Goal: Task Accomplishment & Management: Use online tool/utility

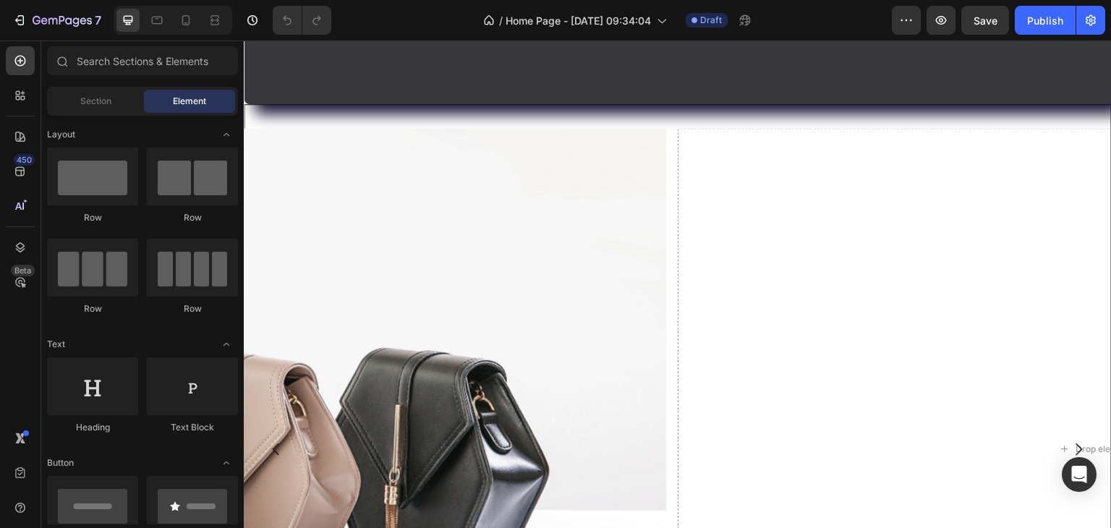
scroll to position [1302, 0]
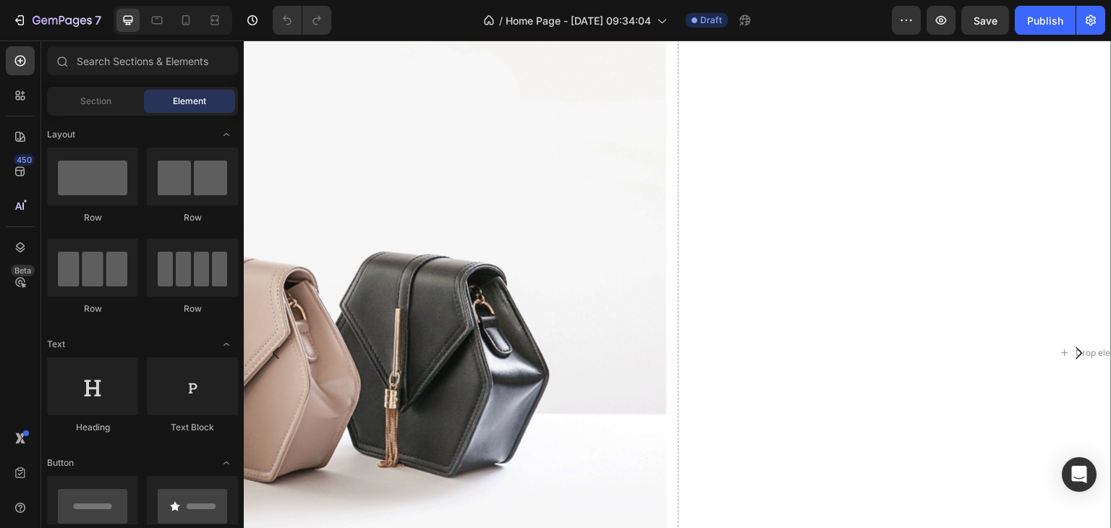
click at [423, 295] on img at bounding box center [238, 353] width 856 height 643
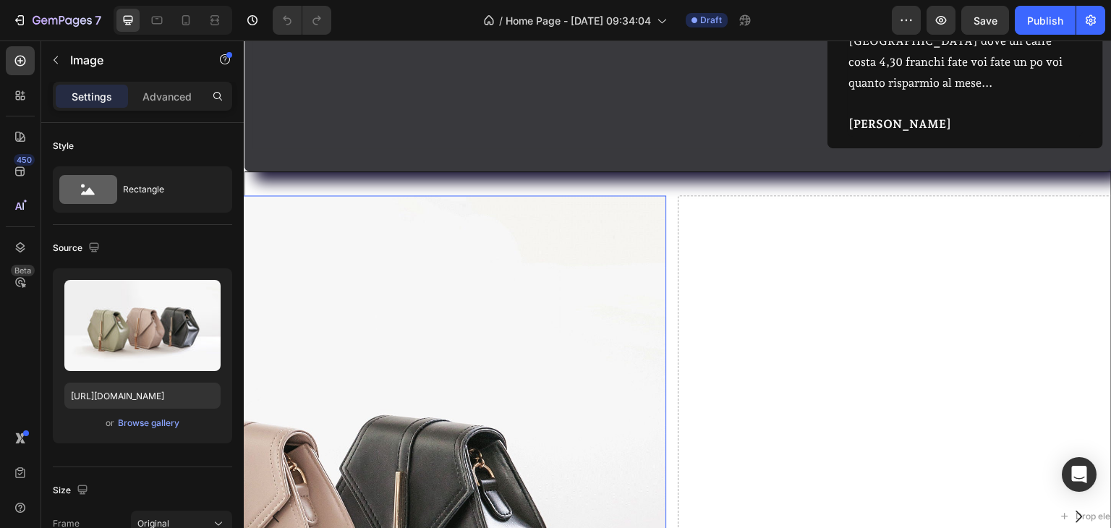
scroll to position [1230, 0]
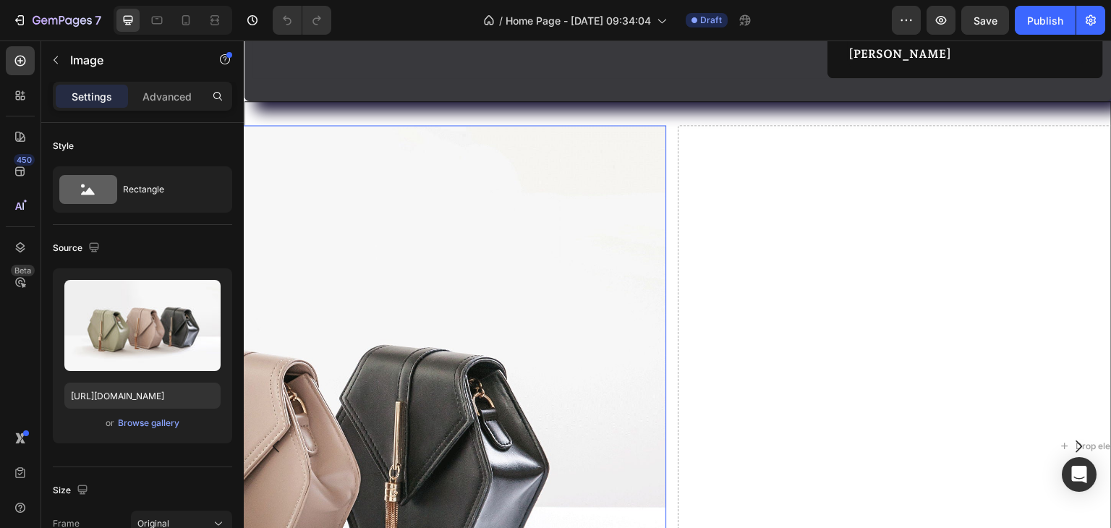
click at [488, 326] on img at bounding box center [238, 446] width 856 height 643
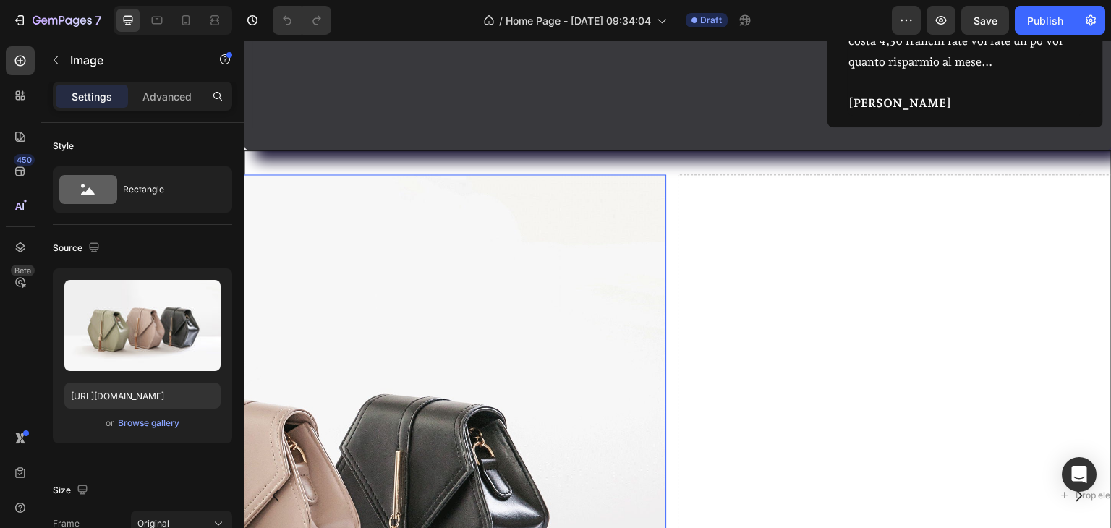
scroll to position [1158, 0]
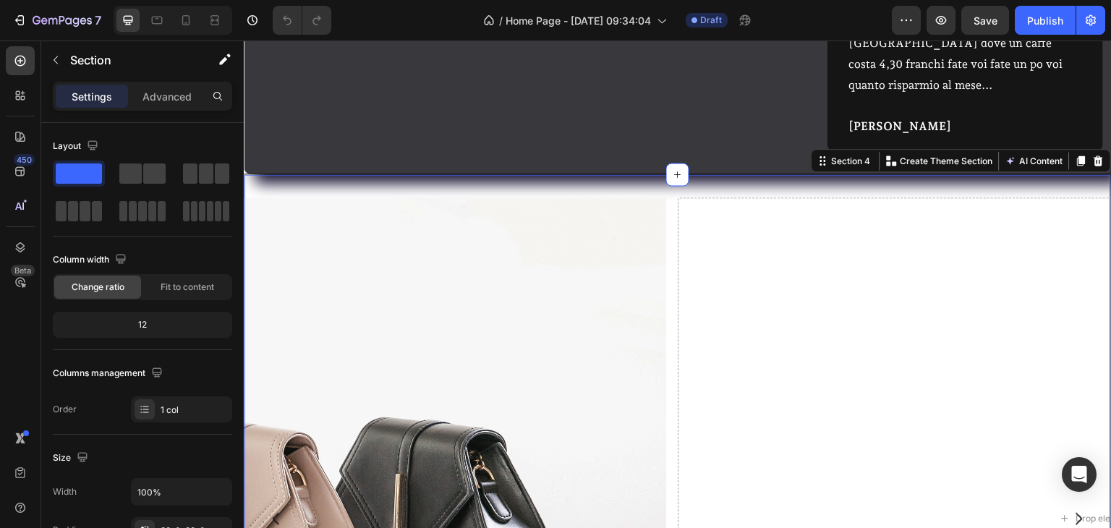
click at [347, 174] on div "Drop element here Drop element here Drop element here Drop element here Image C…" at bounding box center [678, 529] width 868 height 711
click at [282, 200] on img at bounding box center [238, 519] width 856 height 643
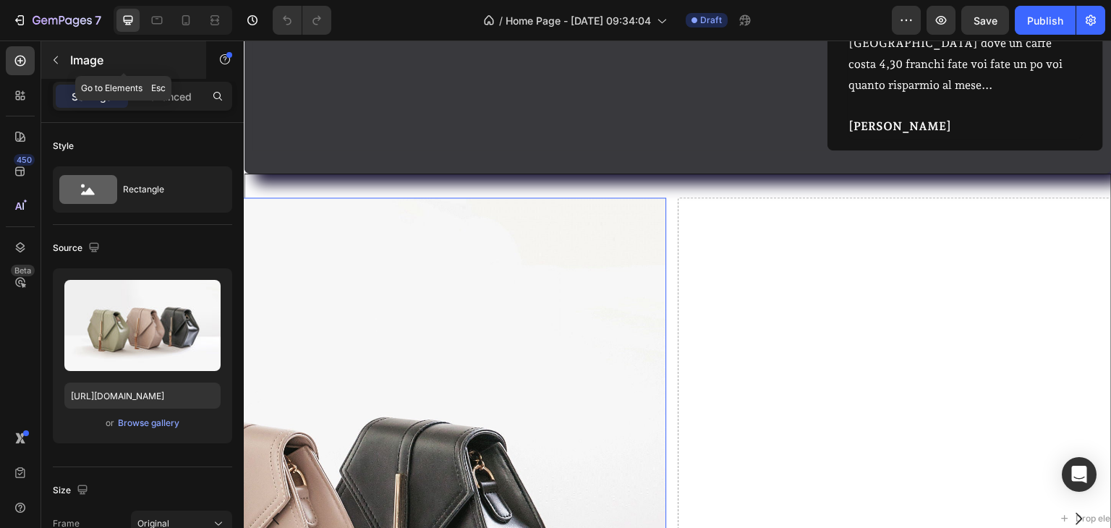
click at [53, 56] on icon "button" at bounding box center [56, 60] width 12 height 12
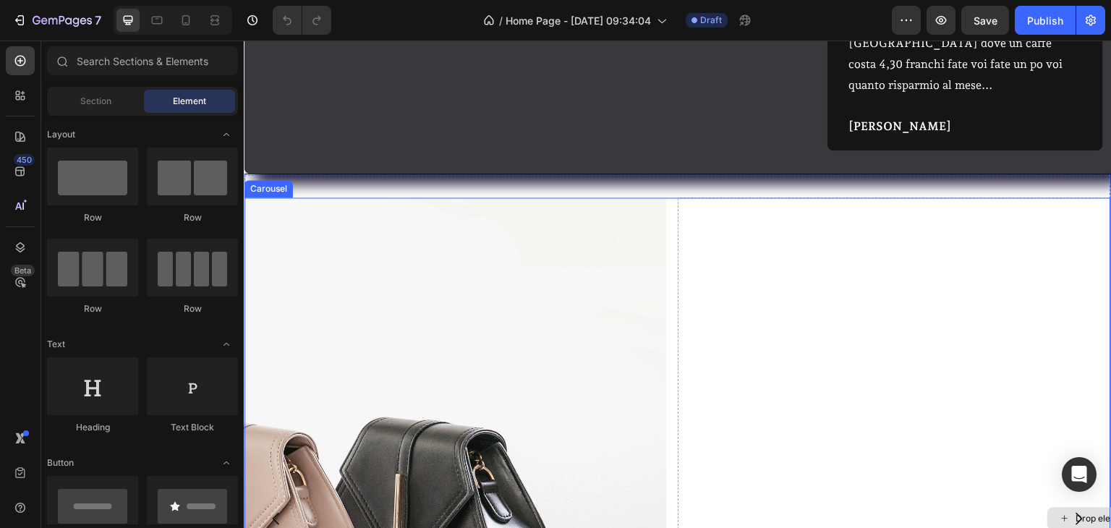
click at [804, 357] on div "Drop element here" at bounding box center [1107, 519] width 856 height 643
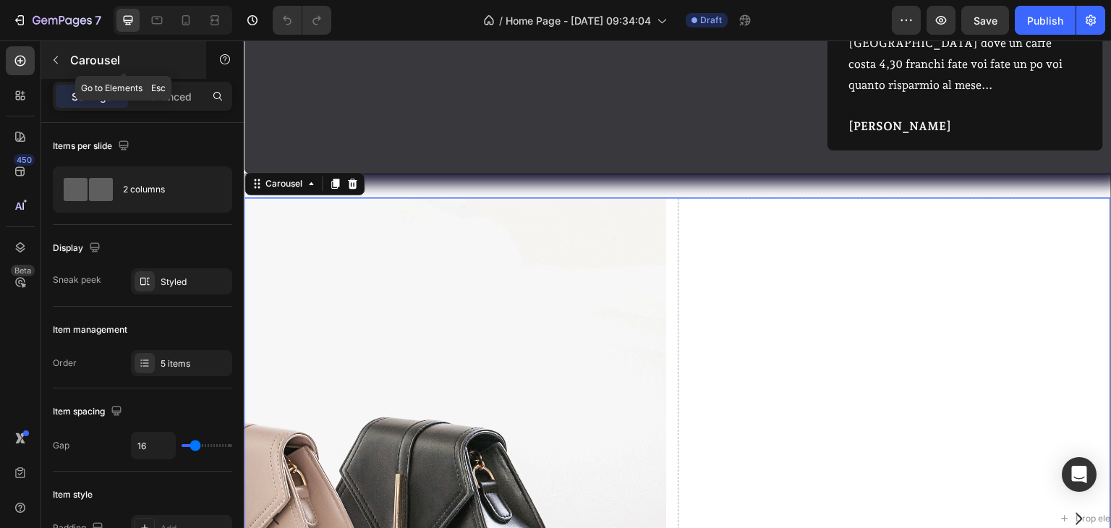
click at [61, 60] on icon "button" at bounding box center [56, 60] width 12 height 12
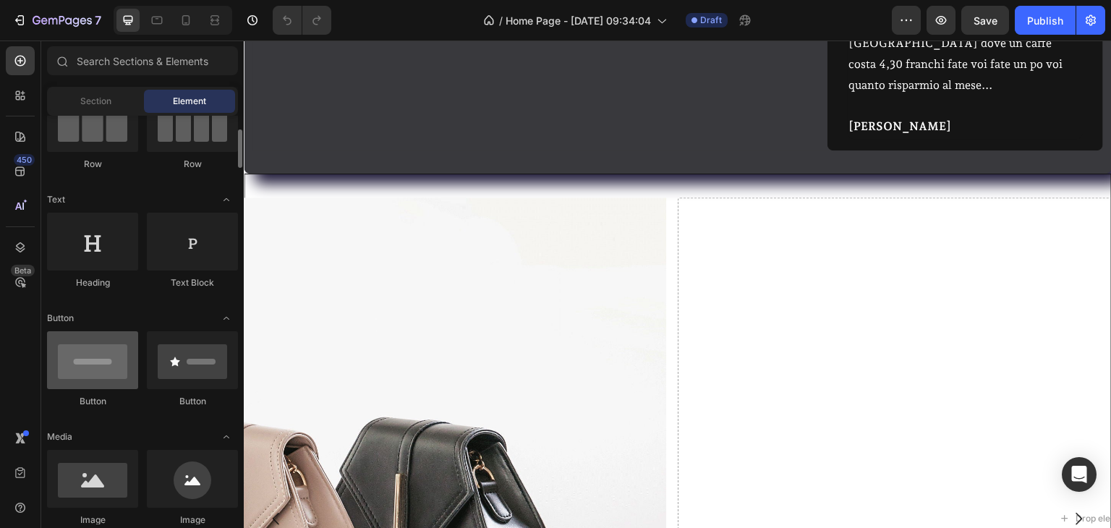
scroll to position [289, 0]
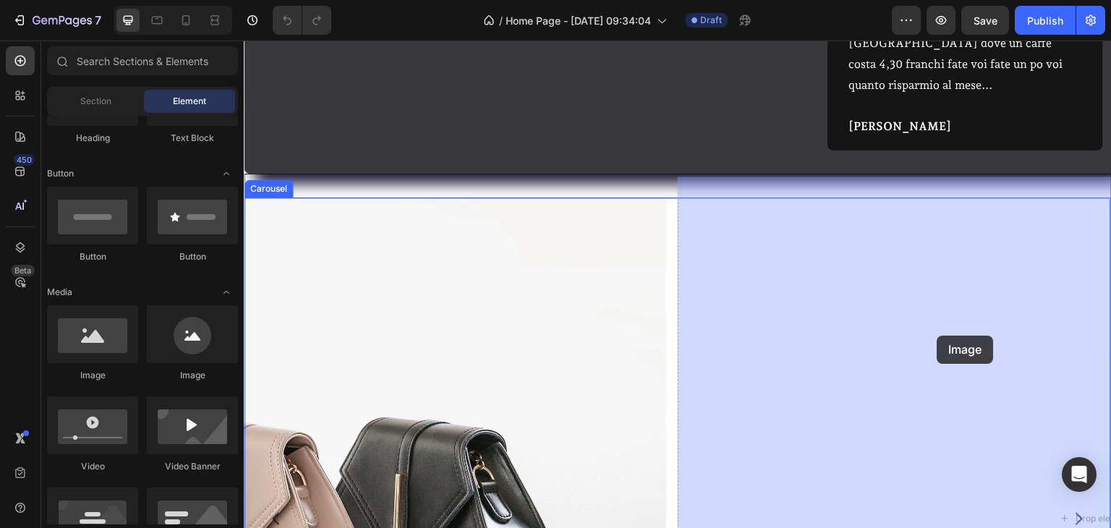
drag, startPoint x: 369, startPoint y: 376, endPoint x: 938, endPoint y: 336, distance: 570.2
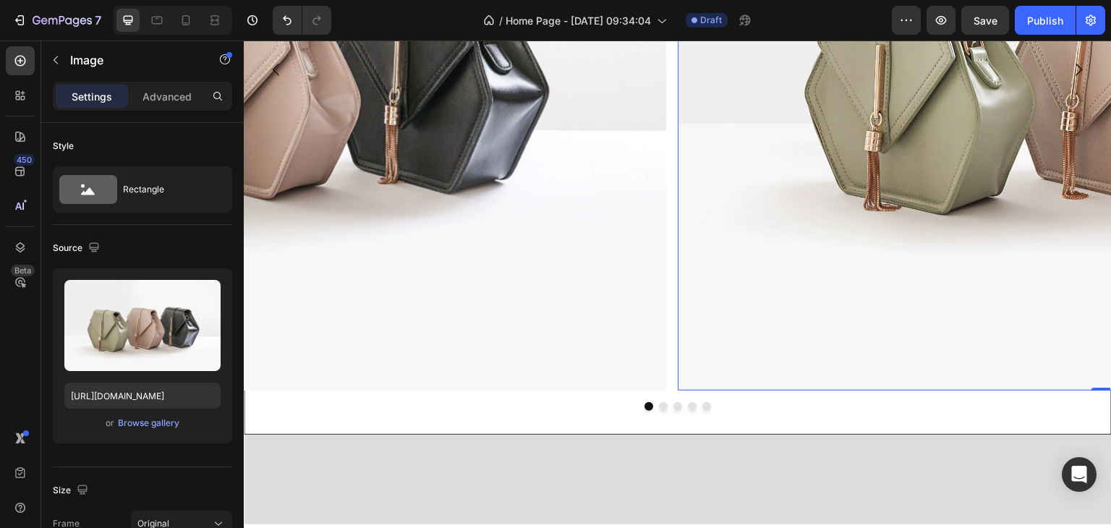
scroll to position [1592, 0]
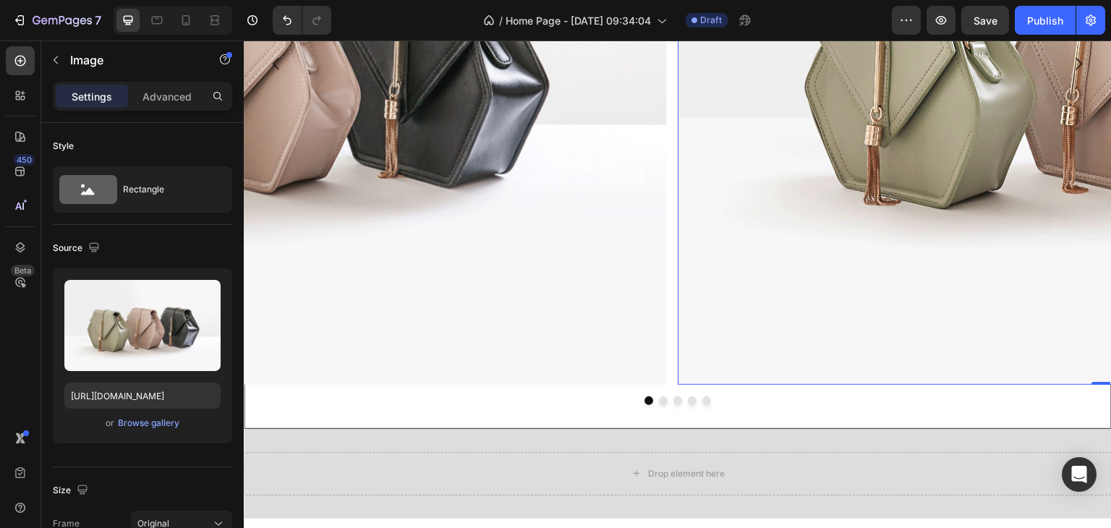
click at [1087, 138] on img at bounding box center [1107, 63] width 856 height 643
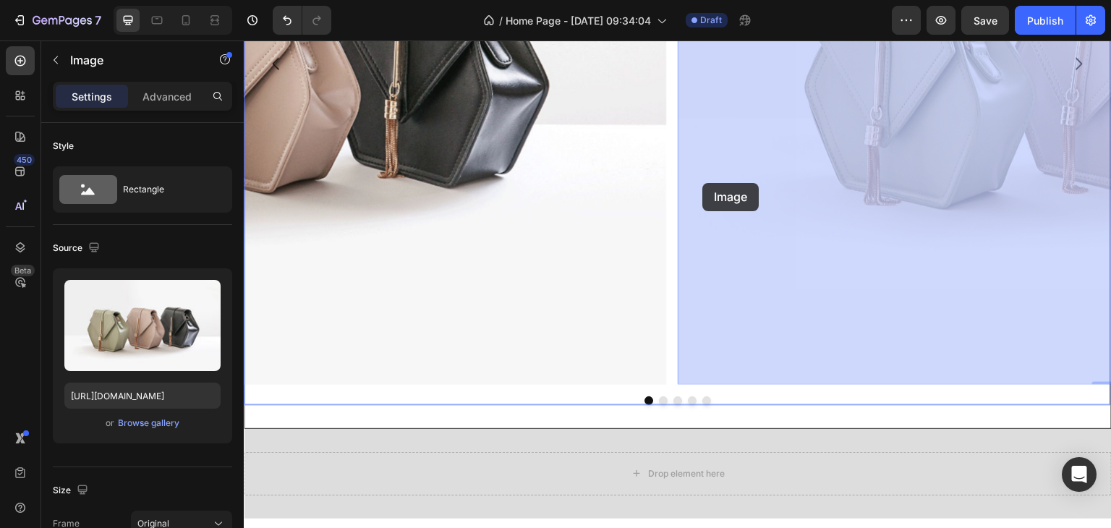
drag, startPoint x: 944, startPoint y: 172, endPoint x: 655, endPoint y: 190, distance: 290.0
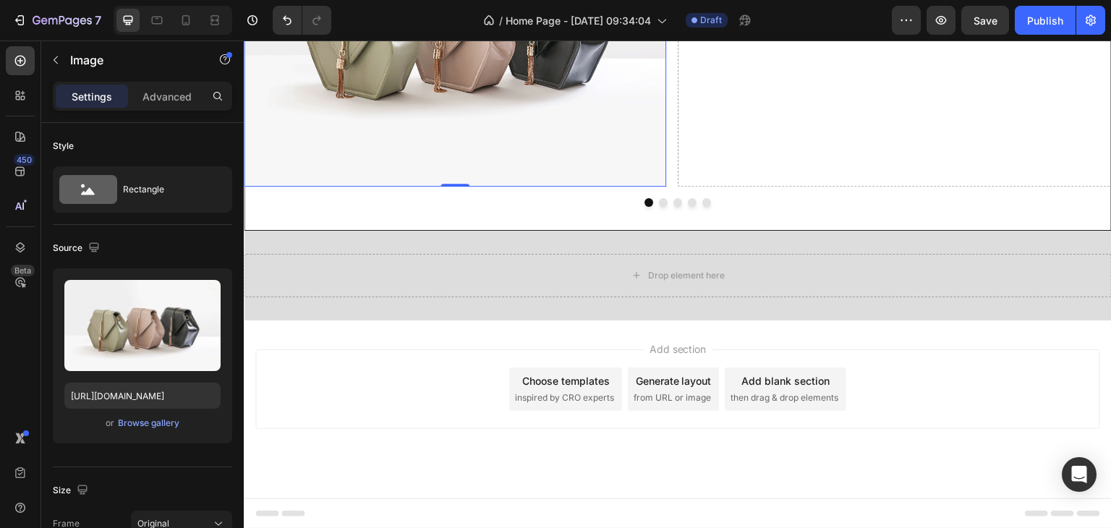
scroll to position [1429, 0]
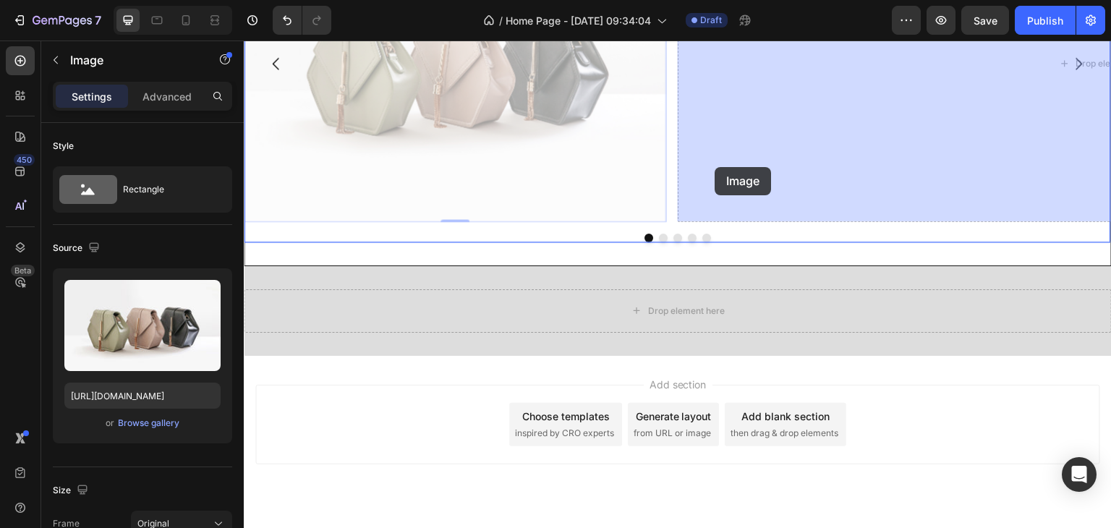
drag, startPoint x: 574, startPoint y: 157, endPoint x: 724, endPoint y: 167, distance: 150.1
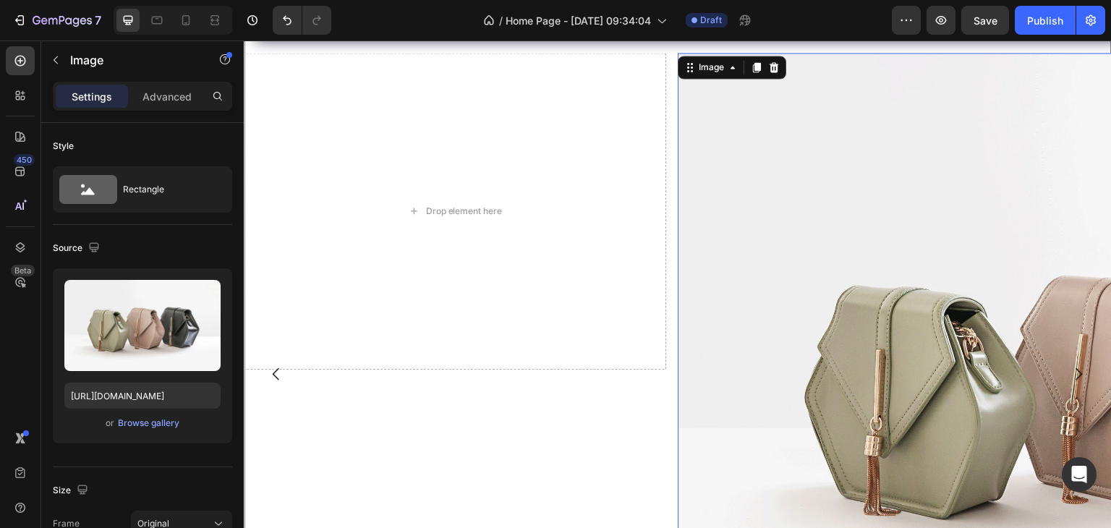
scroll to position [1230, 0]
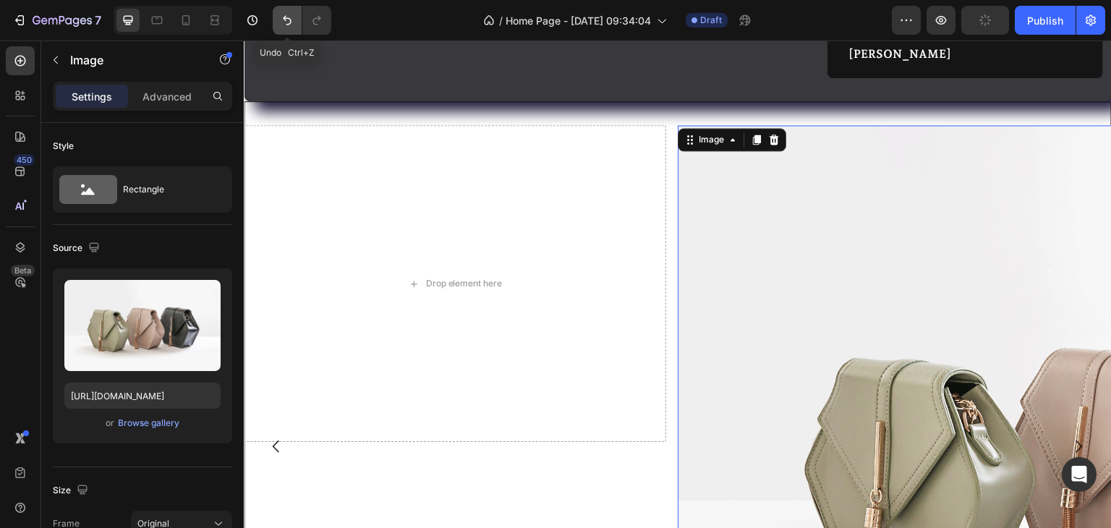
click at [286, 17] on icon "Undo/Redo" at bounding box center [287, 20] width 14 height 14
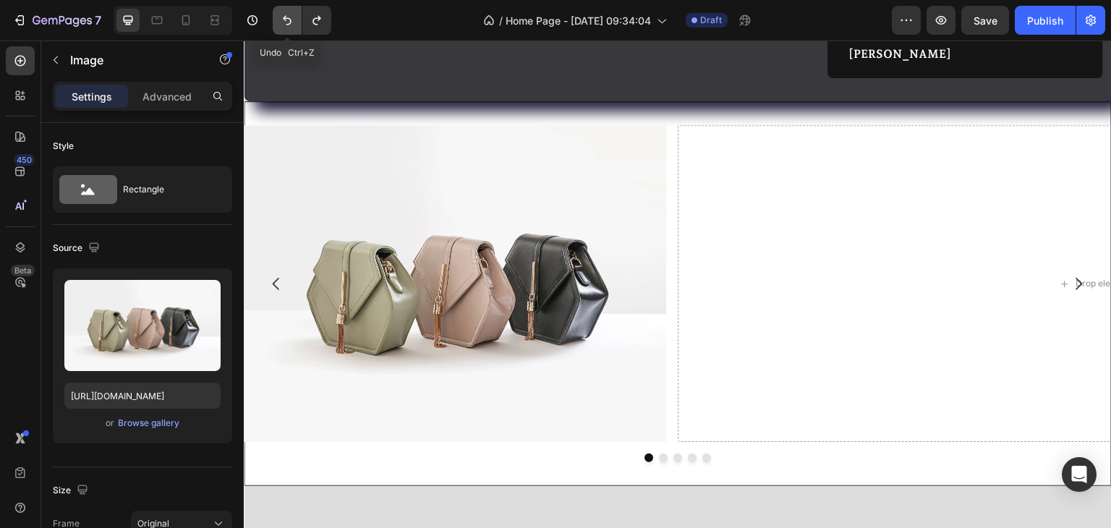
click at [286, 17] on icon "Undo/Redo" at bounding box center [287, 20] width 14 height 14
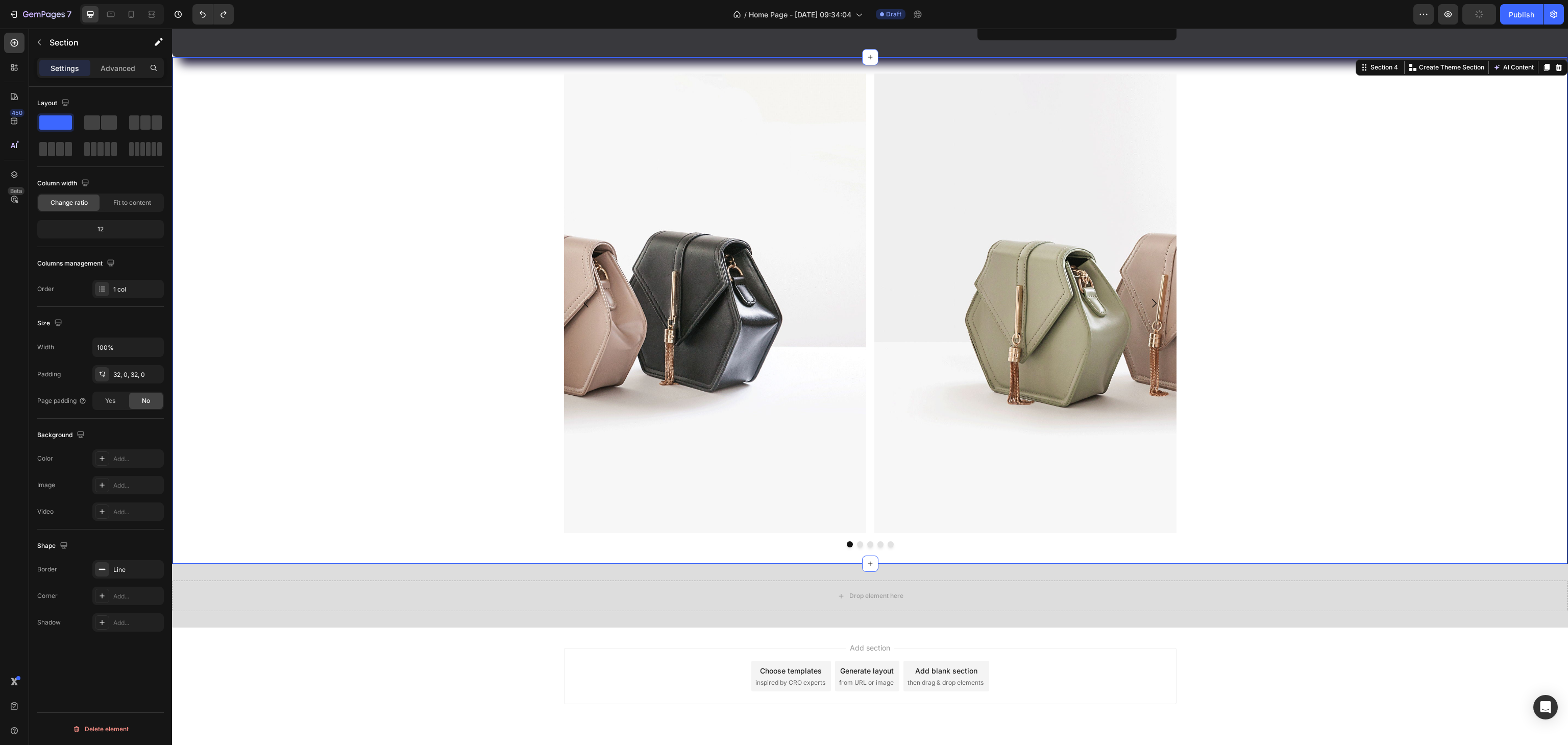
click at [784, 344] on div "Image Drop element here Drop element here Drop element here Image [GEOGRAPHIC_D…" at bounding box center [870, 325] width 1395 height 473
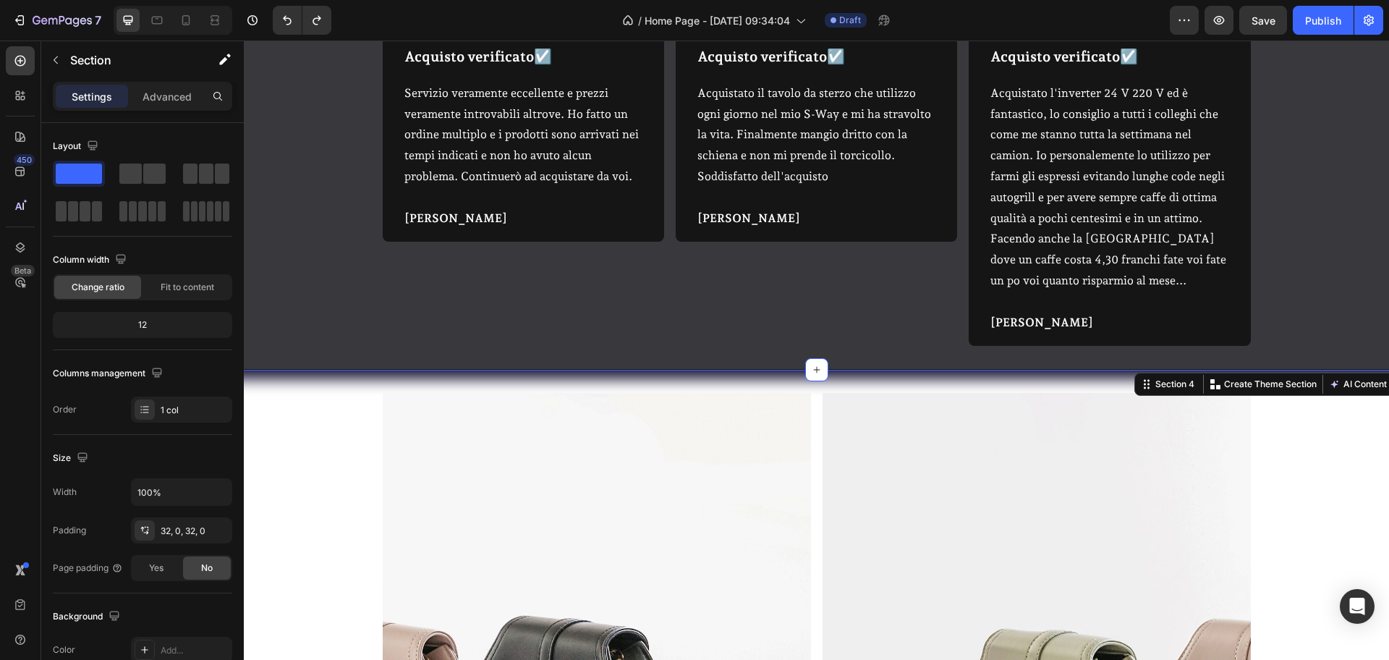
scroll to position [941, 0]
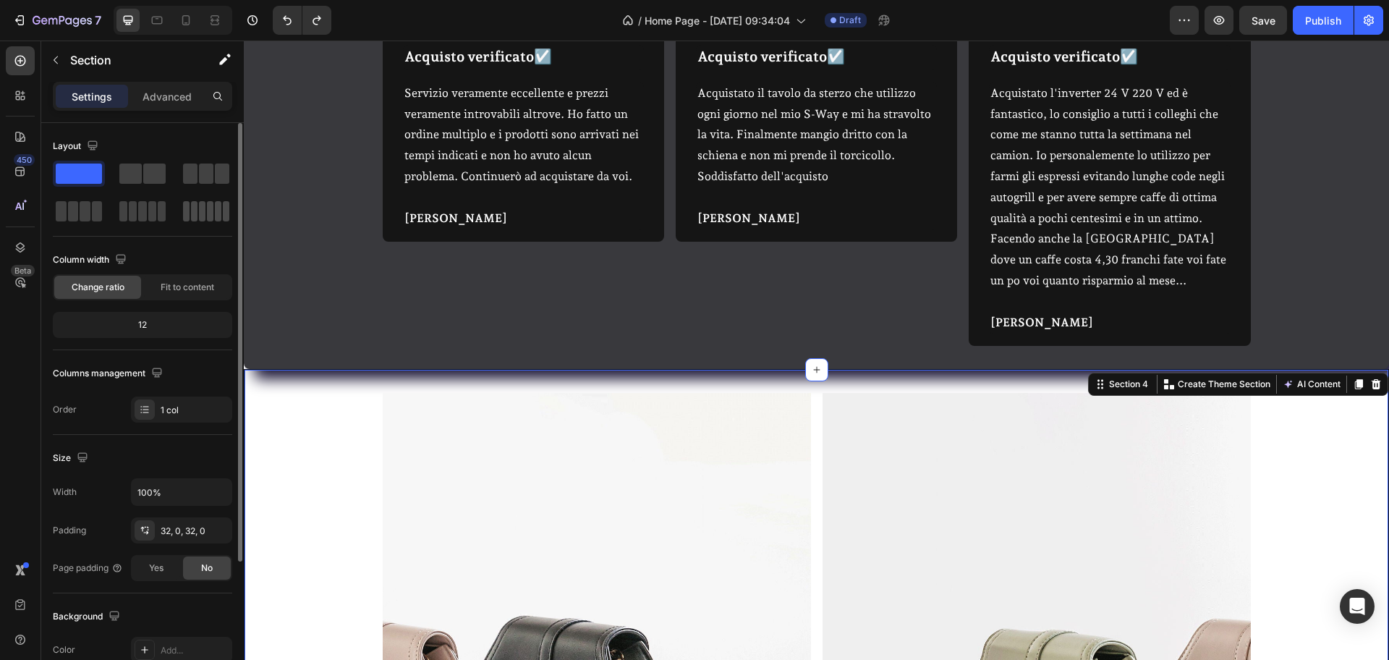
drag, startPoint x: 210, startPoint y: 208, endPoint x: 12, endPoint y: 258, distance: 203.9
click at [210, 208] on span at bounding box center [210, 211] width 7 height 20
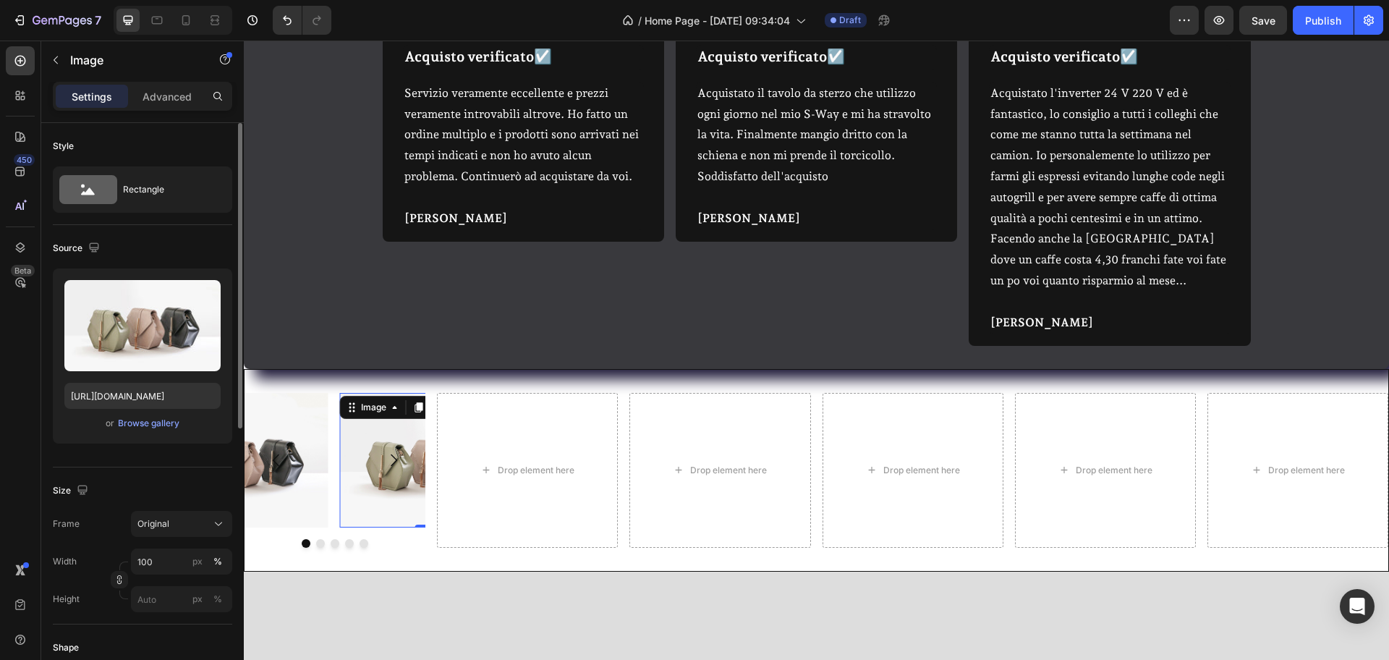
click at [365, 441] on img at bounding box center [429, 481] width 179 height 134
click at [419, 423] on icon at bounding box center [419, 428] width 8 height 10
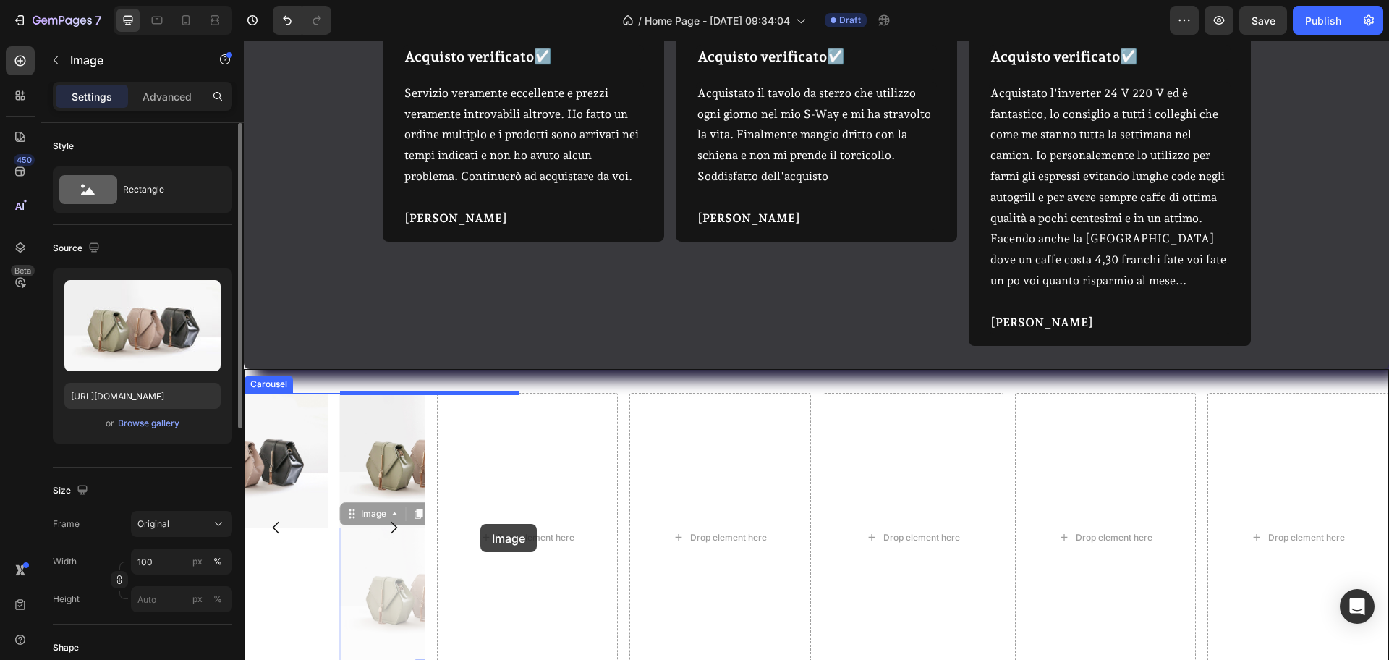
drag, startPoint x: 381, startPoint y: 573, endPoint x: 480, endPoint y: 524, distance: 111.3
click at [480, 524] on div "Header Acquisto verificato☑️ Text Block Row Servizio veramente eccellente e pre…" at bounding box center [816, 61] width 1145 height 1925
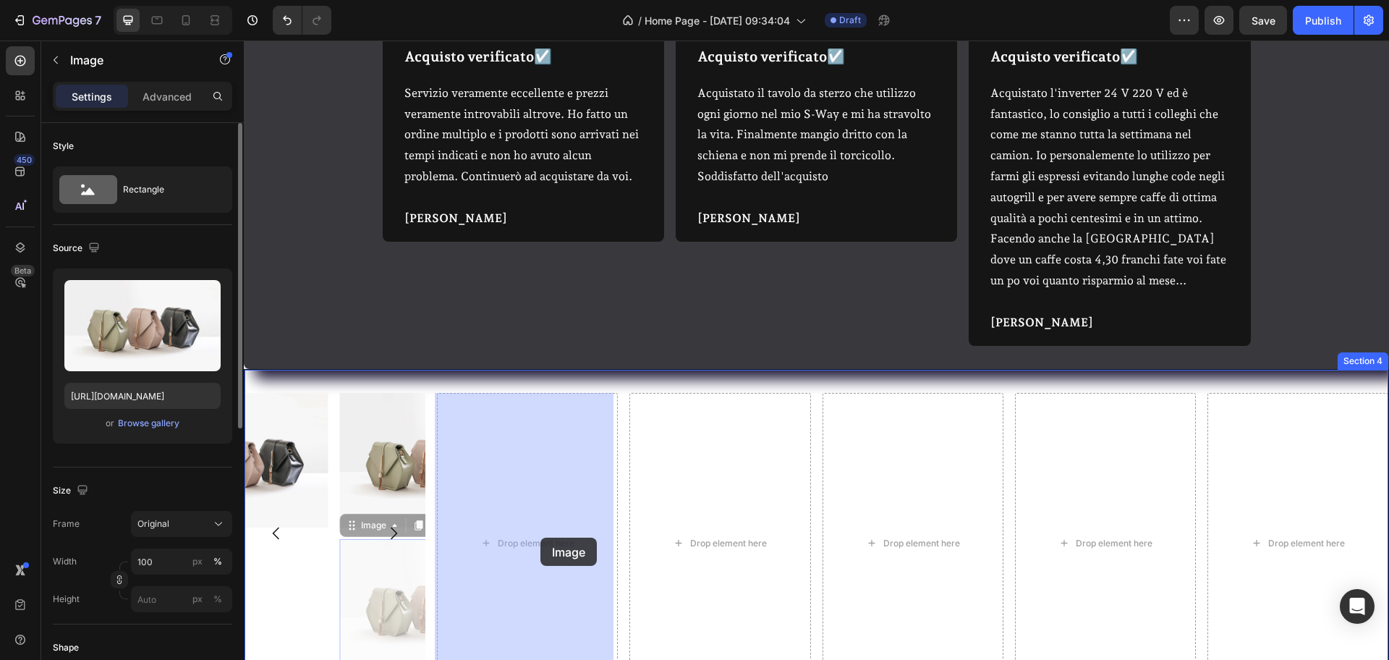
drag, startPoint x: 387, startPoint y: 611, endPoint x: 541, endPoint y: 538, distance: 170.2
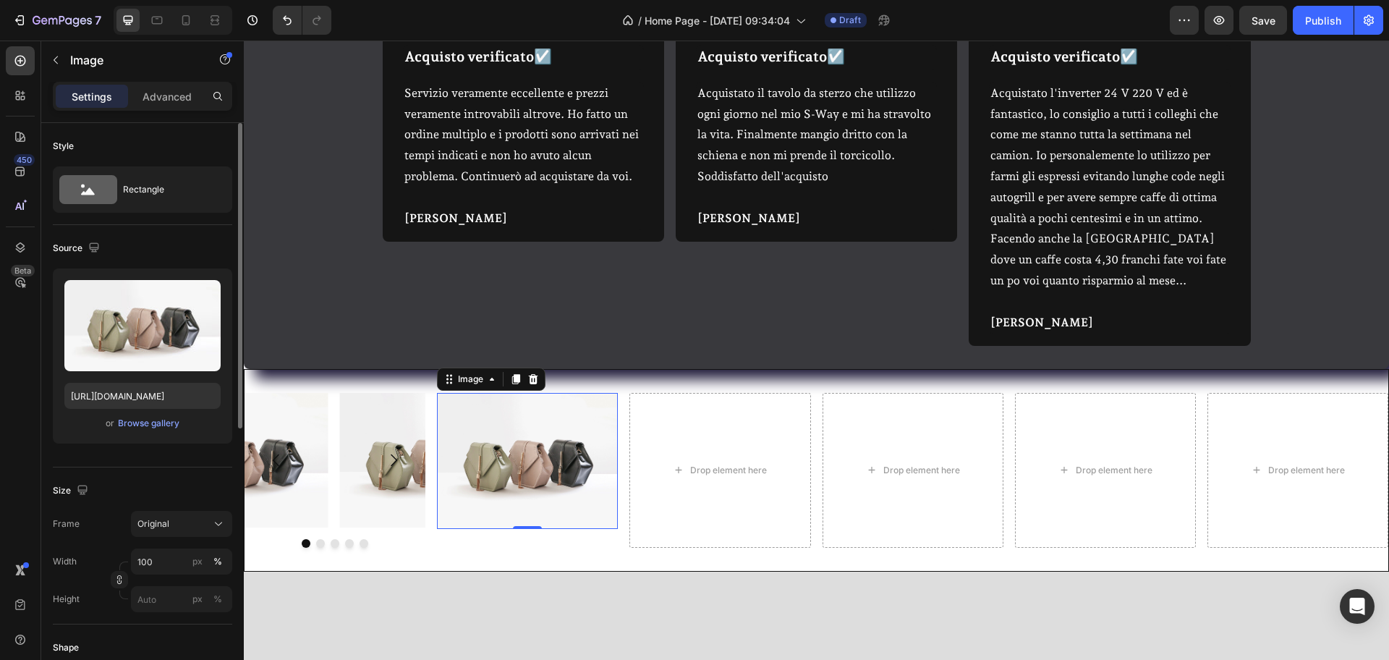
click at [481, 435] on img at bounding box center [527, 482] width 181 height 136
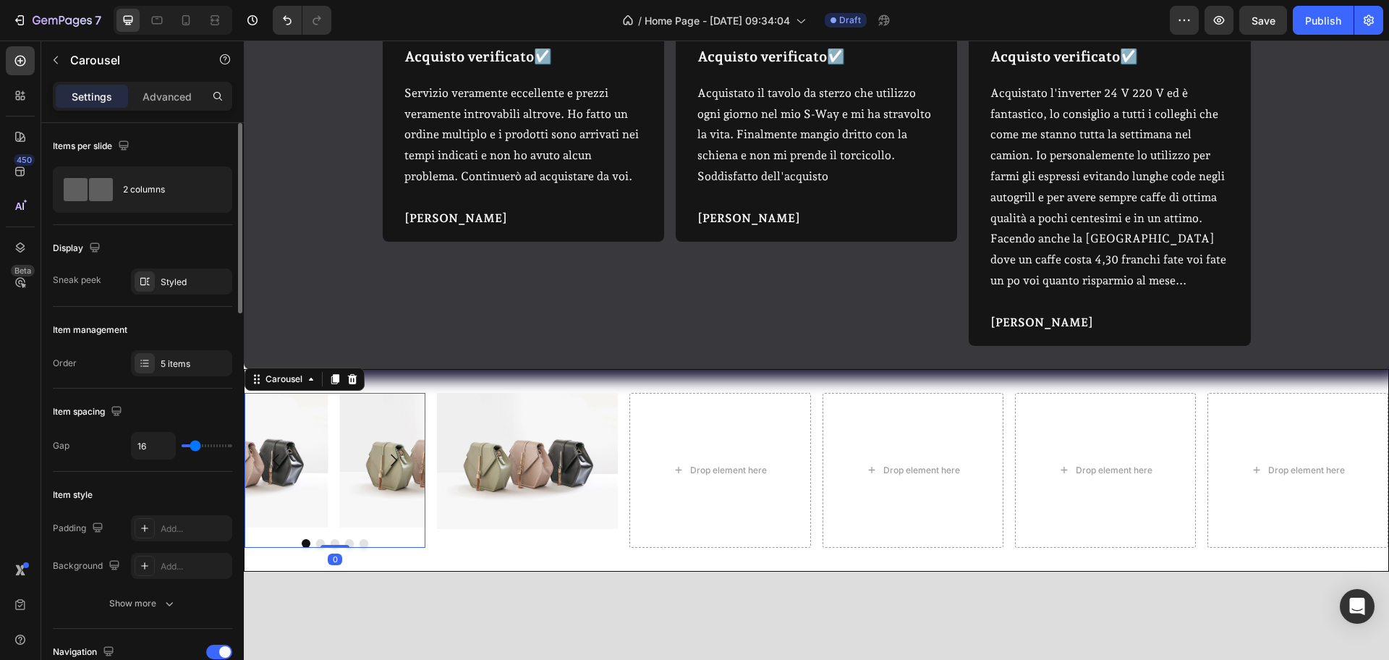
click at [398, 461] on button "Carousel Next Arrow" at bounding box center [393, 481] width 41 height 41
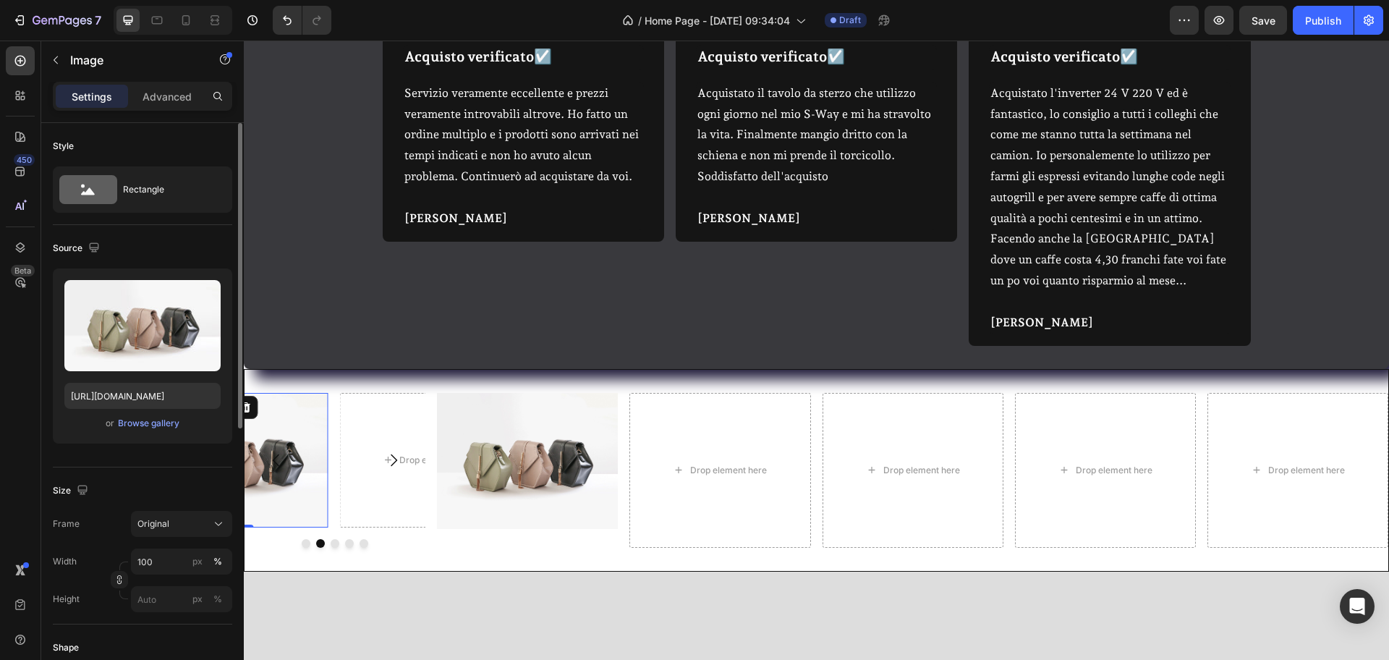
click at [310, 470] on img at bounding box center [239, 481] width 179 height 134
click at [339, 527] on div at bounding box center [335, 563] width 181 height 9
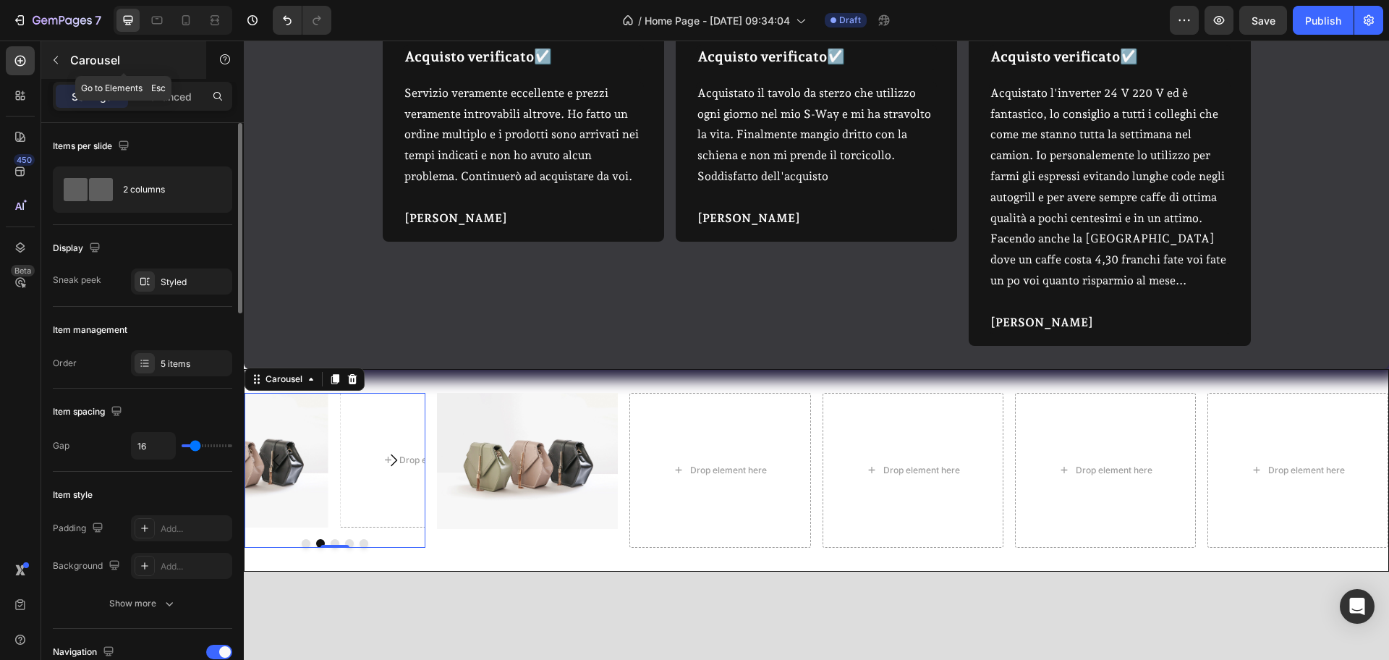
click at [58, 67] on button "button" at bounding box center [55, 59] width 23 height 23
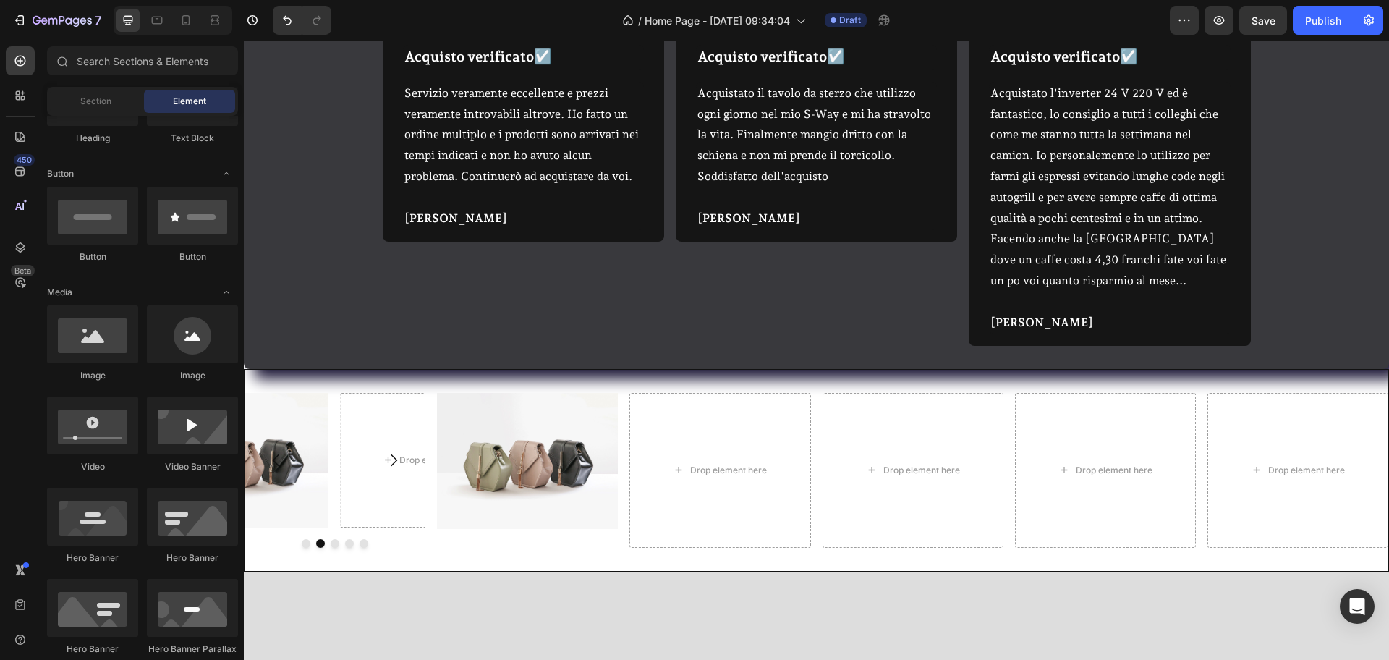
scroll to position [0, 0]
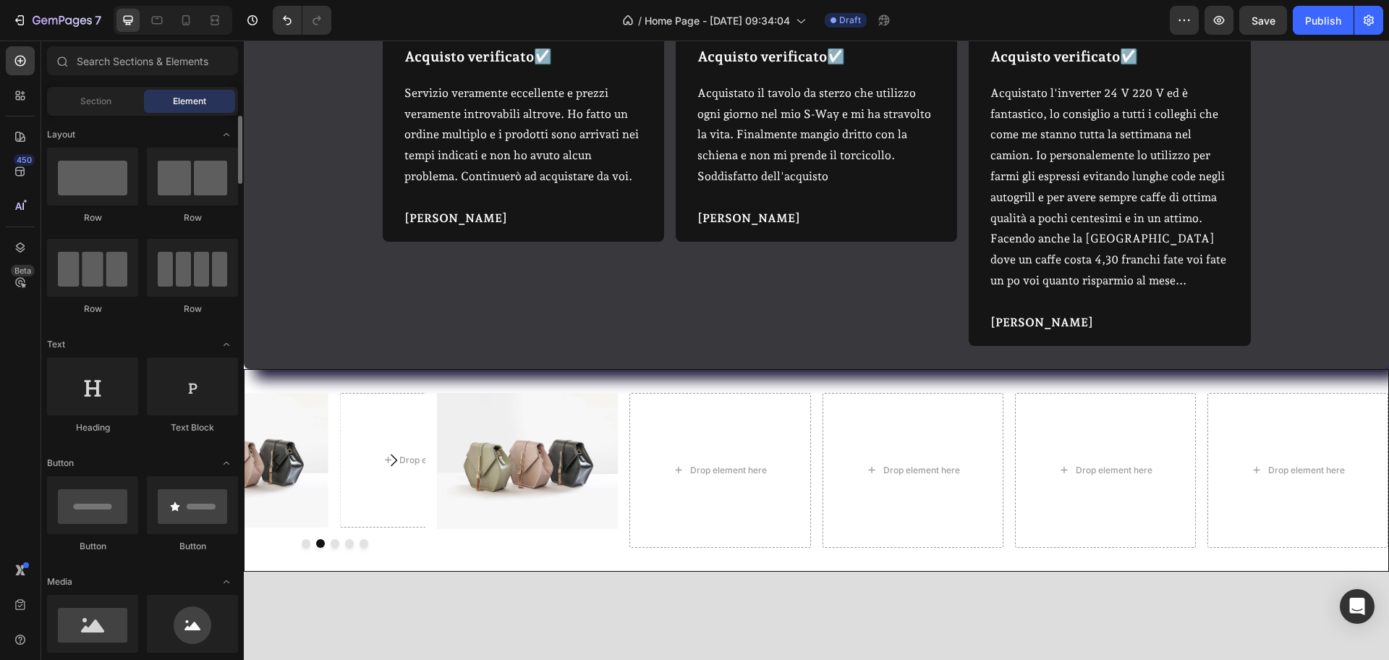
click at [103, 203] on div at bounding box center [92, 177] width 91 height 58
click at [119, 194] on div at bounding box center [92, 177] width 91 height 58
click at [279, 527] on div at bounding box center [335, 563] width 181 height 9
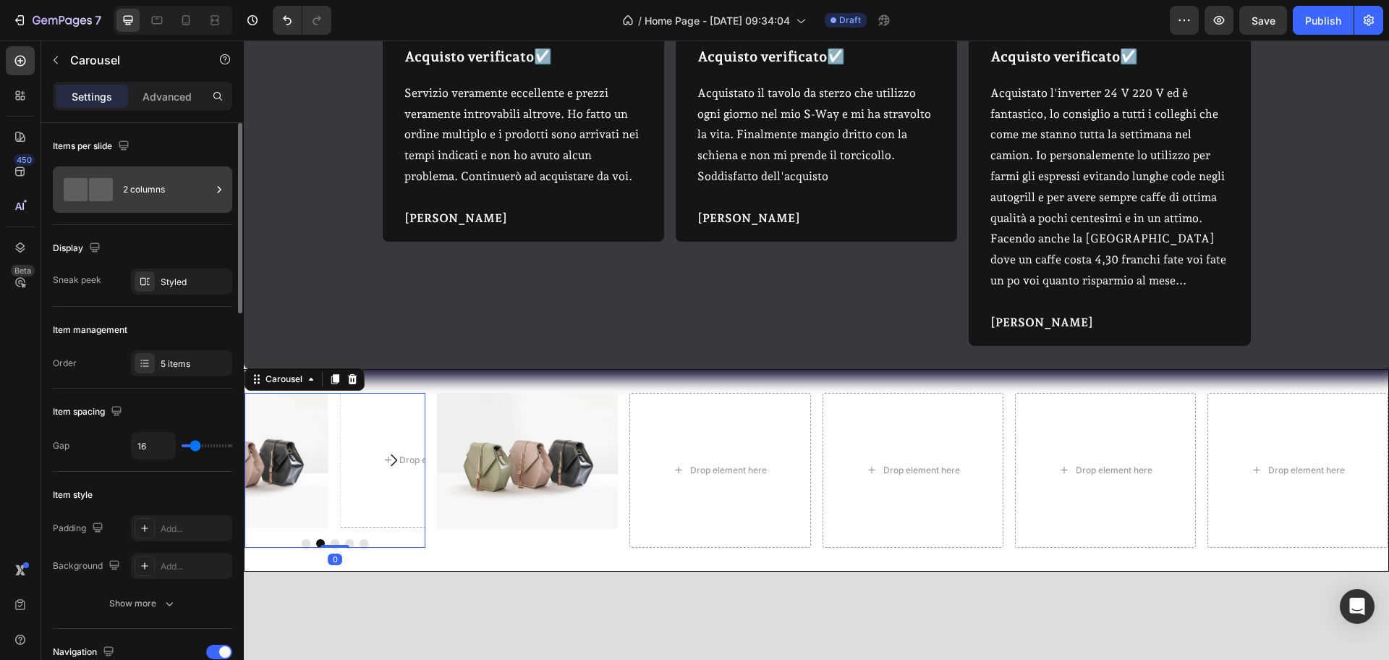
click at [142, 195] on div "2 columns" at bounding box center [167, 189] width 88 height 33
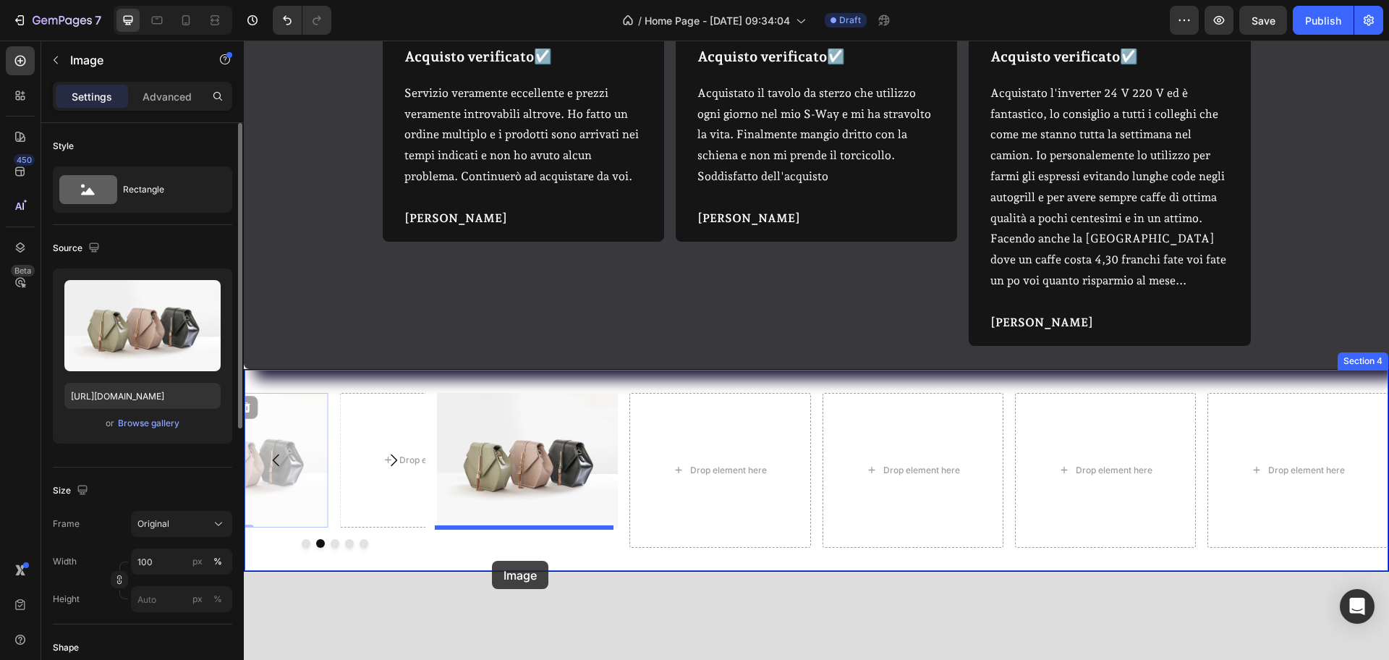
drag, startPoint x: 302, startPoint y: 499, endPoint x: 492, endPoint y: 561, distance: 200.0
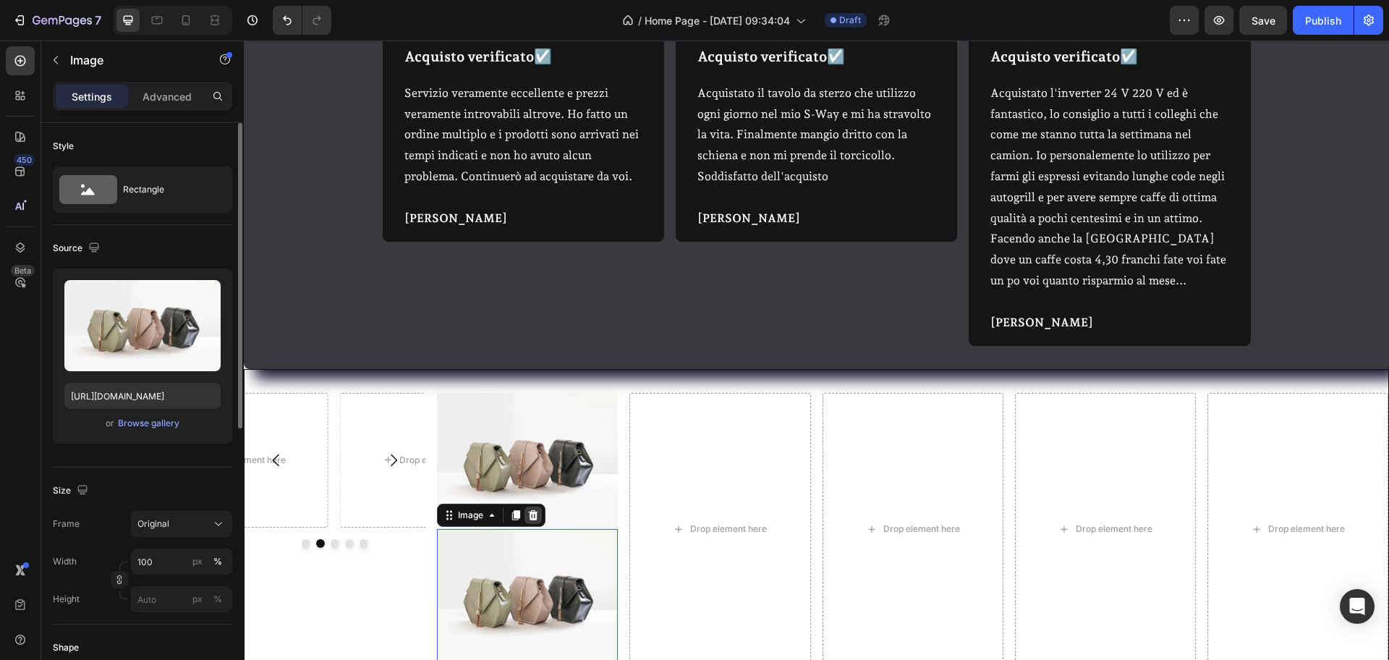
click at [537, 527] on icon at bounding box center [533, 536] width 12 height 12
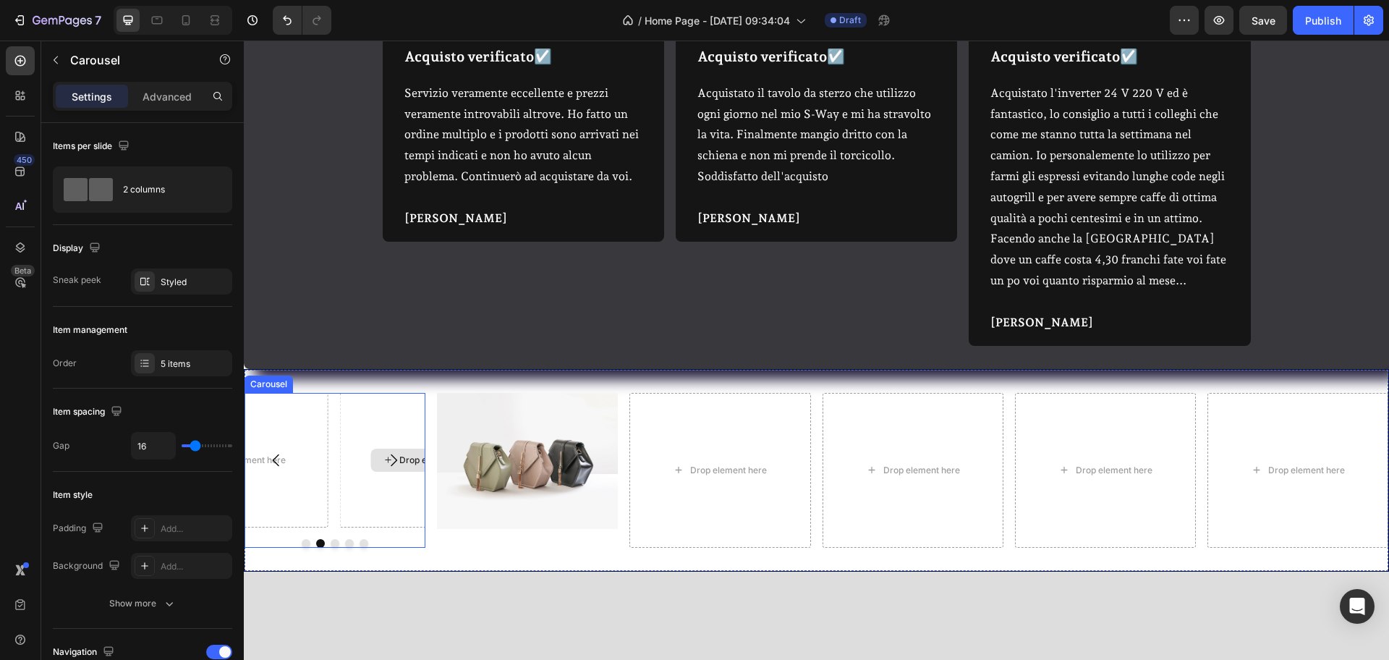
click at [389, 480] on div "Drop element here" at bounding box center [429, 481] width 179 height 134
click at [346, 391] on div at bounding box center [352, 399] width 17 height 17
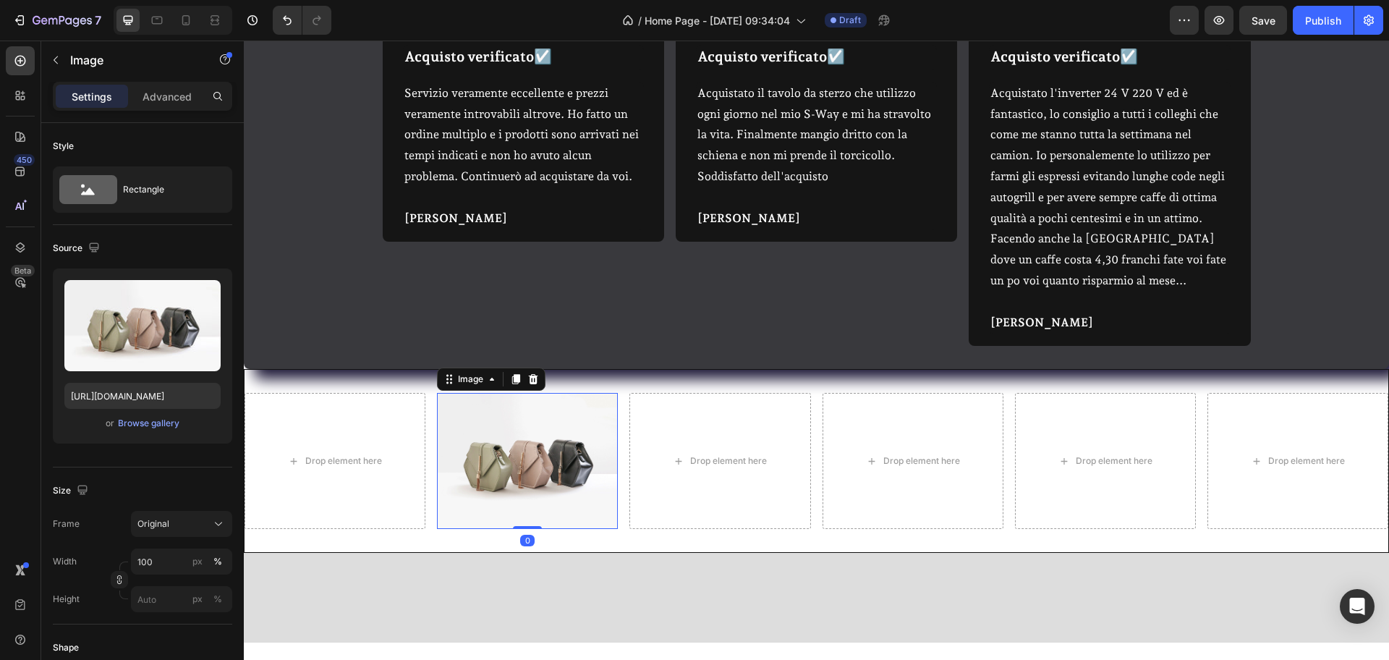
click at [499, 475] on img at bounding box center [527, 482] width 181 height 136
click at [507, 391] on div at bounding box center [515, 399] width 17 height 17
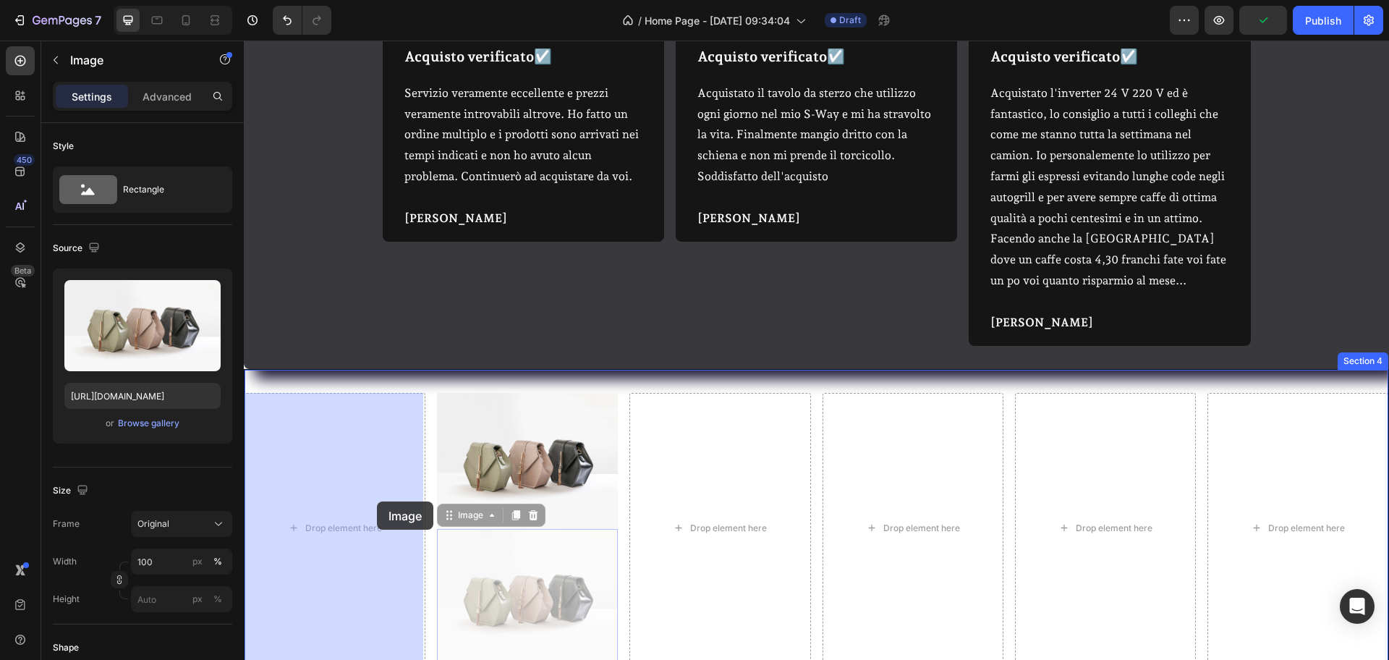
drag, startPoint x: 477, startPoint y: 593, endPoint x: 377, endPoint y: 501, distance: 135.2
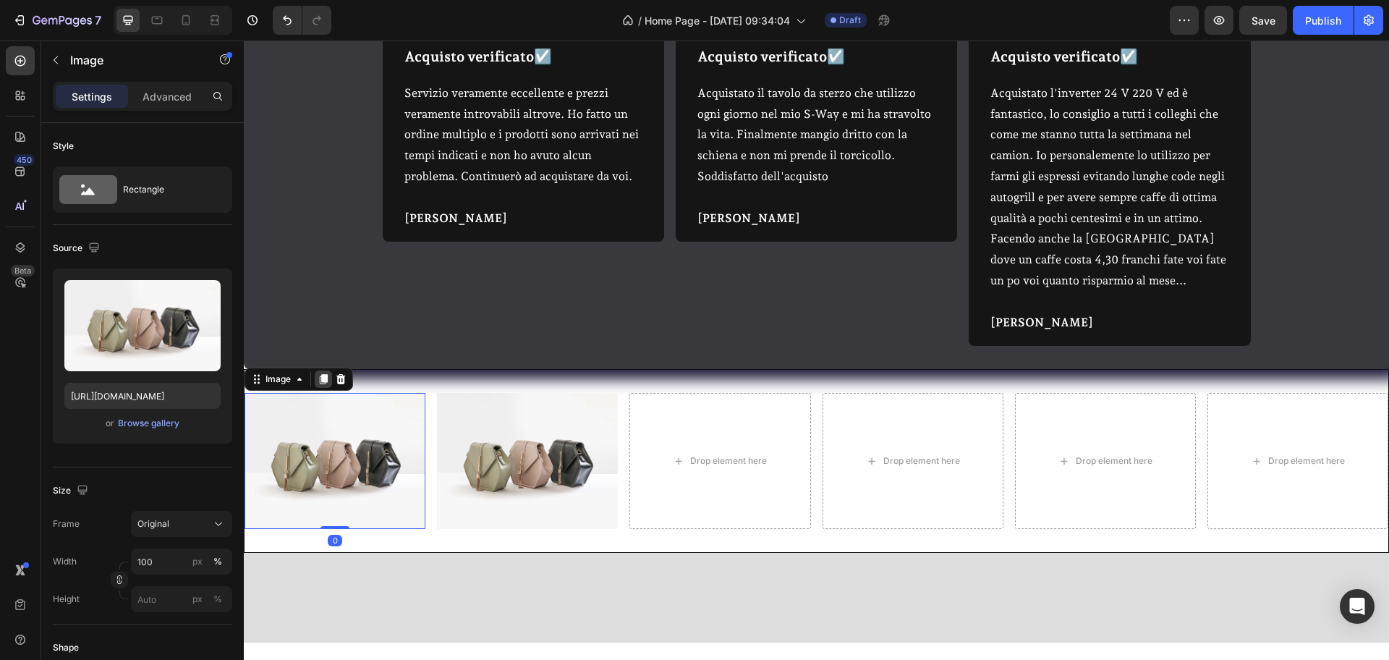
click at [322, 395] on icon at bounding box center [324, 400] width 8 height 10
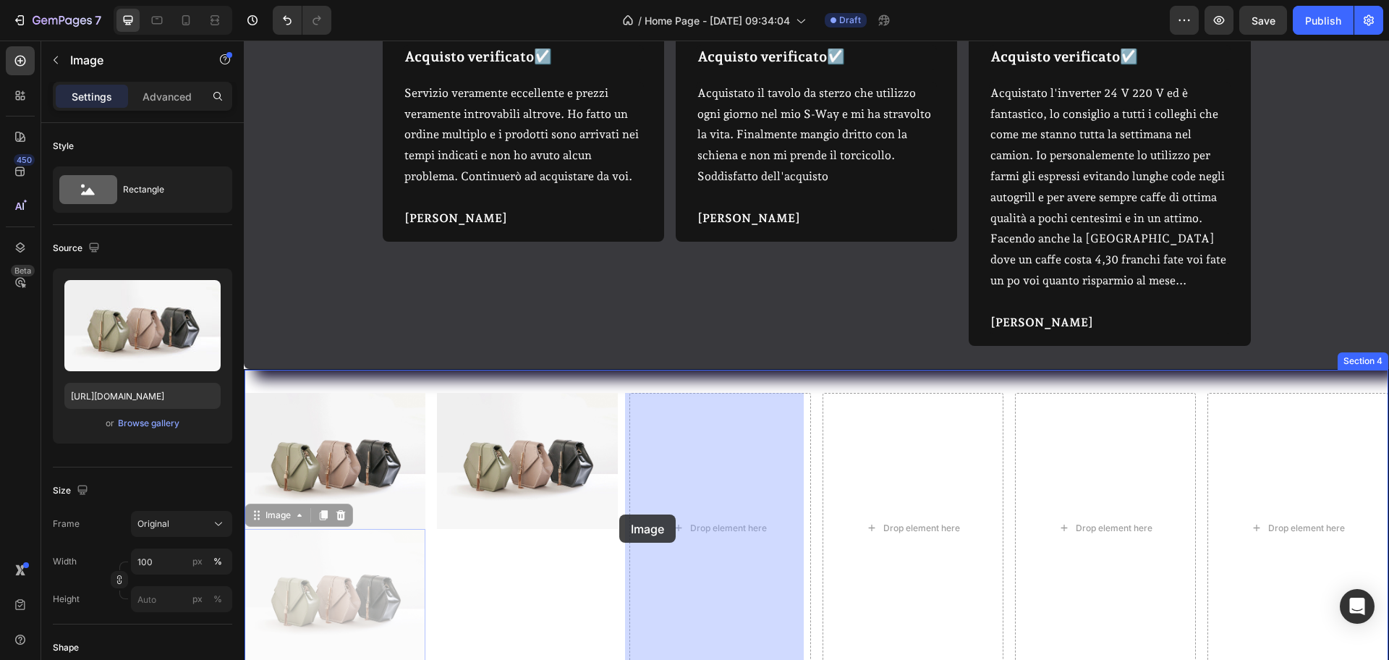
drag, startPoint x: 310, startPoint y: 554, endPoint x: 643, endPoint y: 512, distance: 335.4
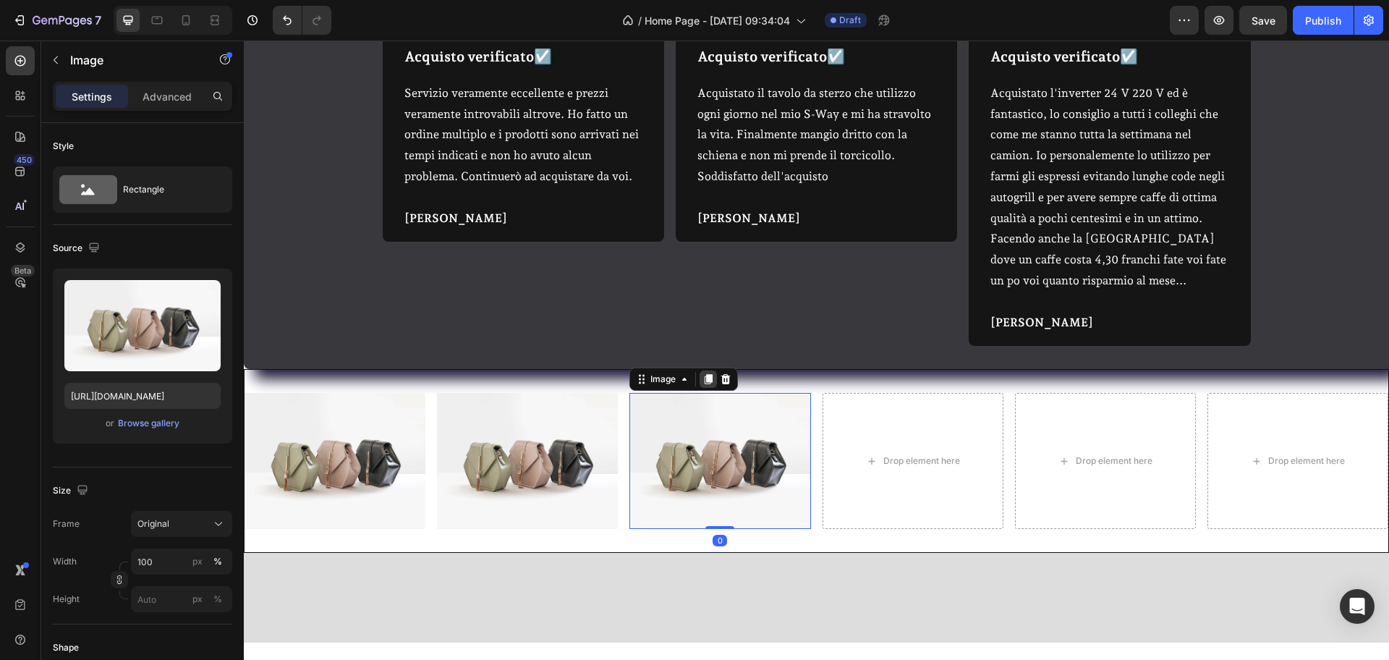
click at [708, 395] on icon at bounding box center [709, 400] width 8 height 10
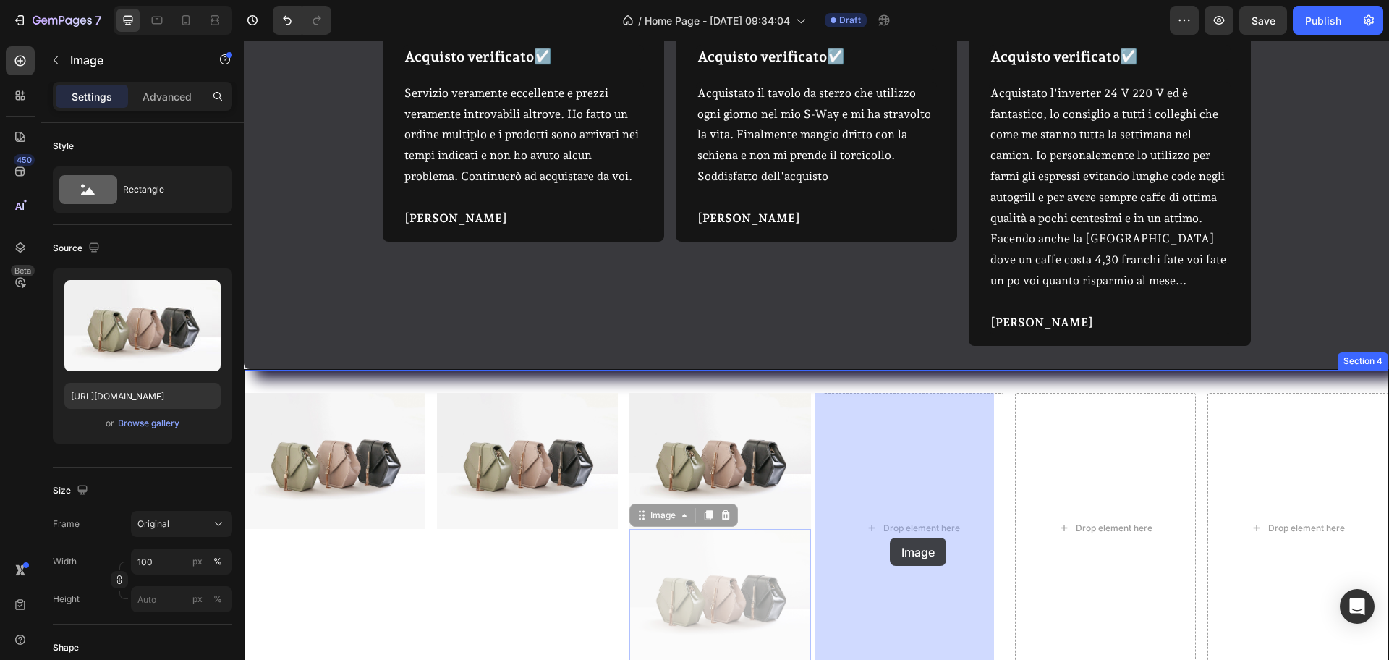
drag, startPoint x: 729, startPoint y: 571, endPoint x: 892, endPoint y: 537, distance: 166.3
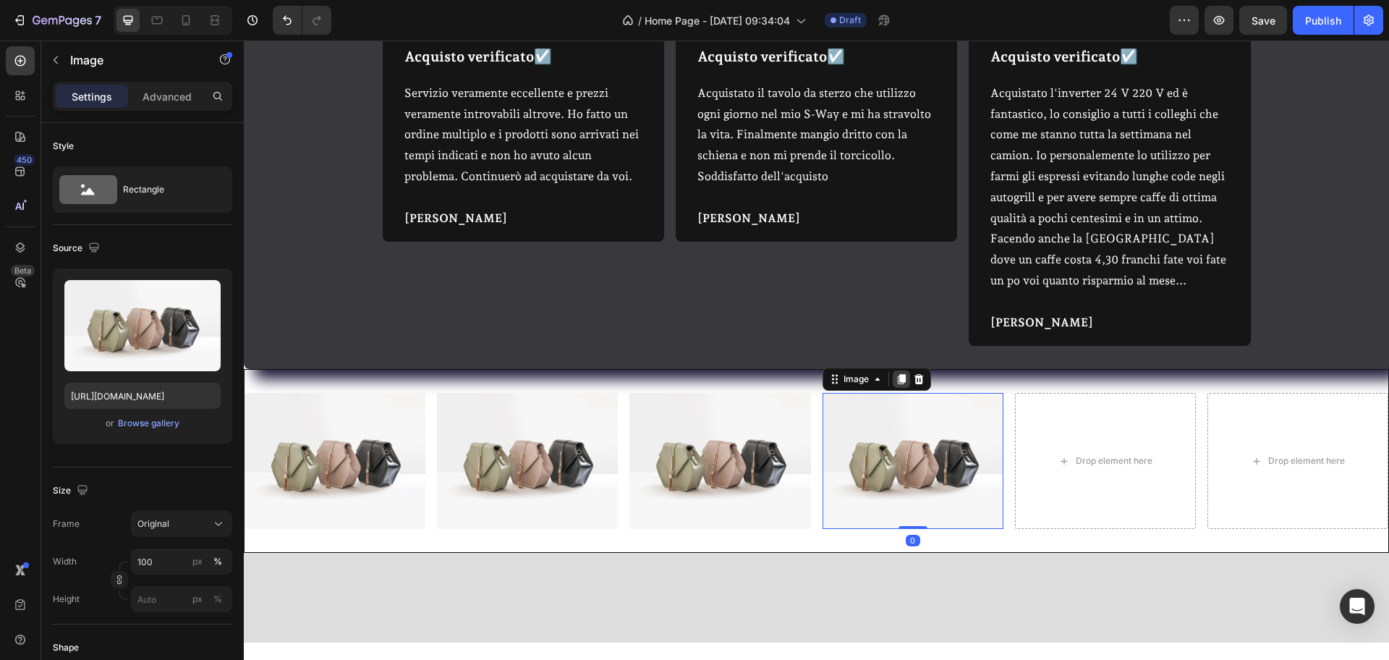
click at [897, 395] on icon at bounding box center [901, 400] width 8 height 10
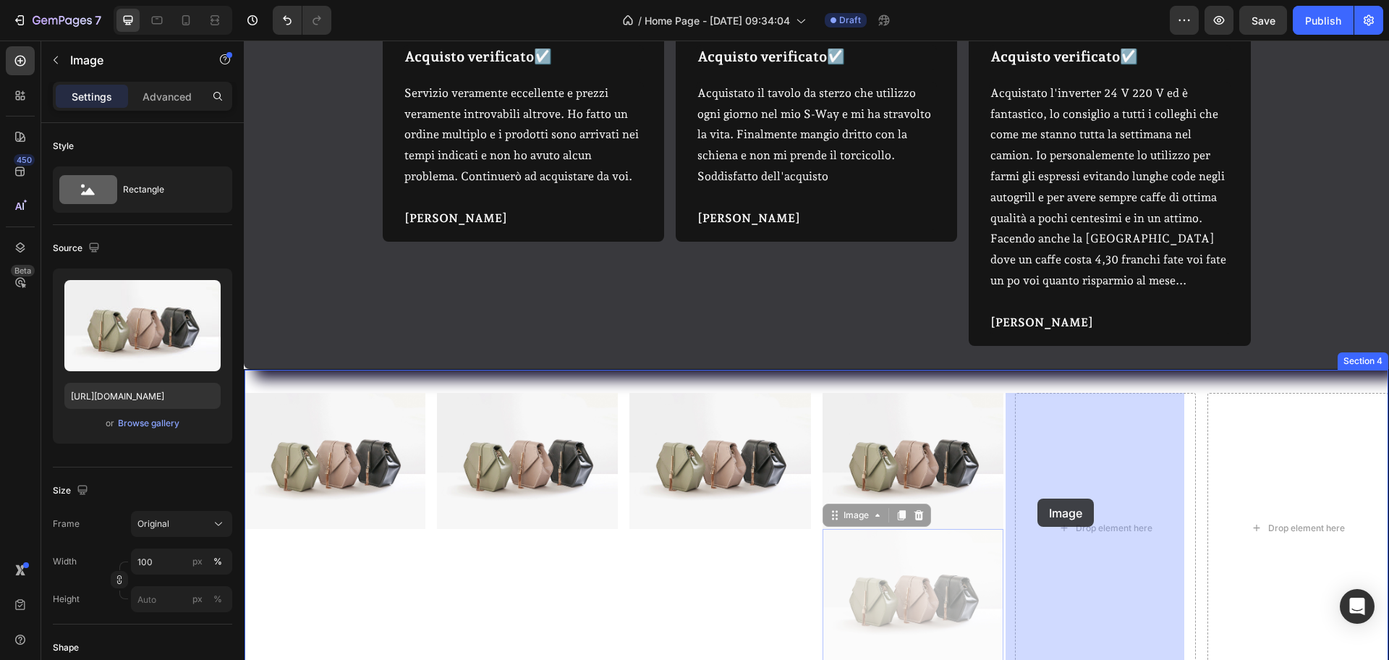
drag, startPoint x: 894, startPoint y: 558, endPoint x: 1045, endPoint y: 496, distance: 163.5
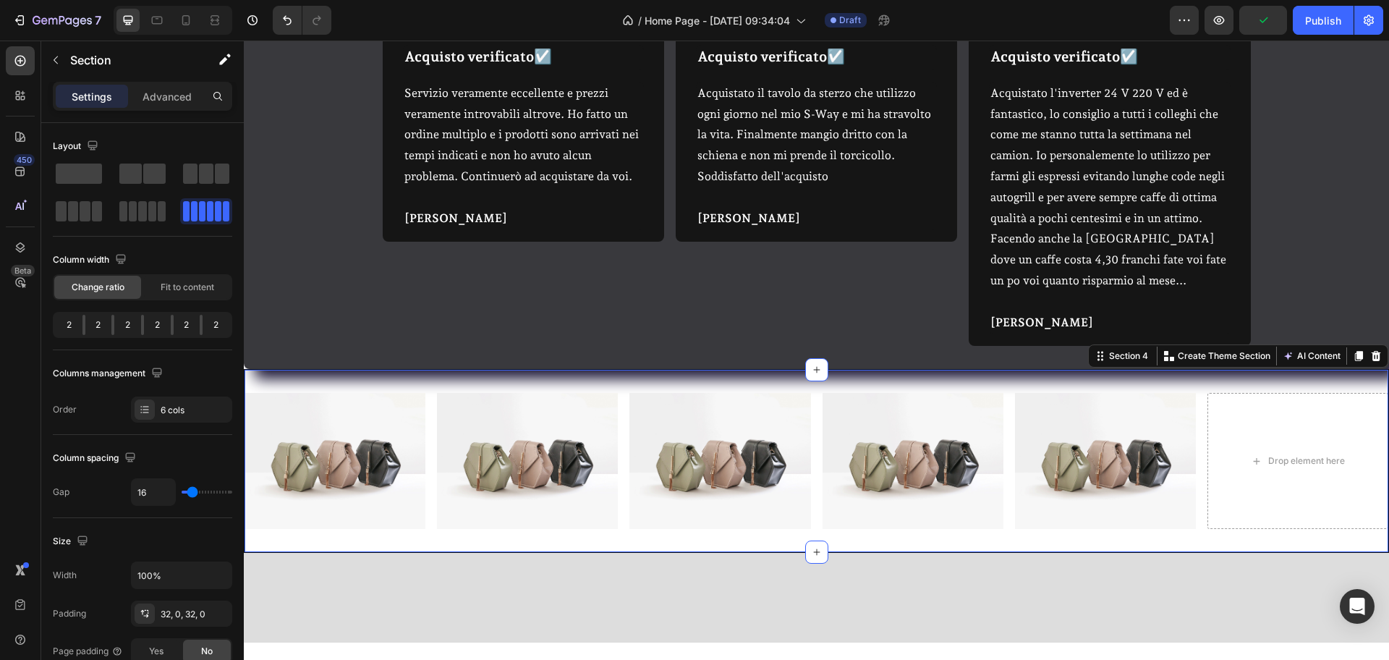
click at [756, 527] on div "Image Image Image Image Image Drop element here Section 4 You can create reusab…" at bounding box center [816, 482] width 1145 height 184
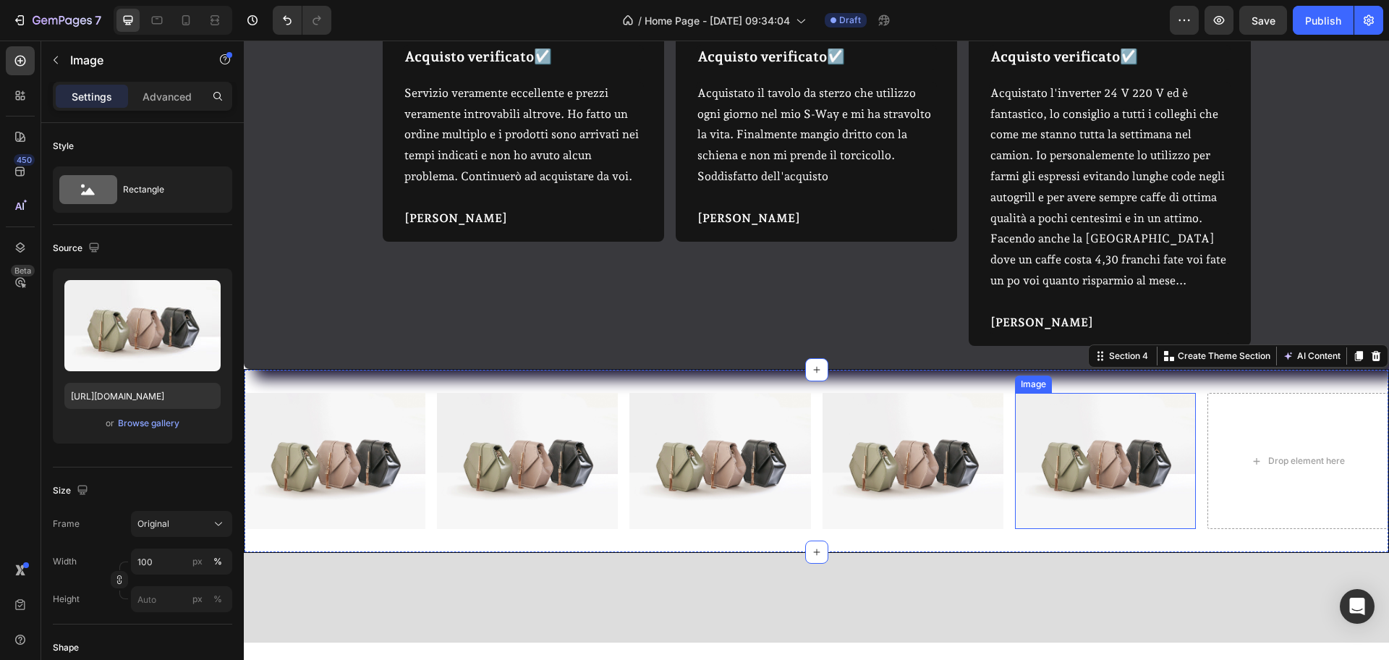
click at [1063, 444] on img at bounding box center [1105, 482] width 181 height 136
click at [1075, 389] on div "Image" at bounding box center [1069, 400] width 109 height 23
click at [1085, 391] on div at bounding box center [1093, 399] width 17 height 17
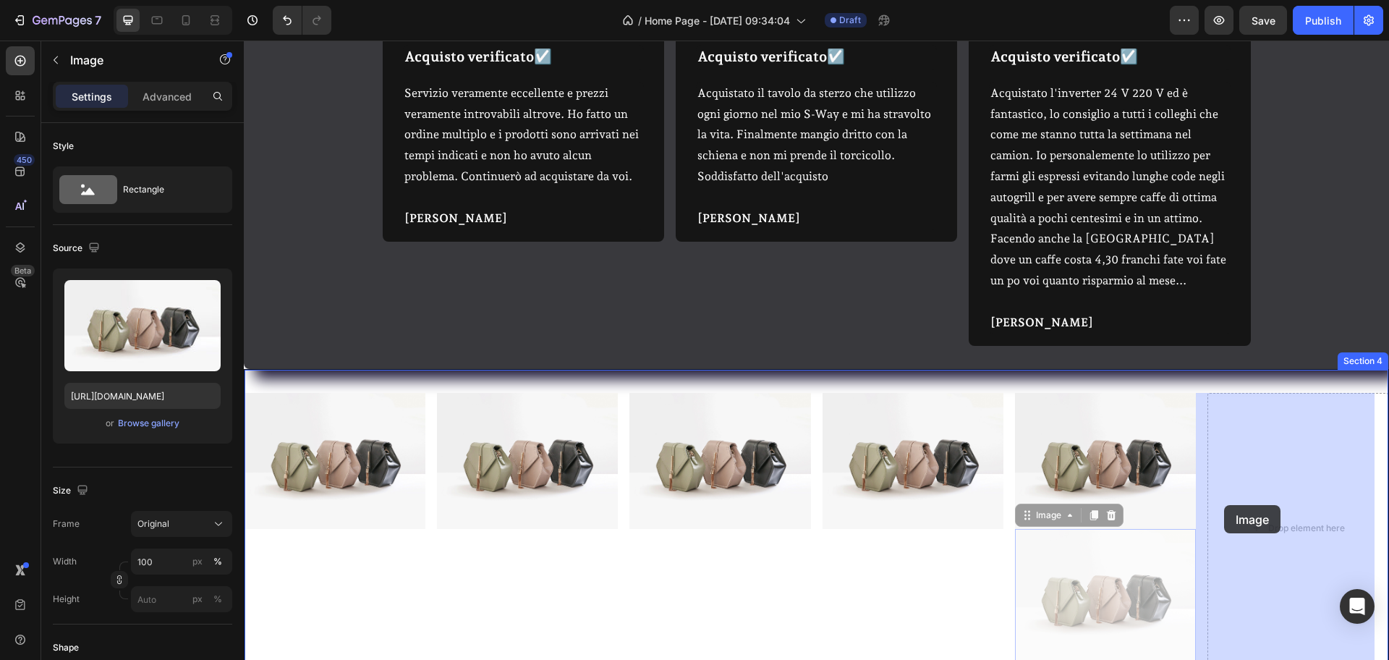
drag, startPoint x: 1113, startPoint y: 567, endPoint x: 1193, endPoint y: 522, distance: 92.0
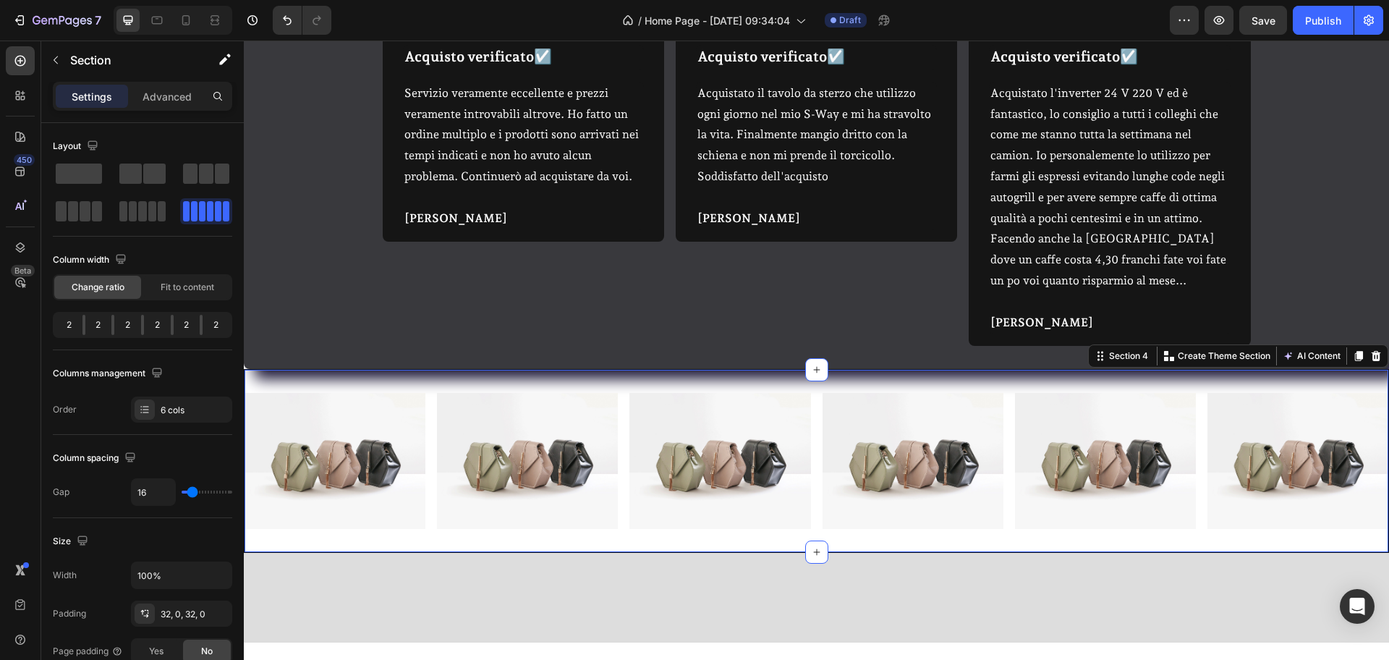
click at [494, 390] on div "Image Image Image Image Image Image Section 4 You can create reusable sections …" at bounding box center [816, 482] width 1145 height 184
click at [138, 177] on span at bounding box center [130, 174] width 22 height 20
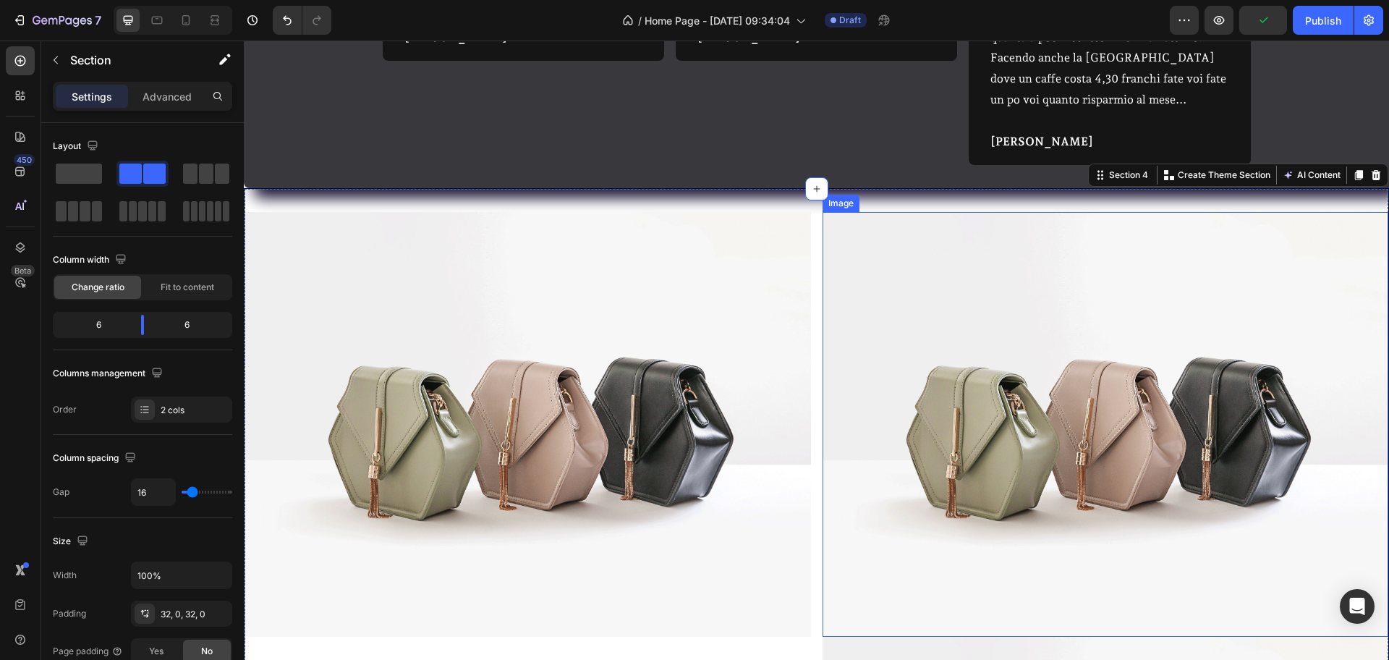
scroll to position [851, 0]
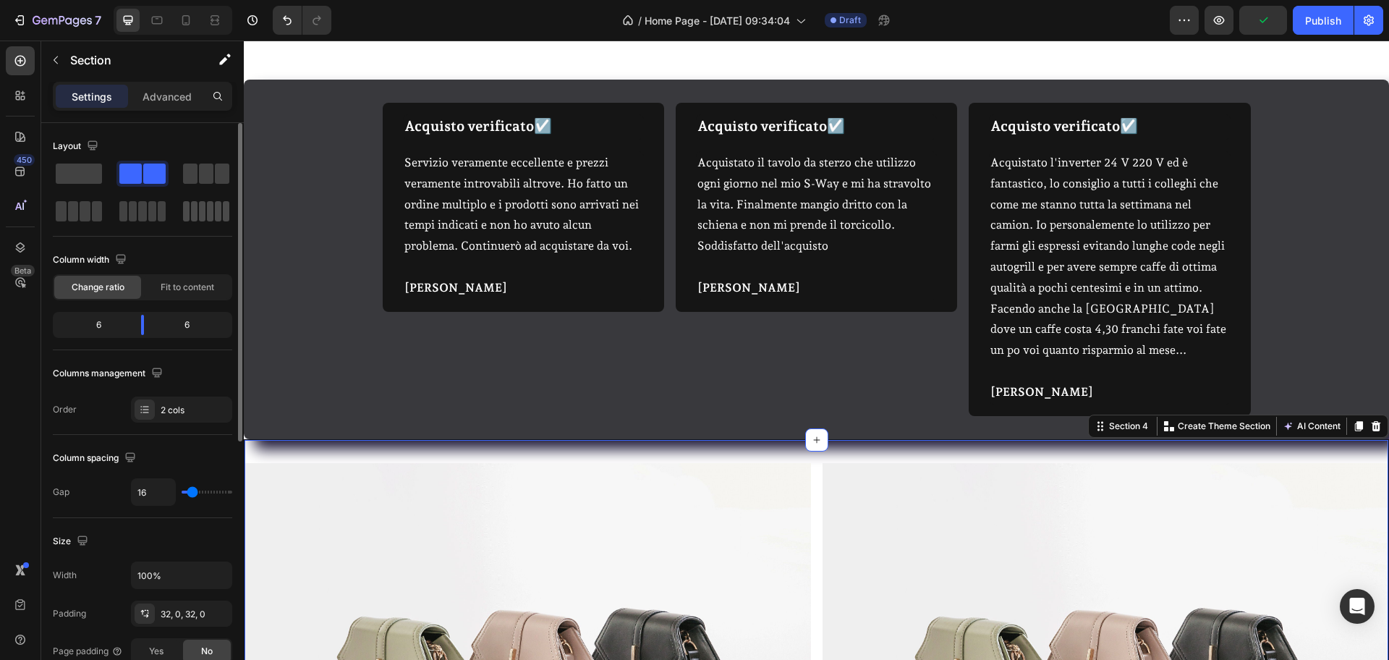
click at [209, 215] on span at bounding box center [210, 211] width 7 height 20
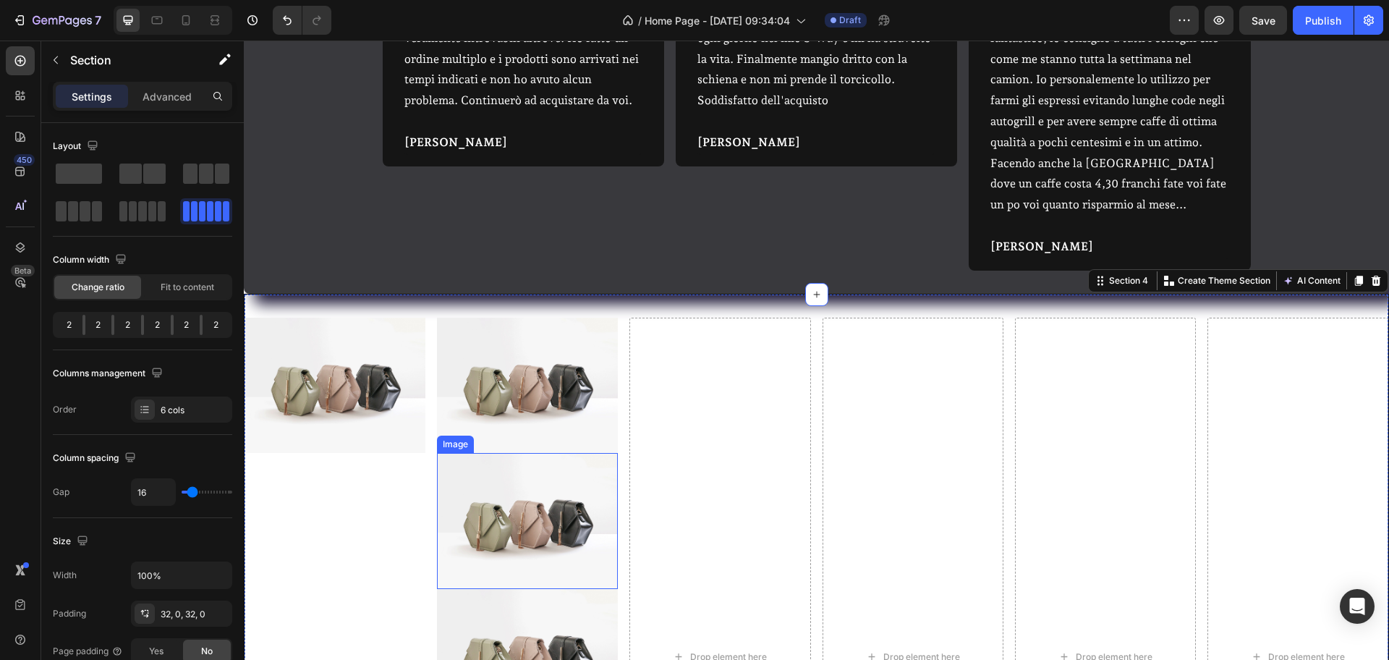
scroll to position [1122, 0]
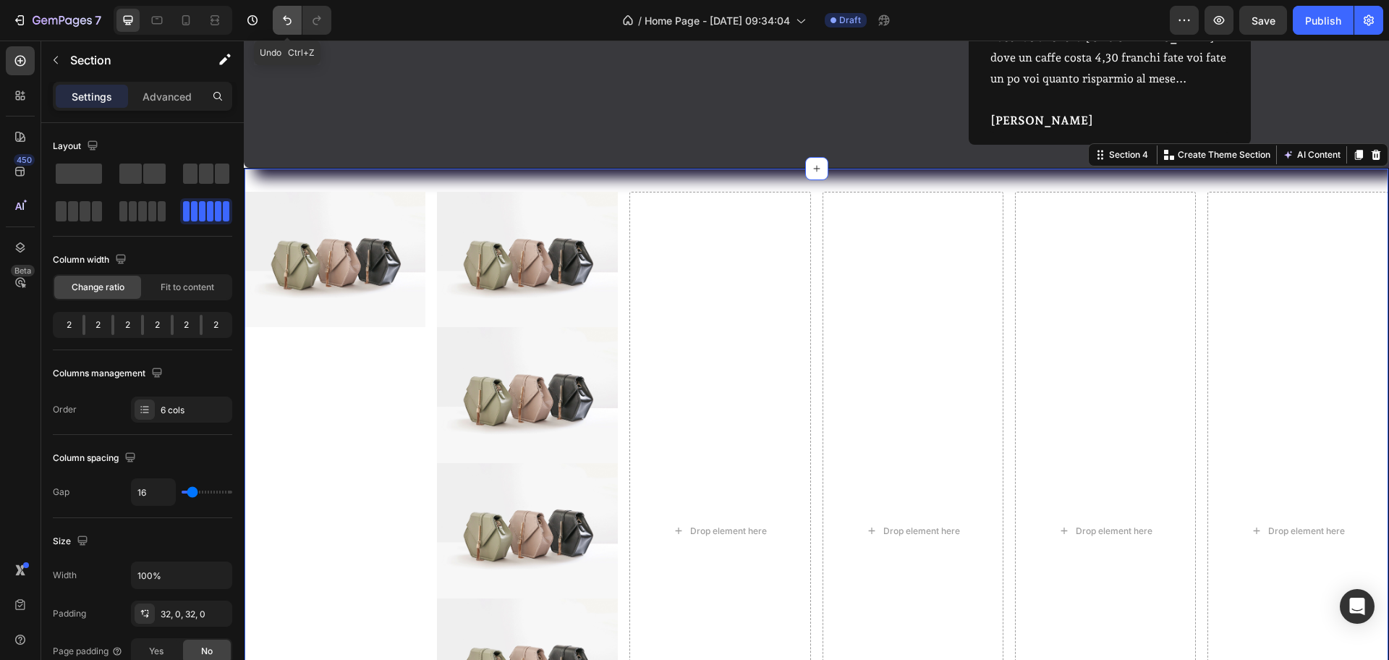
click at [297, 14] on button "Undo/Redo" at bounding box center [287, 20] width 29 height 29
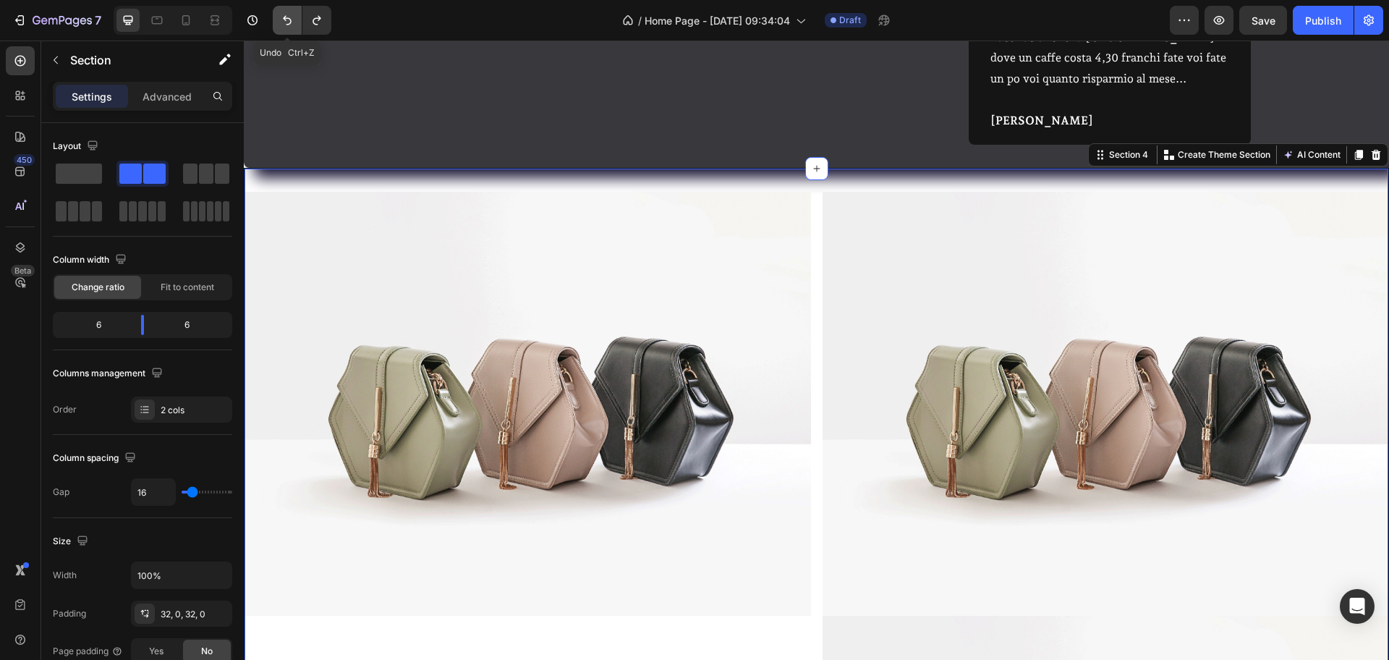
click at [297, 14] on button "Undo/Redo" at bounding box center [287, 20] width 29 height 29
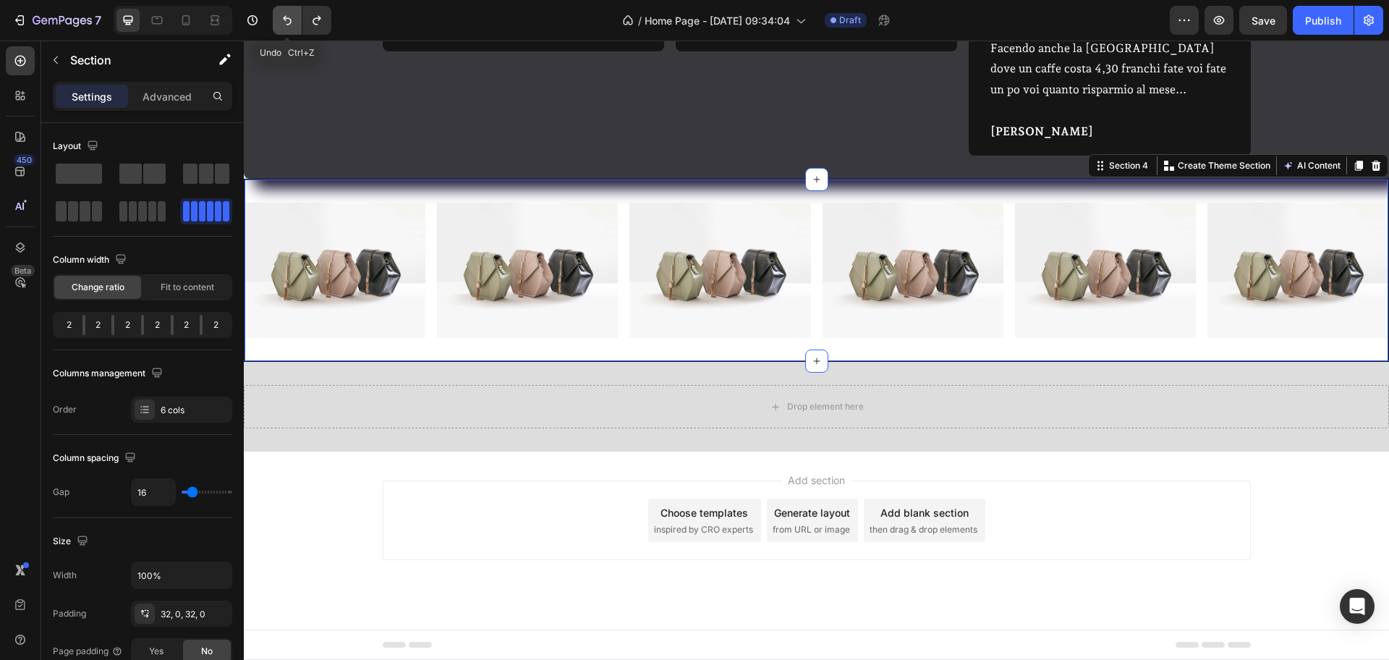
scroll to position [1110, 0]
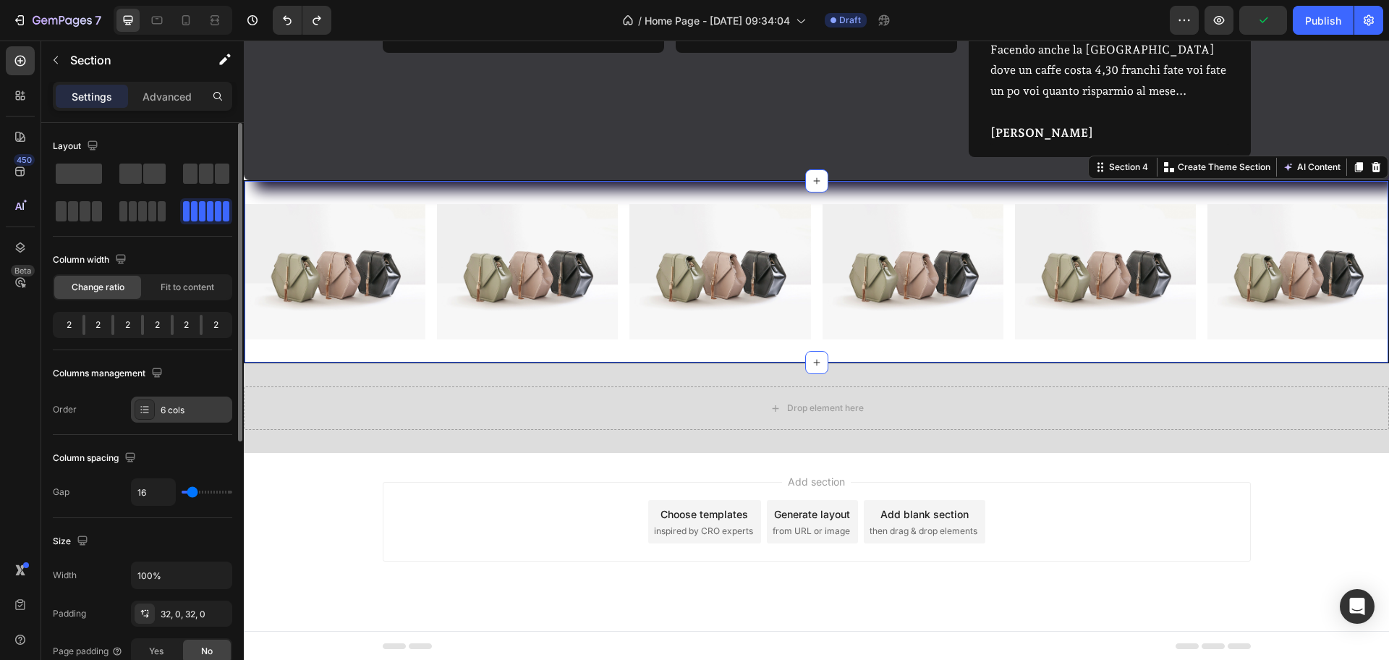
click at [181, 401] on div "6 cols" at bounding box center [181, 410] width 101 height 26
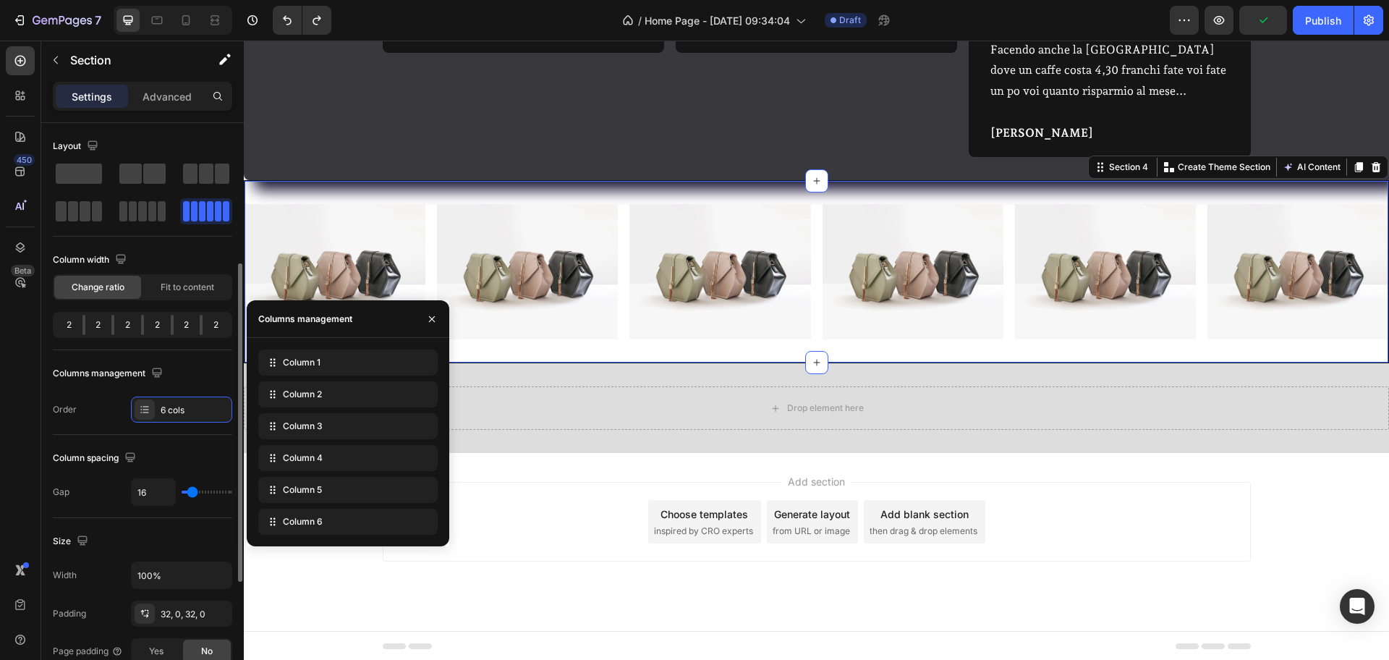
scroll to position [90, 0]
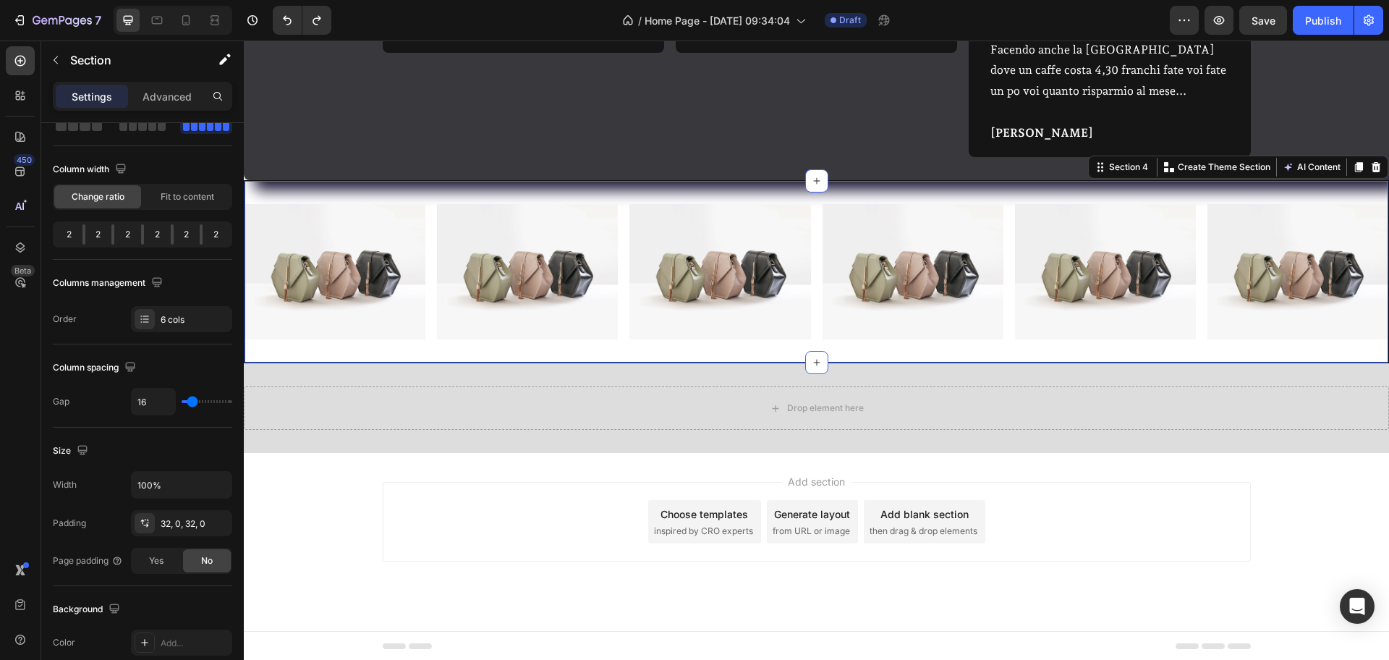
click at [811, 200] on div "Image Image Image Image Image Image Section 4 You can create reusable sections …" at bounding box center [816, 292] width 1145 height 184
click at [51, 62] on icon "button" at bounding box center [56, 60] width 12 height 12
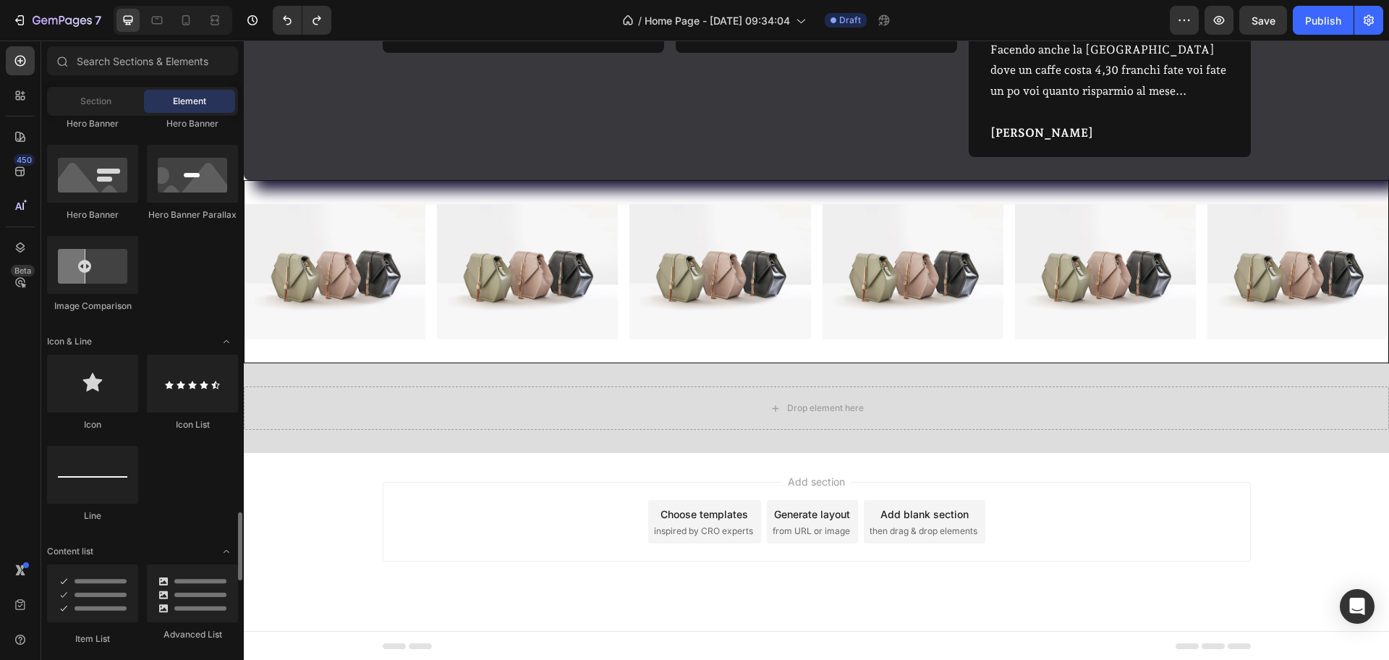
scroll to position [1176, 0]
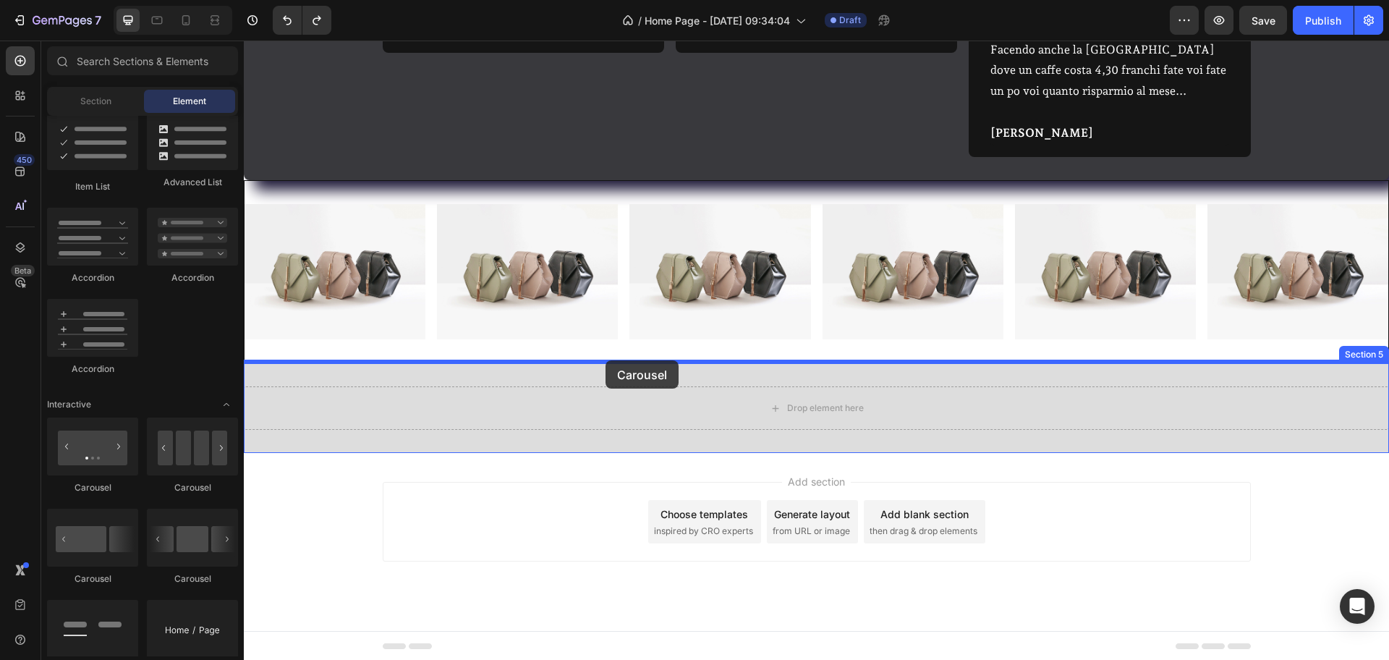
drag, startPoint x: 428, startPoint y: 585, endPoint x: 606, endPoint y: 360, distance: 286.4
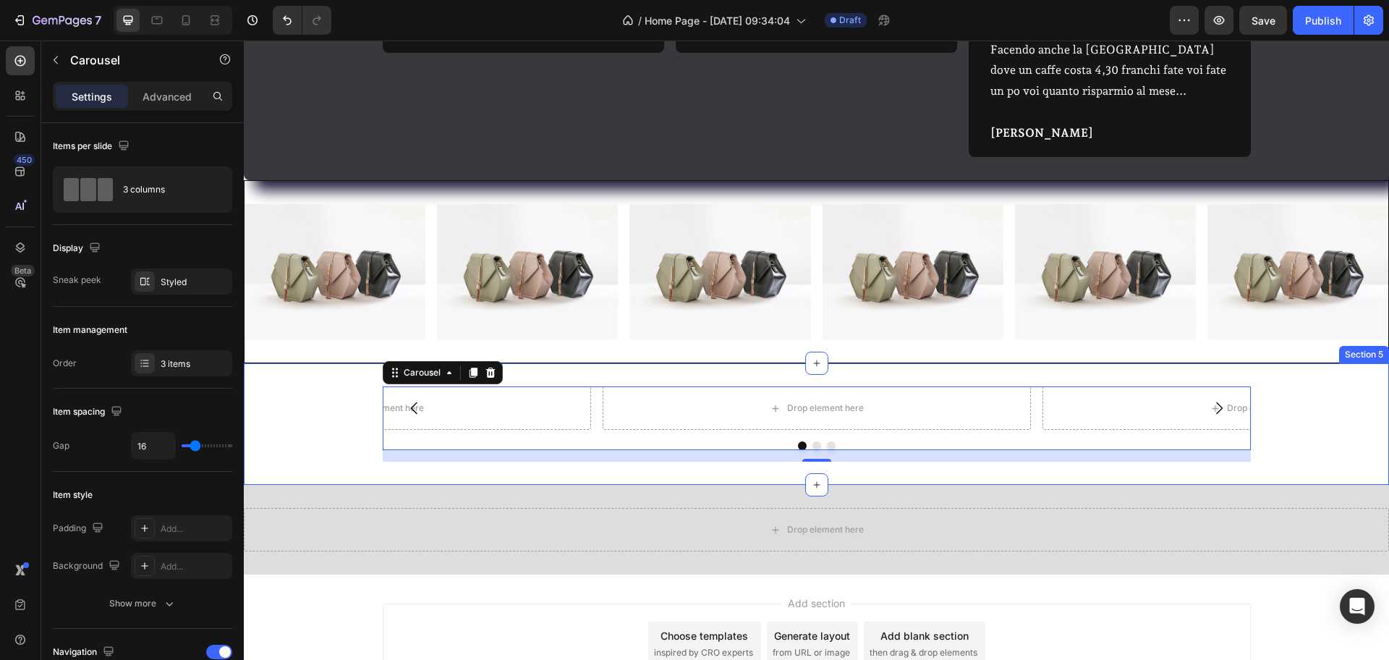
scroll to position [1122, 0]
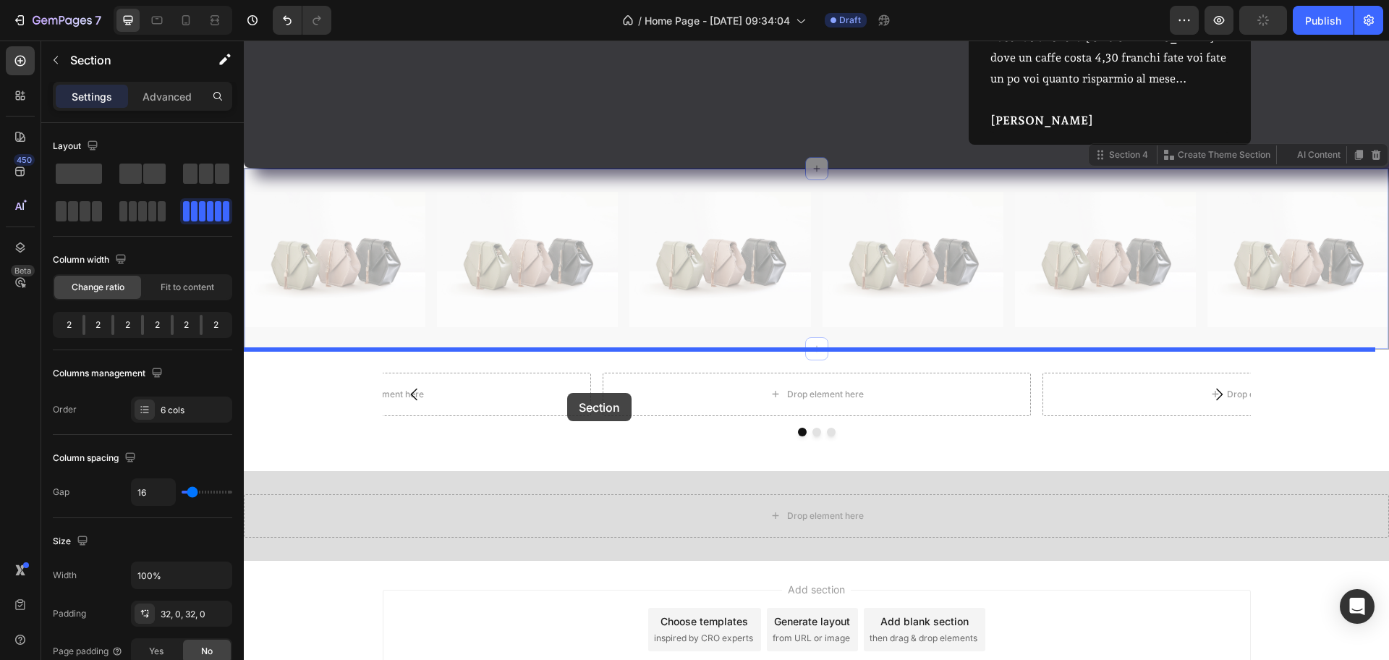
drag, startPoint x: 538, startPoint y: 336, endPoint x: 567, endPoint y: 393, distance: 64.1
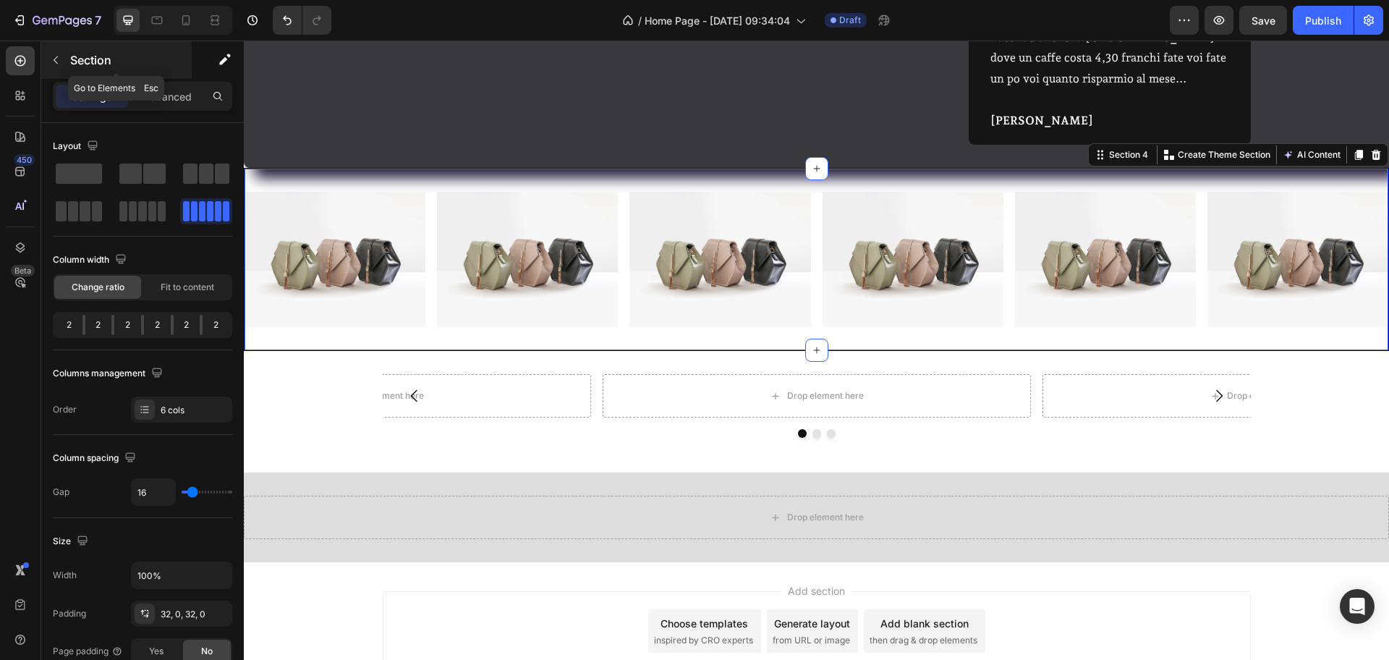
click at [55, 67] on button "button" at bounding box center [55, 59] width 23 height 23
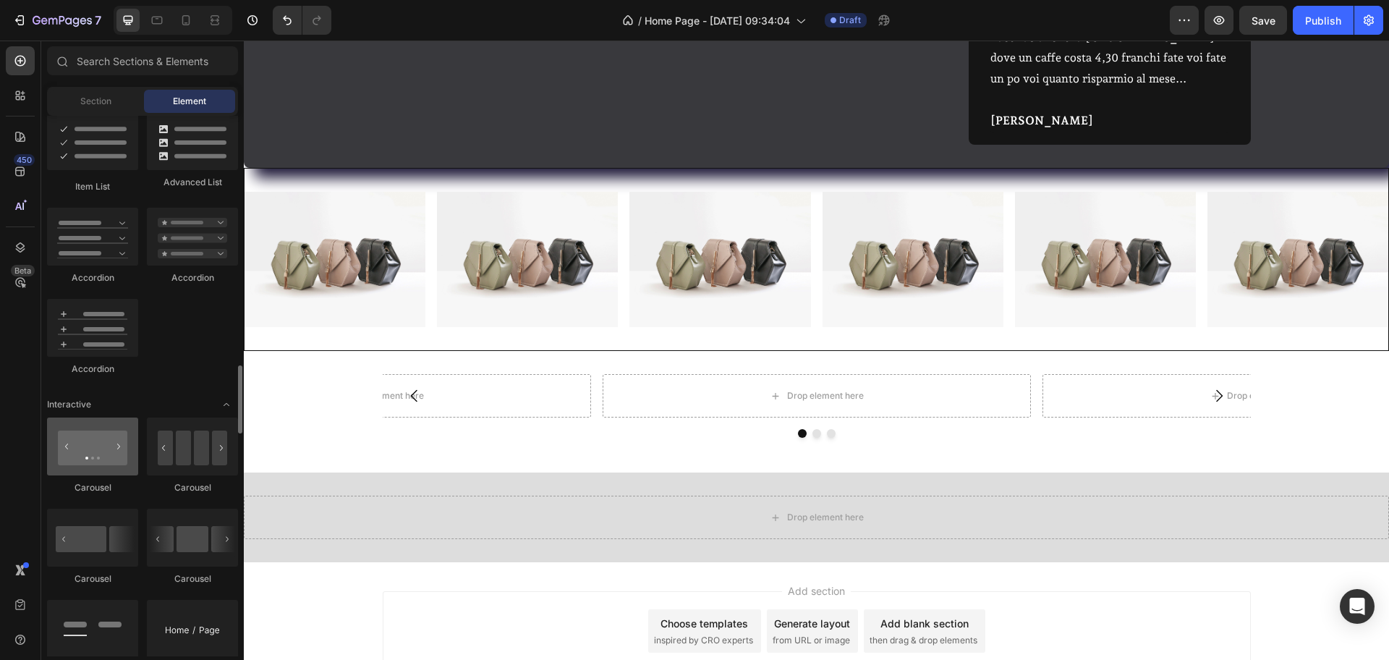
scroll to position [1266, 0]
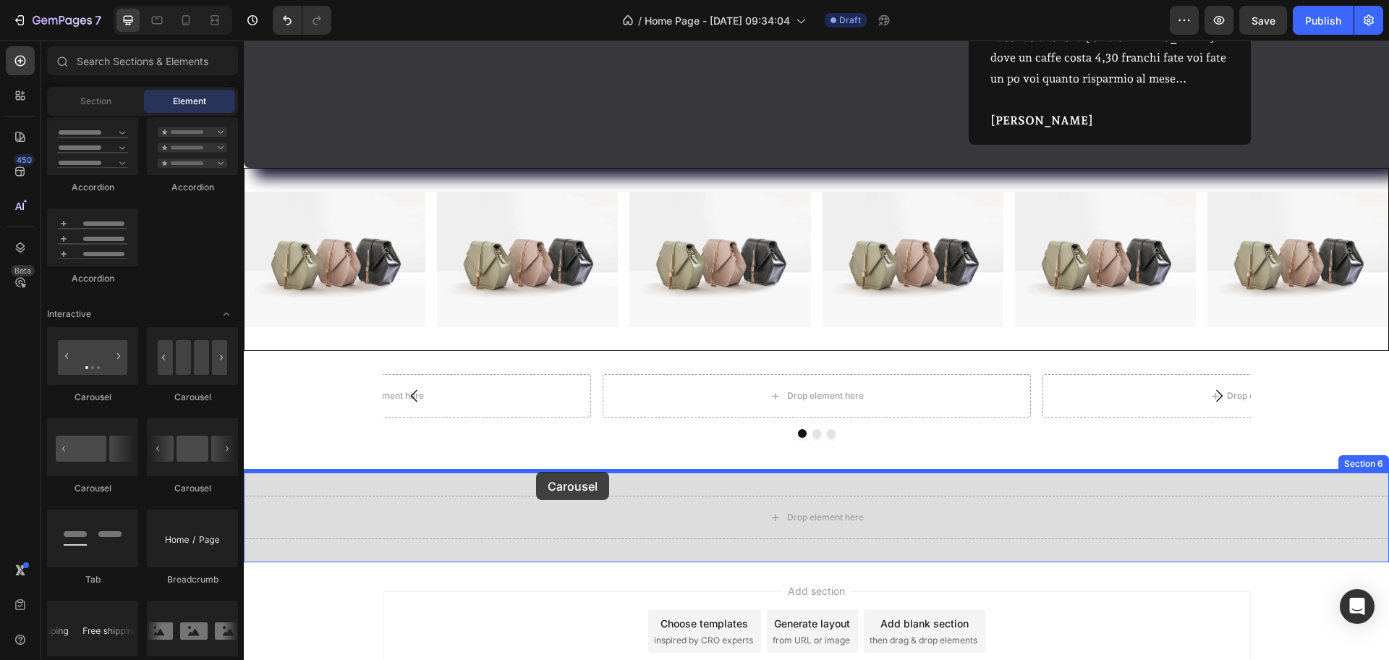
drag, startPoint x: 359, startPoint y: 494, endPoint x: 535, endPoint y: 473, distance: 177.8
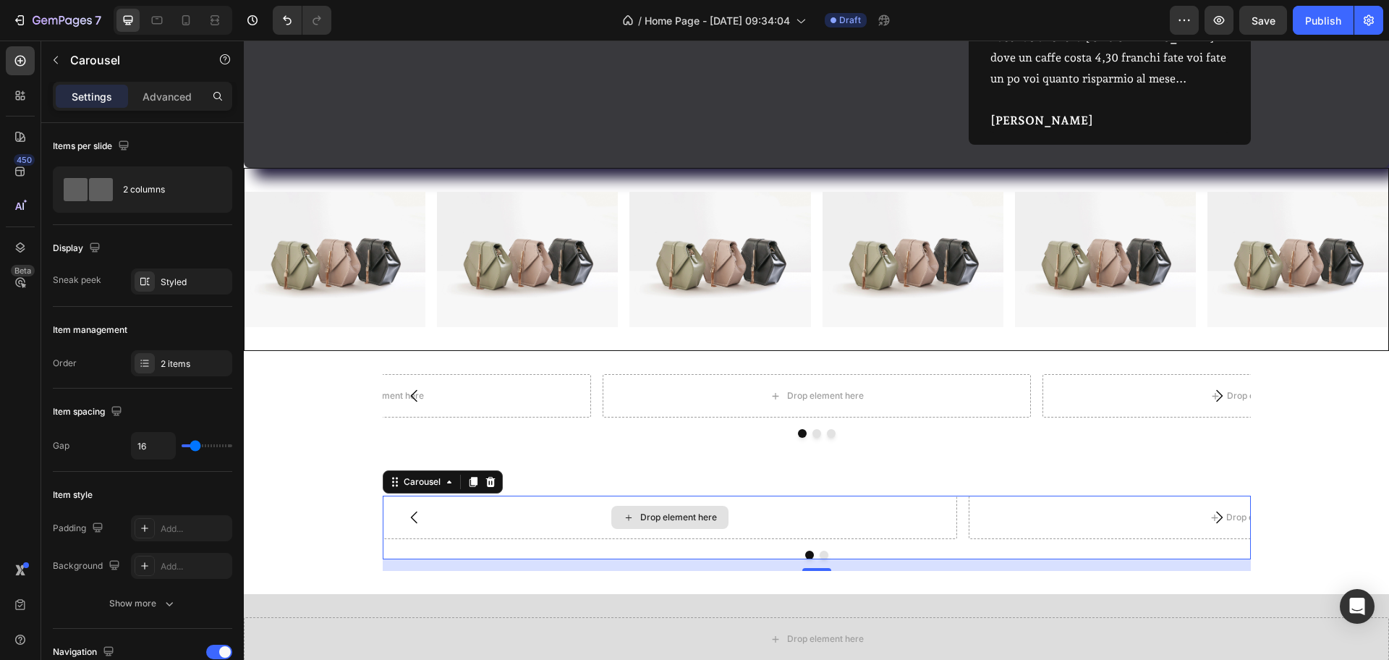
click at [537, 517] on div "Drop element here" at bounding box center [670, 538] width 575 height 43
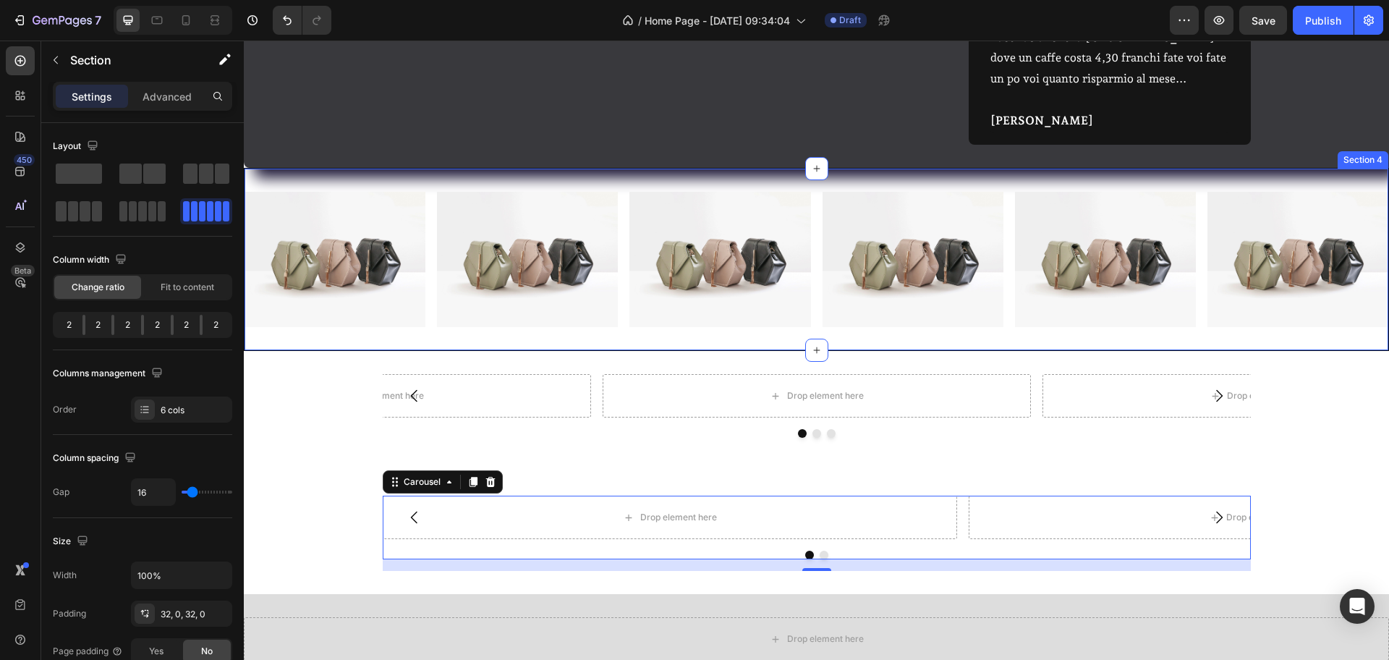
click at [577, 336] on div "Image Image Image Image Image Image Section 4" at bounding box center [816, 280] width 1145 height 184
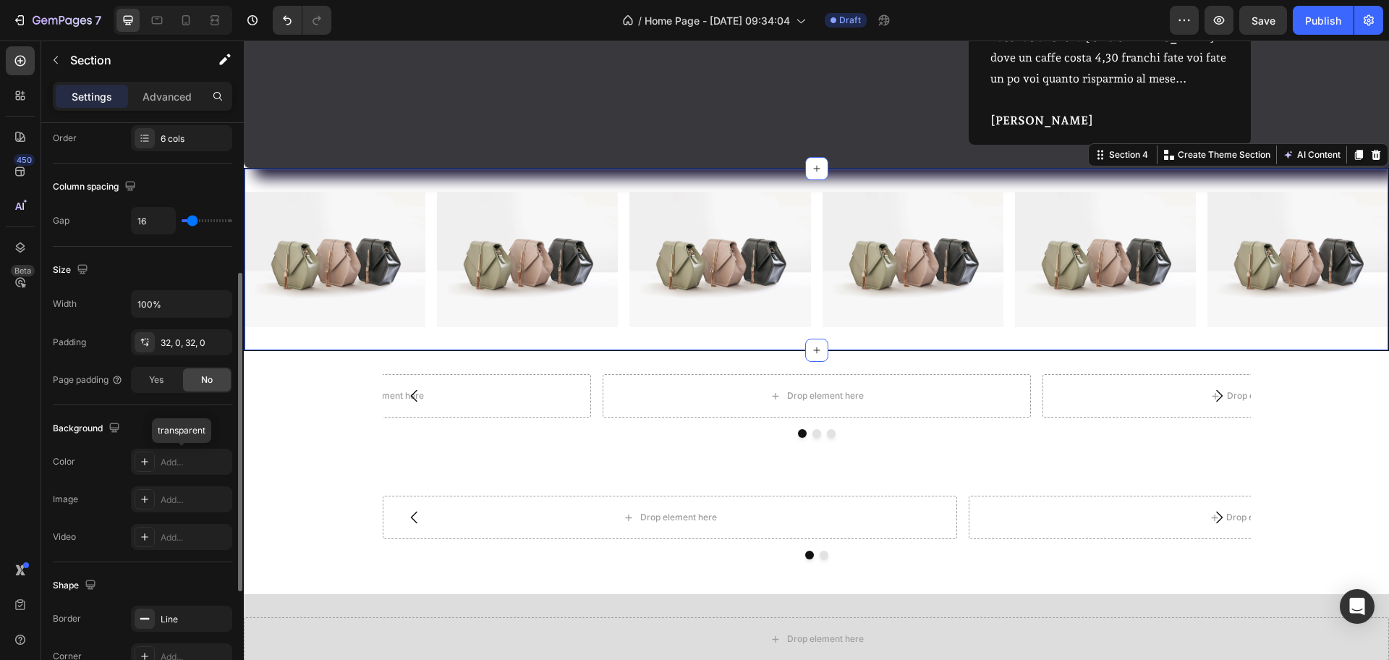
scroll to position [470, 0]
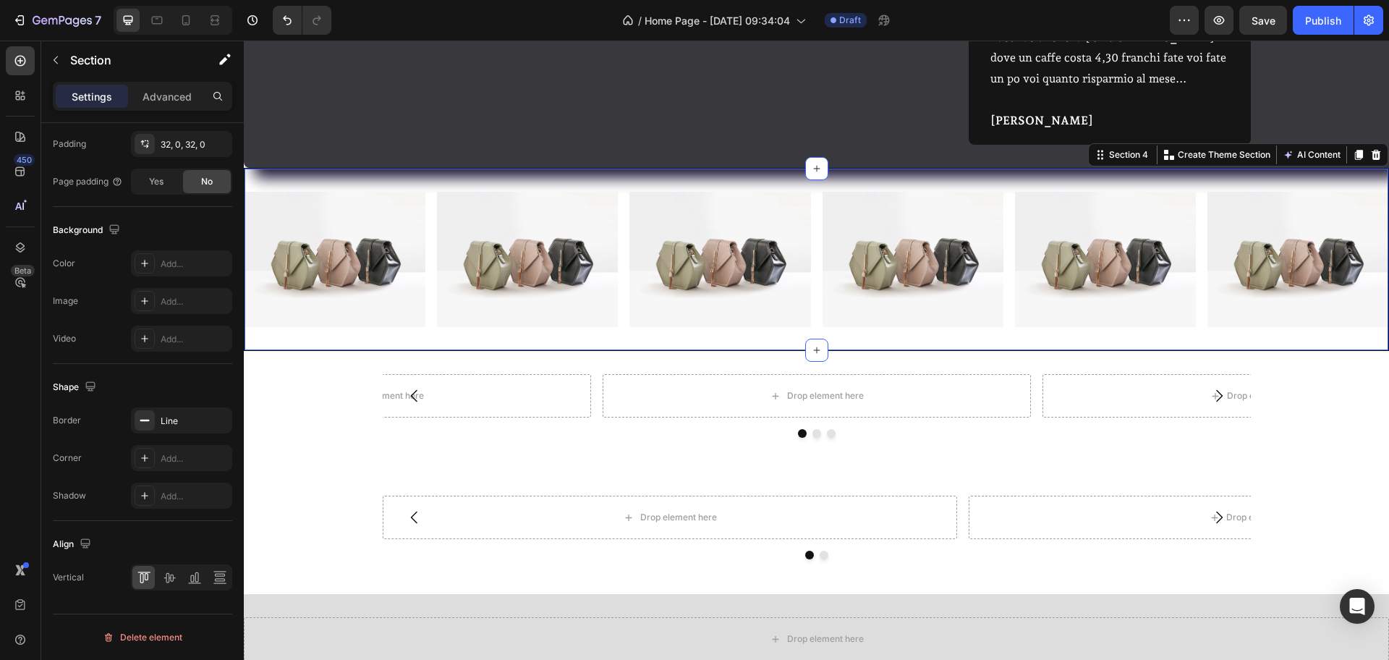
click at [491, 335] on div "Image Image Image Image Image Image Section 4 You can create reusable sections …" at bounding box center [816, 280] width 1145 height 184
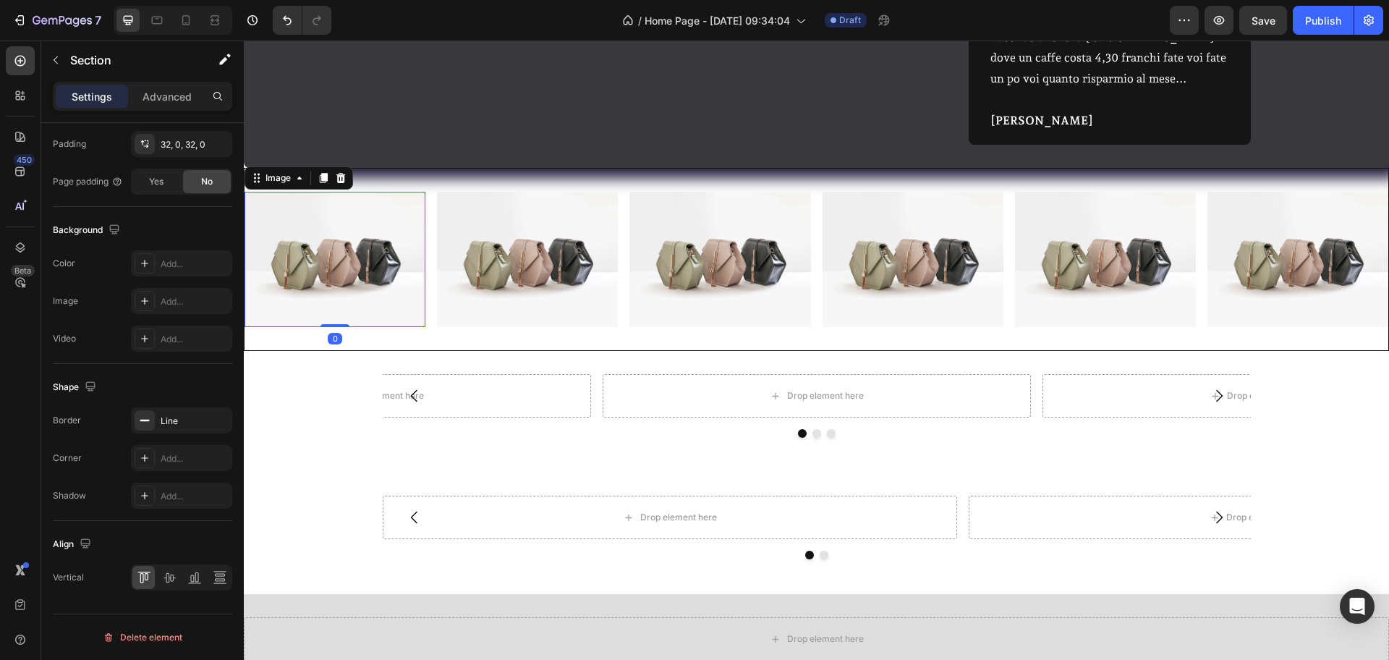
click at [338, 274] on img at bounding box center [335, 280] width 181 height 136
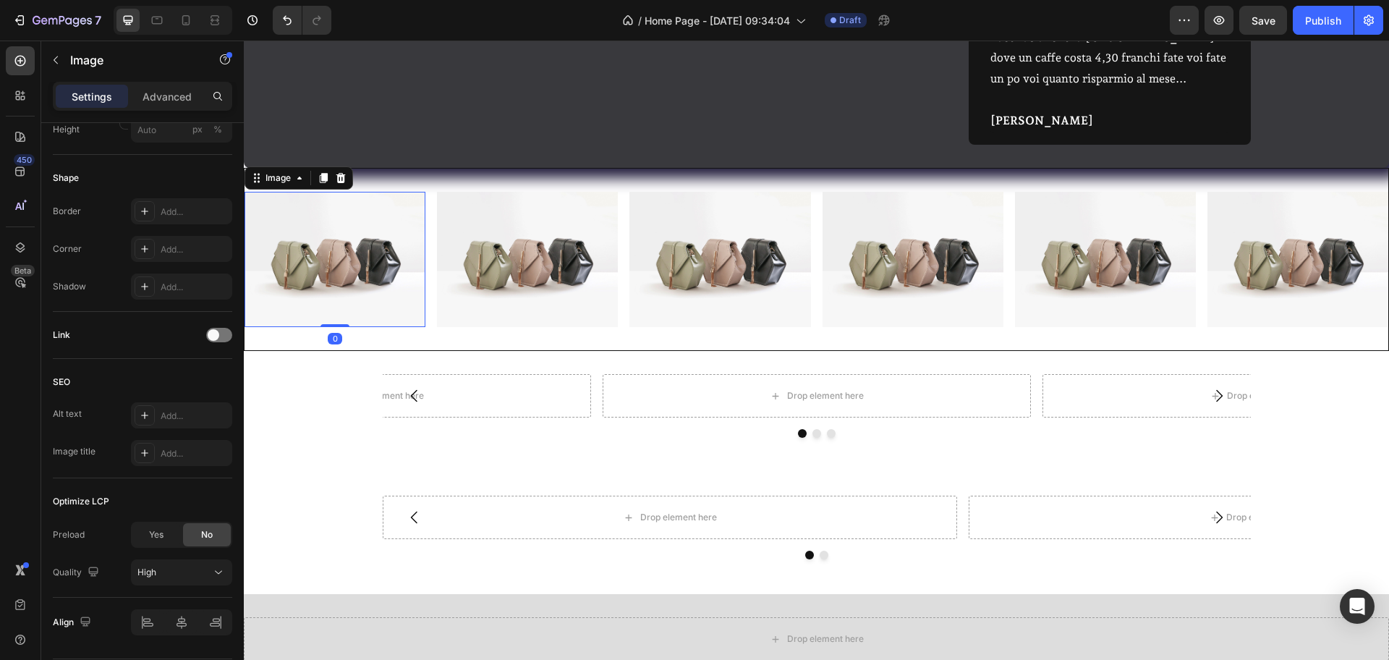
scroll to position [0, 0]
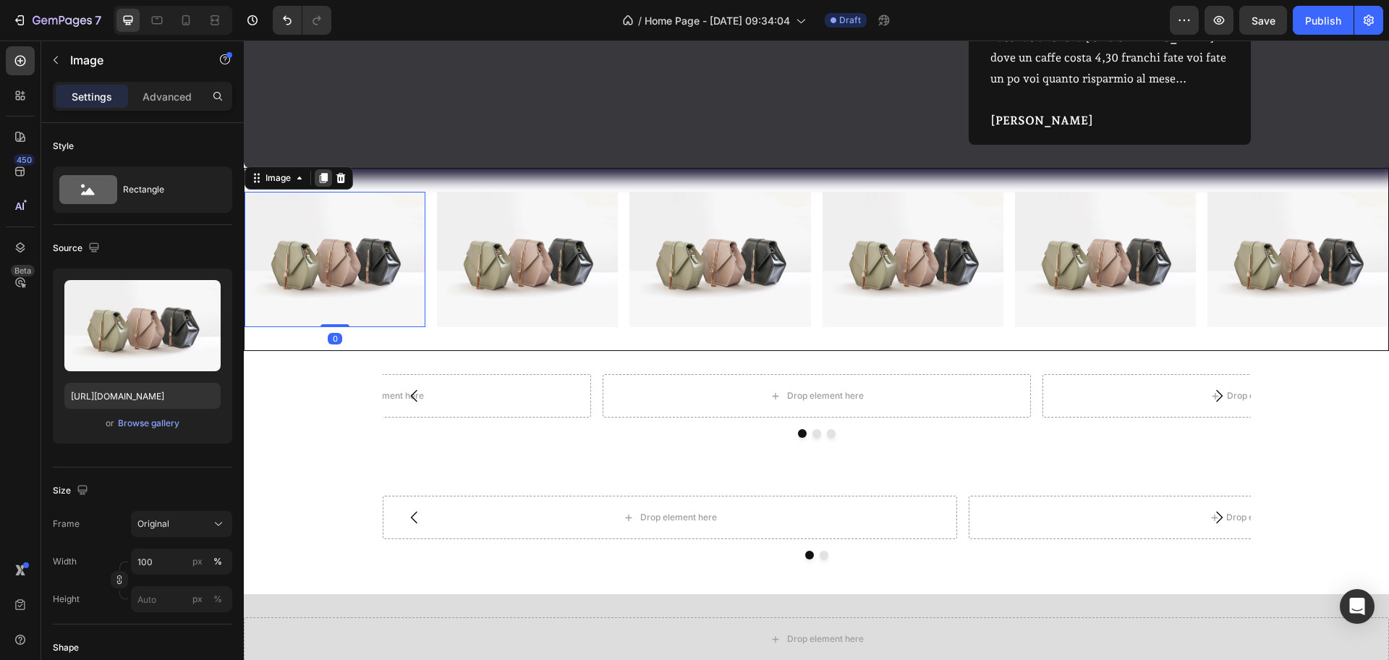
click at [329, 192] on icon at bounding box center [324, 198] width 12 height 12
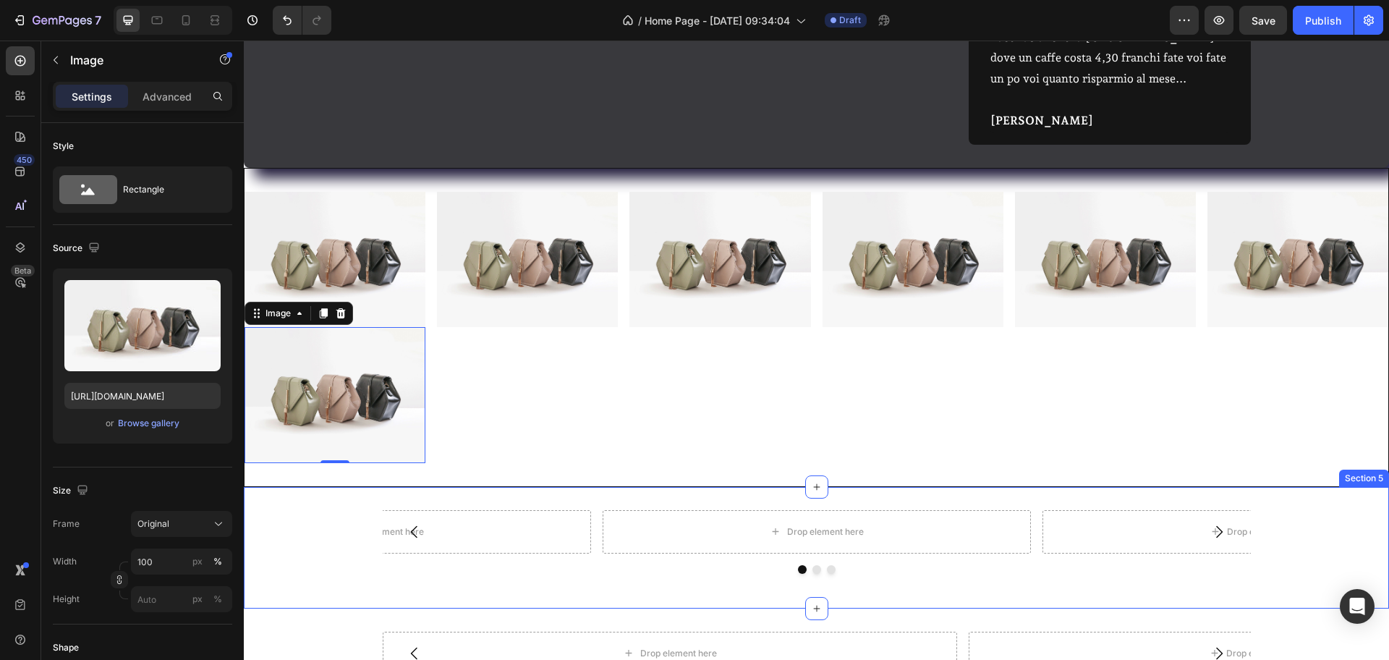
drag, startPoint x: 328, startPoint y: 313, endPoint x: 400, endPoint y: 496, distance: 197.5
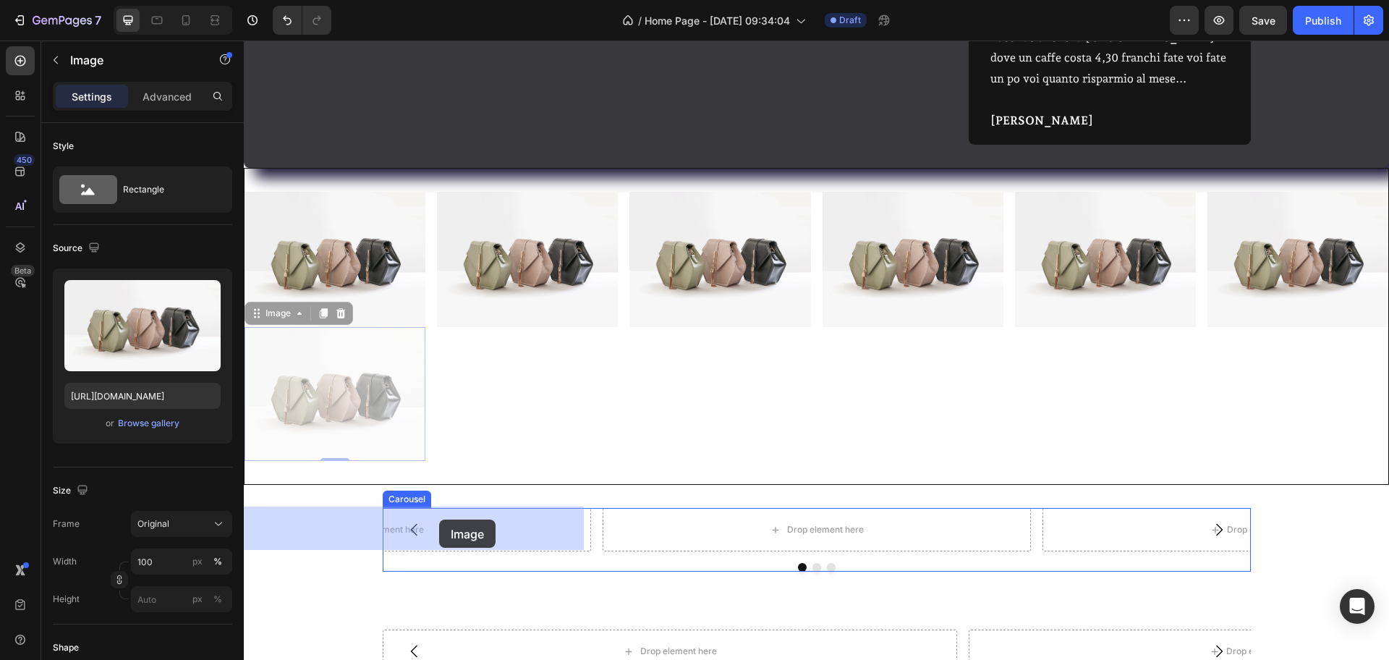
drag, startPoint x: 317, startPoint y: 363, endPoint x: 439, endPoint y: 520, distance: 198.4
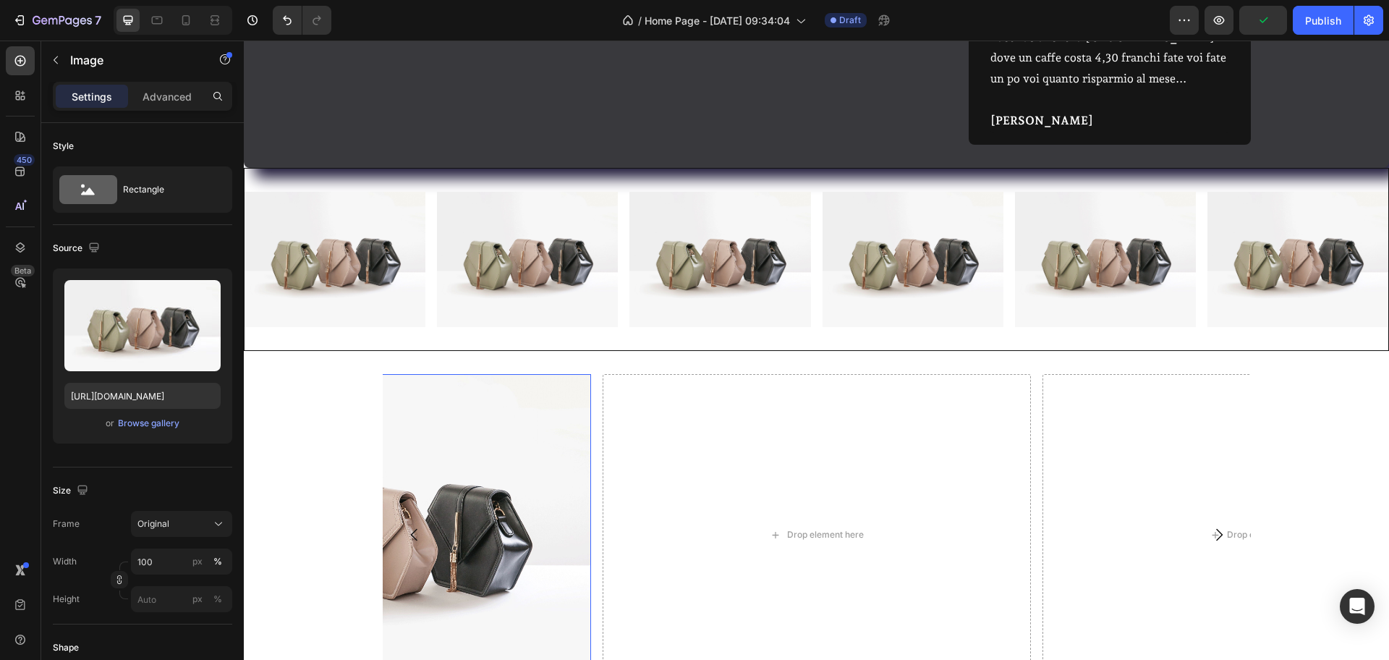
click at [473, 420] on img at bounding box center [377, 555] width 428 height 321
click at [480, 292] on img at bounding box center [527, 280] width 181 height 136
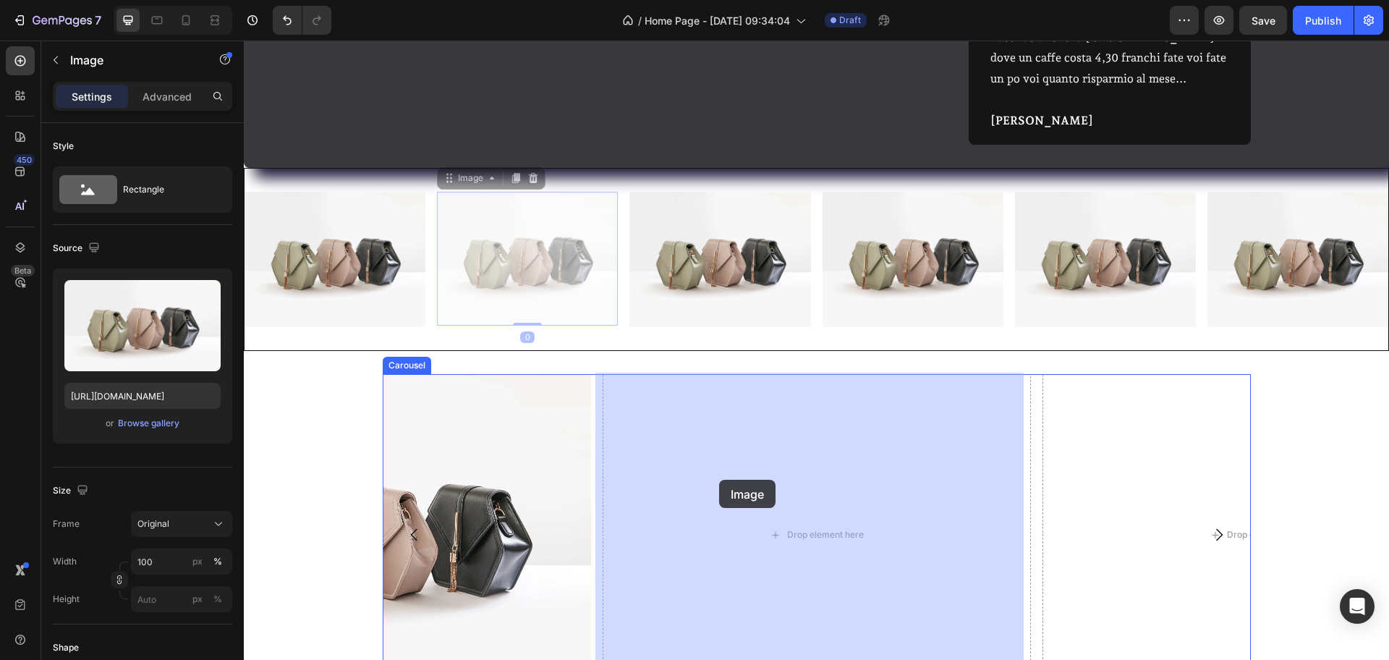
drag, startPoint x: 479, startPoint y: 229, endPoint x: 721, endPoint y: 480, distance: 348.5
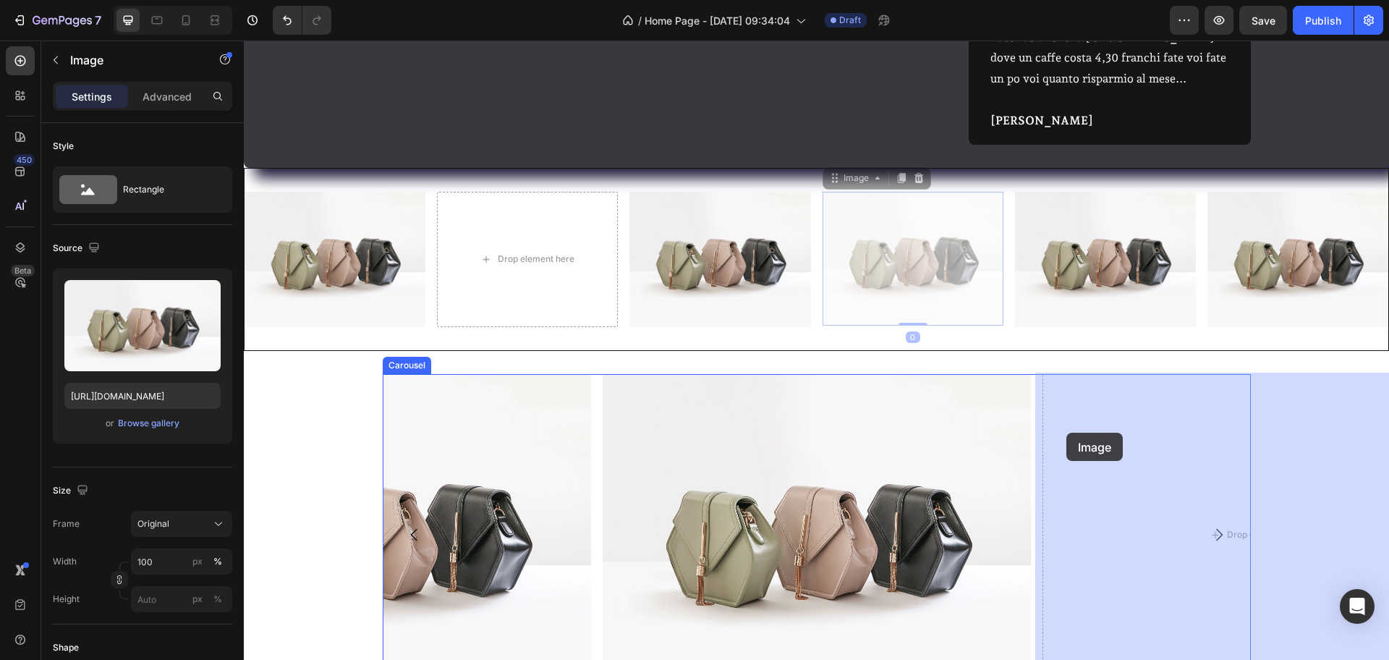
drag, startPoint x: 933, startPoint y: 295, endPoint x: 1067, endPoint y: 433, distance: 191.4
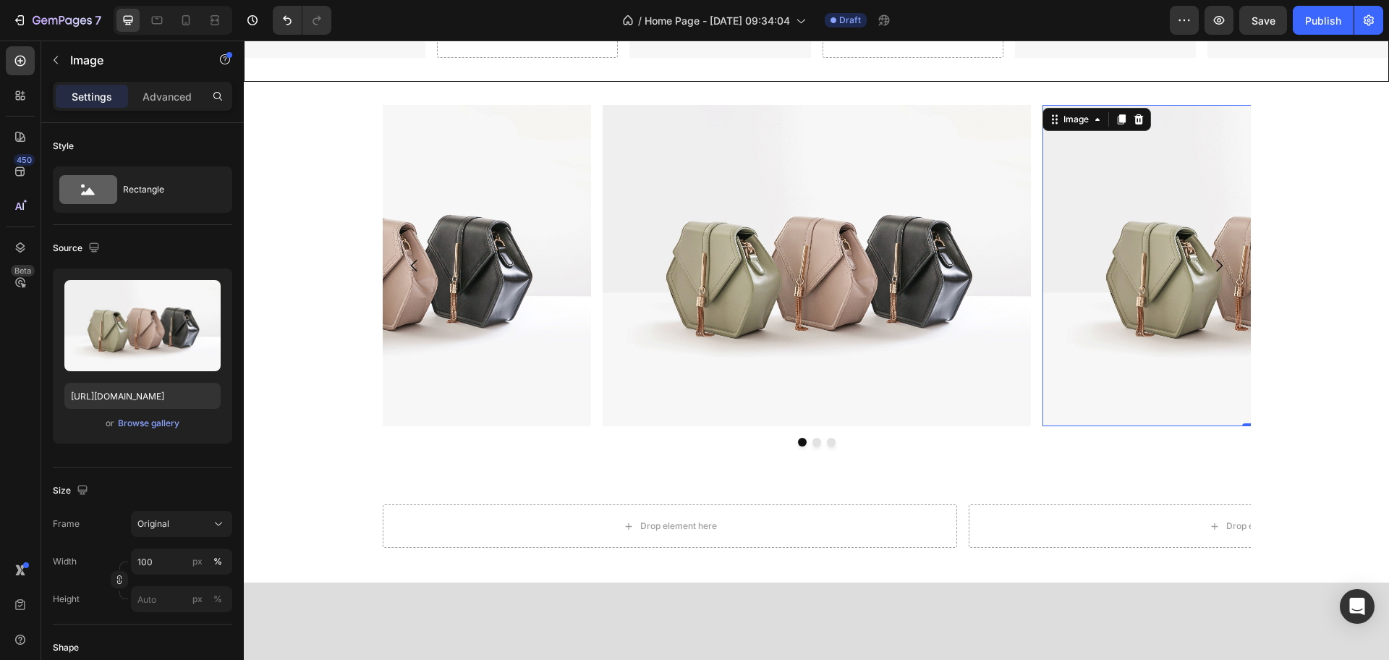
scroll to position [1394, 0]
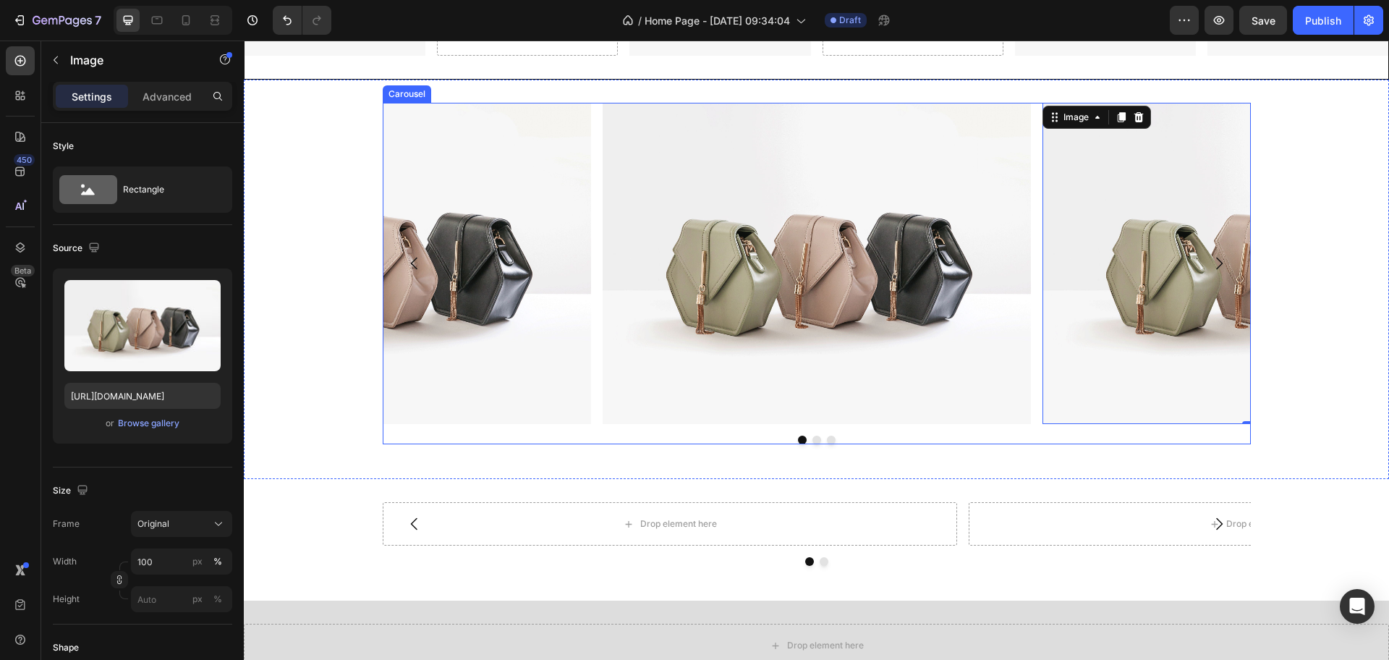
click at [813, 440] on button "Dot" at bounding box center [817, 440] width 9 height 9
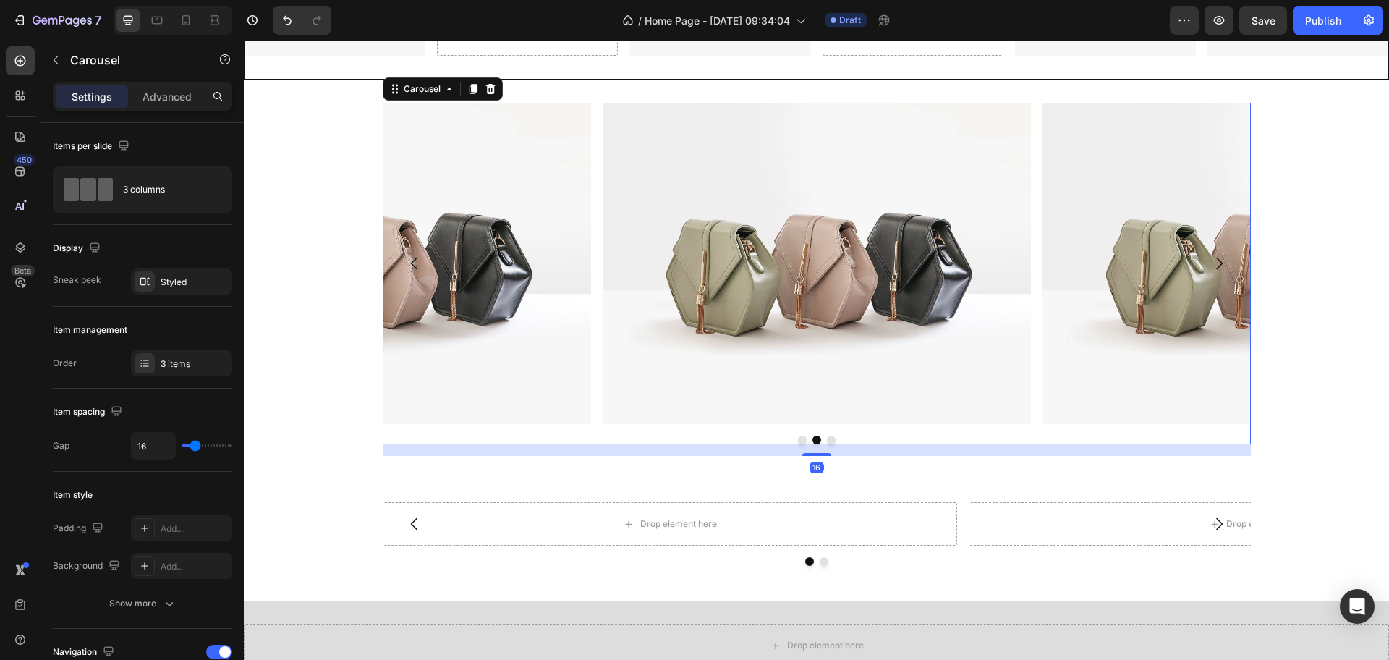
click at [813, 440] on button "Dot" at bounding box center [817, 440] width 9 height 9
click at [827, 440] on button "Dot" at bounding box center [831, 440] width 9 height 9
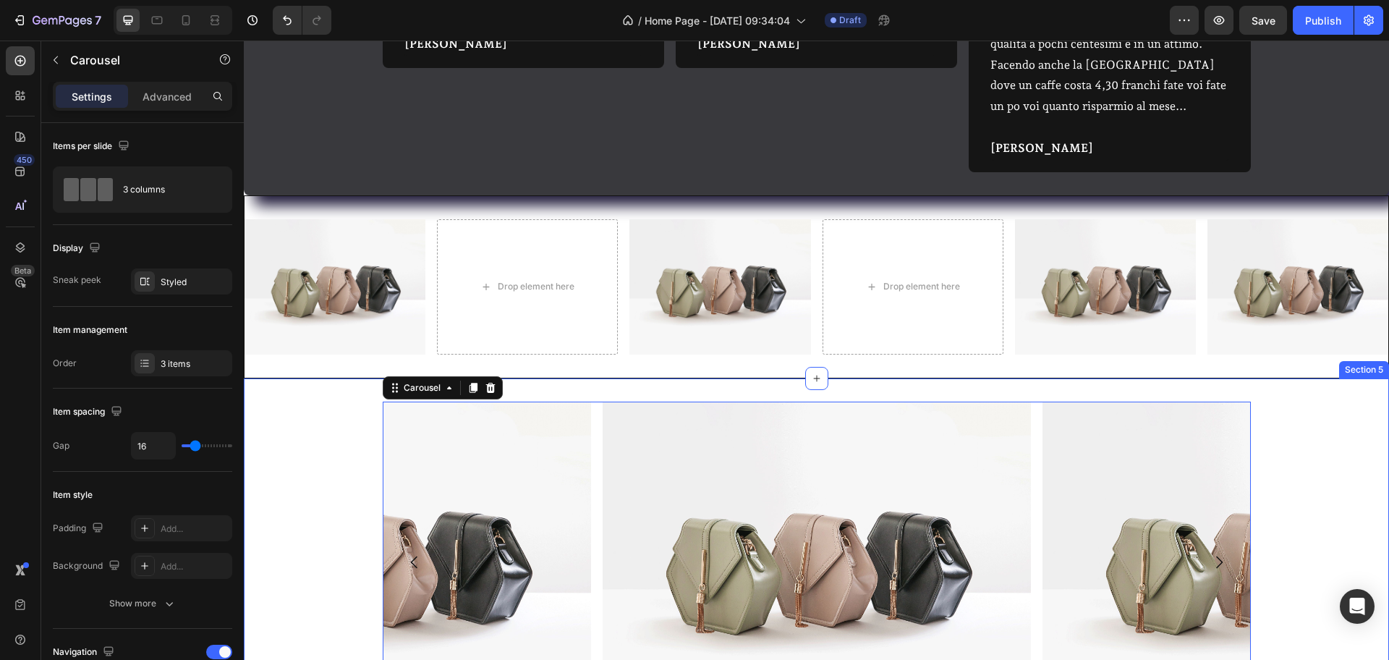
scroll to position [1122, 0]
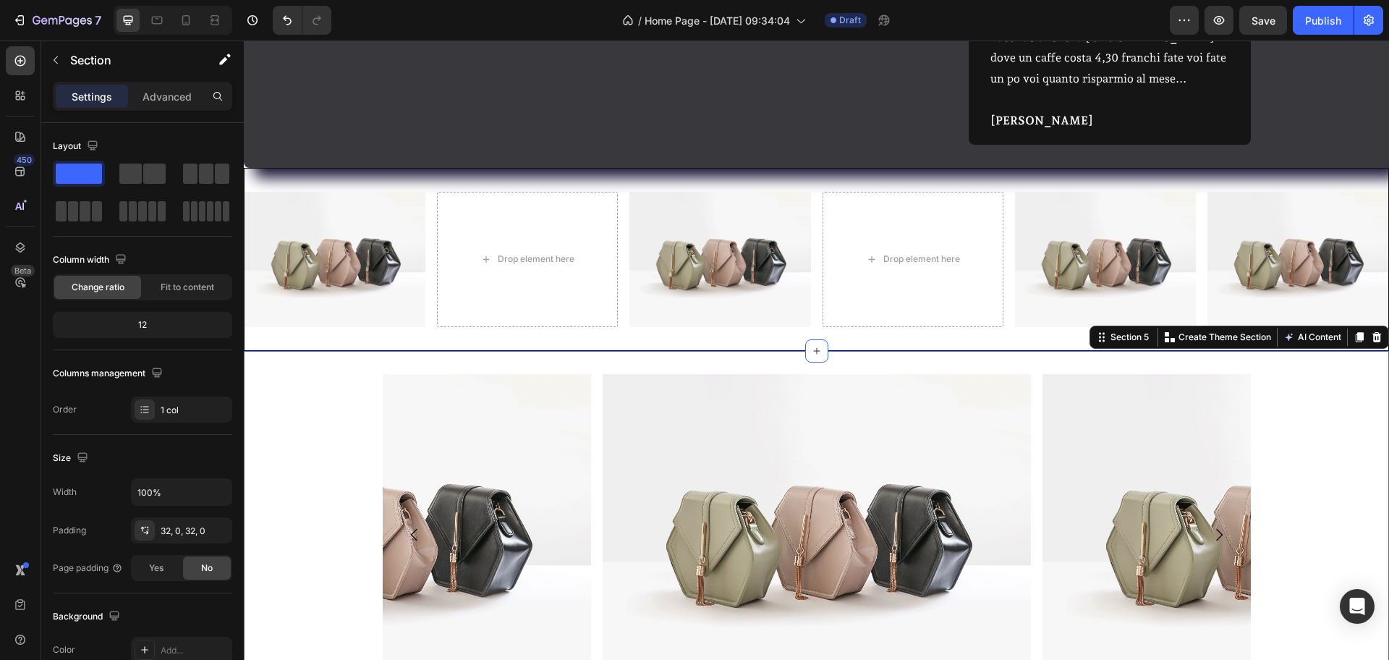
click at [644, 372] on div "Image Image Image Carousel Section 5 You can create reusable sections Create Th…" at bounding box center [816, 571] width 1145 height 399
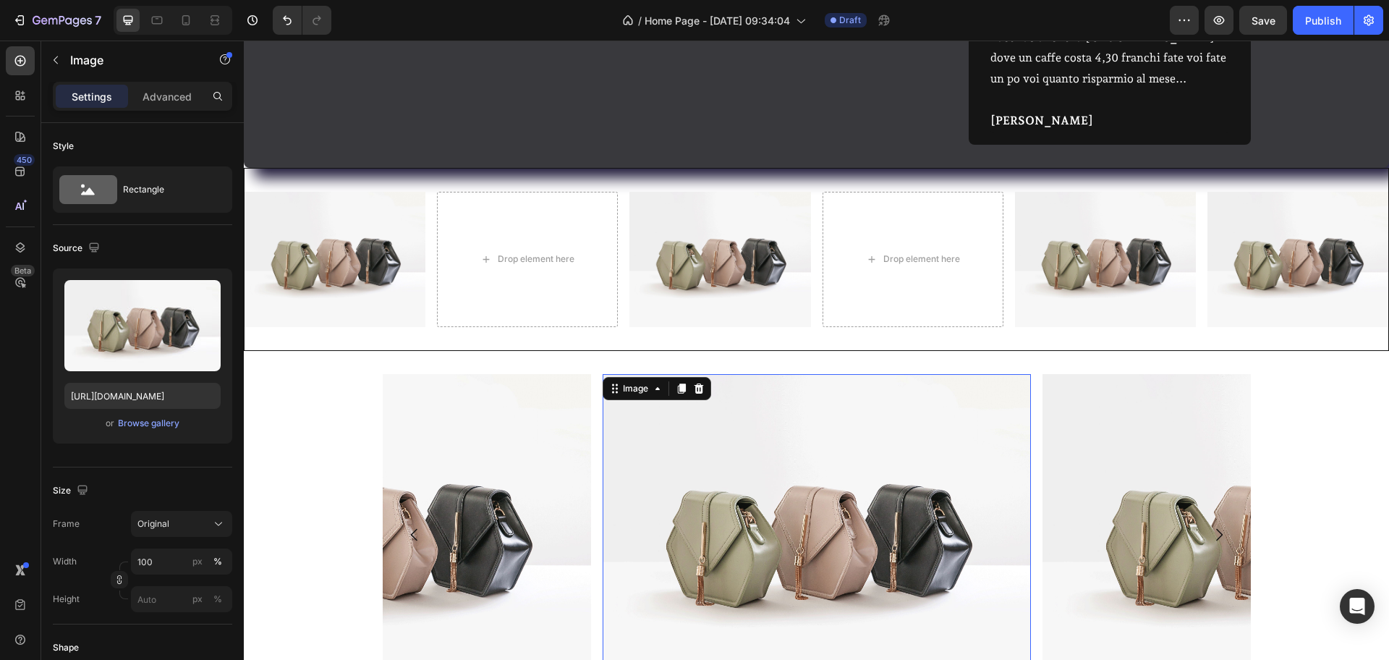
click at [644, 395] on img at bounding box center [816, 555] width 428 height 321
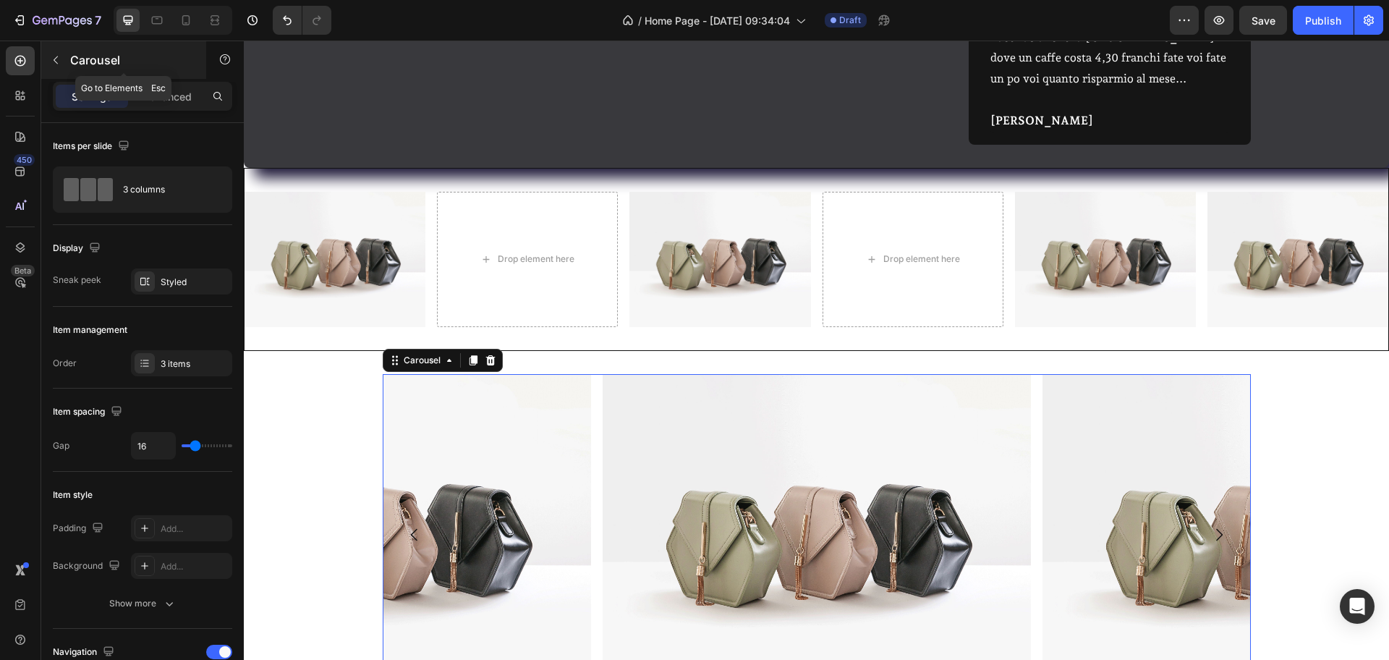
click at [51, 59] on icon "button" at bounding box center [56, 60] width 12 height 12
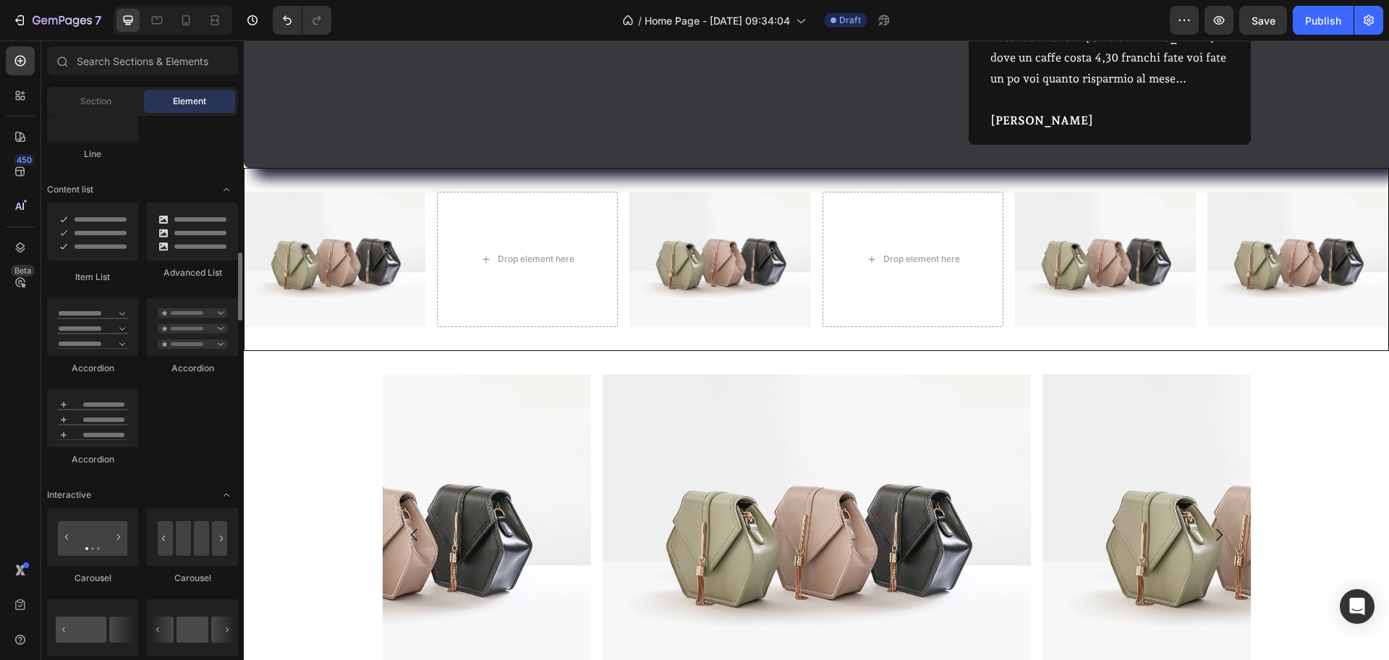
scroll to position [1266, 0]
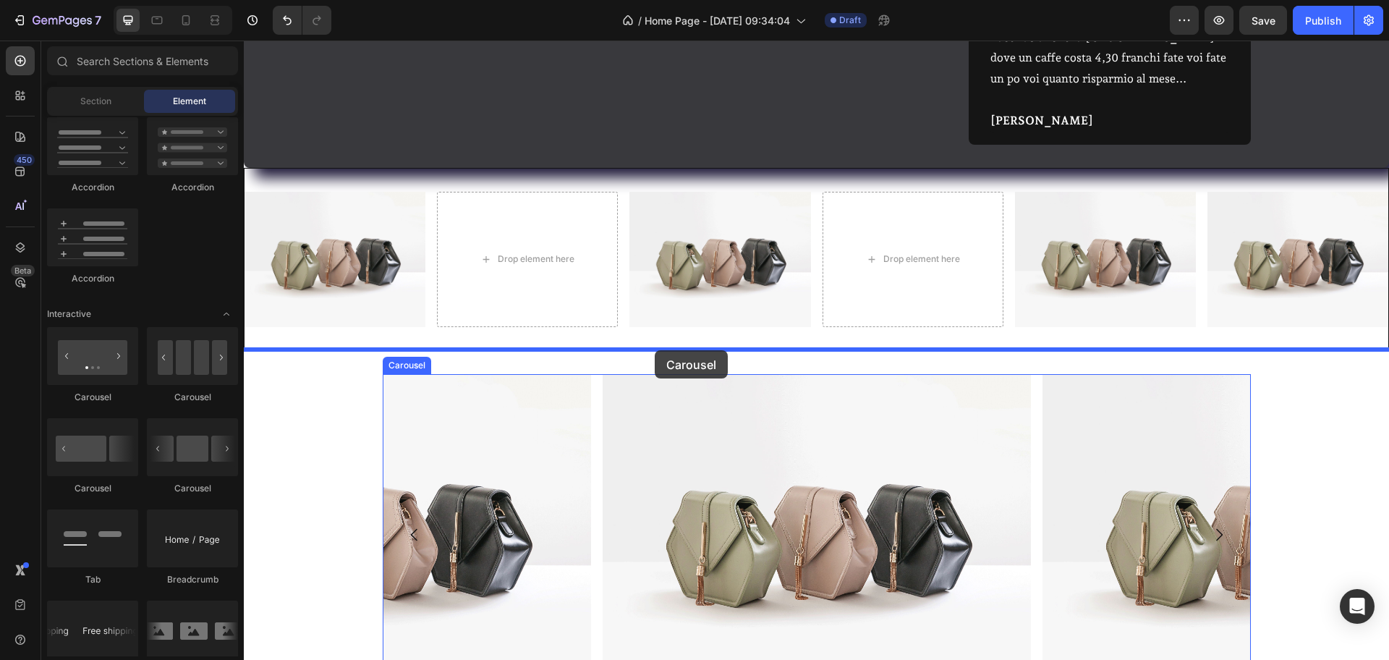
drag, startPoint x: 425, startPoint y: 418, endPoint x: 654, endPoint y: 352, distance: 238.6
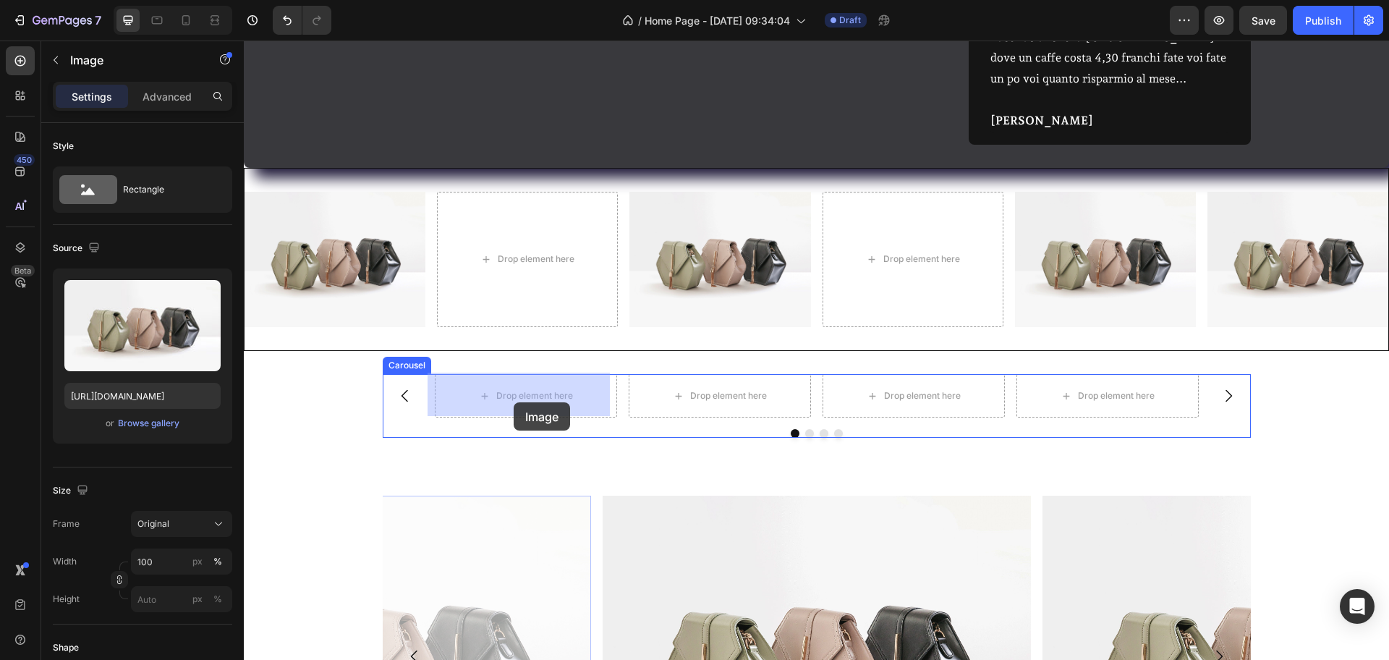
drag, startPoint x: 467, startPoint y: 609, endPoint x: 514, endPoint y: 402, distance: 211.4
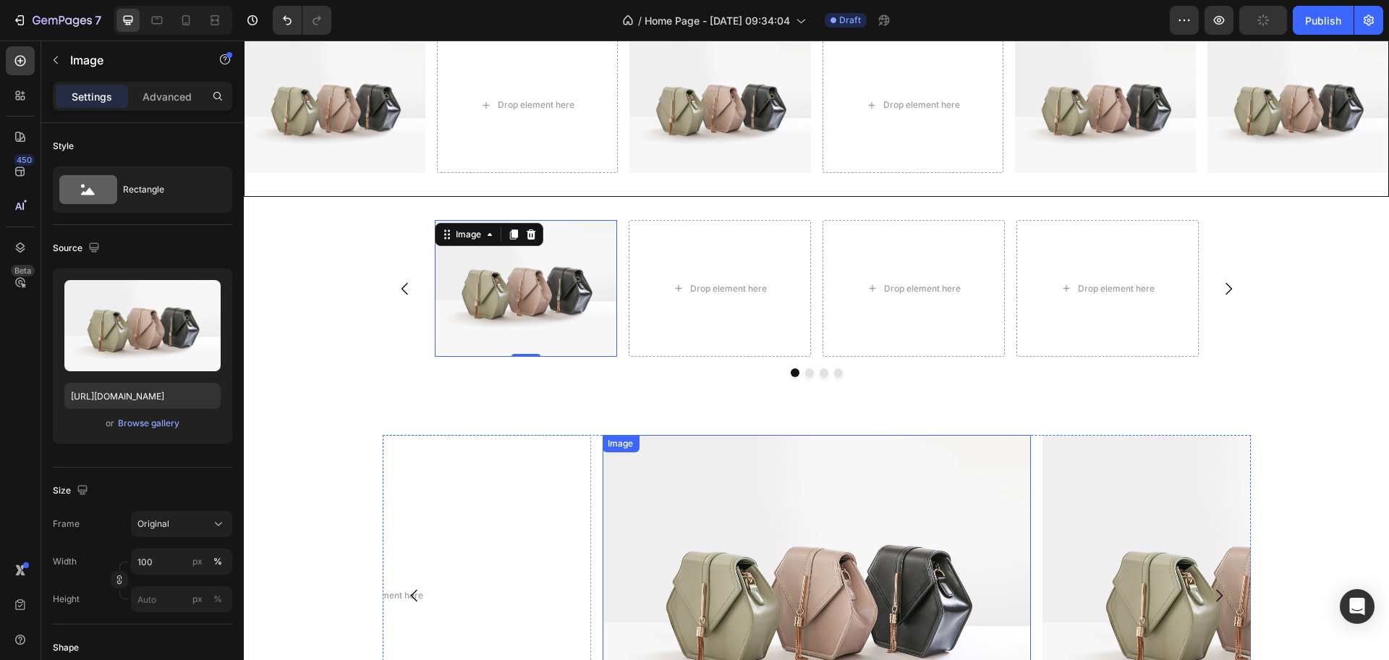
scroll to position [1303, 0]
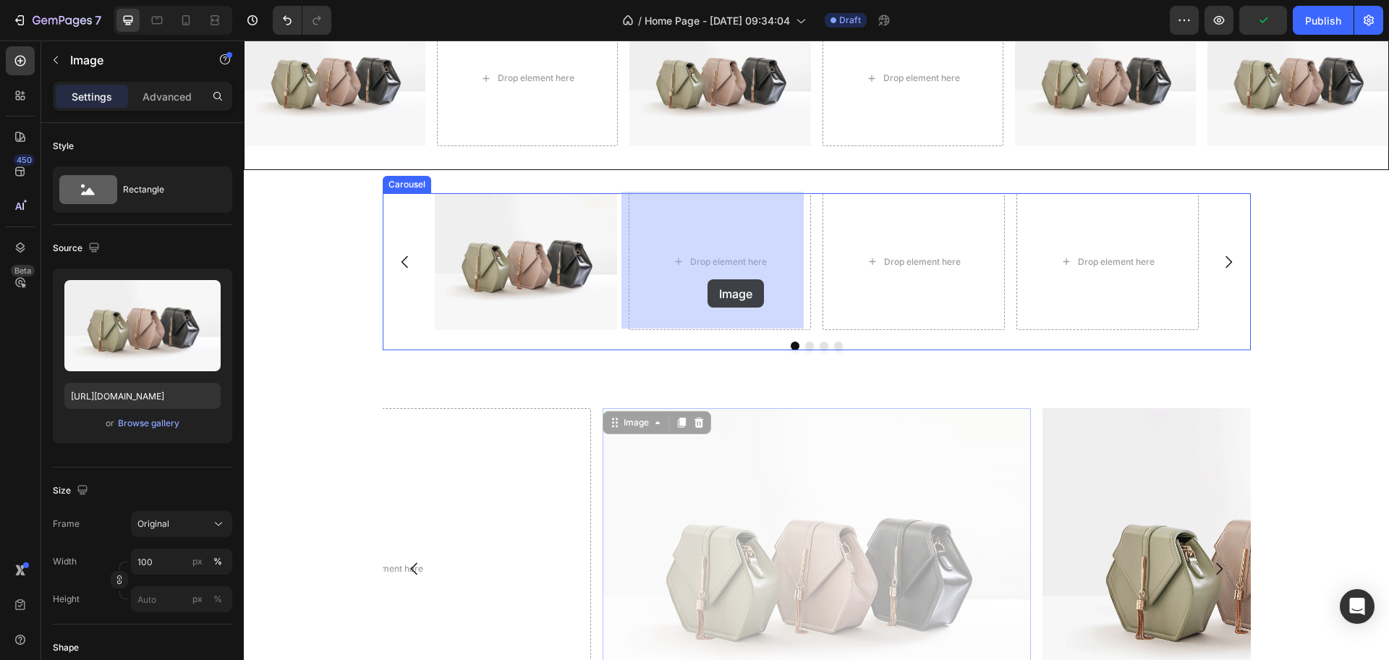
drag, startPoint x: 706, startPoint y: 562, endPoint x: 708, endPoint y: 279, distance: 282.9
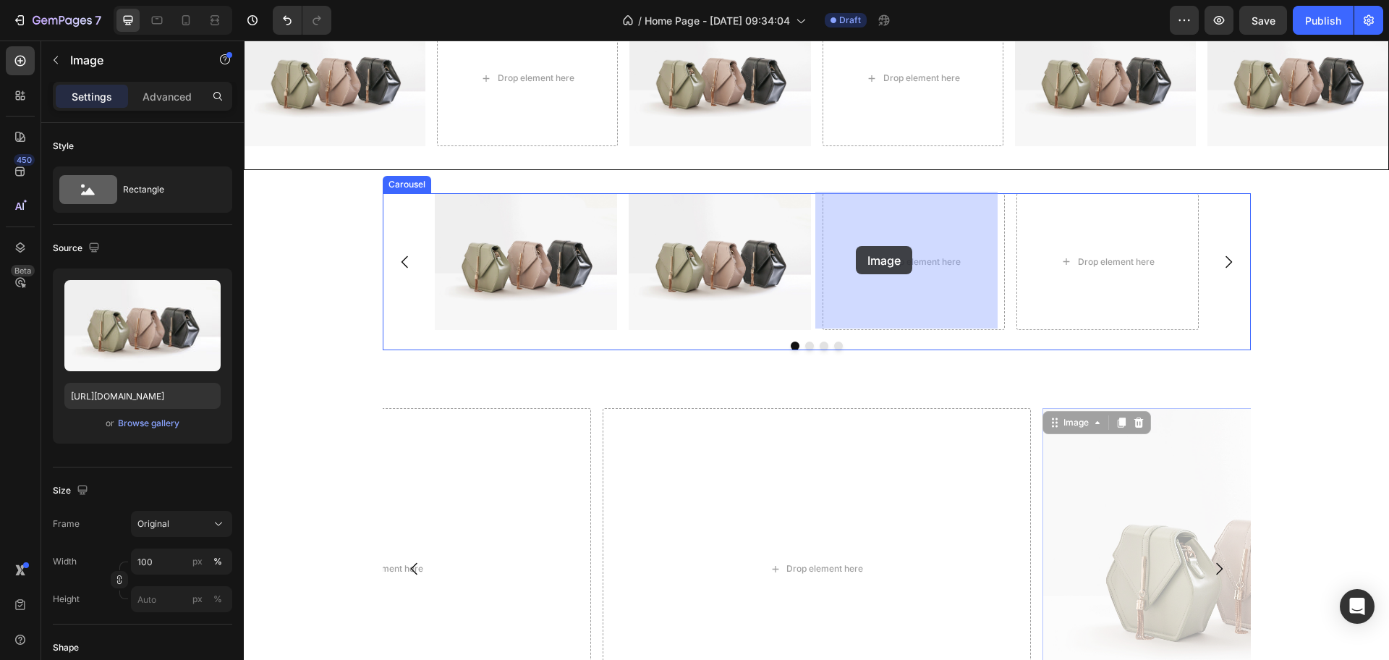
drag, startPoint x: 1166, startPoint y: 535, endPoint x: 856, endPoint y: 246, distance: 423.4
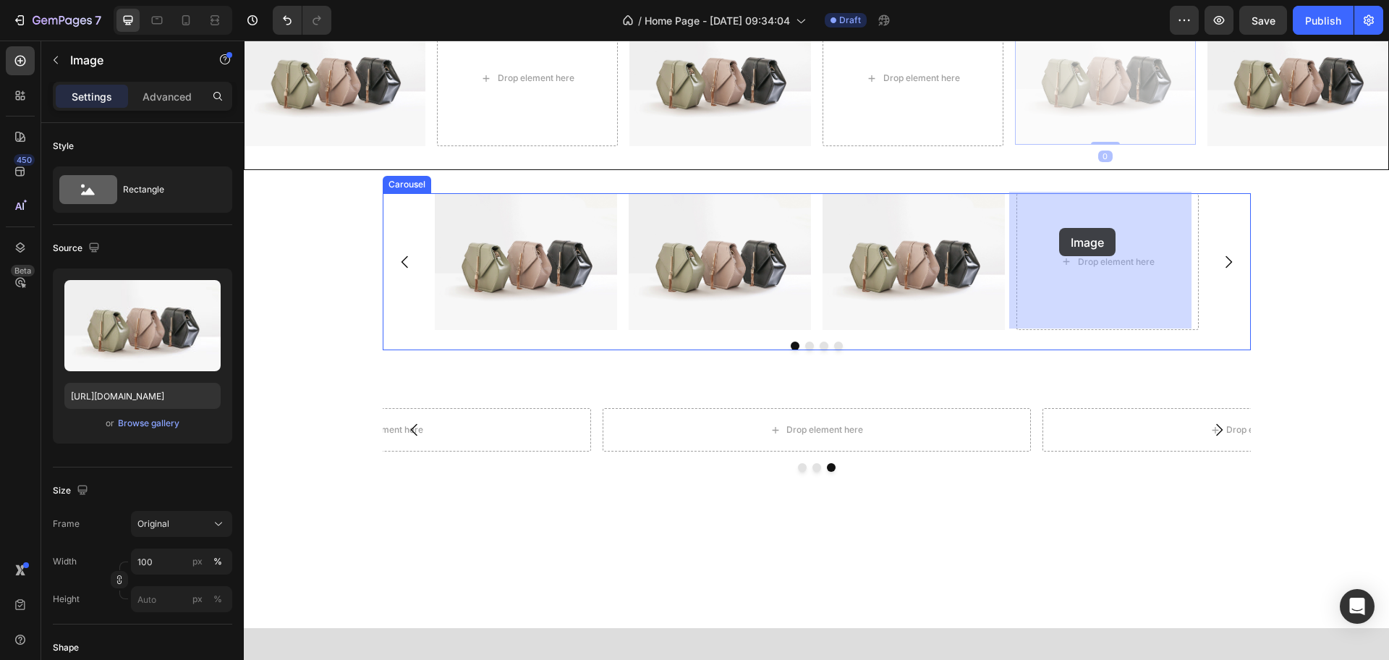
drag, startPoint x: 1062, startPoint y: 104, endPoint x: 1059, endPoint y: 228, distance: 123.8
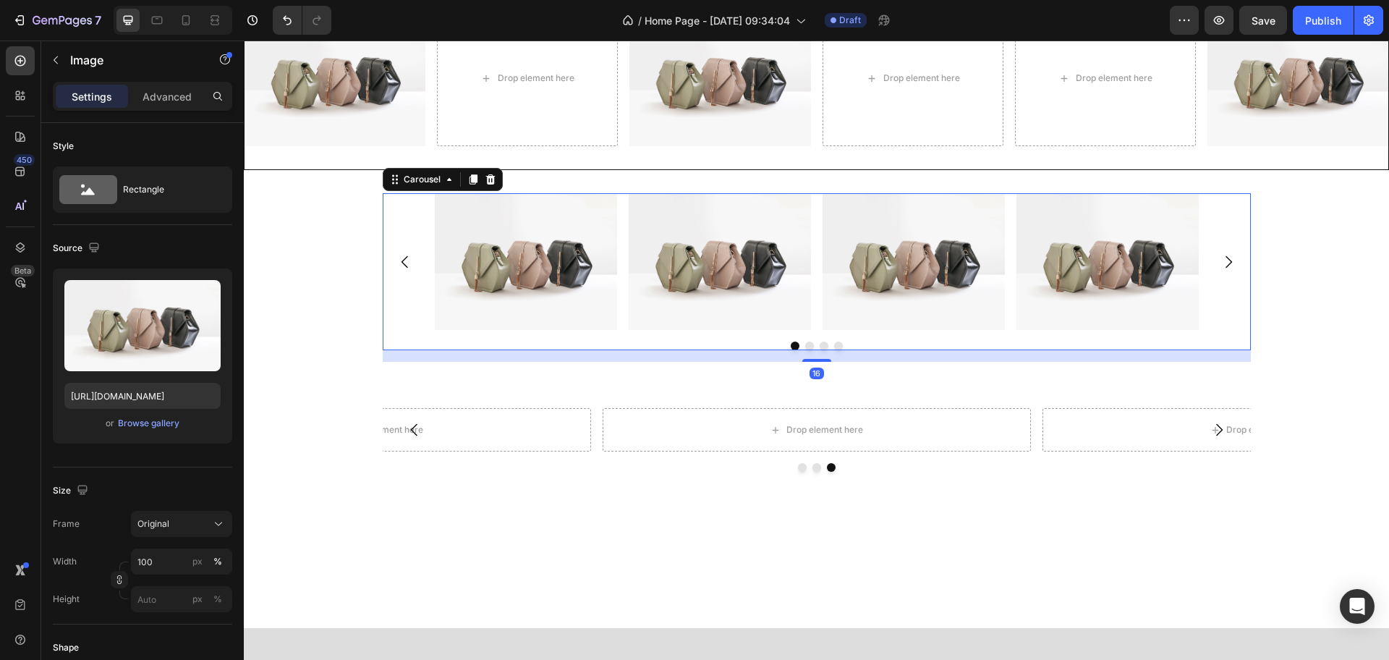
click at [1111, 255] on icon "Carousel Next Arrow" at bounding box center [1228, 261] width 17 height 17
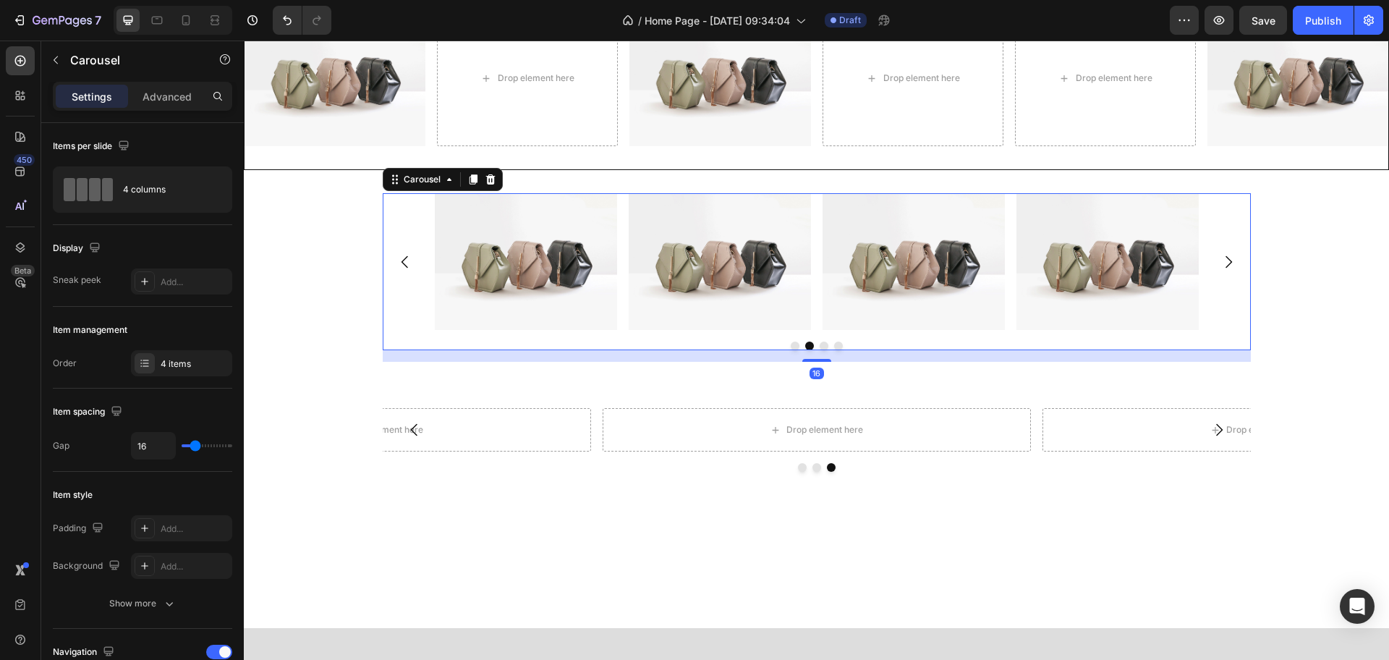
click at [1111, 255] on icon "Carousel Next Arrow" at bounding box center [1228, 261] width 17 height 17
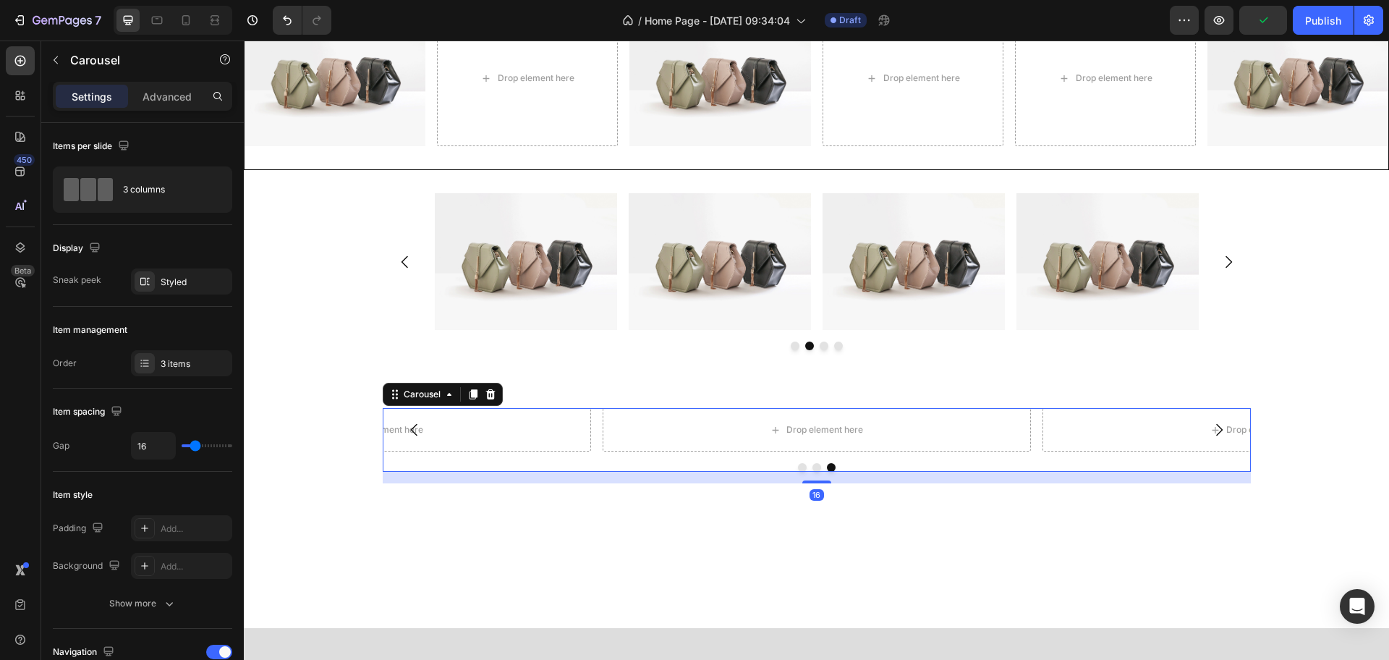
click at [441, 463] on div at bounding box center [817, 467] width 868 height 9
click at [485, 389] on icon at bounding box center [491, 395] width 12 height 12
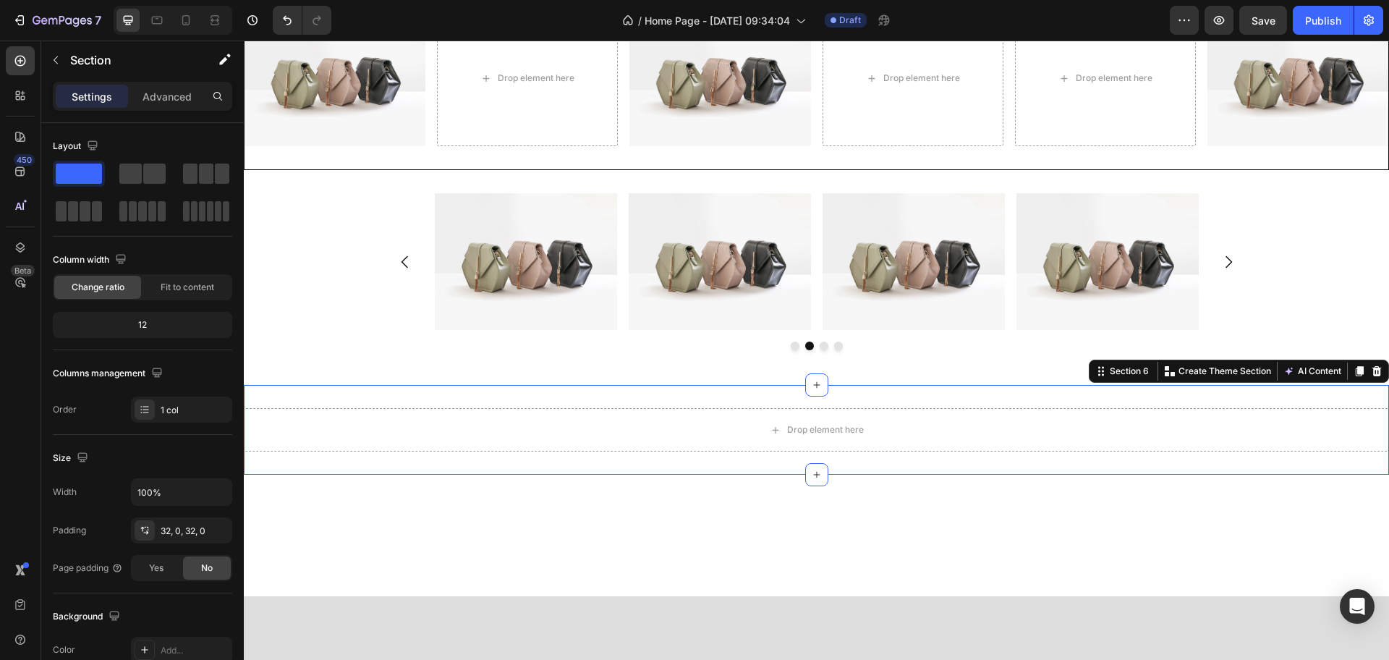
click at [476, 404] on div "Drop element here Section 6 You can create reusable sections Create Theme Secti…" at bounding box center [816, 430] width 1145 height 90
click at [1111, 368] on div at bounding box center [1376, 371] width 17 height 17
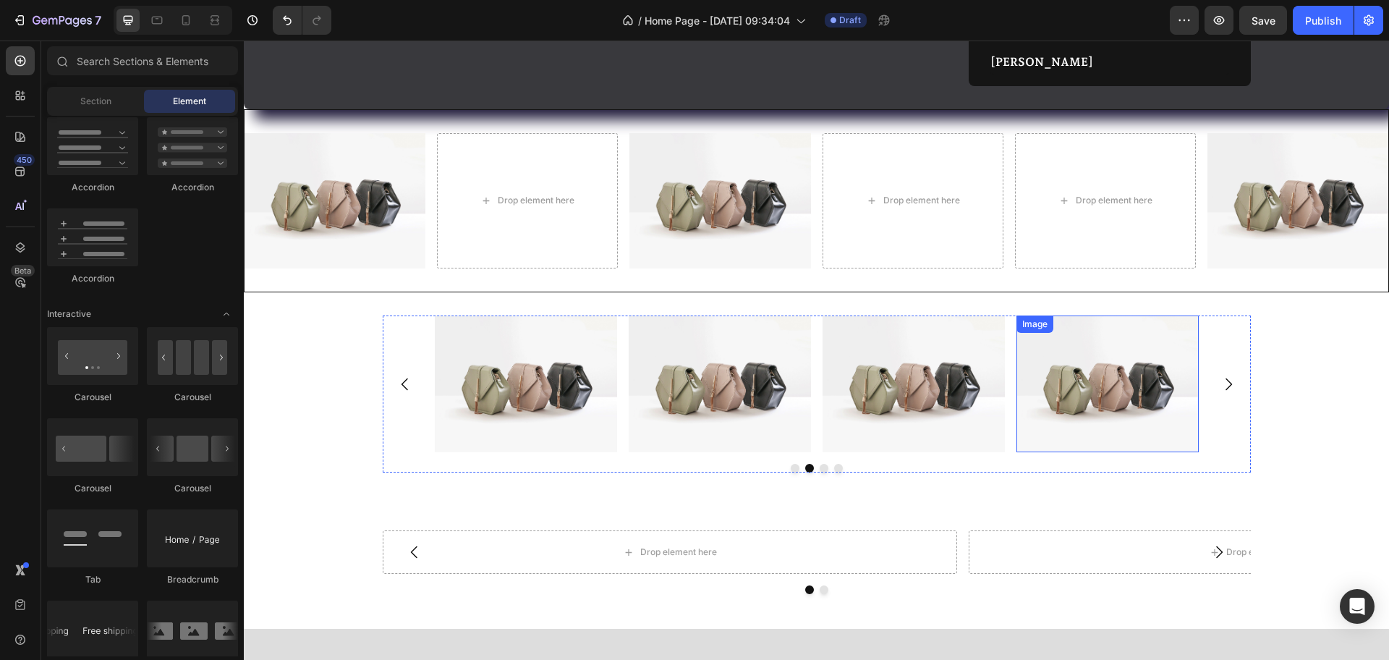
scroll to position [1032, 0]
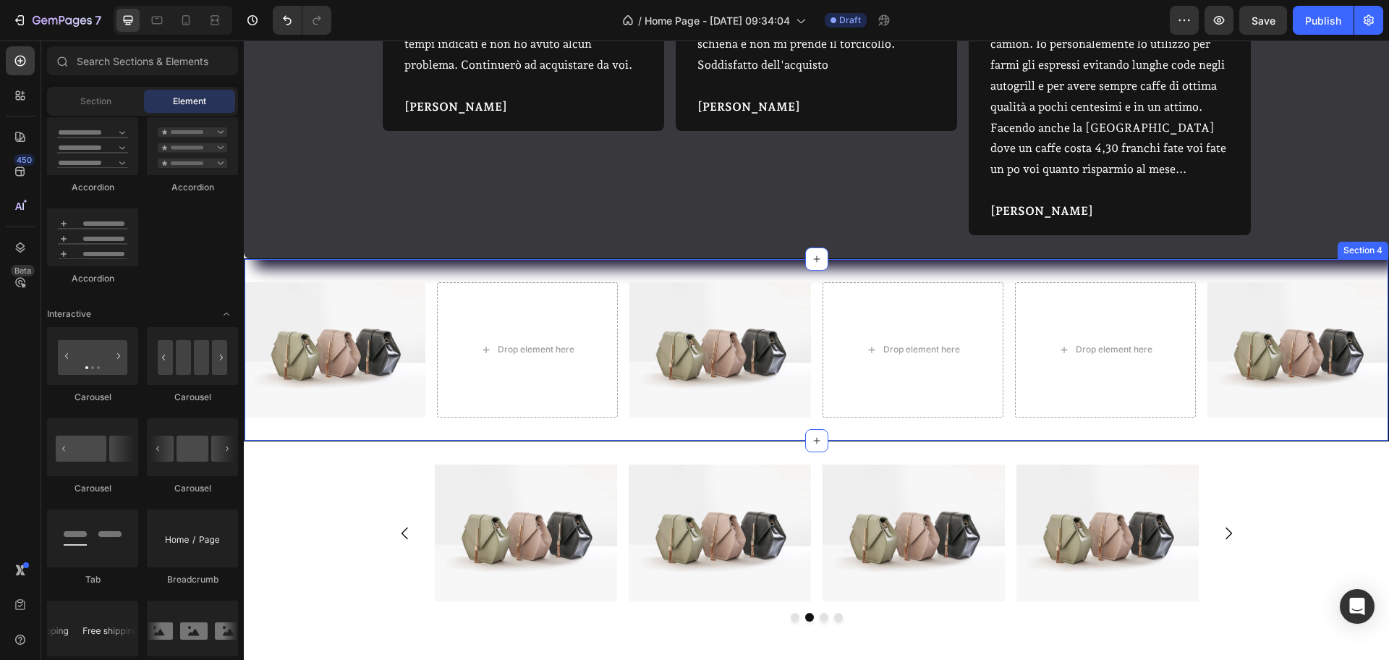
click at [967, 279] on div "Image Drop element here Image Drop element here Drop element here Image Section…" at bounding box center [816, 371] width 1145 height 184
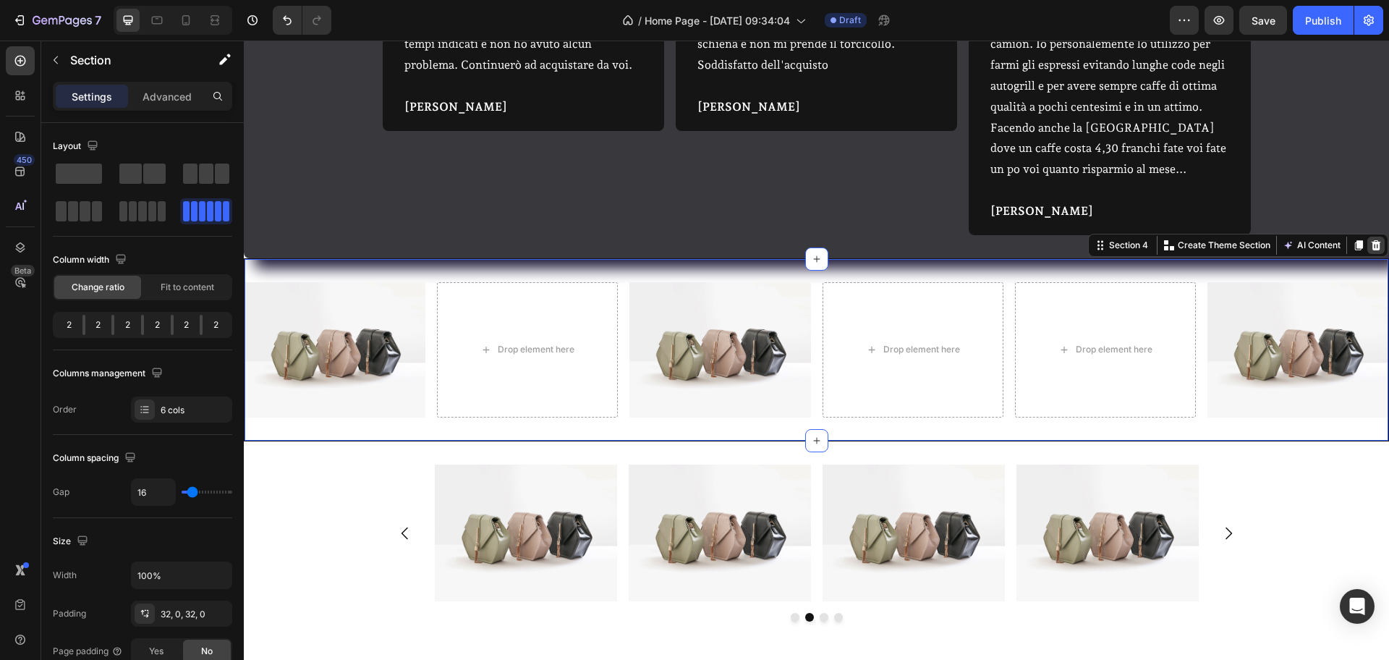
click at [1111, 260] on icon at bounding box center [1376, 266] width 12 height 12
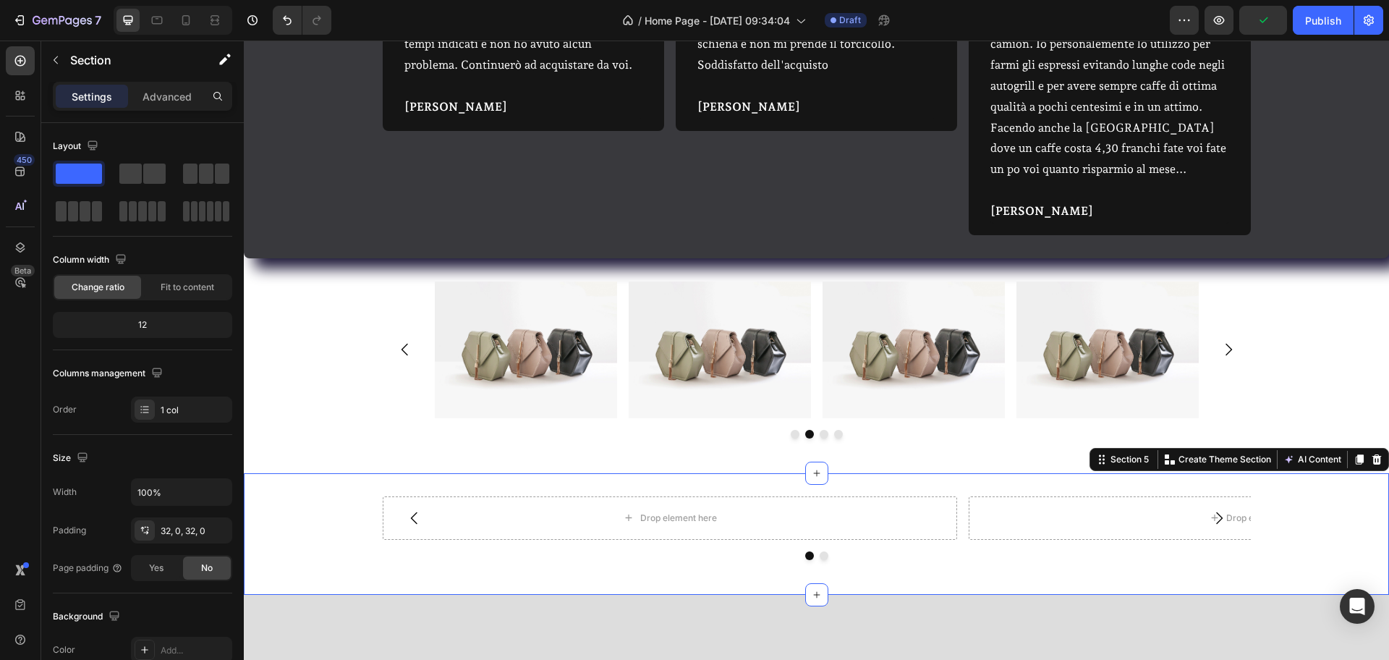
click at [721, 527] on div "Drop element here Drop element here Carousel Section 5 You can create reusable …" at bounding box center [816, 554] width 1145 height 122
click at [1111, 474] on icon at bounding box center [1377, 480] width 12 height 12
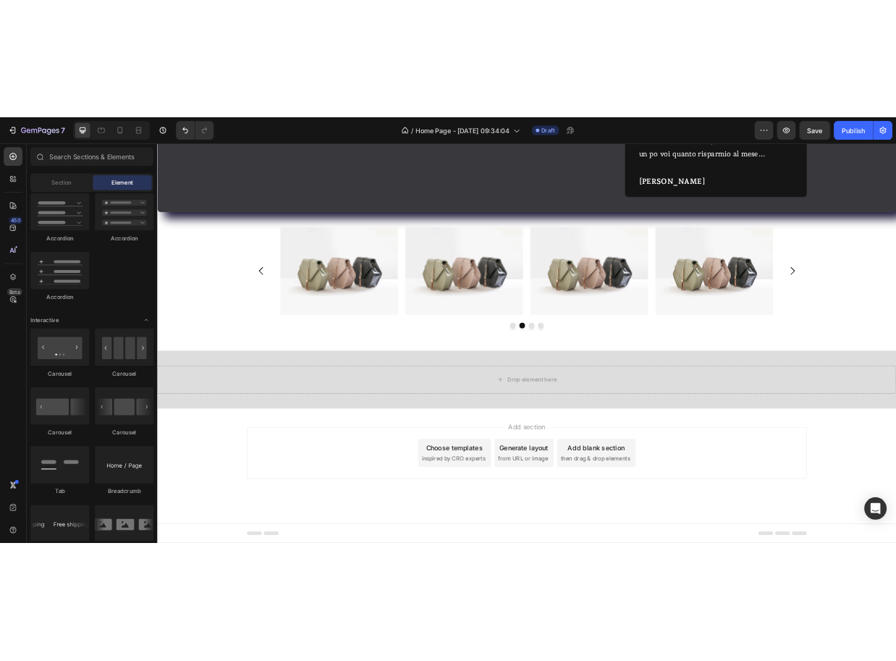
scroll to position [962, 0]
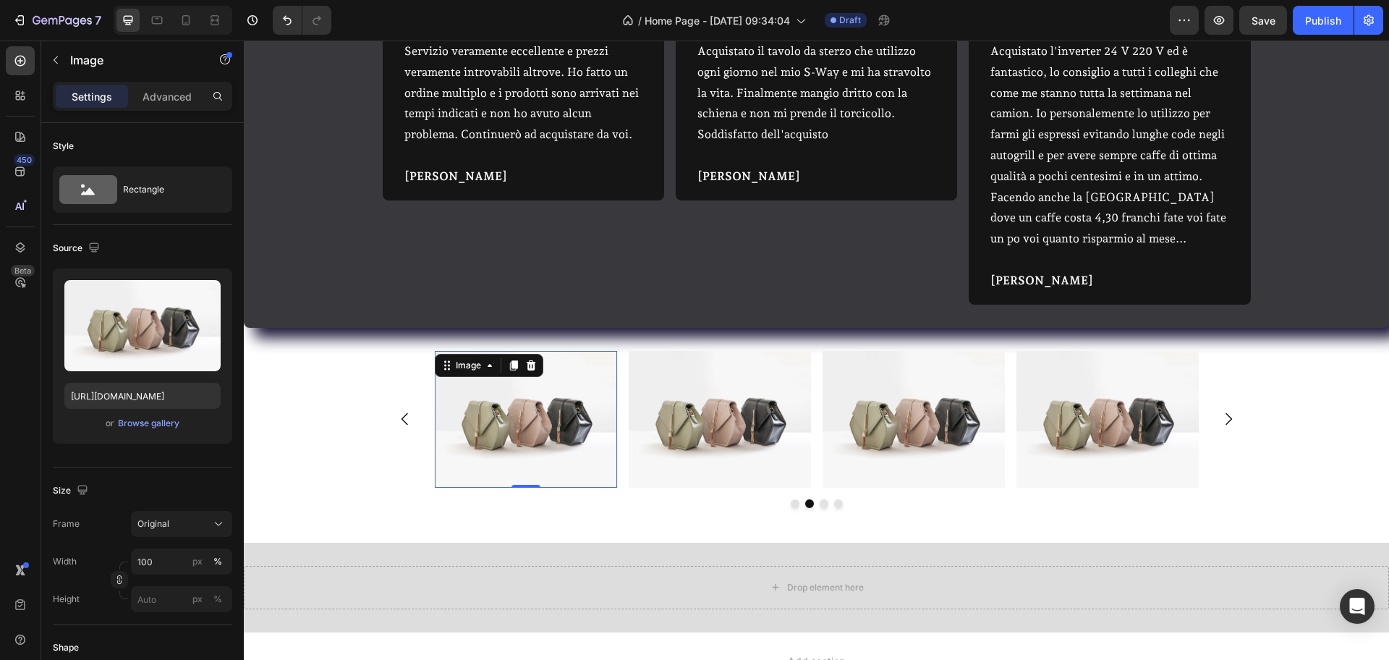
click at [497, 423] on img at bounding box center [526, 439] width 182 height 137
click at [156, 420] on div "Browse gallery" at bounding box center [149, 423] width 62 height 13
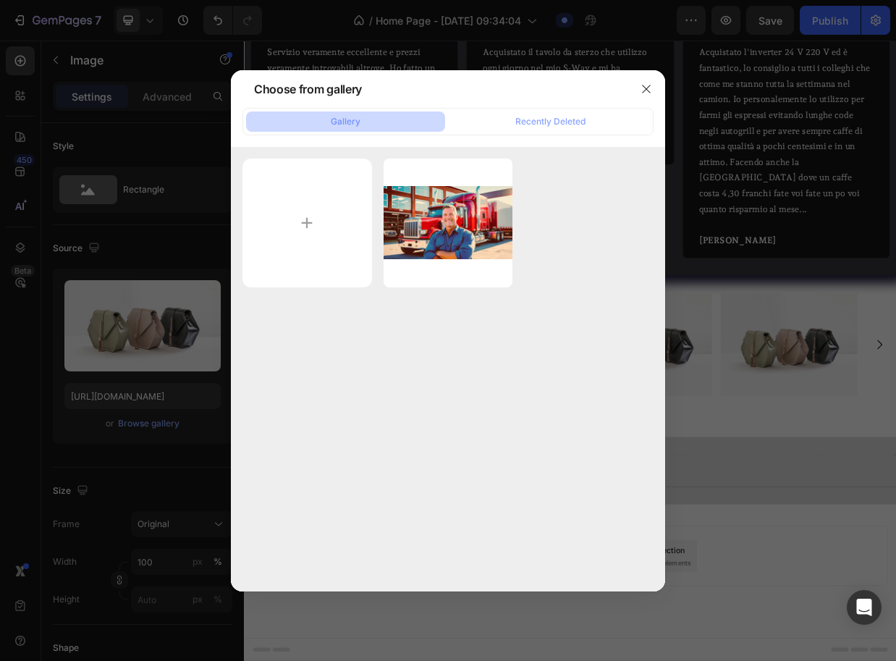
scroll to position [934, 0]
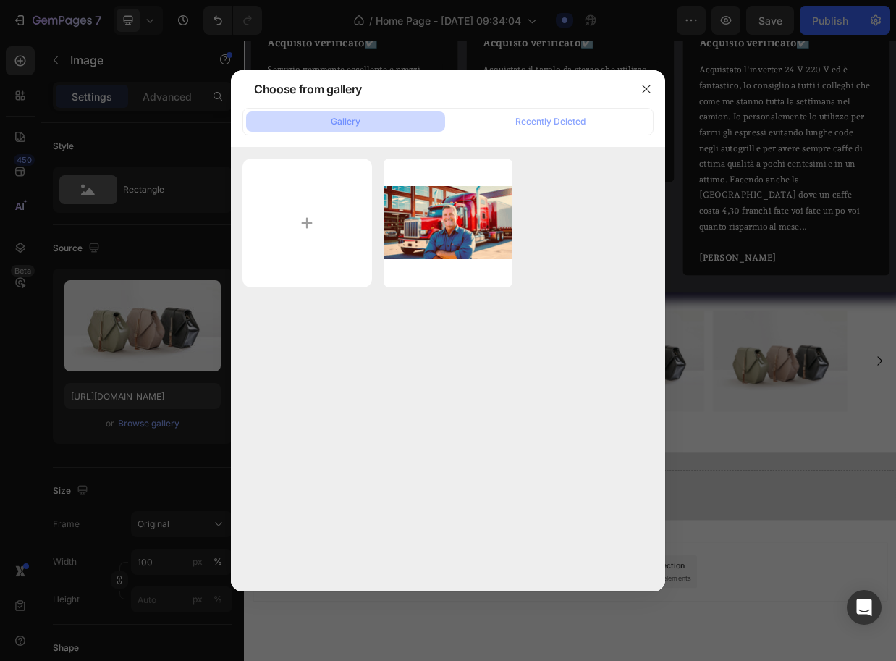
type input "C:\fakepath\Progetto senza titolo (16).jpg"
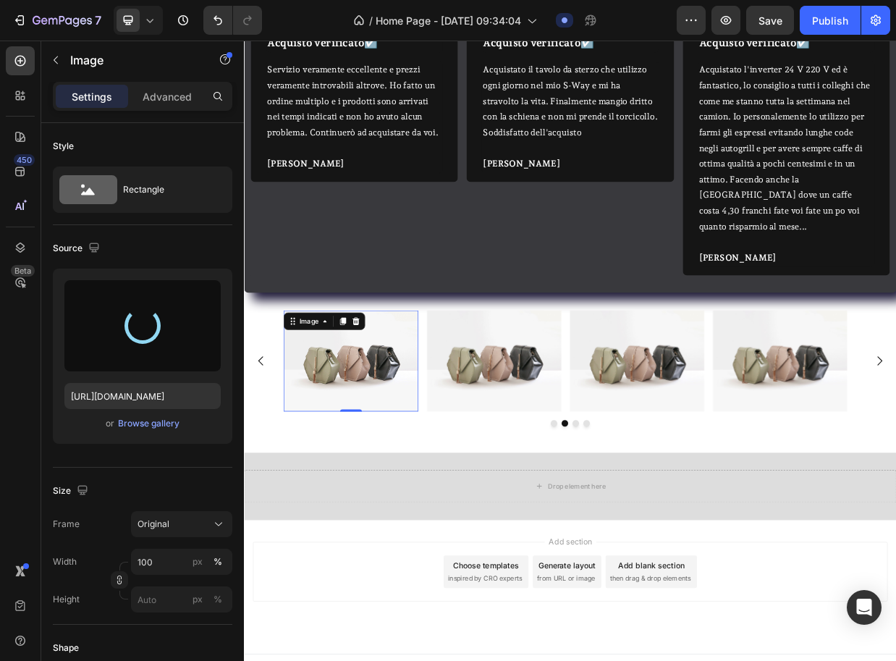
type input "[URL][DOMAIN_NAME]"
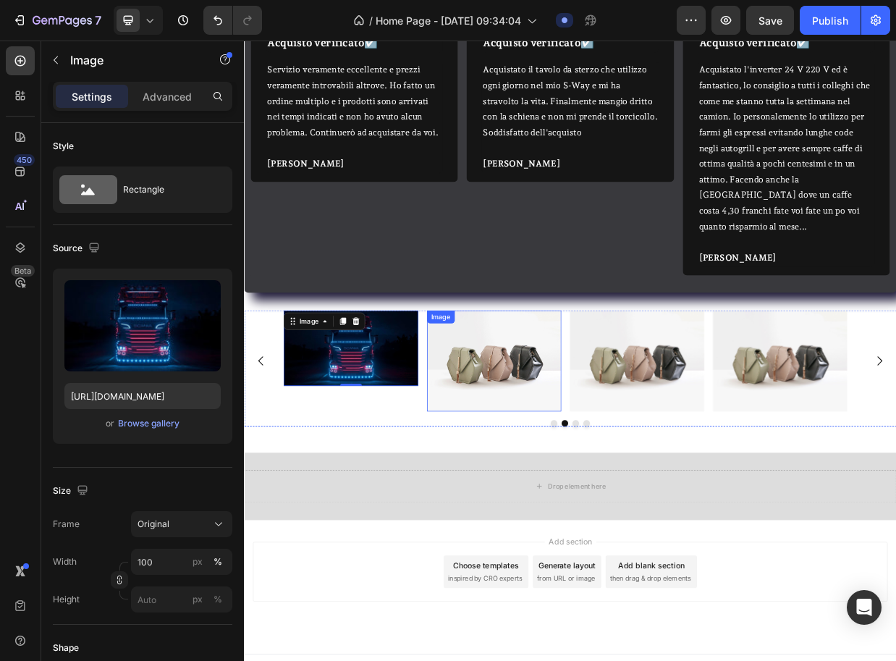
click at [584, 438] on img at bounding box center [575, 466] width 179 height 134
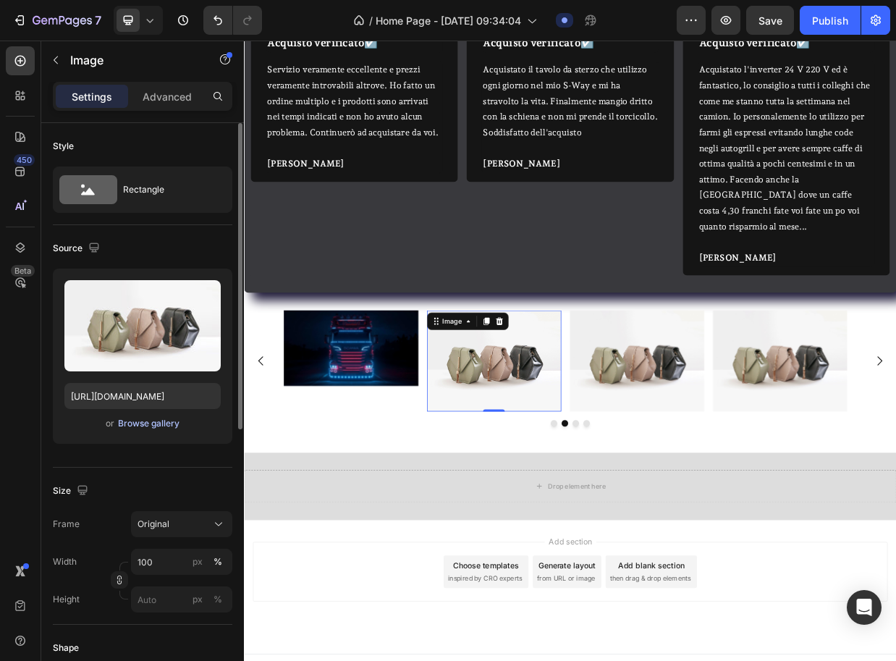
click at [134, 418] on div "Browse gallery" at bounding box center [149, 423] width 62 height 13
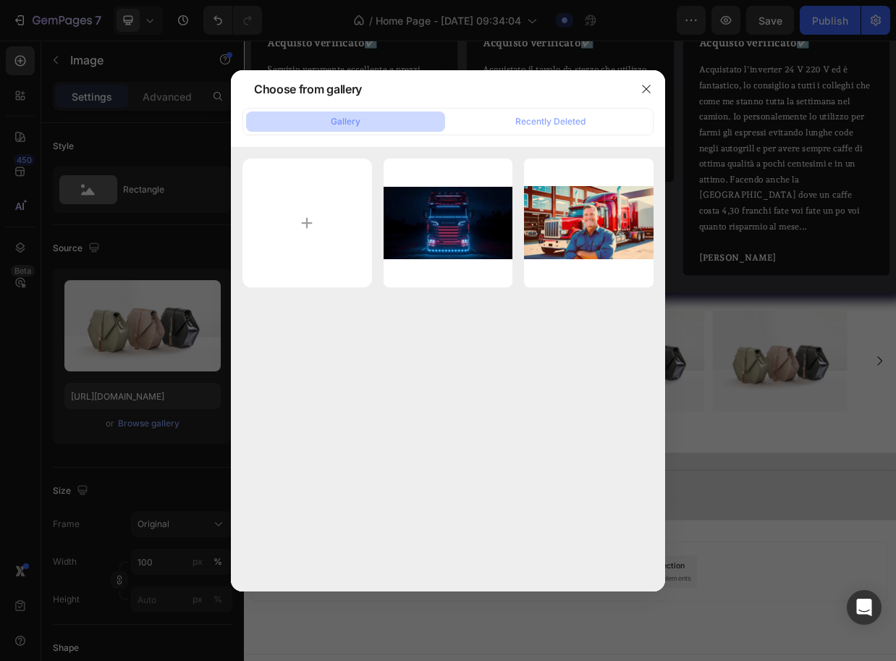
type input "C:\fakepath\Progetto senza titolo (93).png"
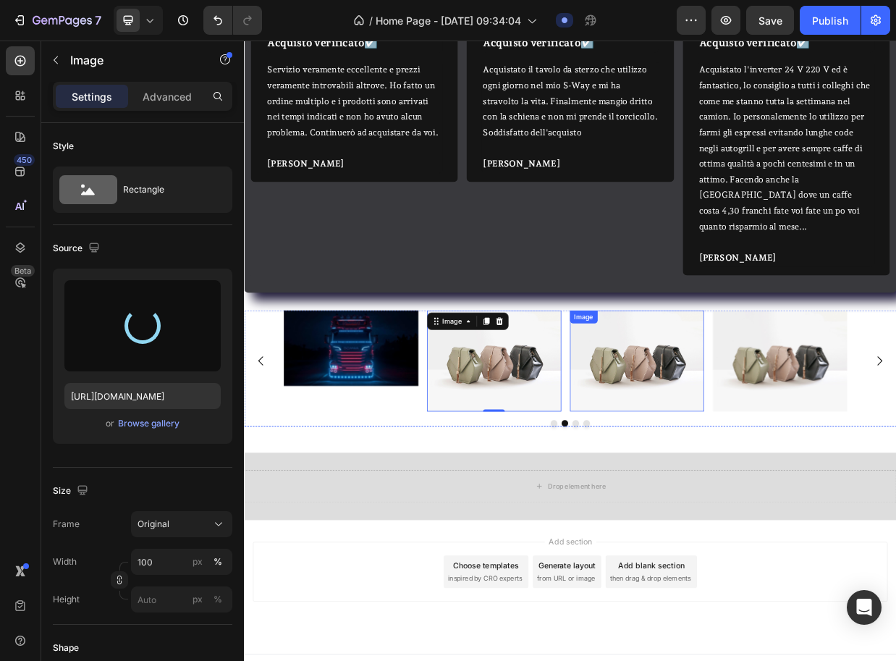
type input "[URL][DOMAIN_NAME]"
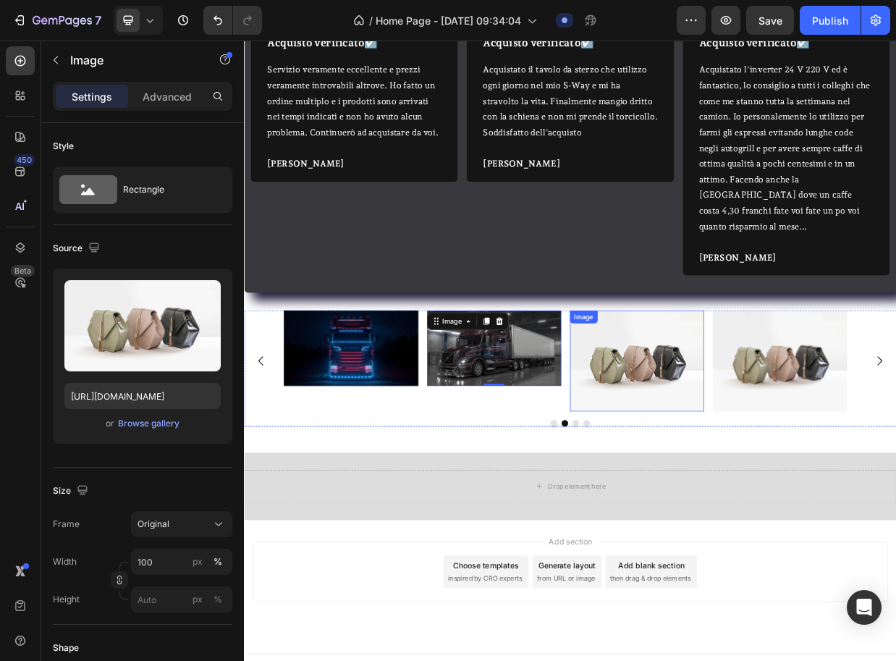
click at [785, 451] on img at bounding box center [766, 466] width 179 height 134
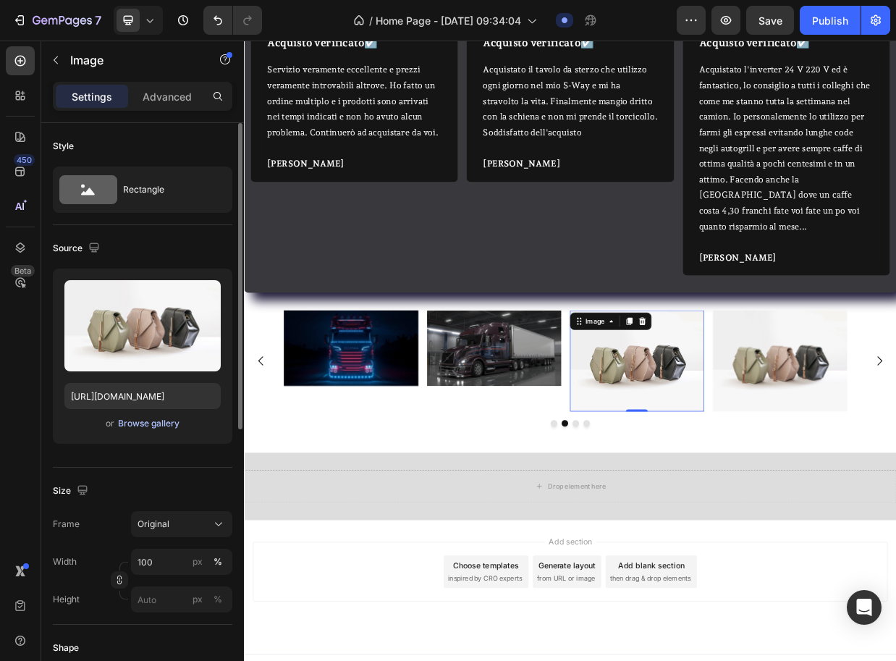
click at [148, 420] on div "Browse gallery" at bounding box center [149, 423] width 62 height 13
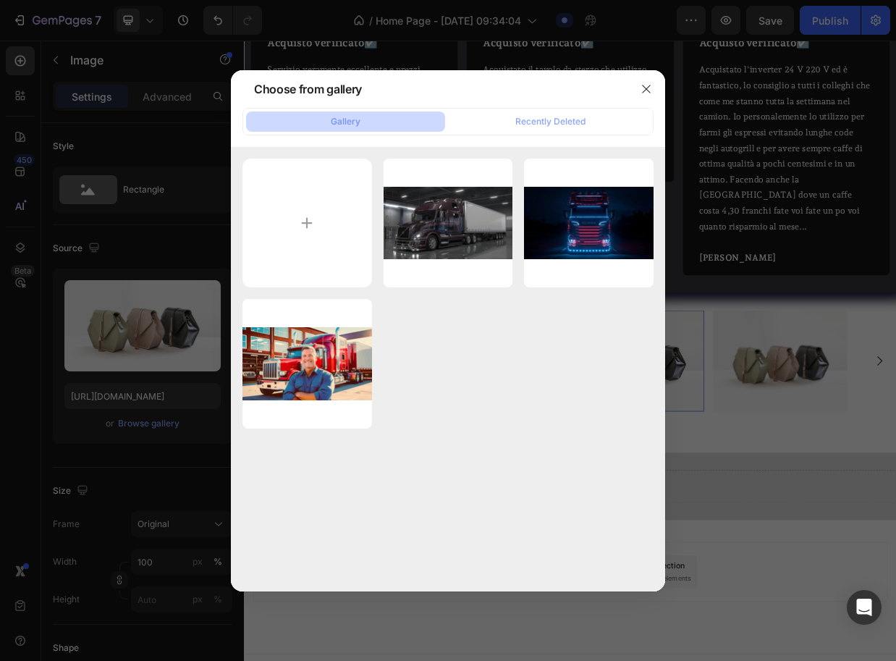
type input "C:\fakepath\Progetto senza titolo (94).png"
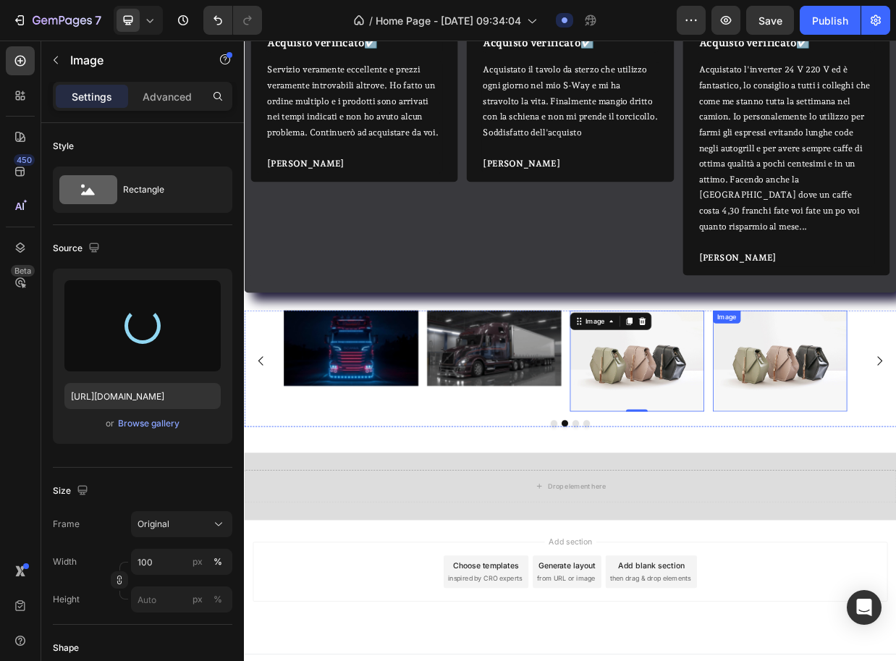
type input "[URL][DOMAIN_NAME]"
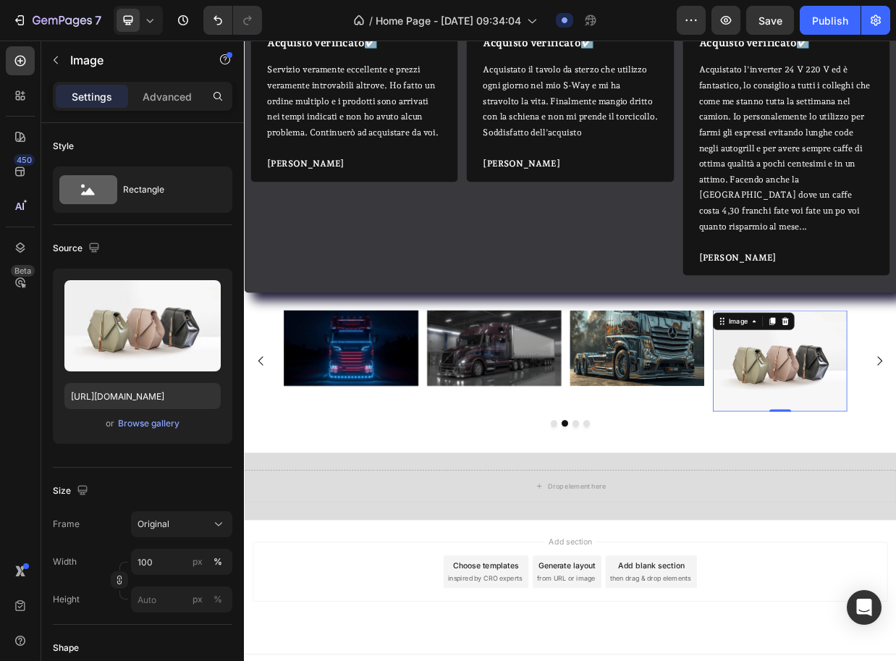
click at [139, 433] on div "Upload Image [URL][DOMAIN_NAME] or Browse gallery" at bounding box center [142, 355] width 179 height 175
click at [139, 428] on div "Browse gallery" at bounding box center [149, 423] width 62 height 13
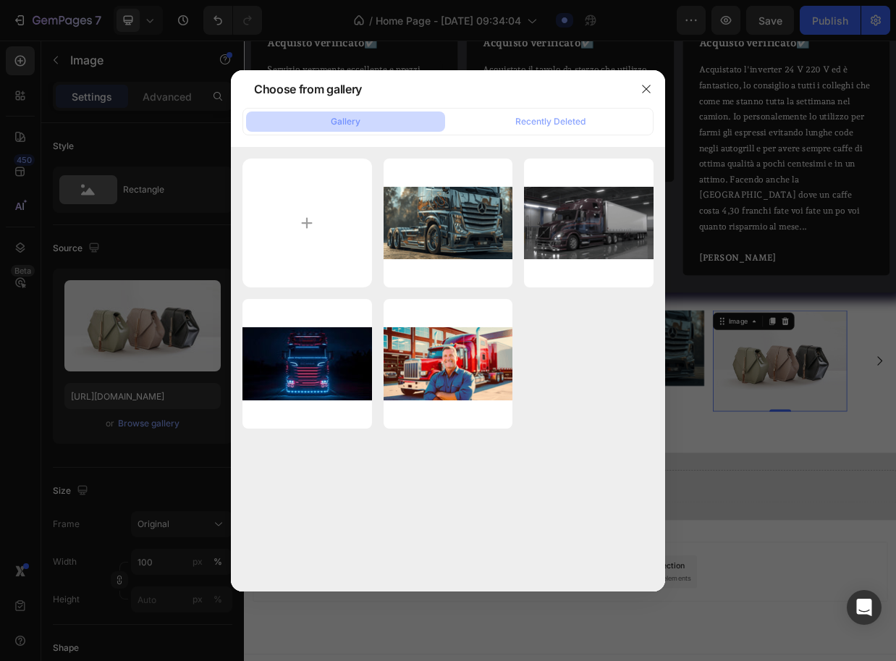
type input "C:\fakepath\Progetto senza titolo (95).png"
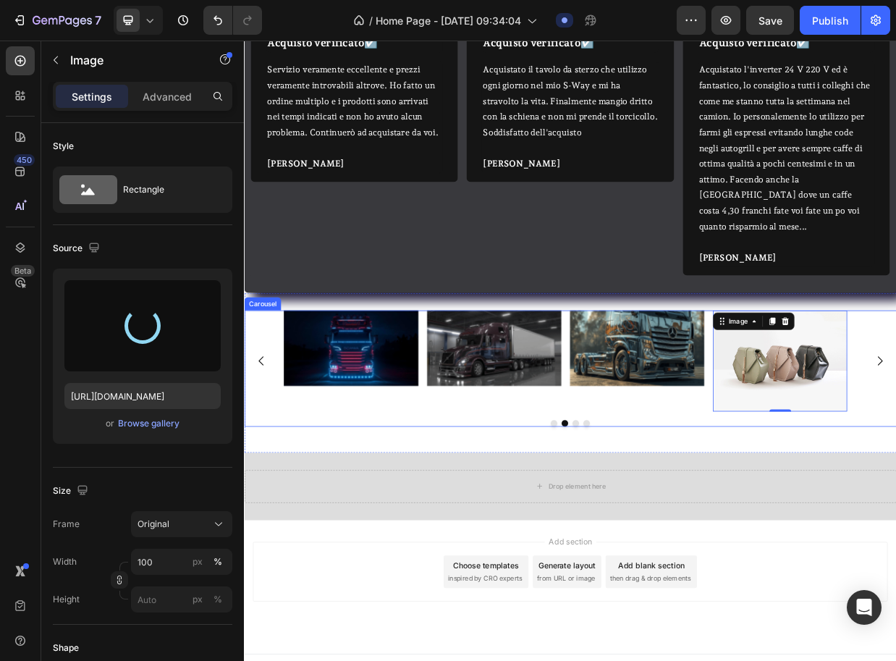
type input "[URL][DOMAIN_NAME]"
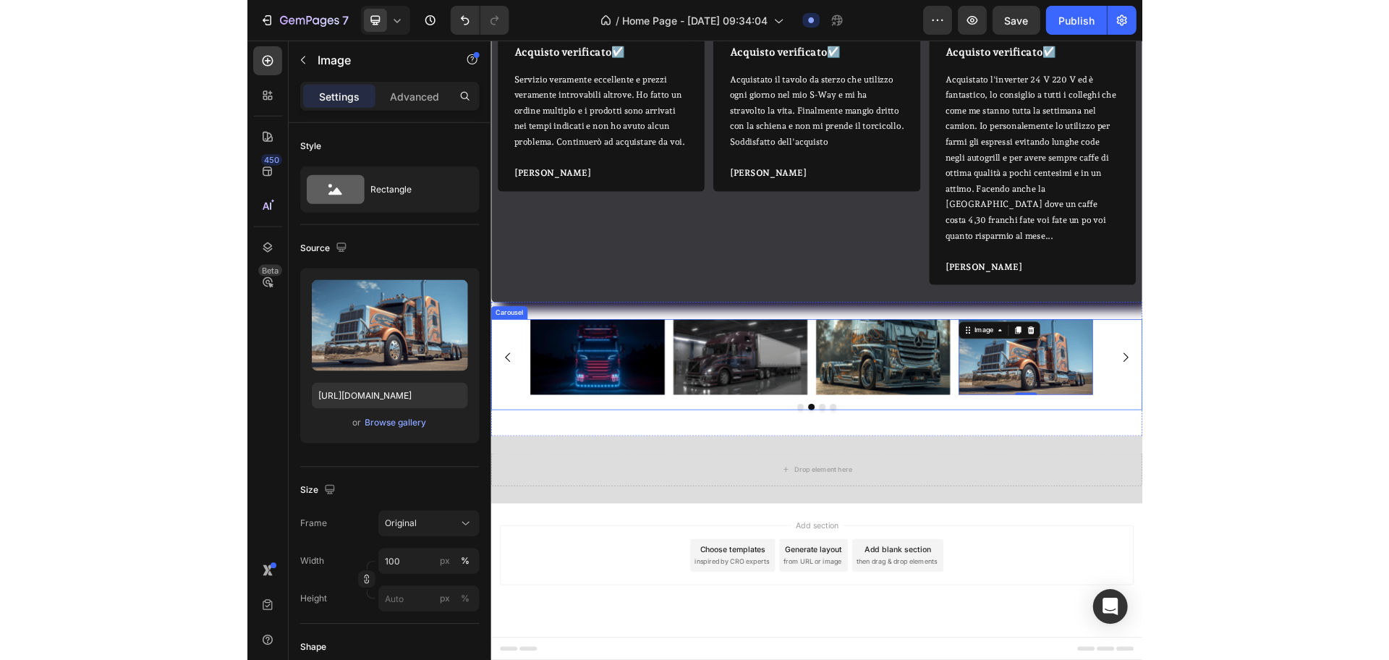
scroll to position [900, 0]
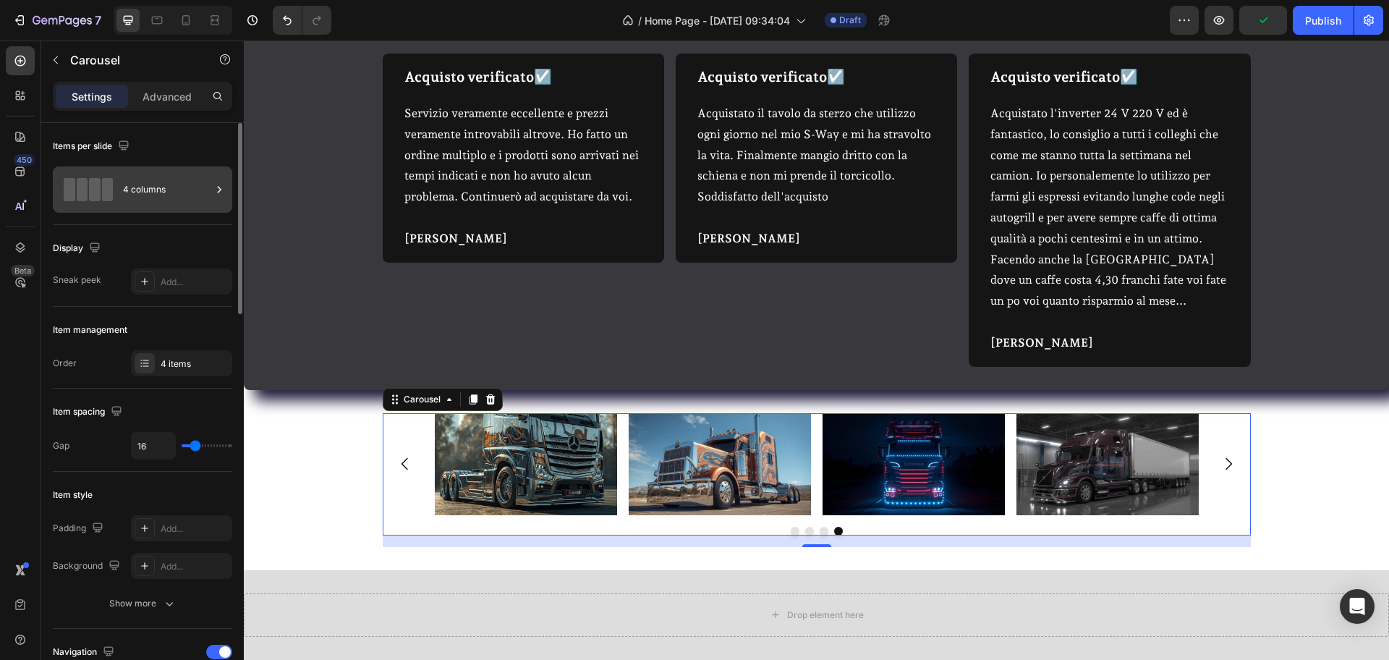
click at [154, 206] on div "4 columns" at bounding box center [142, 189] width 179 height 46
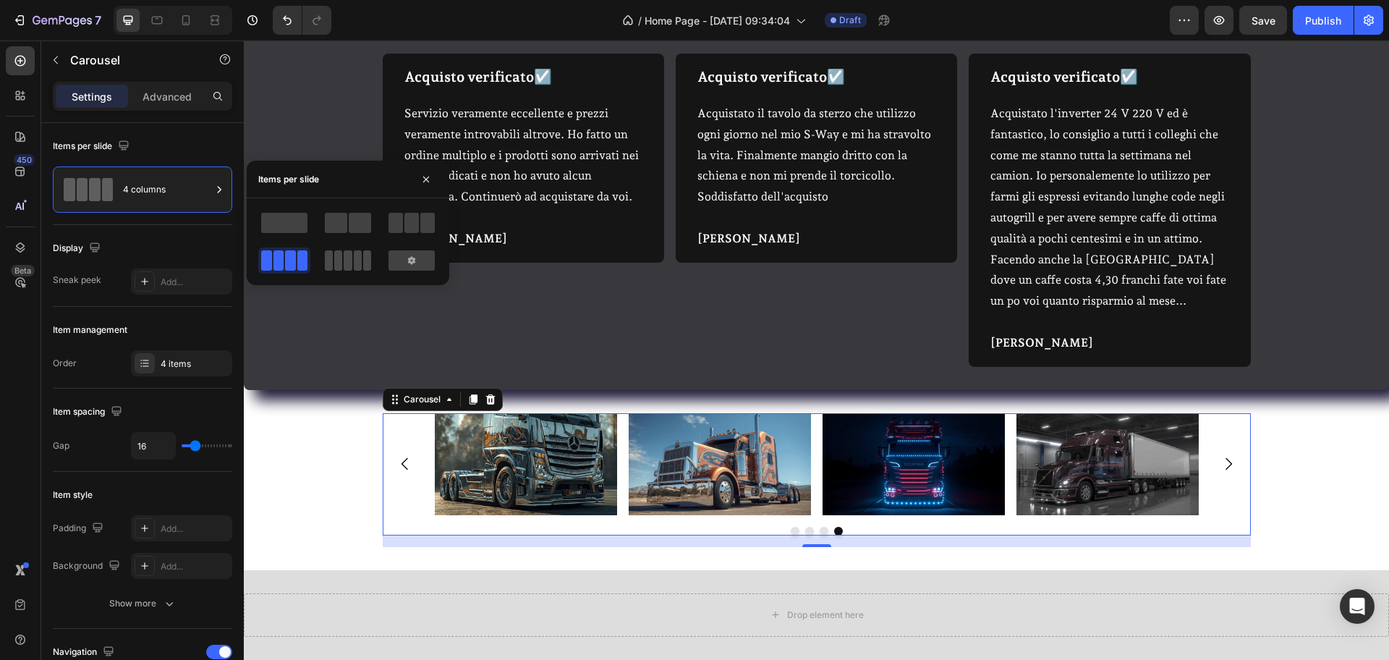
click at [339, 263] on span at bounding box center [338, 260] width 8 height 20
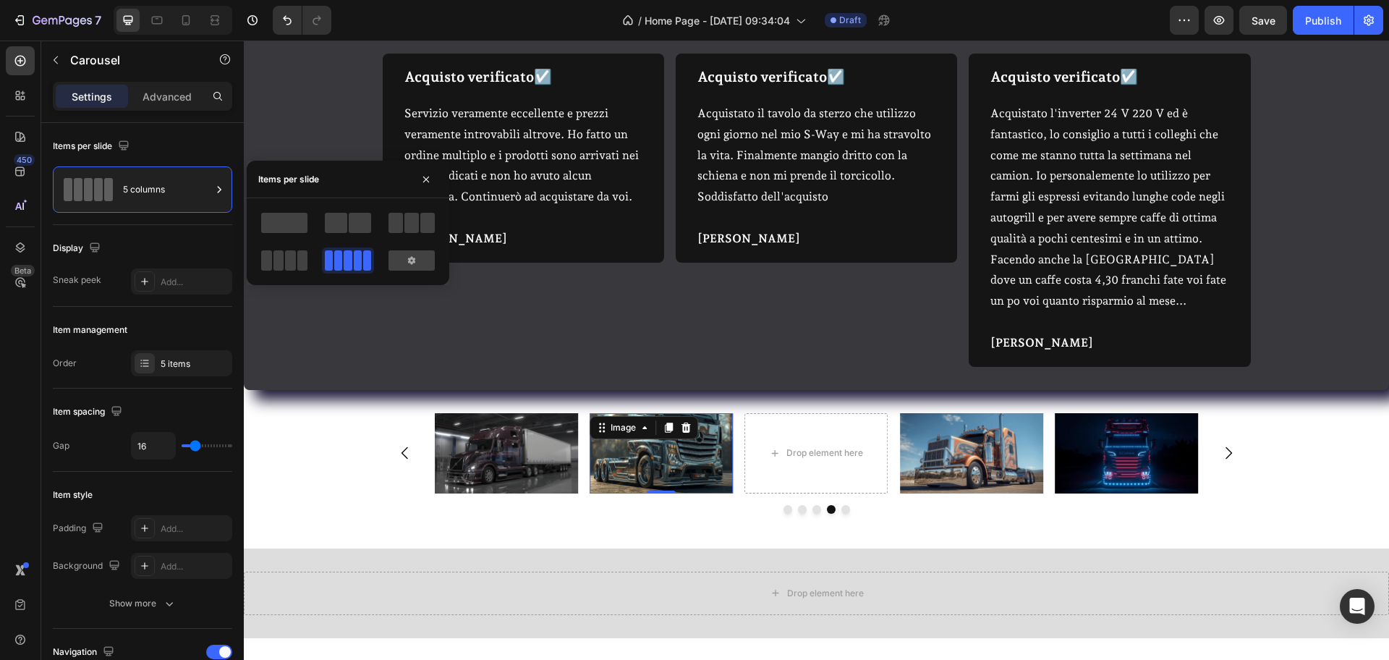
click at [678, 464] on img at bounding box center [661, 473] width 143 height 80
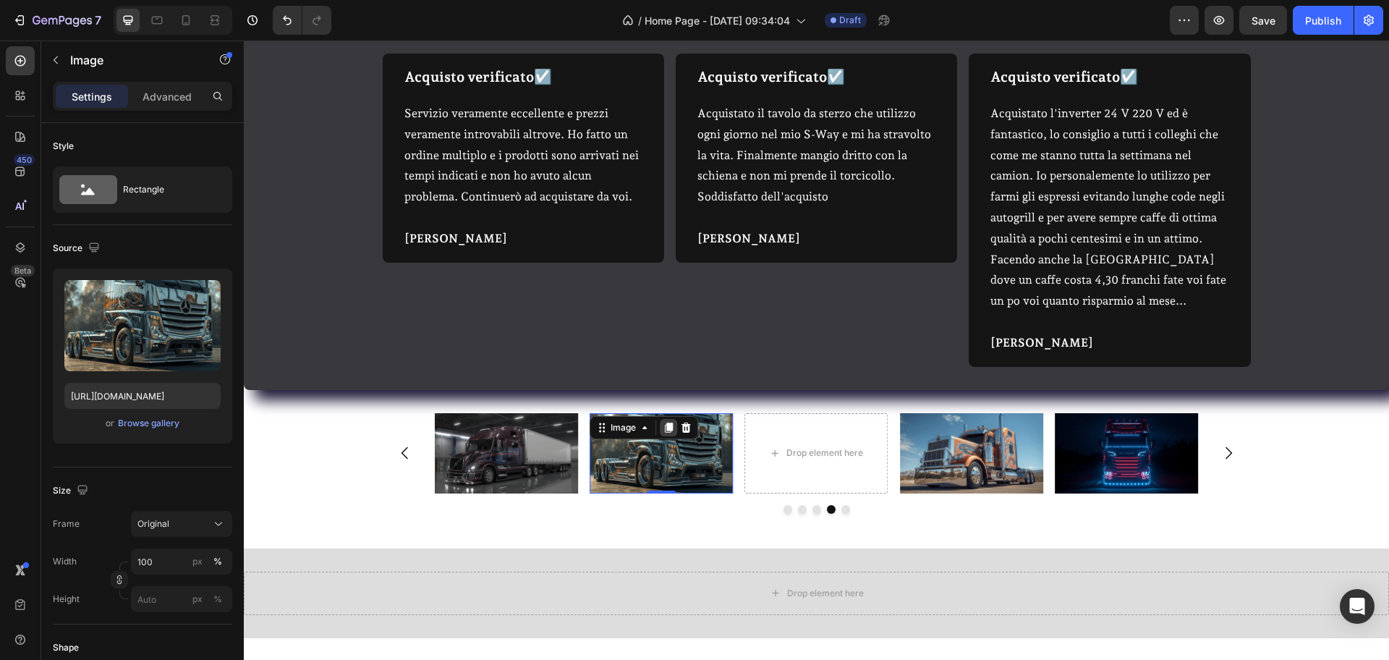
click at [665, 444] on icon at bounding box center [669, 449] width 8 height 10
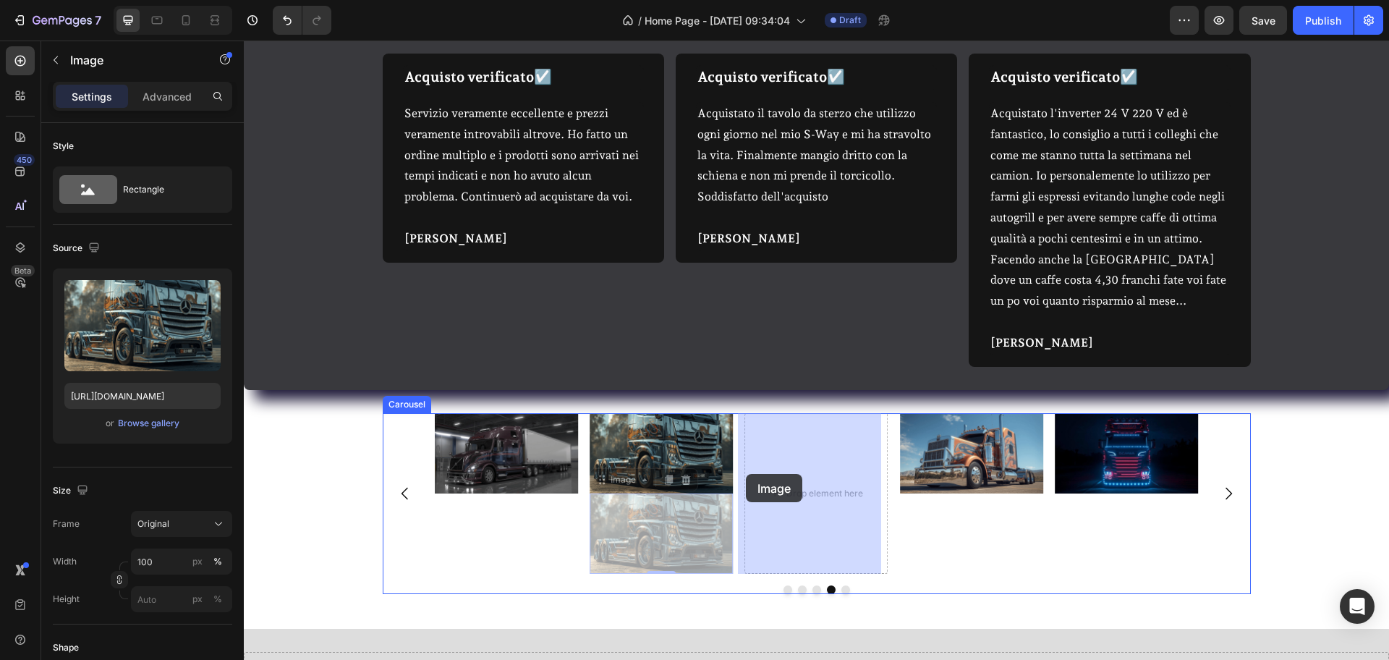
drag, startPoint x: 611, startPoint y: 486, endPoint x: 746, endPoint y: 474, distance: 135.1
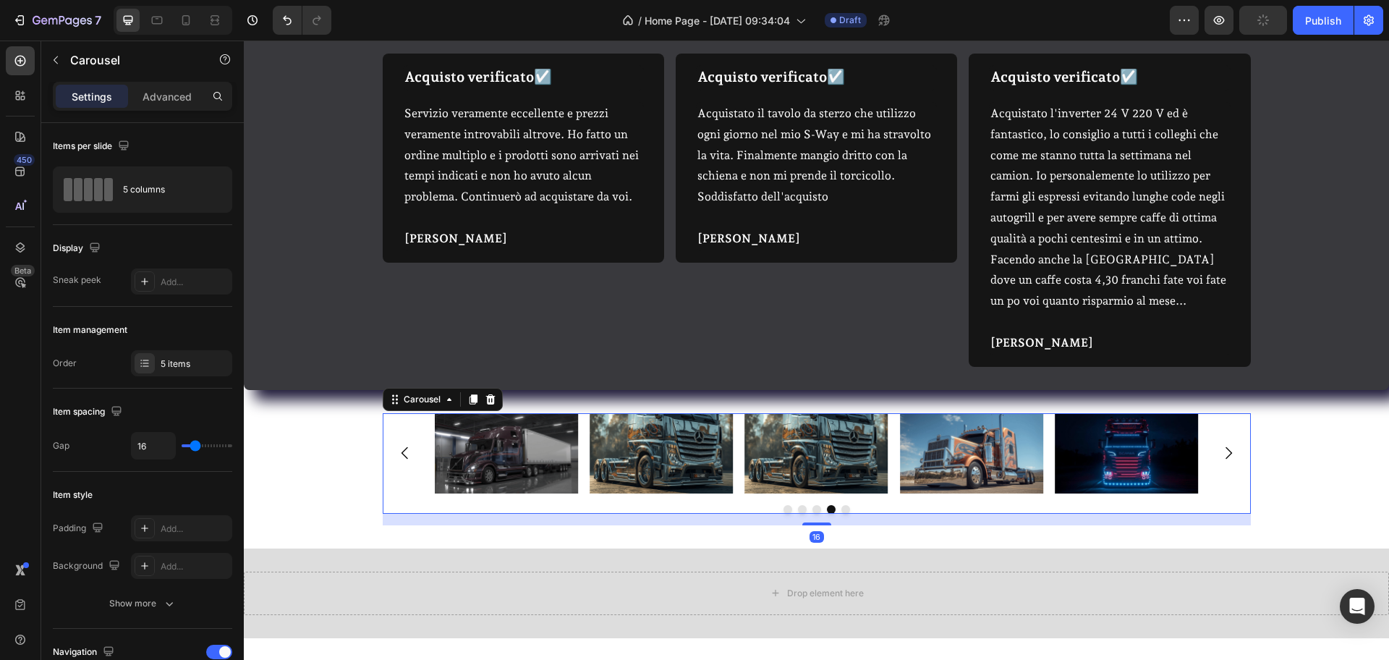
click at [1111, 465] on icon "Carousel Next Arrow" at bounding box center [1228, 473] width 17 height 17
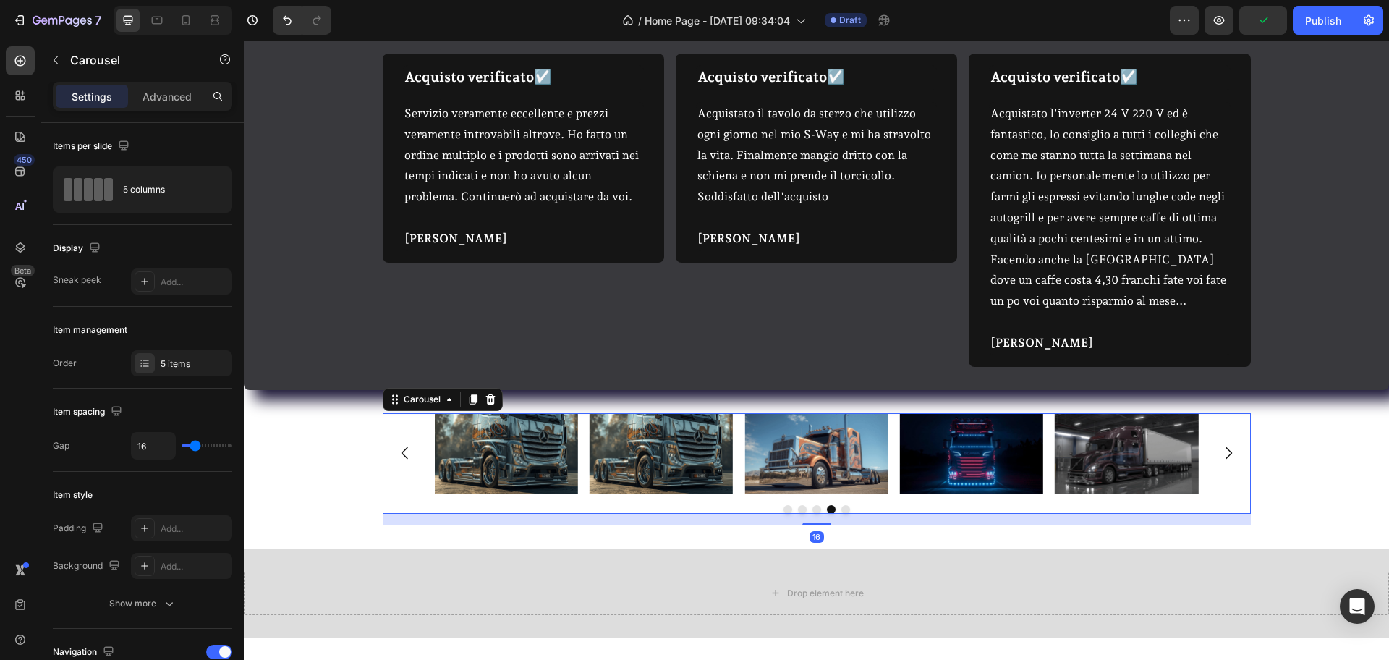
click at [1111, 465] on icon "Carousel Next Arrow" at bounding box center [1228, 473] width 17 height 17
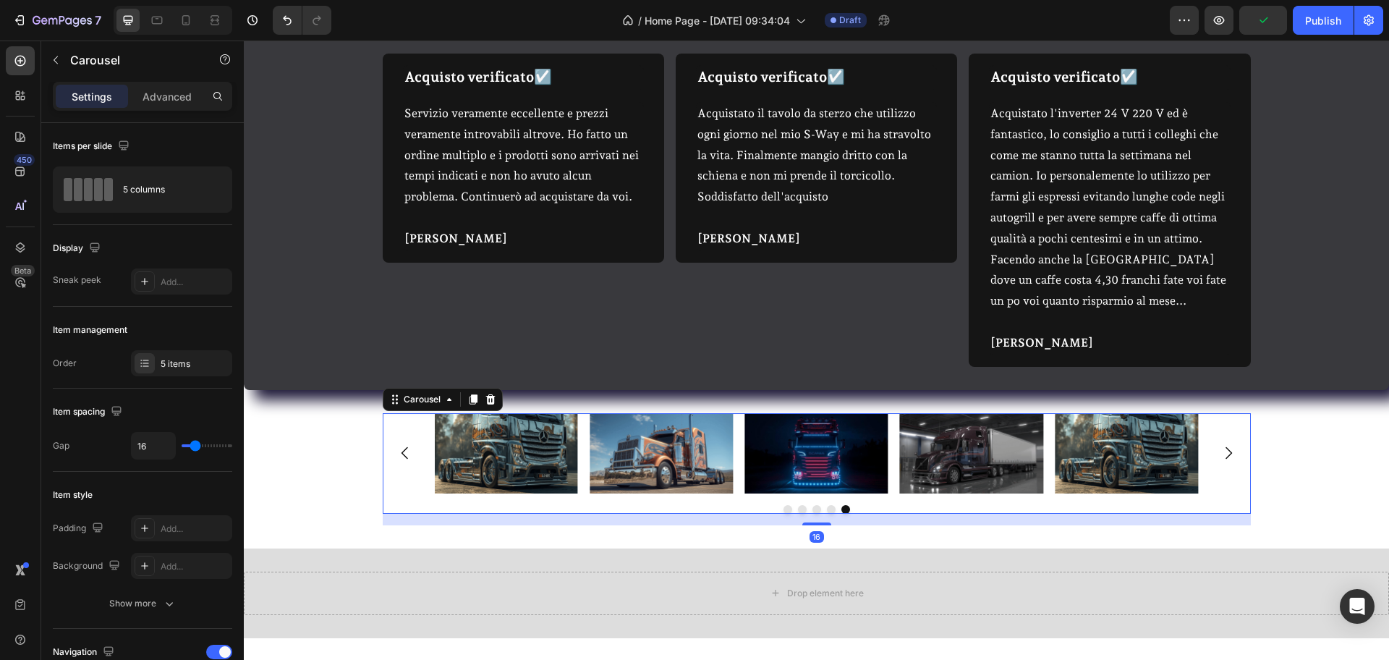
click at [1111, 465] on icon "Carousel Next Arrow" at bounding box center [1228, 473] width 17 height 17
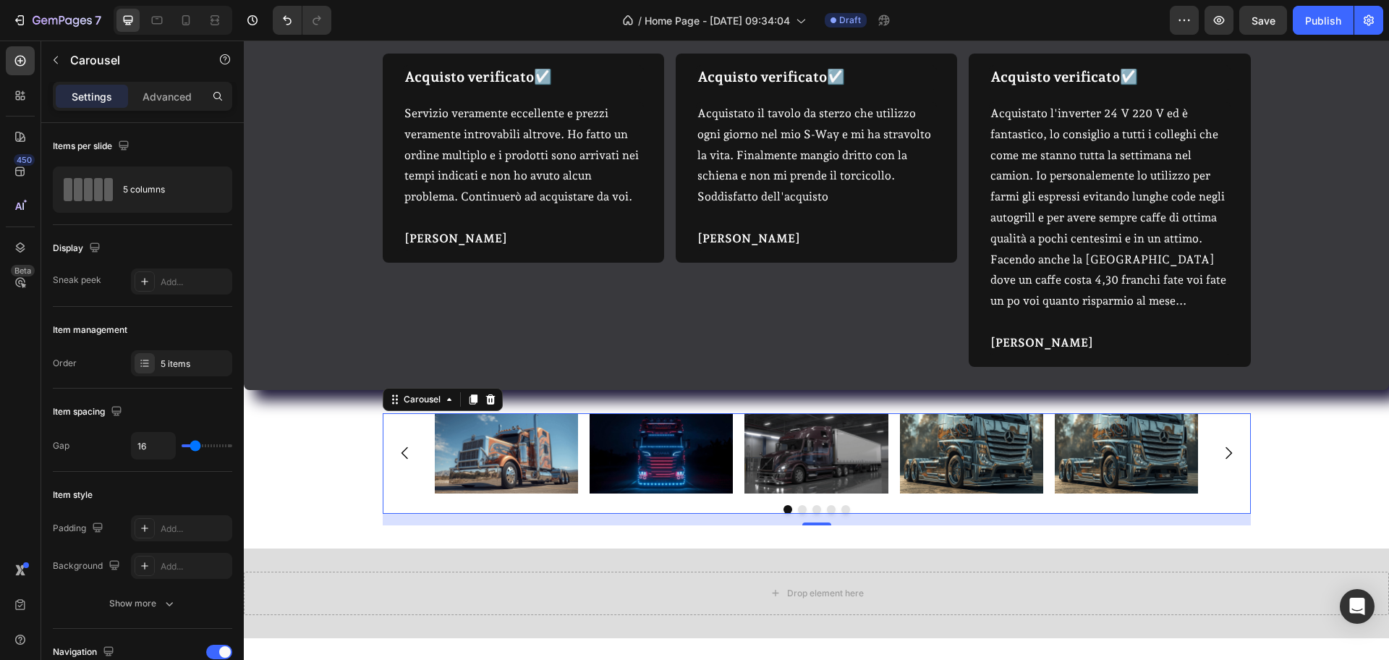
click at [1111, 465] on icon "Carousel Next Arrow" at bounding box center [1228, 473] width 17 height 17
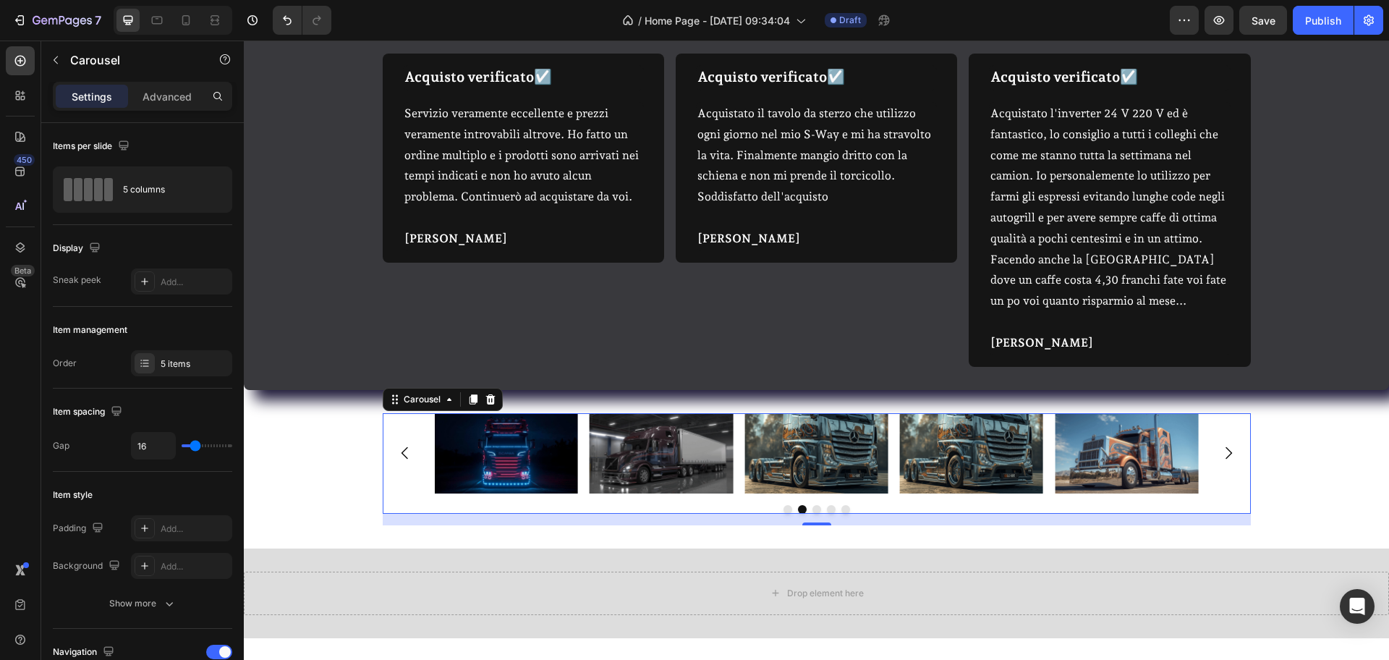
click at [1111, 465] on icon "Carousel Next Arrow" at bounding box center [1228, 473] width 17 height 17
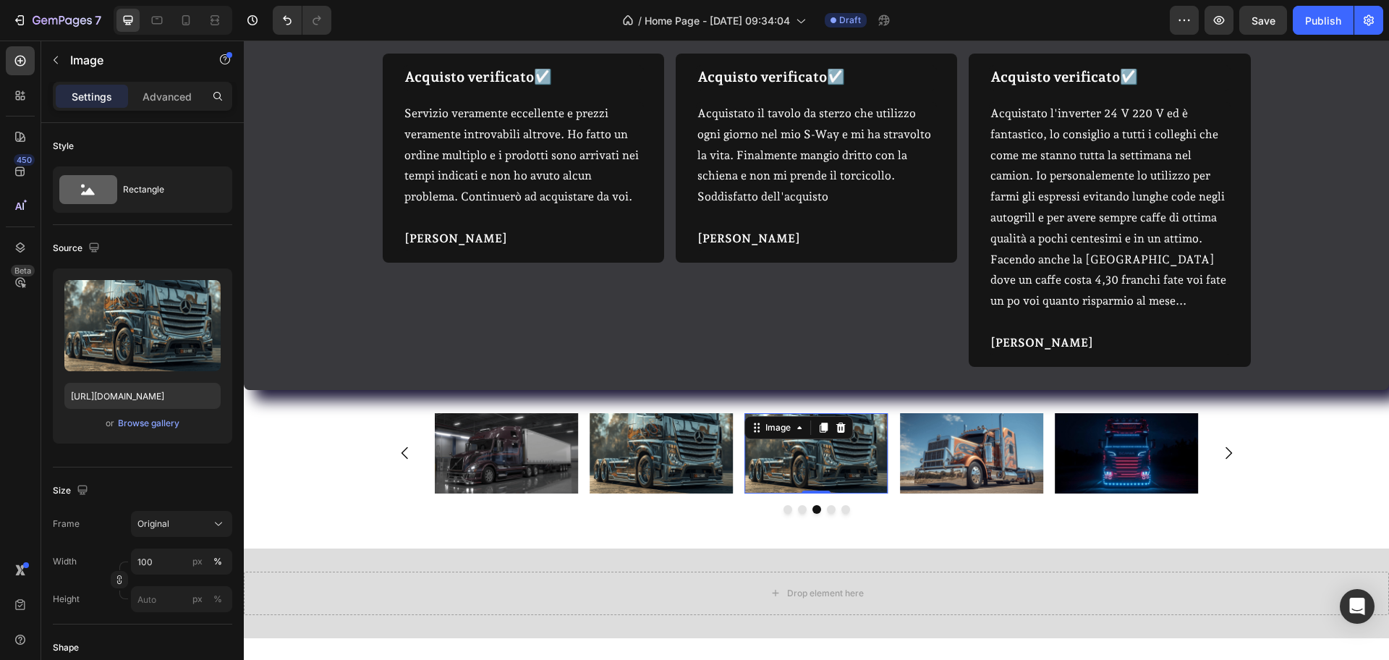
click at [818, 454] on img at bounding box center [816, 473] width 143 height 80
click at [149, 426] on div "Browse gallery" at bounding box center [149, 423] width 62 height 13
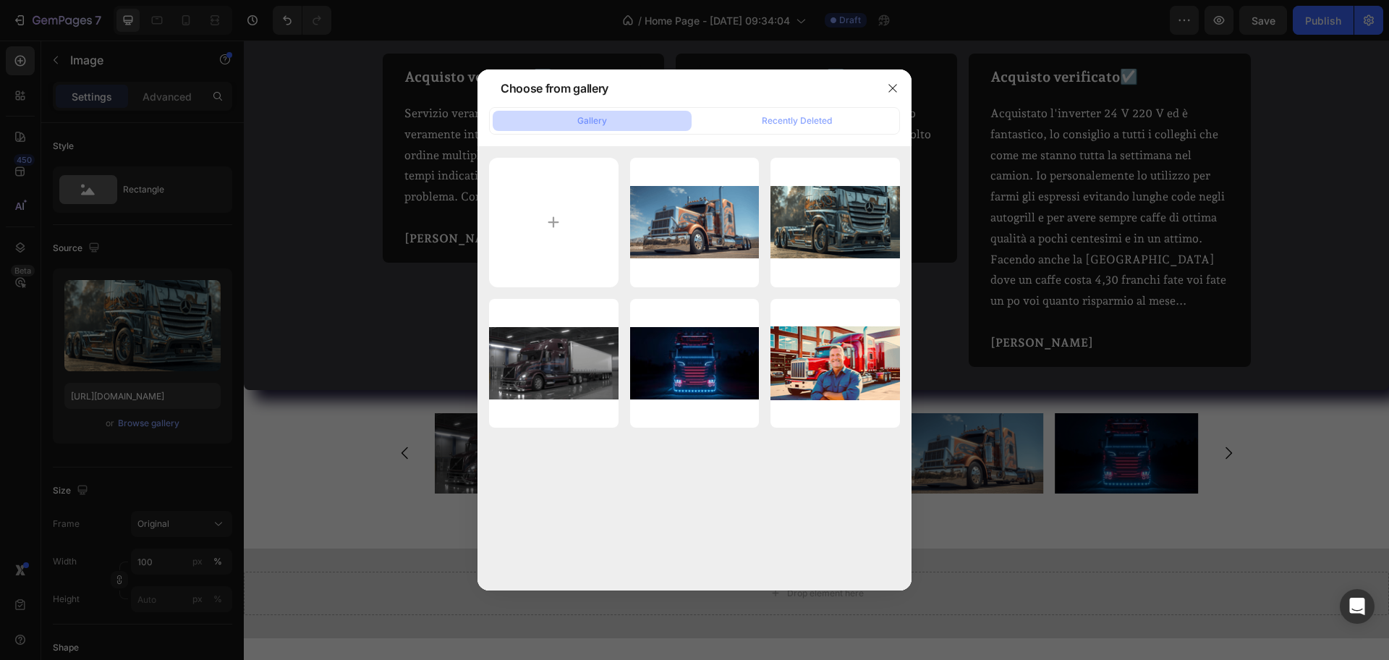
scroll to position [881, 0]
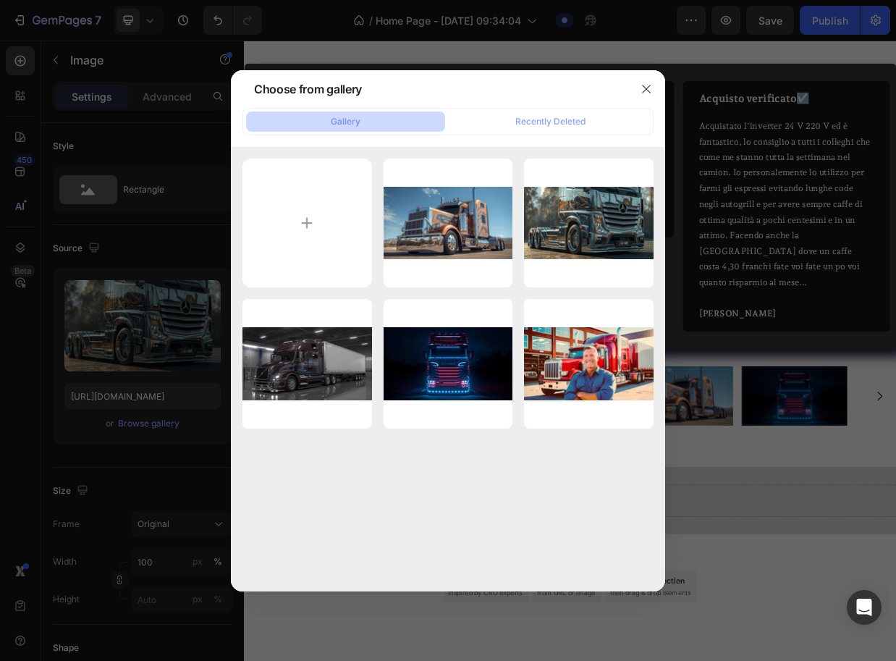
type input "C:\fakepath\Progetto senza titolo (96).png"
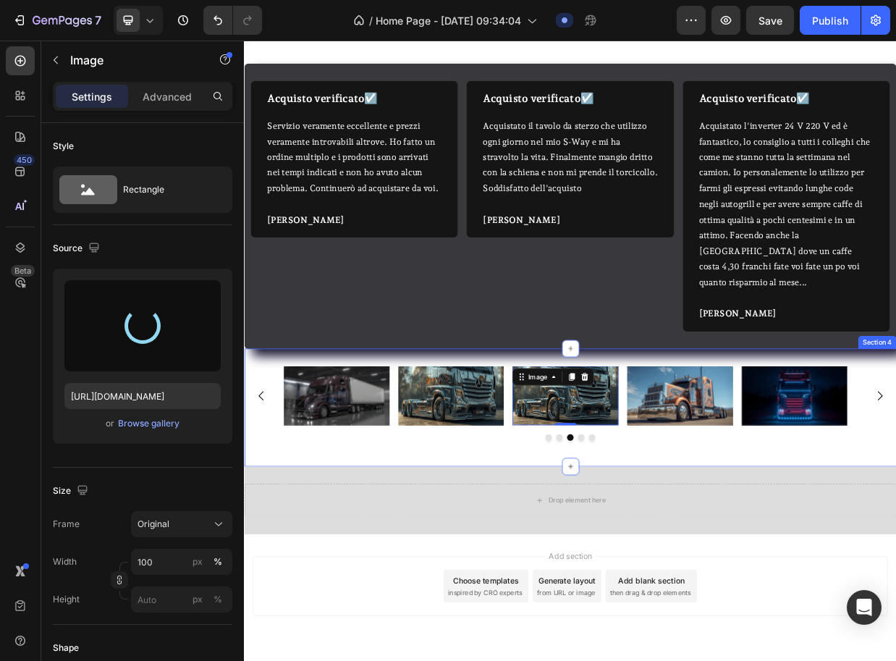
type input "[URL][DOMAIN_NAME]"
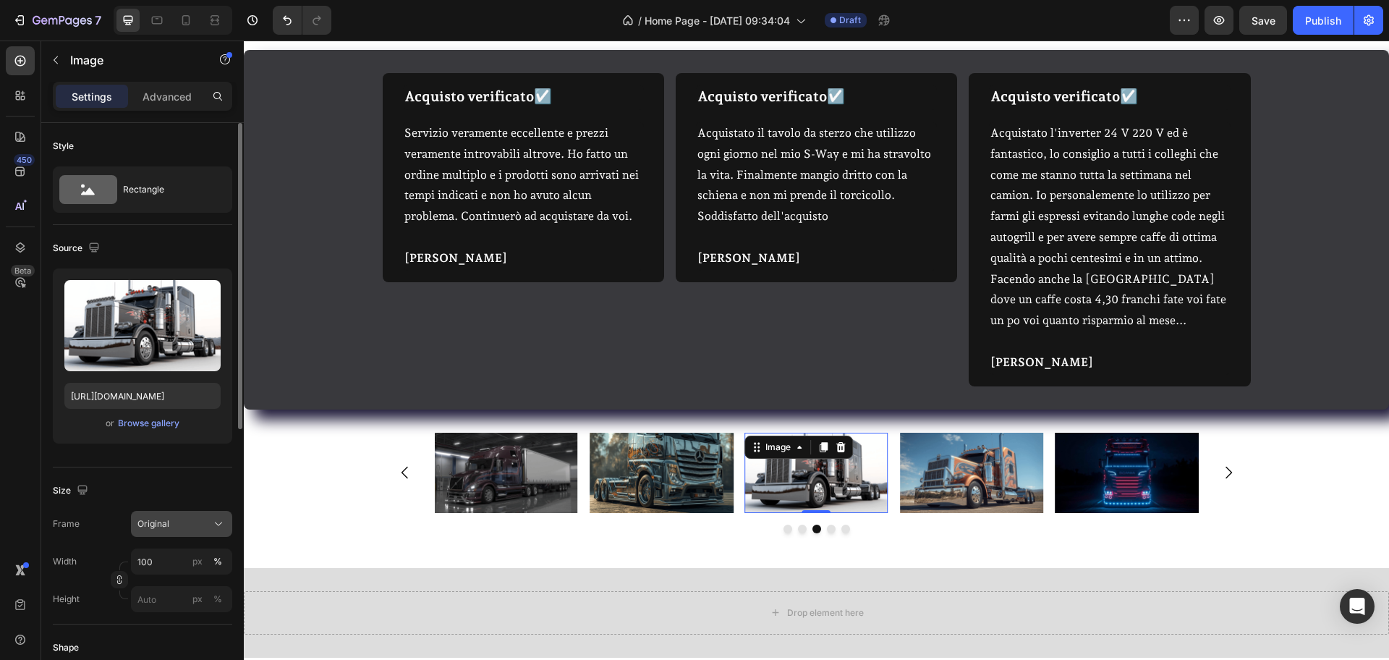
click at [208, 517] on div "Original" at bounding box center [181, 524] width 88 height 14
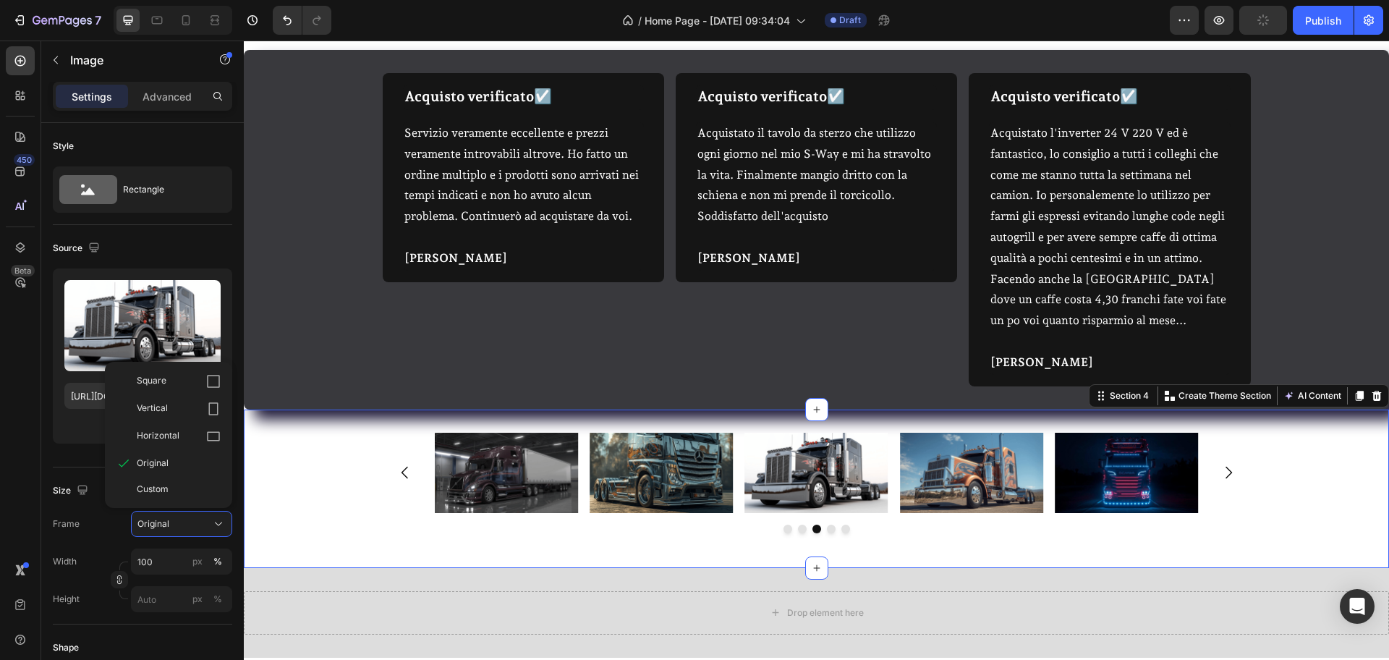
click at [410, 527] on div "Image Image Image Image Image Carousel Section 4 You can create reusable sectio…" at bounding box center [816, 509] width 1145 height 158
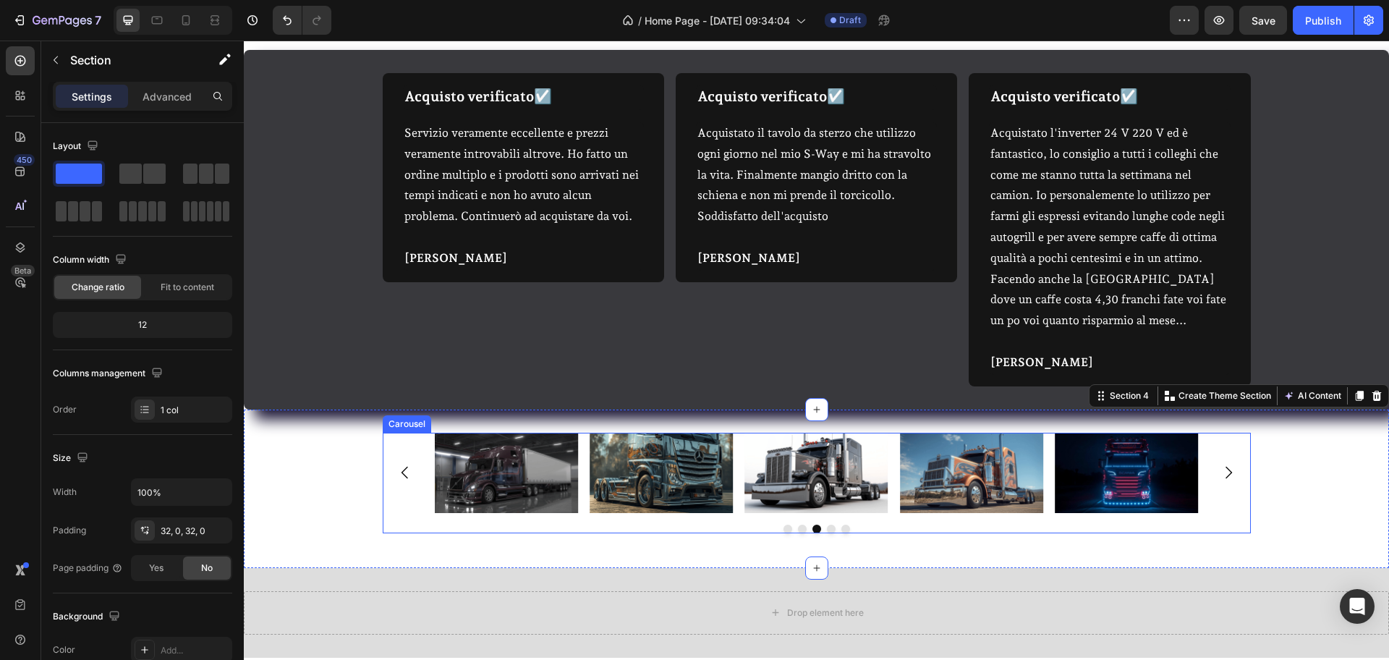
click at [416, 507] on div "Image Image Image Image Image" at bounding box center [817, 493] width 868 height 80
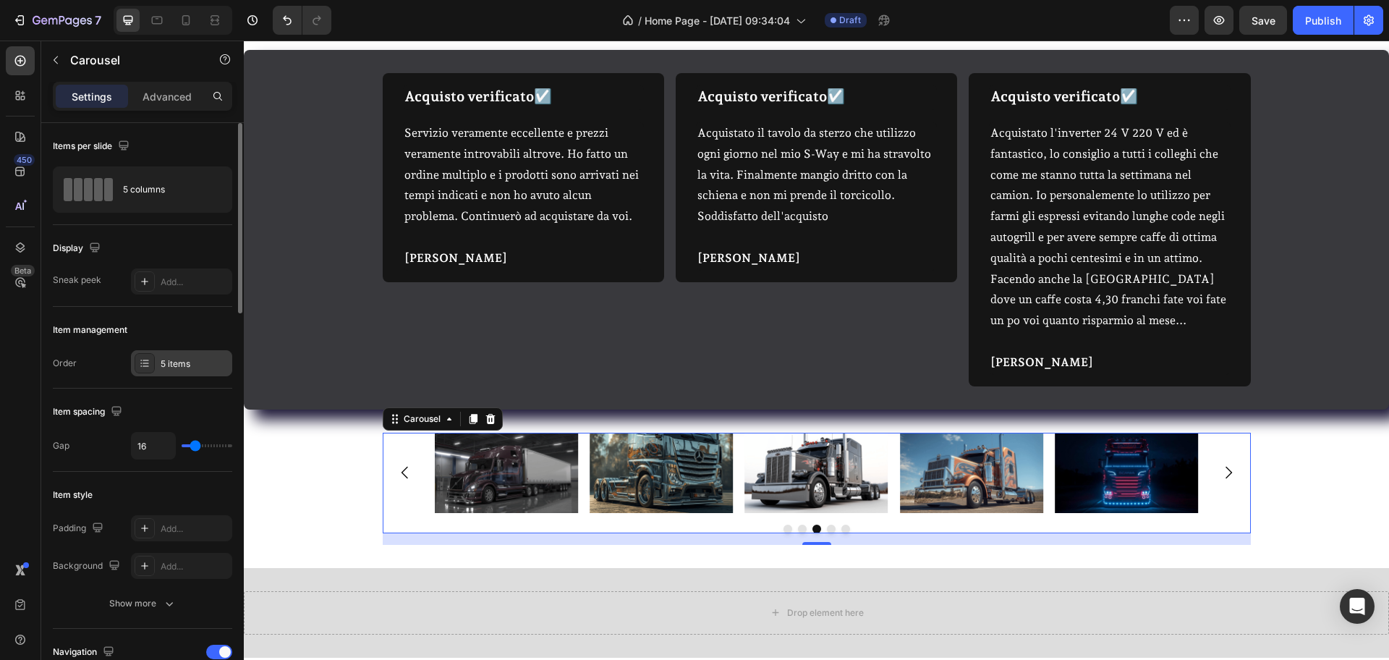
click at [203, 369] on div "5 items" at bounding box center [195, 363] width 68 height 13
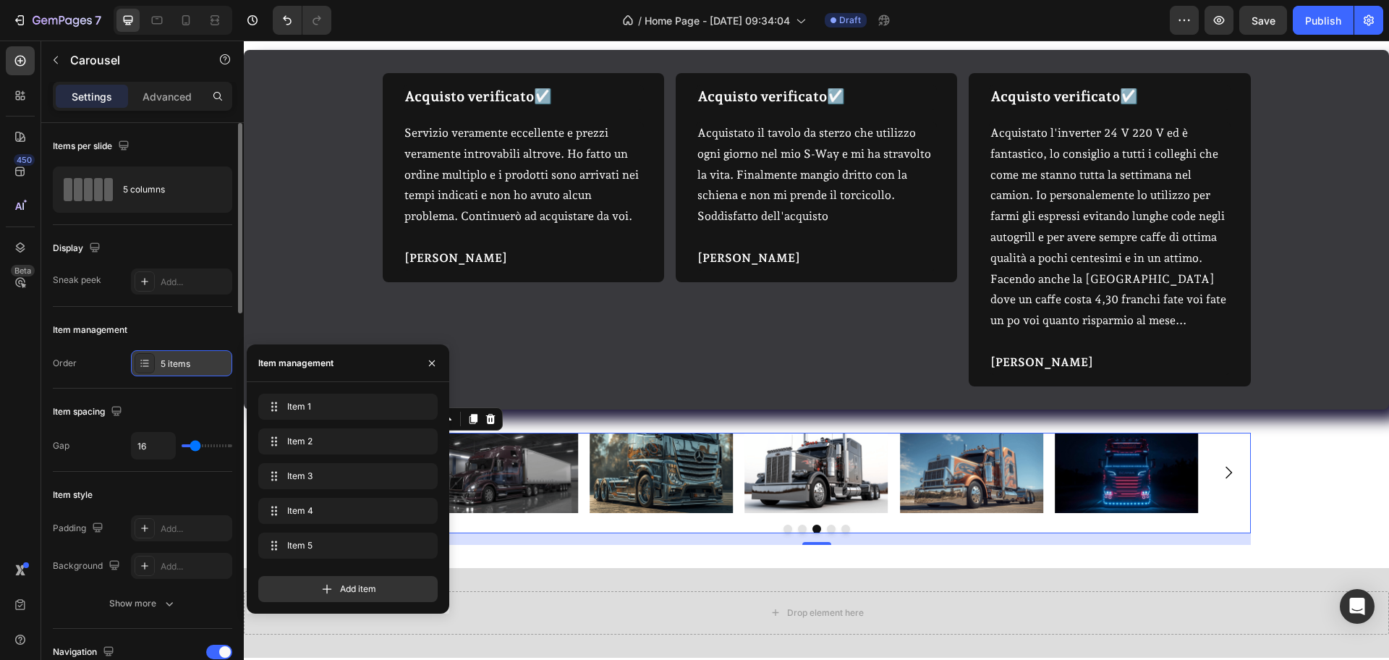
click at [203, 369] on div "5 items" at bounding box center [195, 363] width 68 height 13
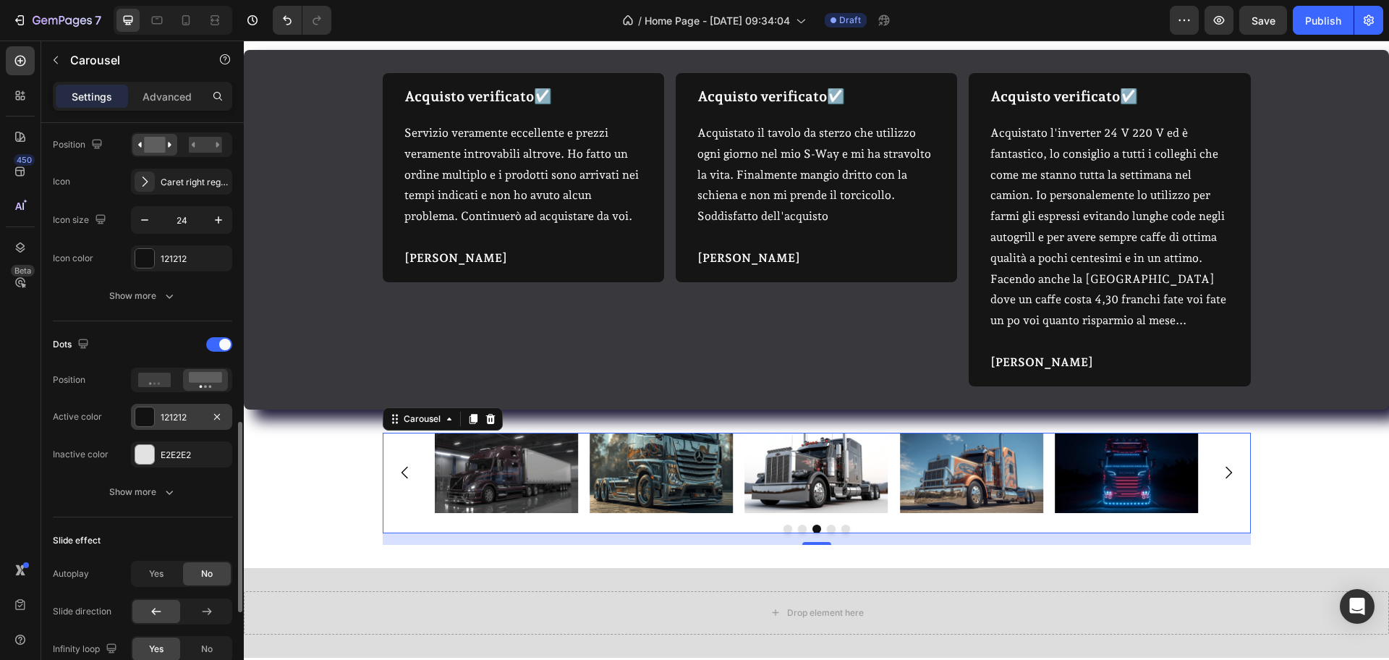
scroll to position [633, 0]
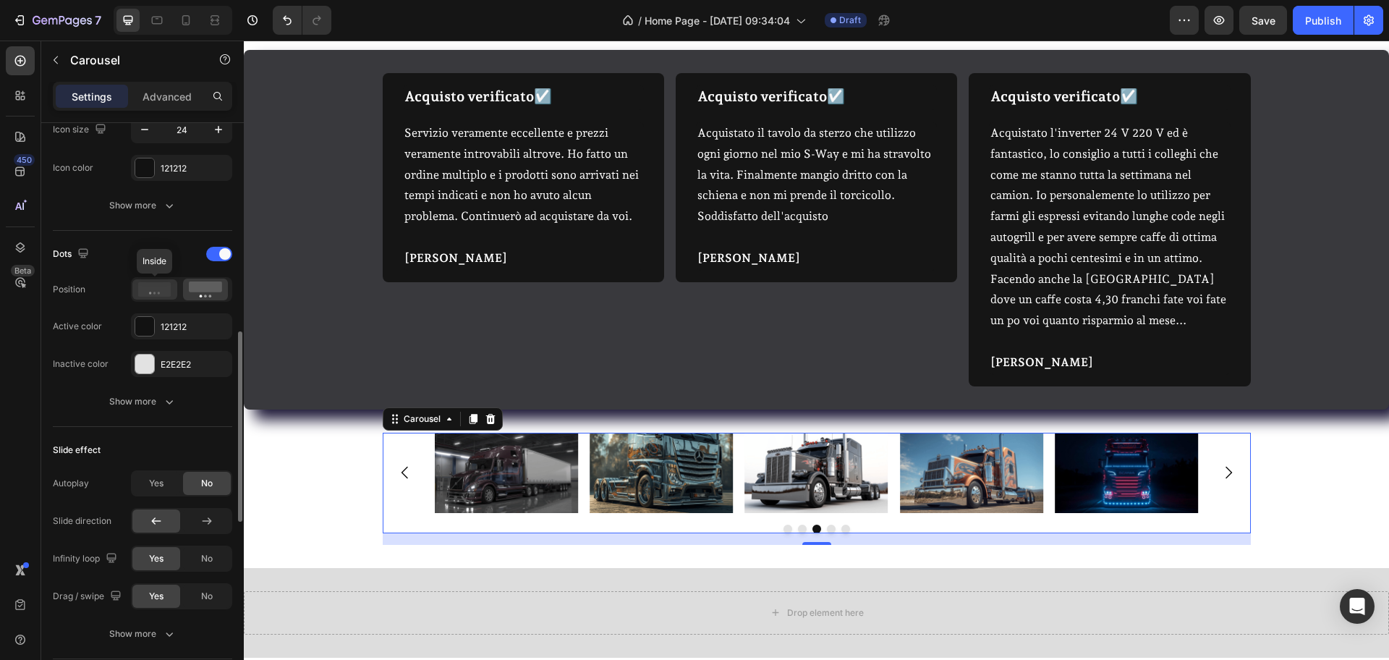
click at [157, 289] on icon at bounding box center [154, 289] width 33 height 14
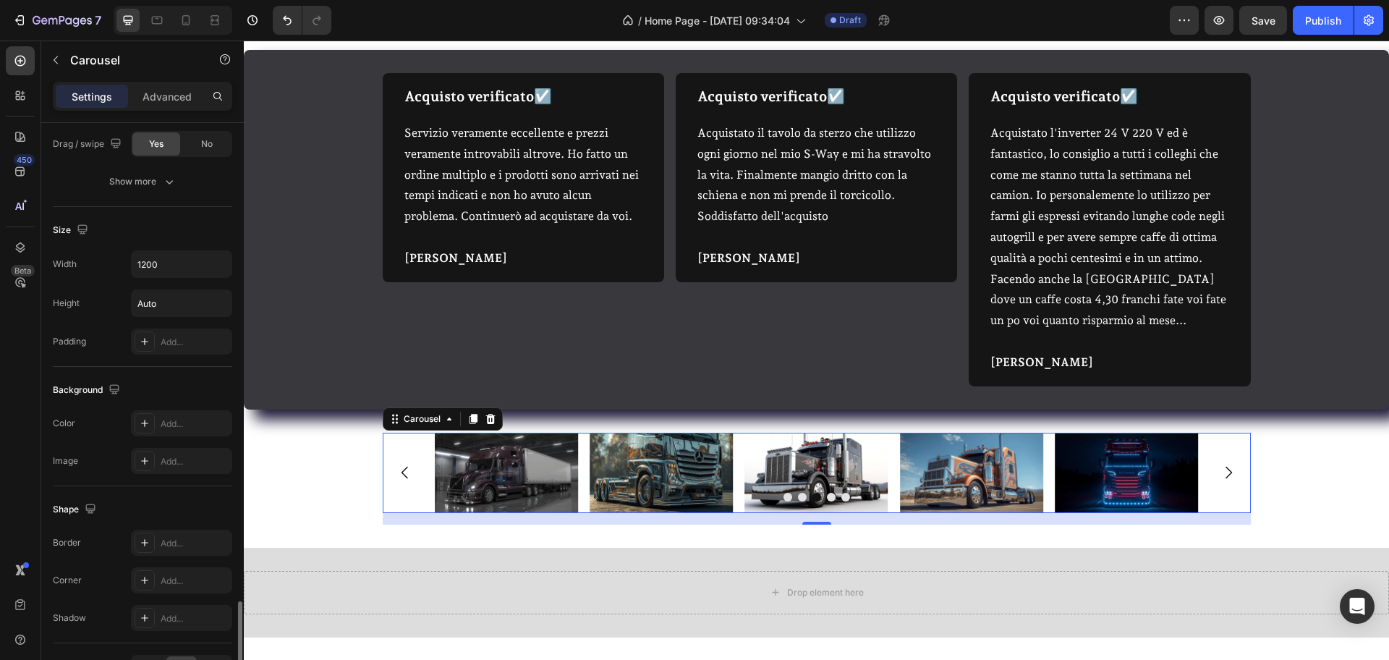
scroll to position [1176, 0]
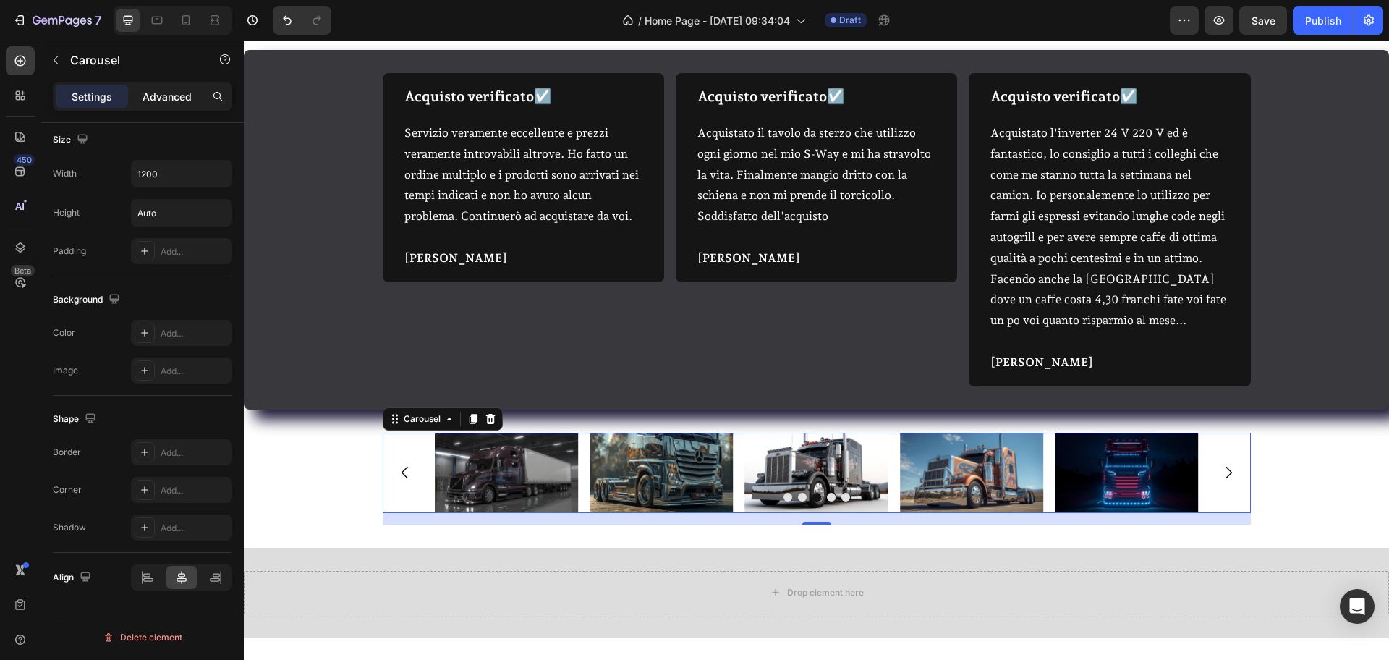
click at [154, 86] on div "Advanced" at bounding box center [167, 96] width 72 height 23
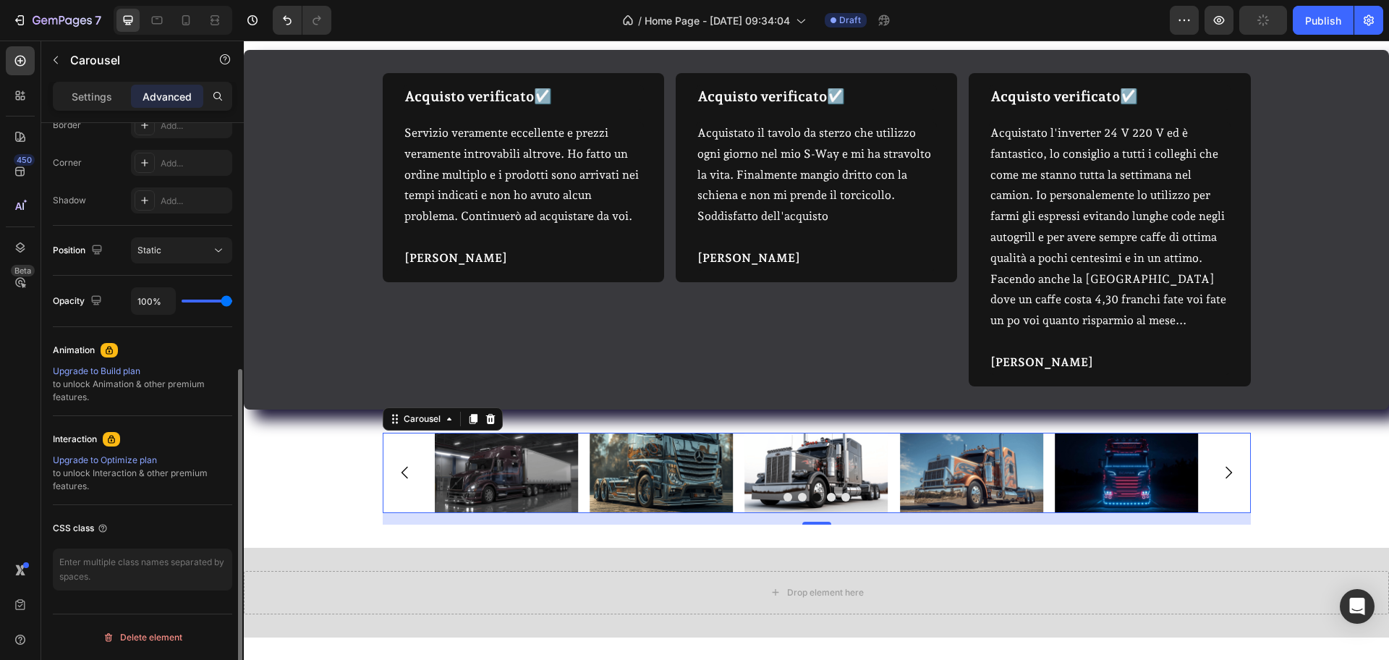
scroll to position [0, 0]
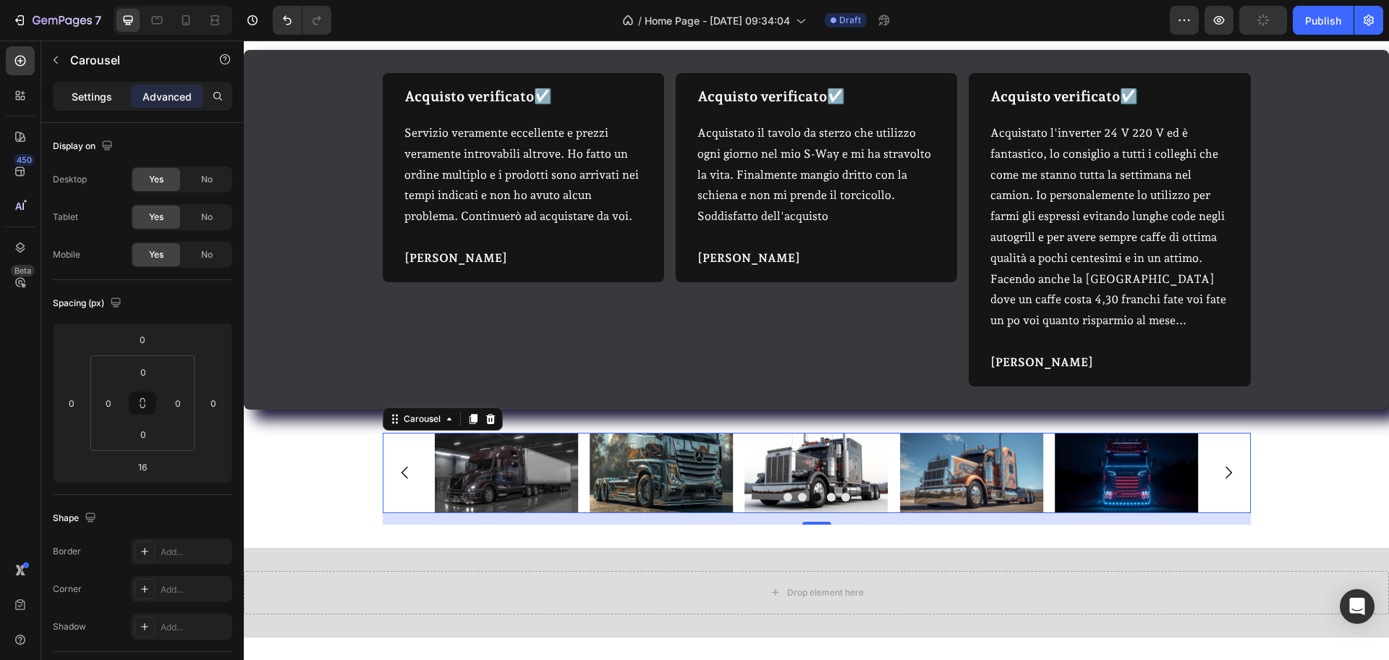
click at [72, 99] on p "Settings" at bounding box center [92, 96] width 41 height 15
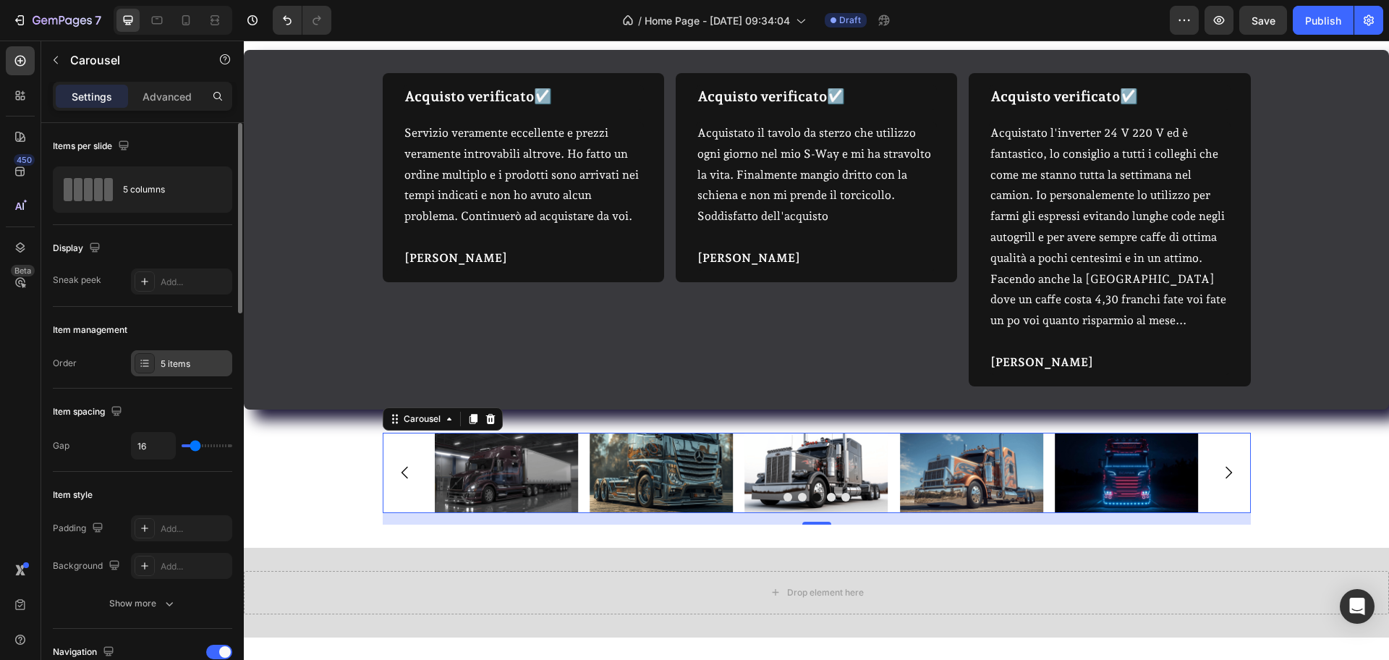
click at [175, 360] on div "5 items" at bounding box center [195, 363] width 68 height 13
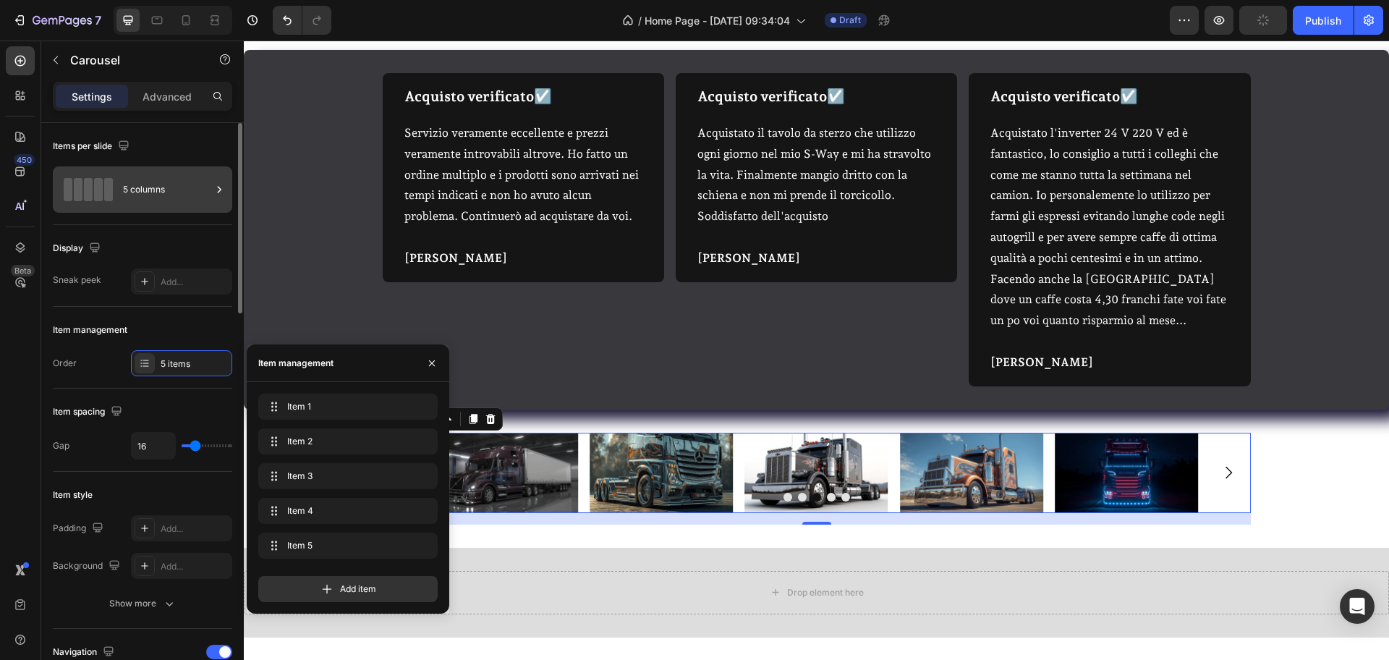
click at [177, 205] on div "5 columns" at bounding box center [167, 189] width 88 height 33
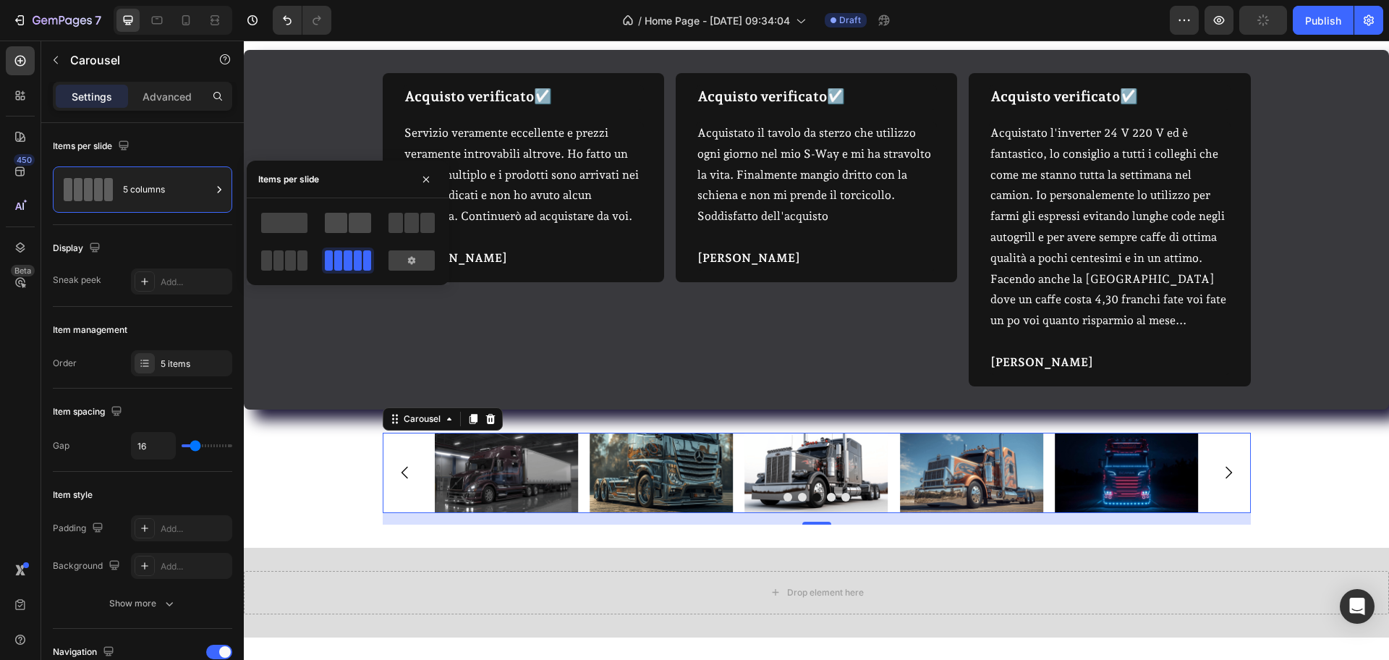
click at [339, 232] on span at bounding box center [336, 223] width 22 height 20
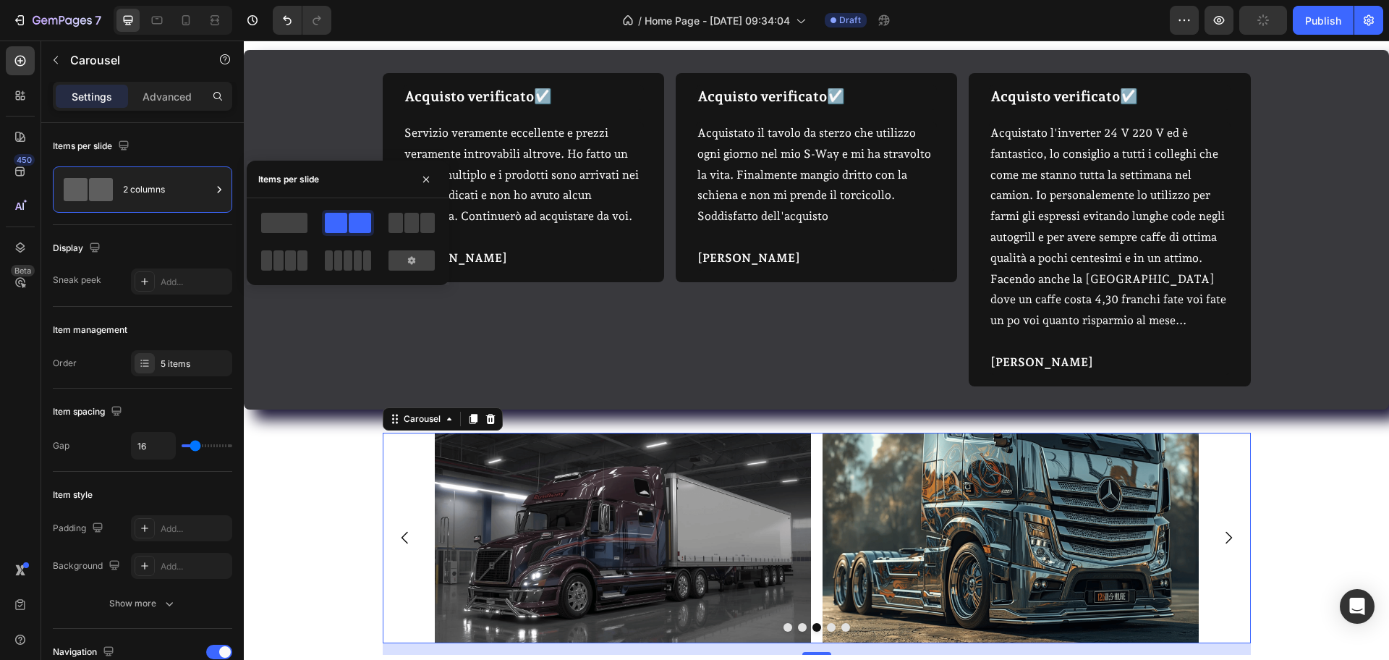
click at [1111, 527] on icon "Carousel Next Arrow" at bounding box center [1228, 558] width 17 height 17
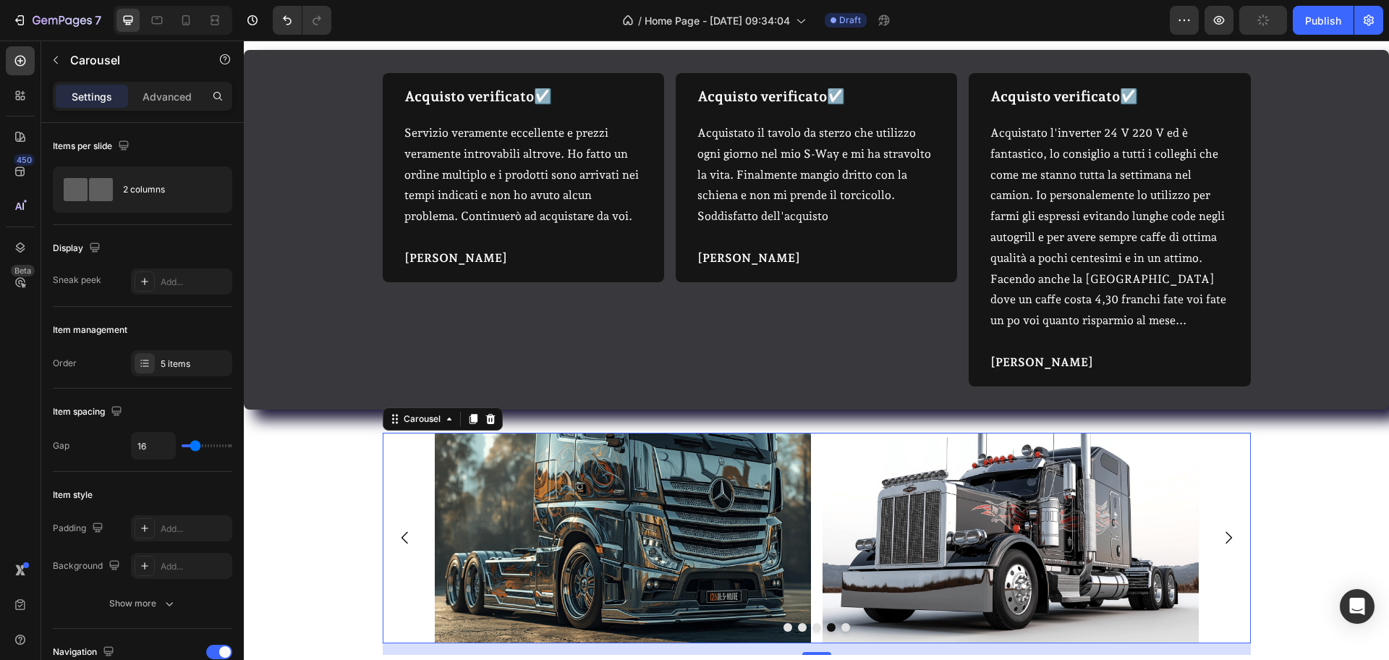
click at [1111, 527] on icon "Carousel Next Arrow" at bounding box center [1228, 558] width 17 height 17
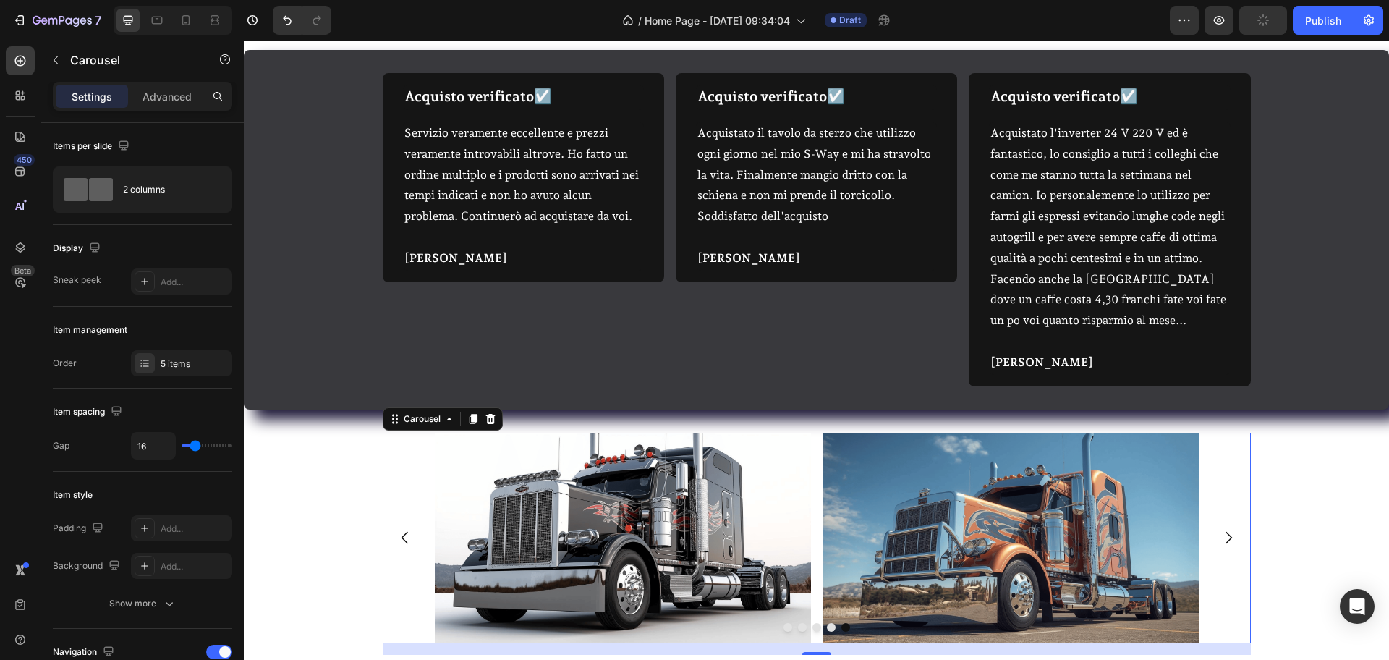
click at [1111, 527] on icon "Carousel Next Arrow" at bounding box center [1228, 558] width 17 height 17
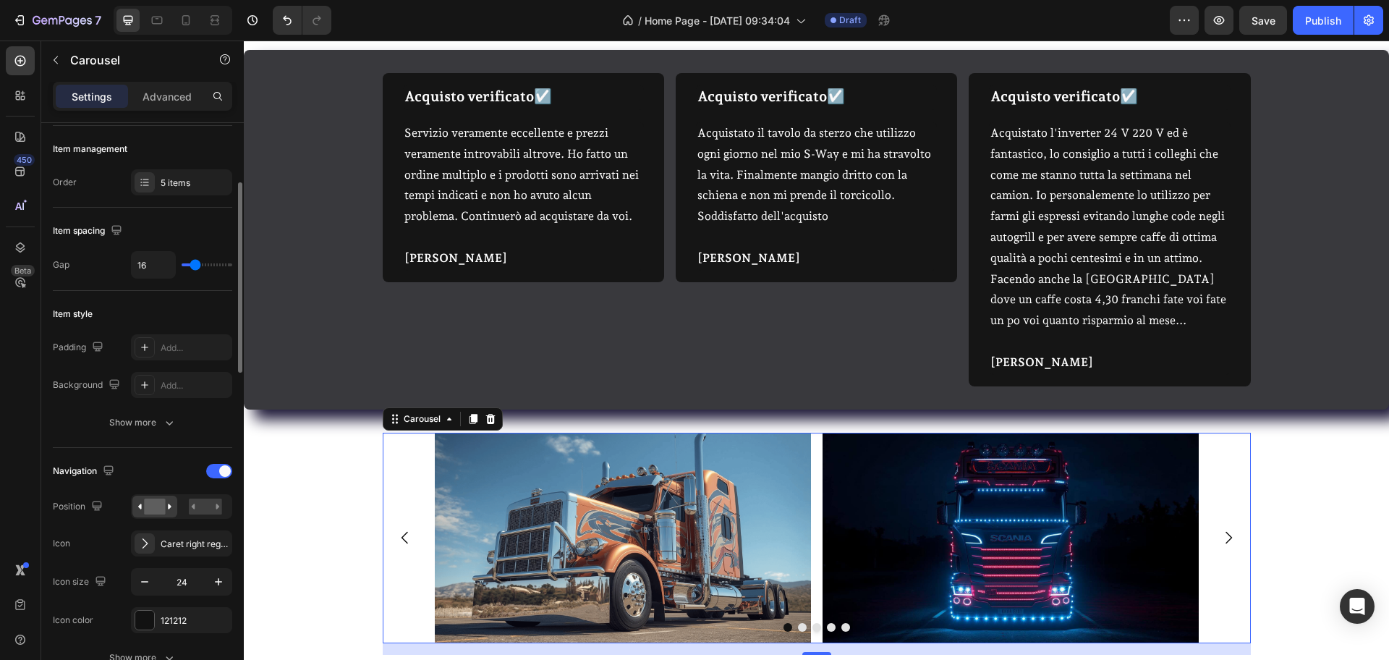
scroll to position [271, 0]
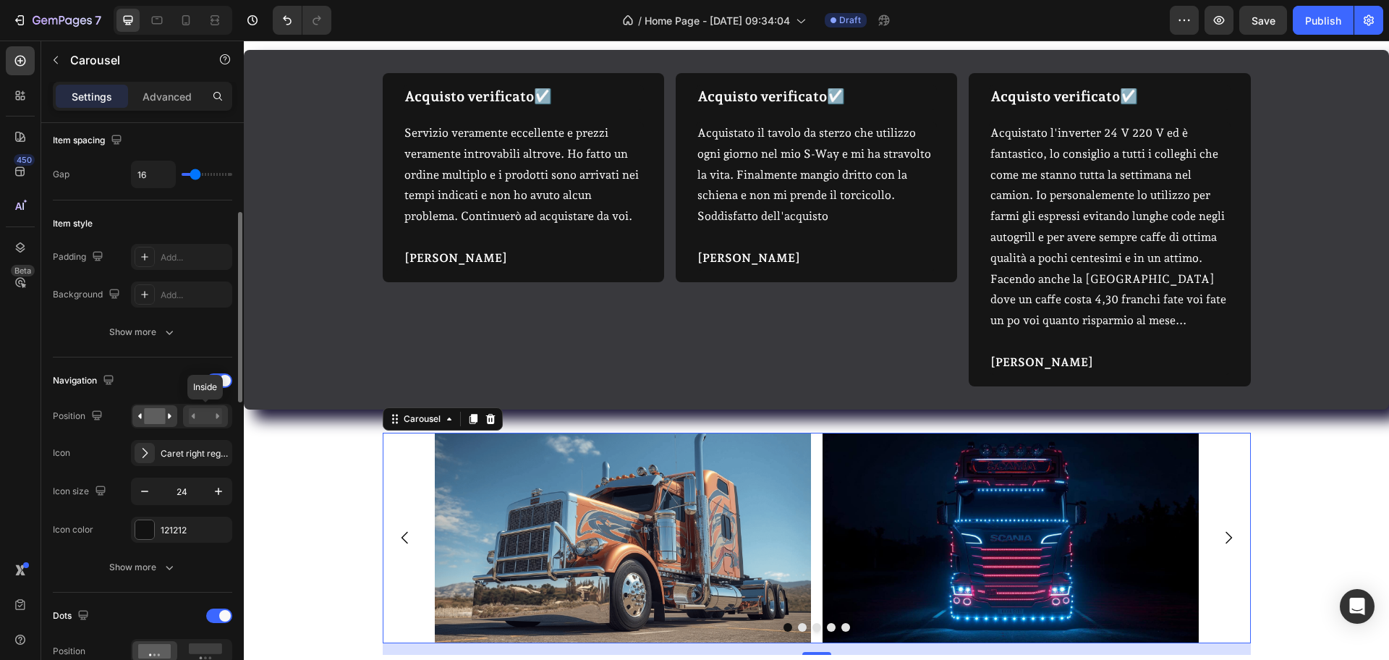
click at [198, 421] on rect at bounding box center [205, 416] width 33 height 16
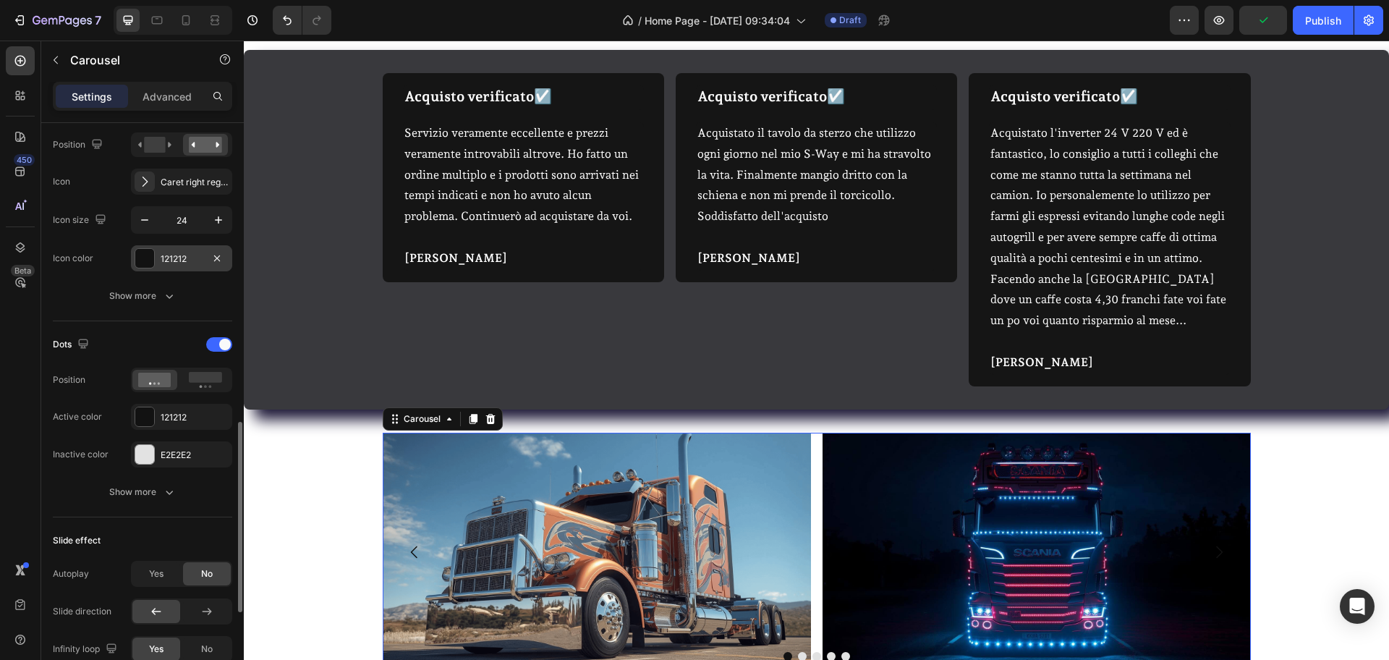
scroll to position [633, 0]
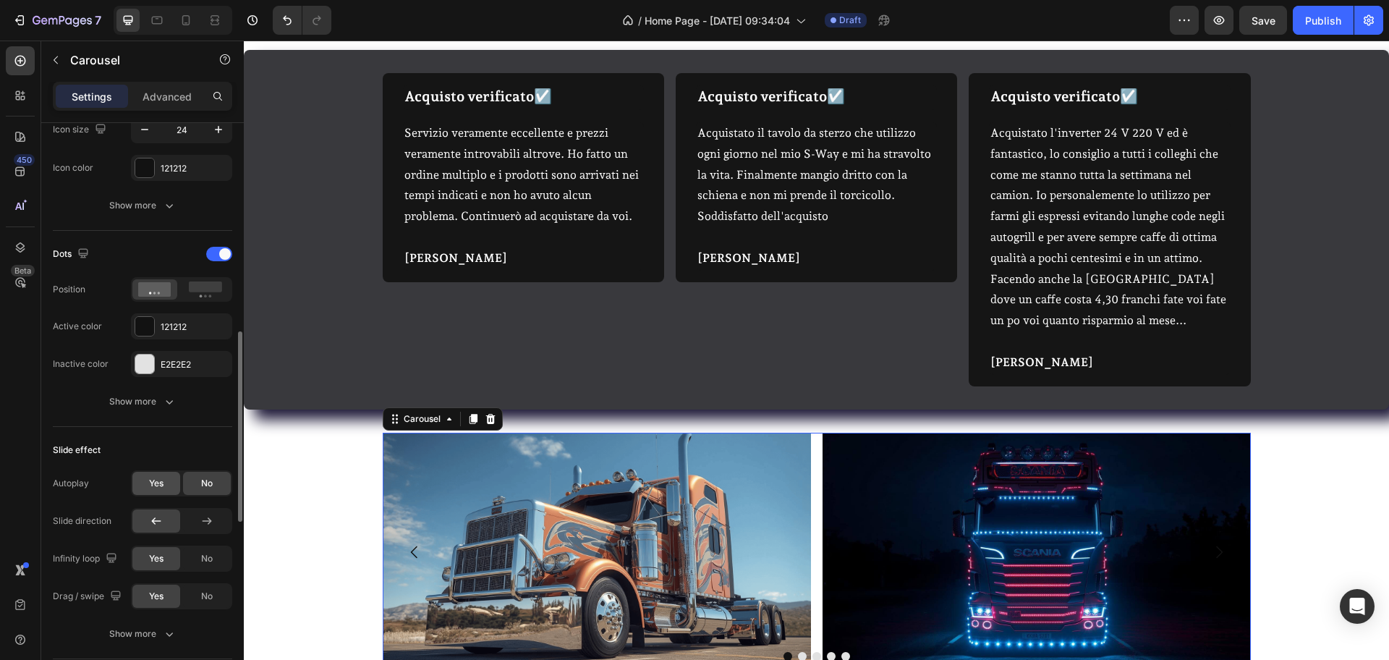
click at [153, 483] on span "Yes" at bounding box center [156, 483] width 14 height 13
type input "2.1s"
type input "2.1"
type input "2.2s"
type input "2.2"
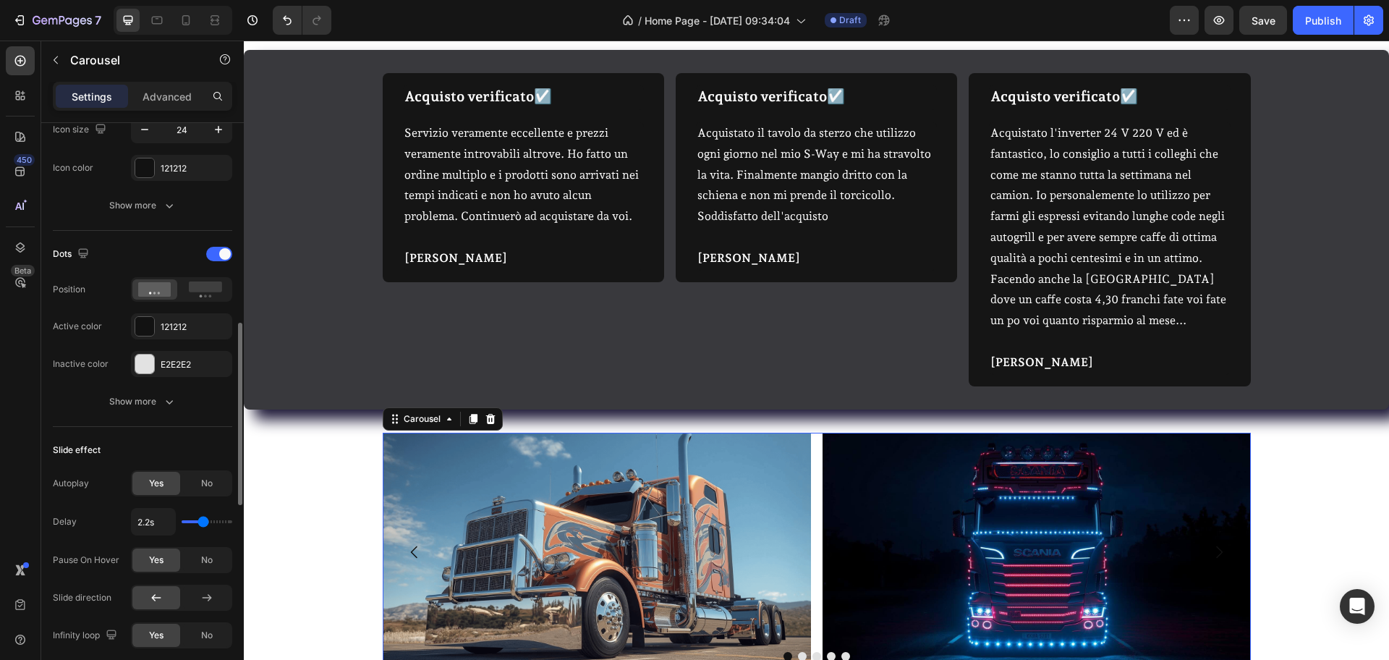
click at [203, 521] on input "range" at bounding box center [207, 521] width 51 height 3
type input "2.1s"
type input "2.1"
type input "2s"
type input "2"
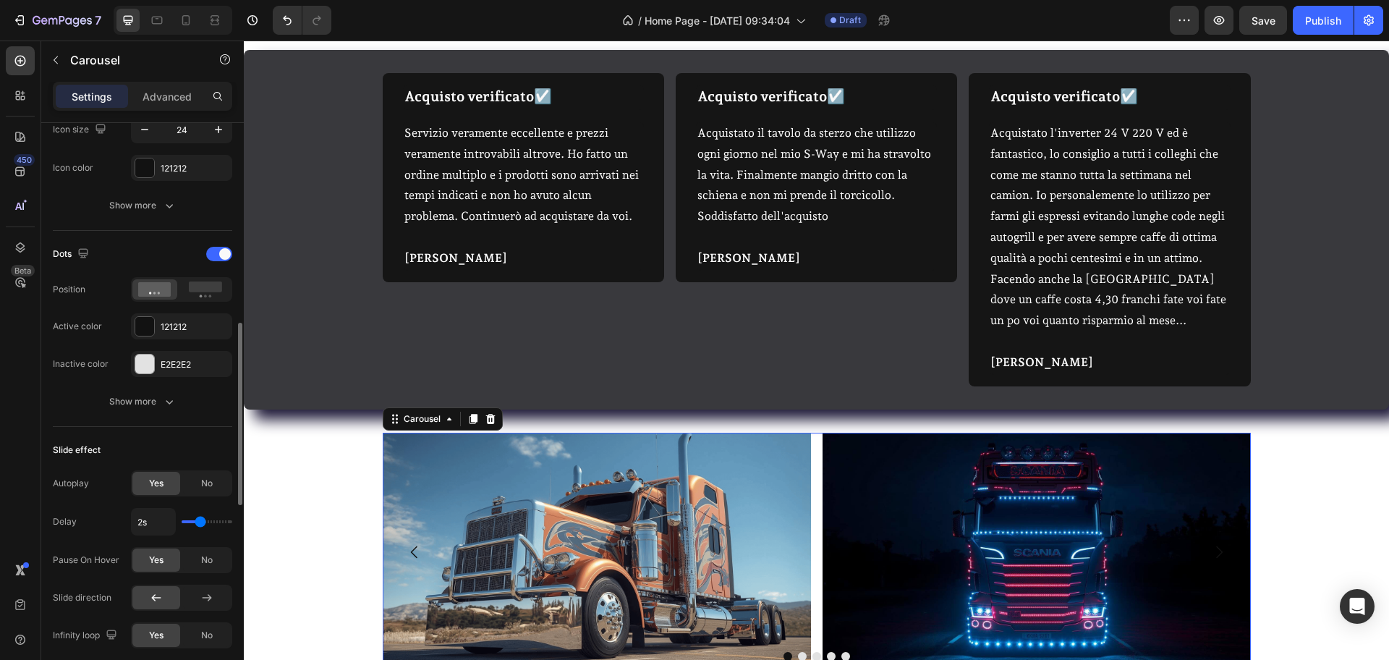
type input "1.9s"
type input "1.9"
type input "1.8s"
type input "1.8"
click at [198, 521] on input "range" at bounding box center [207, 521] width 51 height 3
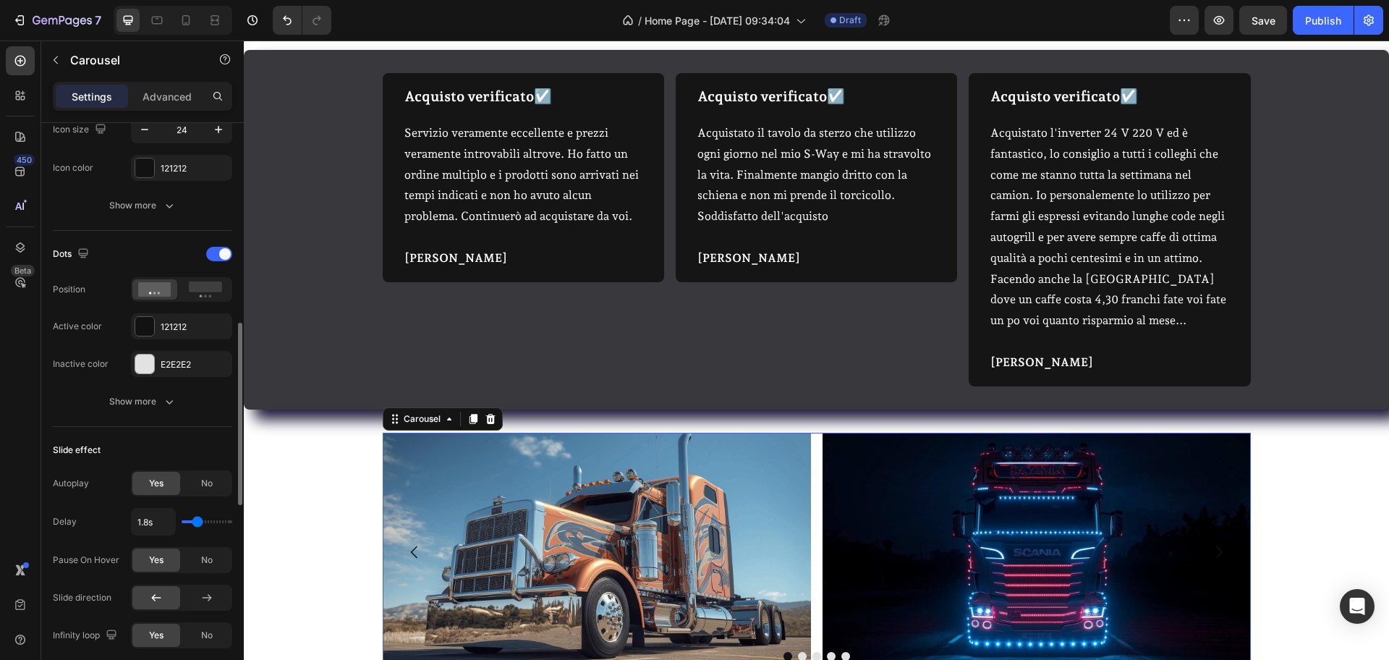
scroll to position [814, 0]
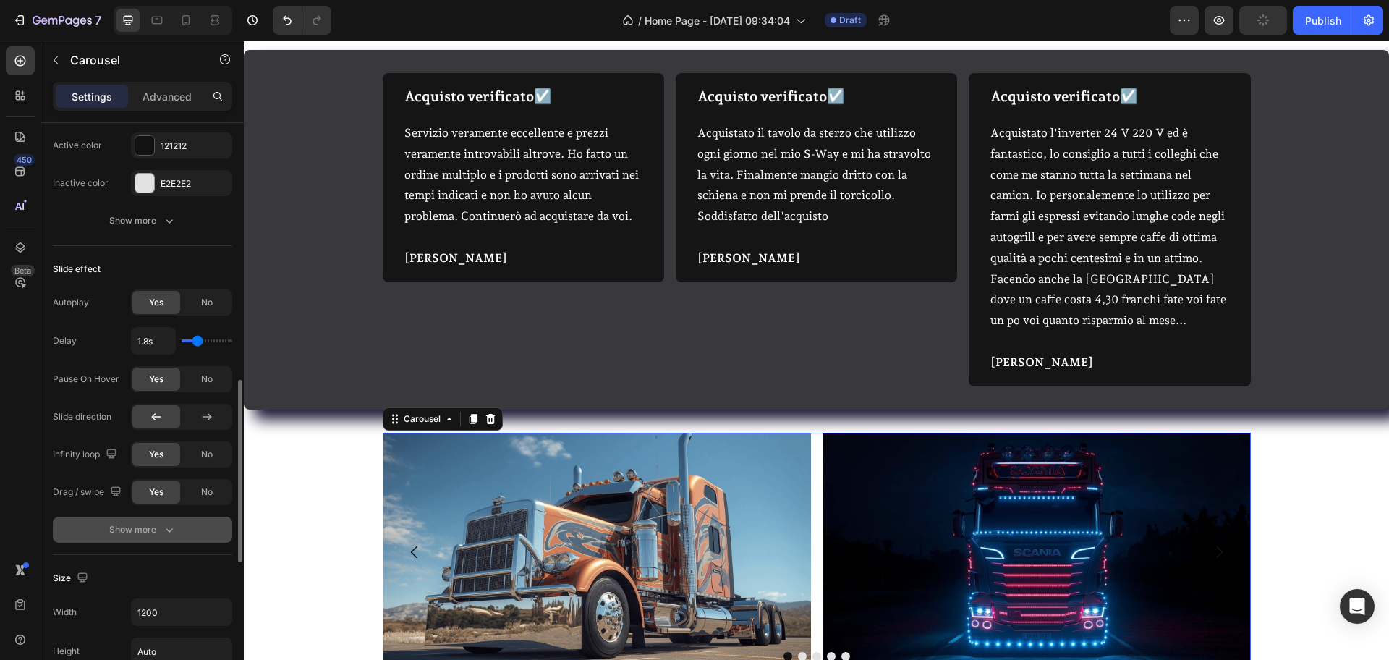
click at [193, 523] on button "Show more" at bounding box center [142, 530] width 179 height 26
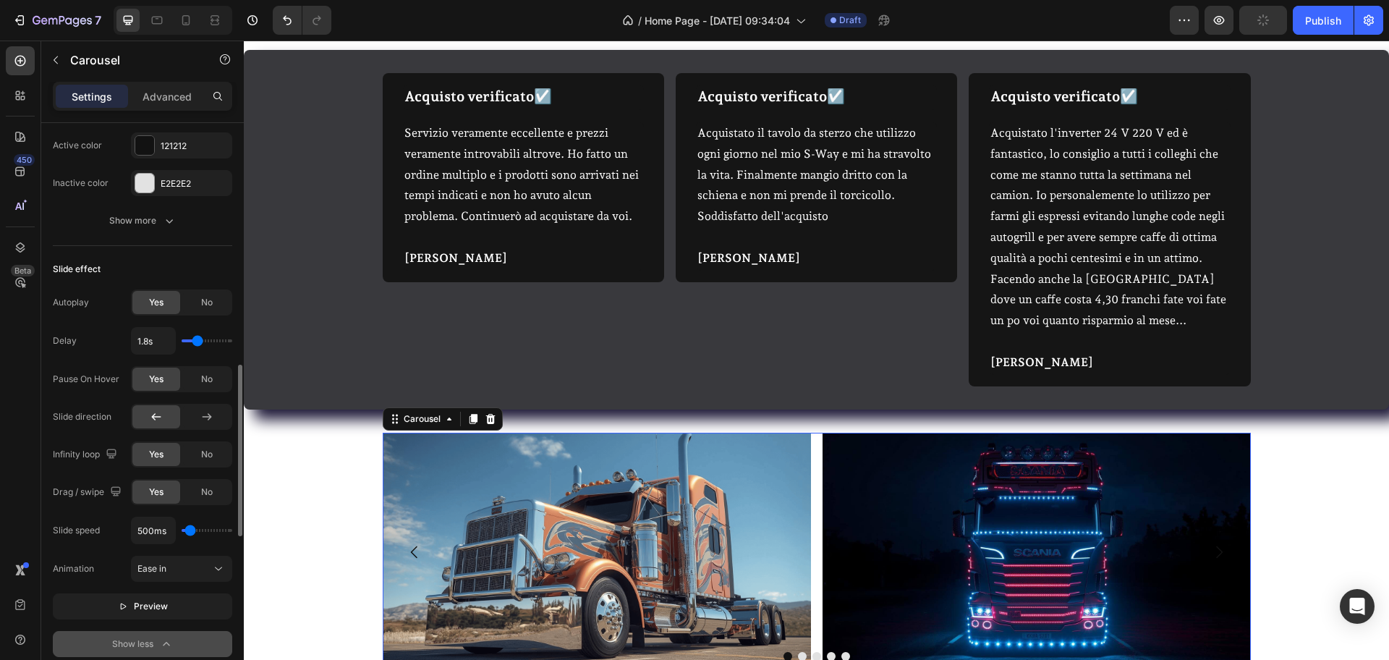
scroll to position [904, 0]
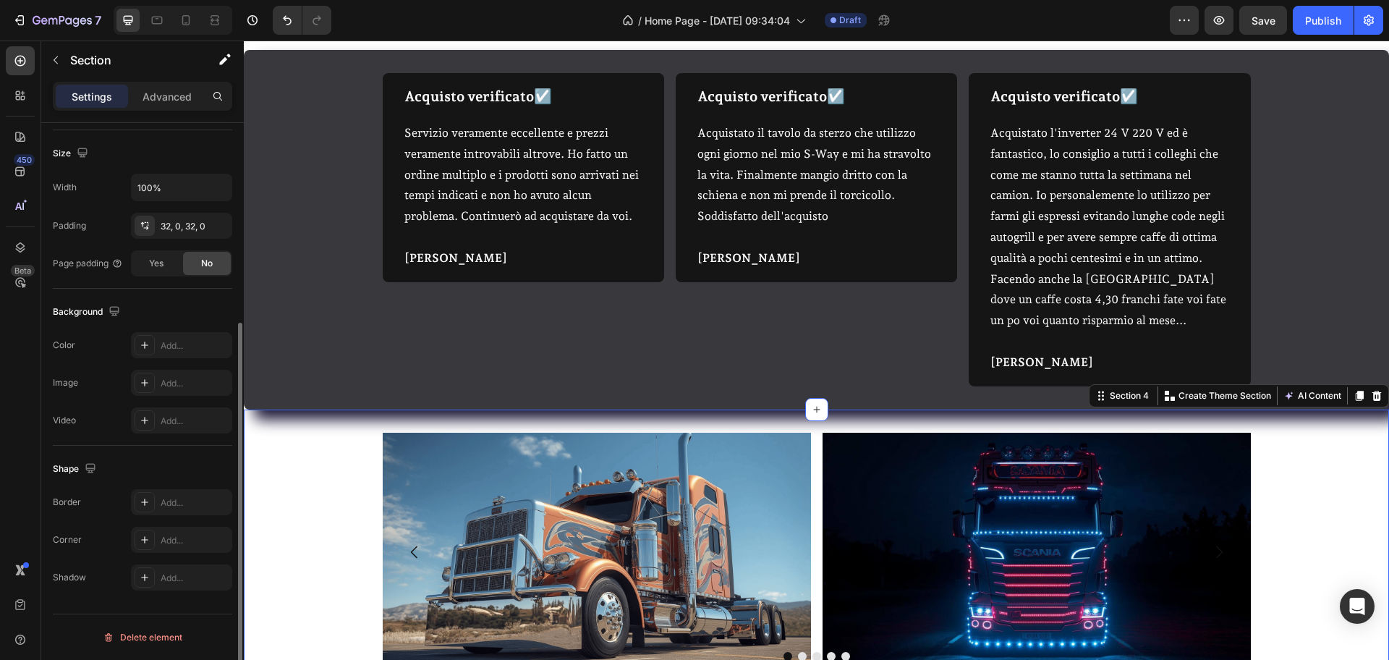
click at [300, 510] on div "Image Image Image Image Image [GEOGRAPHIC_DATA]" at bounding box center [816, 579] width 1145 height 252
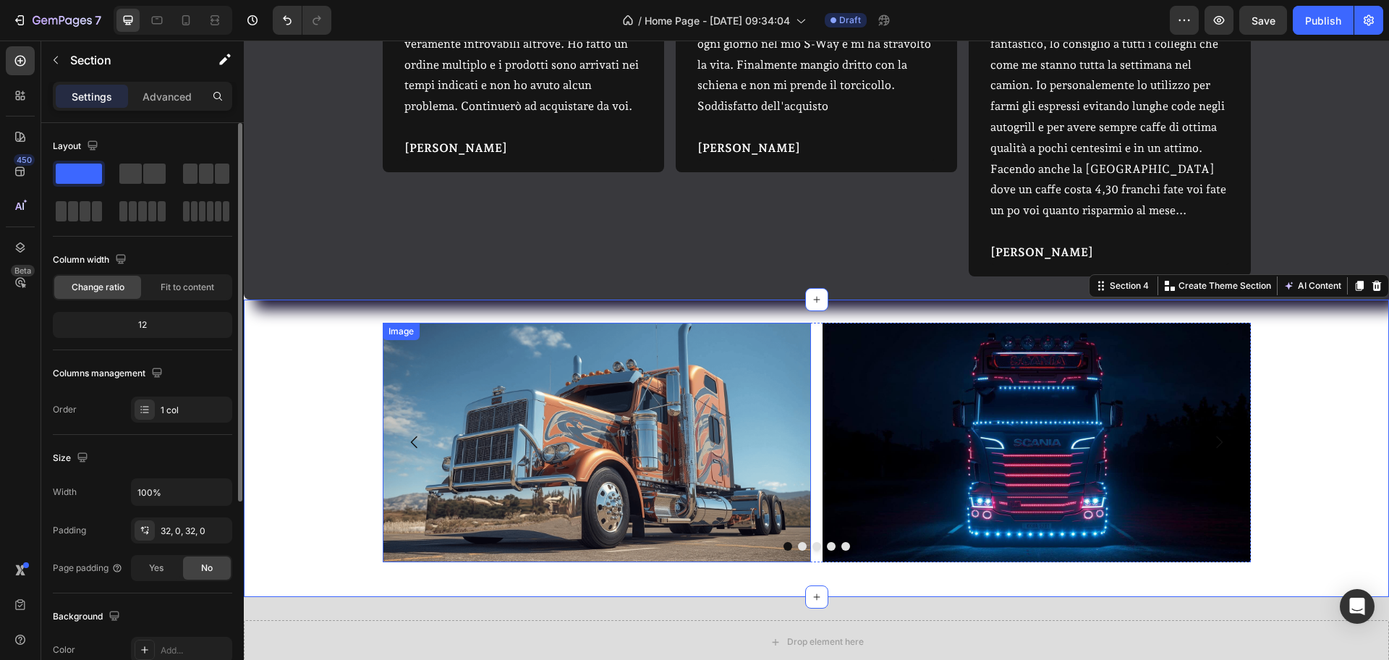
scroll to position [1062, 0]
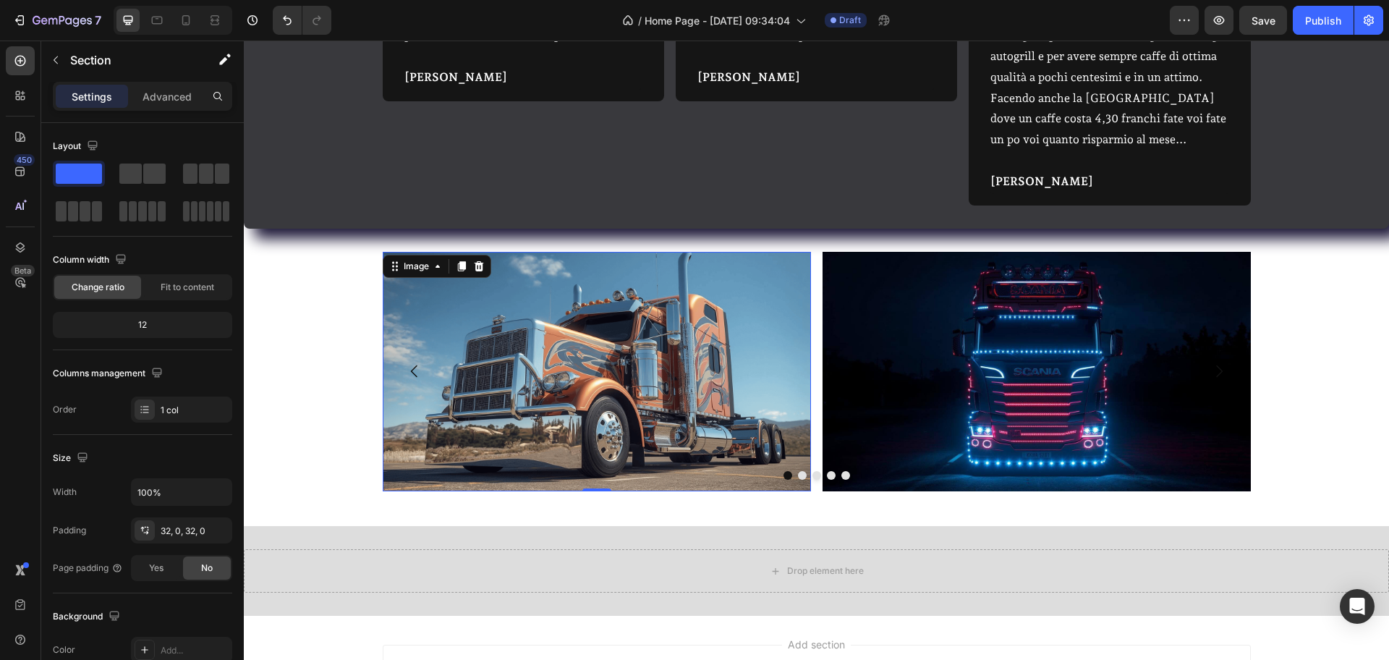
click at [459, 373] on img at bounding box center [597, 392] width 428 height 240
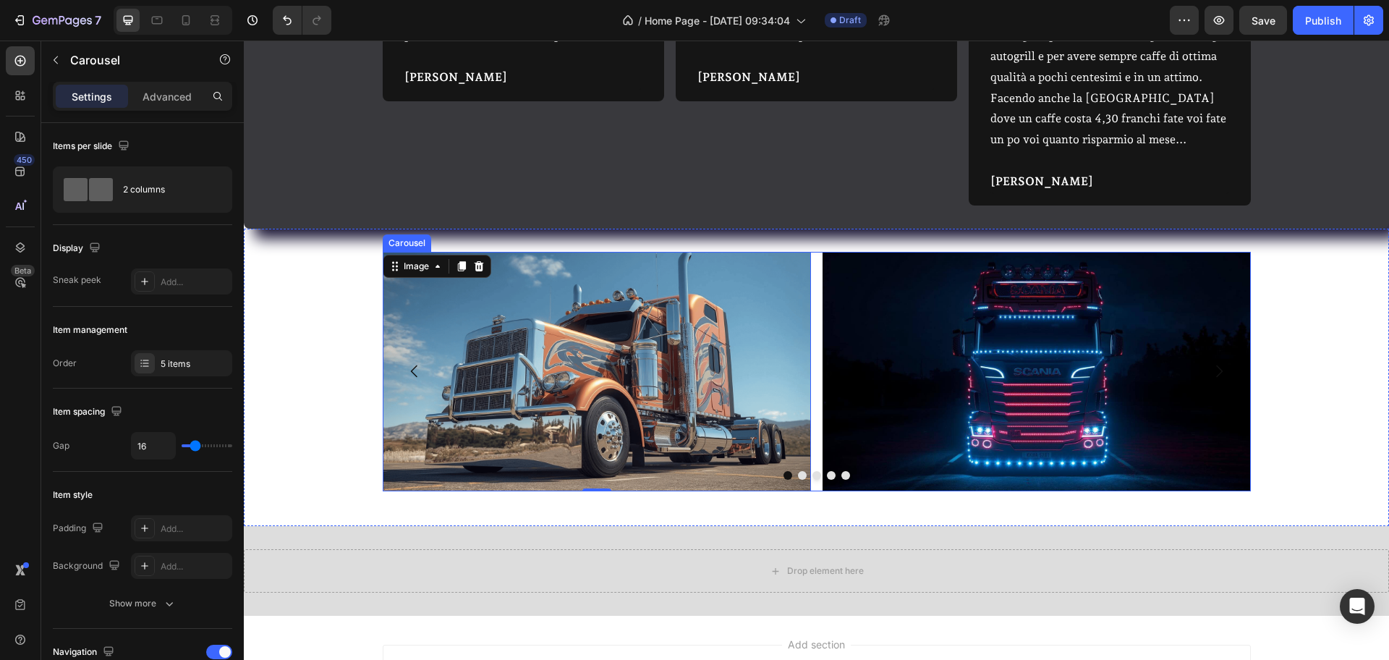
click at [810, 488] on div "Image 0 Image Image Image Image" at bounding box center [817, 392] width 868 height 240
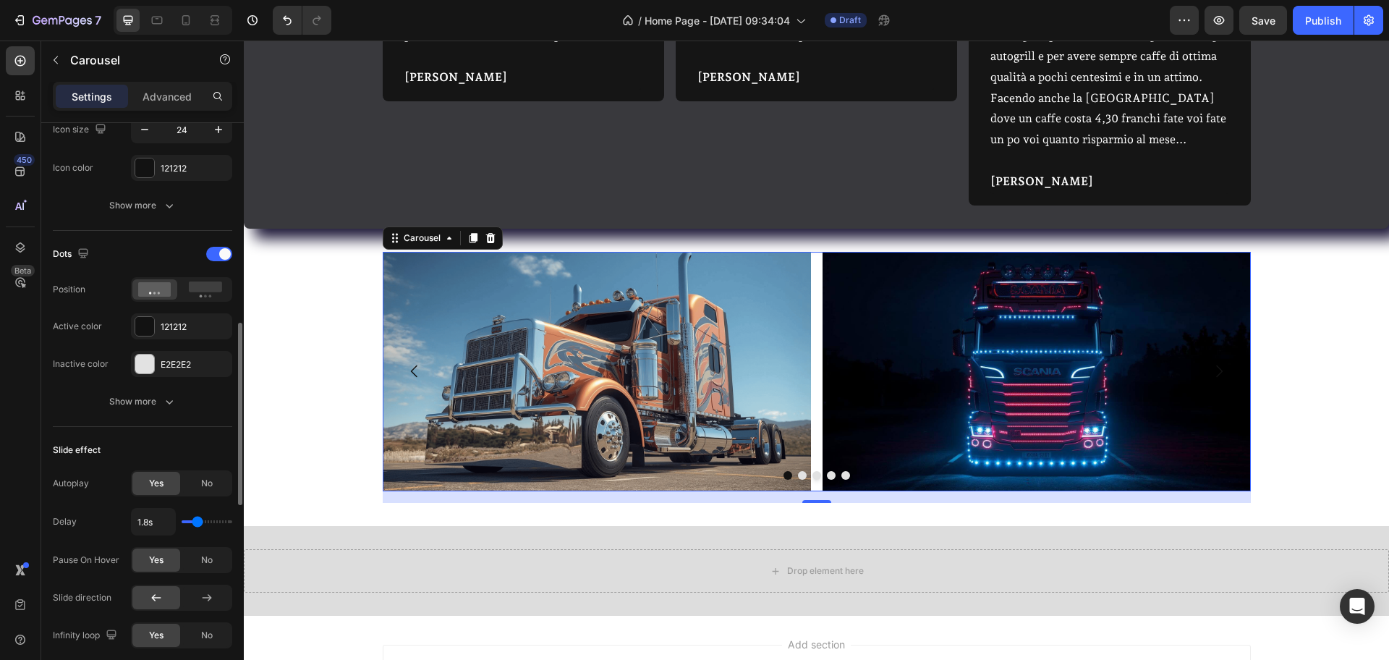
scroll to position [724, 0]
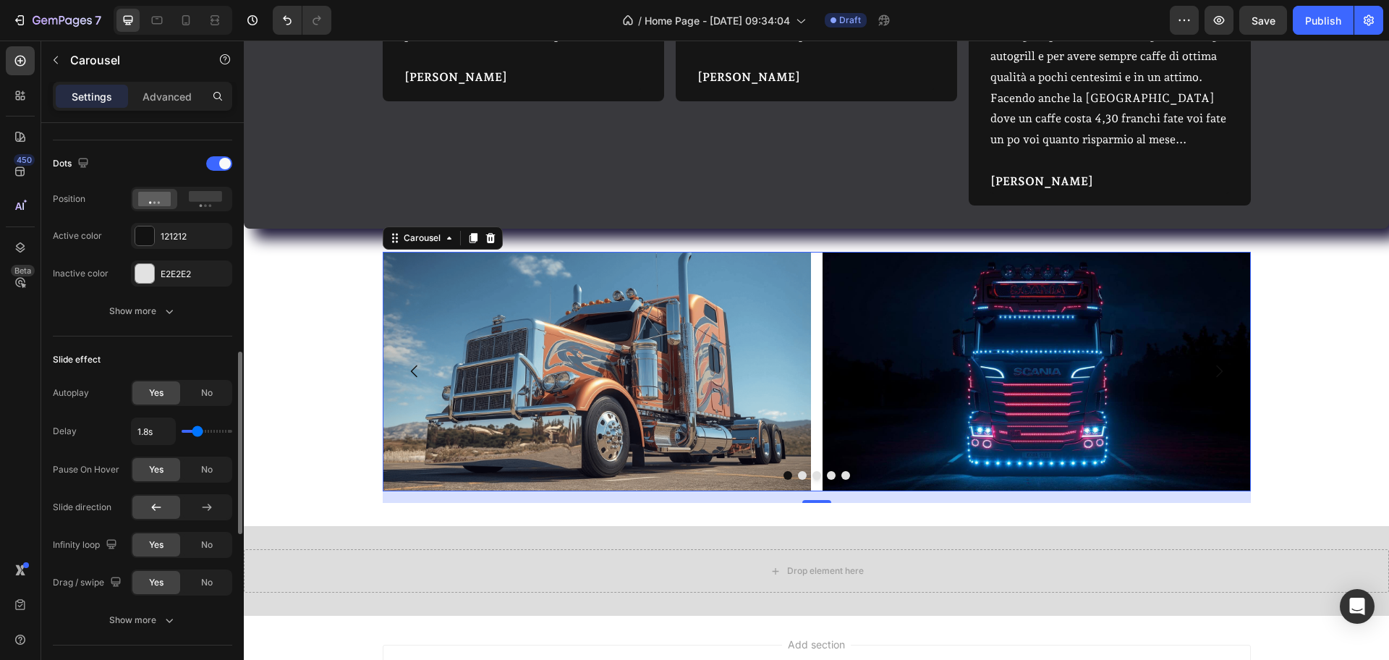
type input "1.6s"
type input "1.6"
type input "1.5s"
type input "1.5"
type input "1.4s"
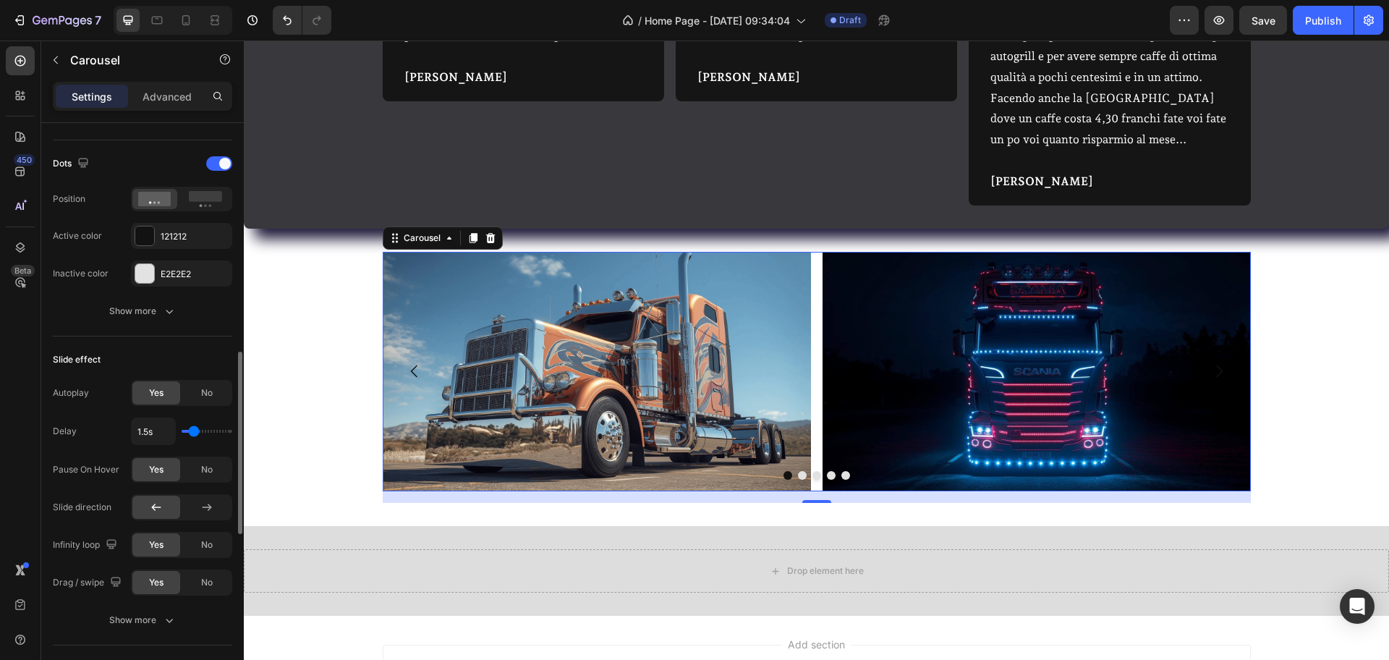
type input "1.4"
type input "1.3s"
type input "1.3"
type input "1.1s"
drag, startPoint x: 196, startPoint y: 428, endPoint x: 189, endPoint y: 428, distance: 7.3
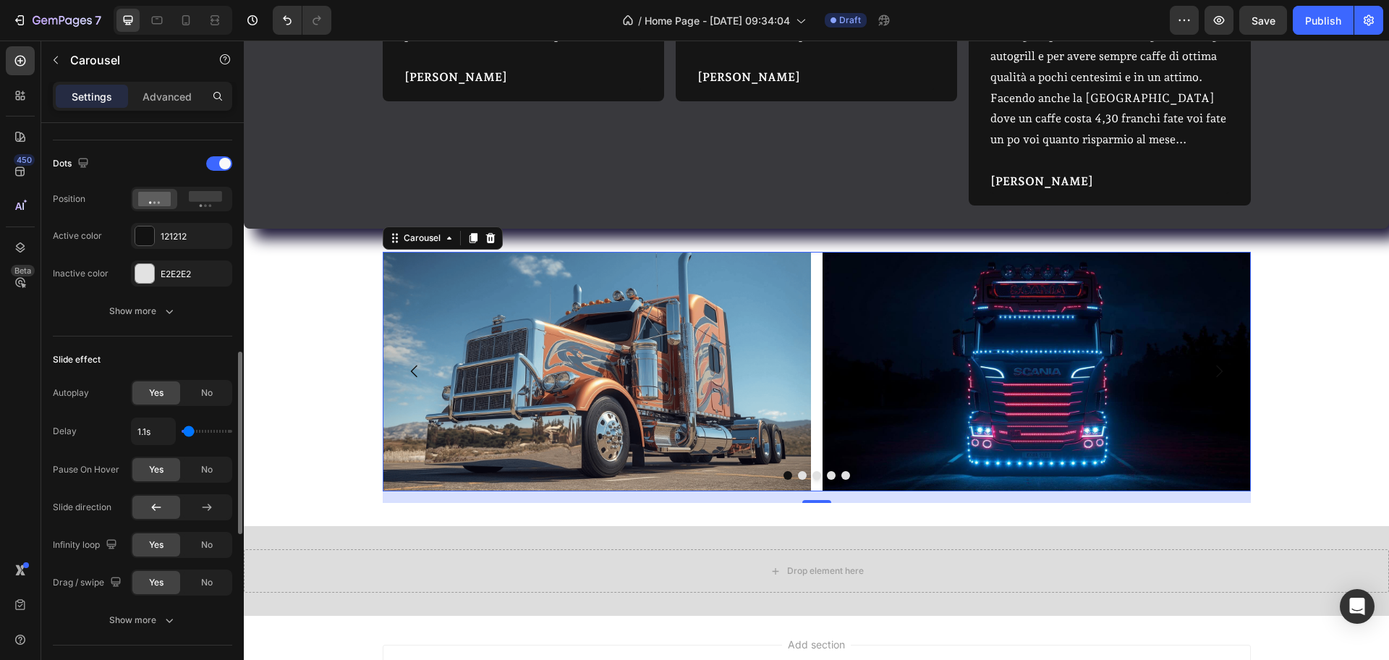
type input "1.1"
click at [189, 430] on input "range" at bounding box center [207, 431] width 51 height 3
click at [205, 512] on icon at bounding box center [207, 507] width 14 height 14
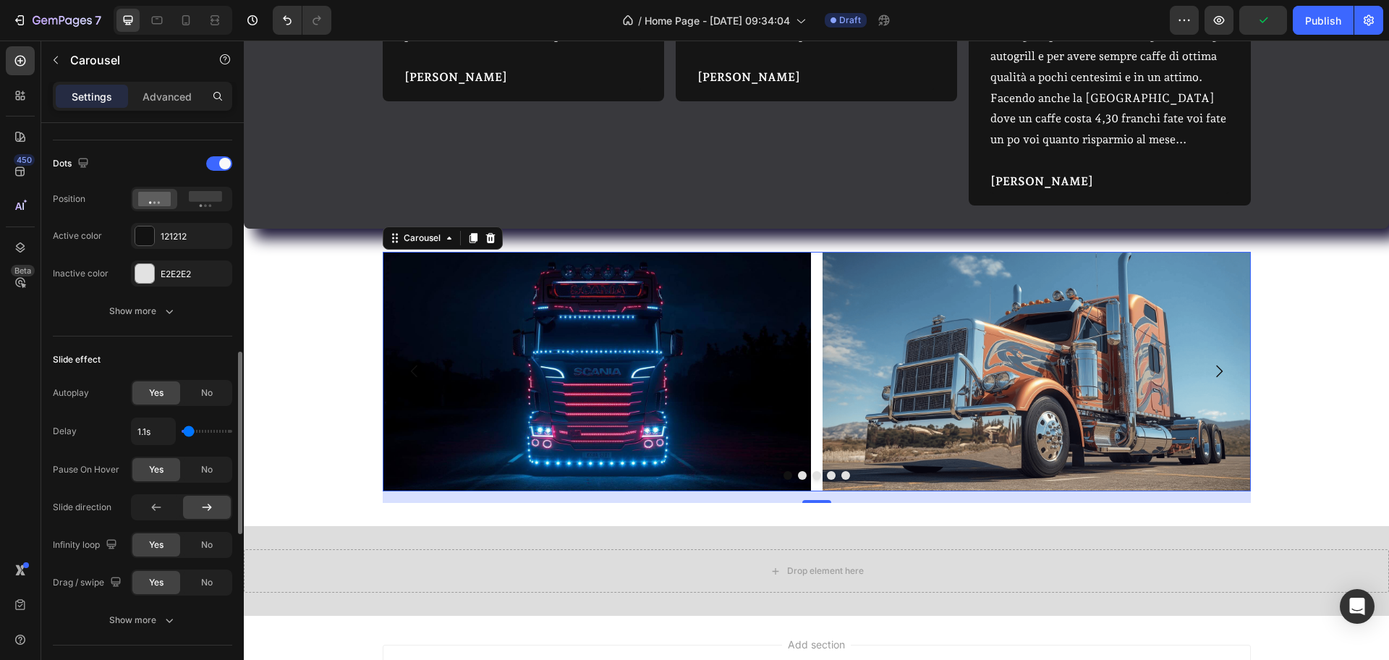
type input "1s"
type input "1"
click at [185, 430] on input "range" at bounding box center [207, 431] width 51 height 3
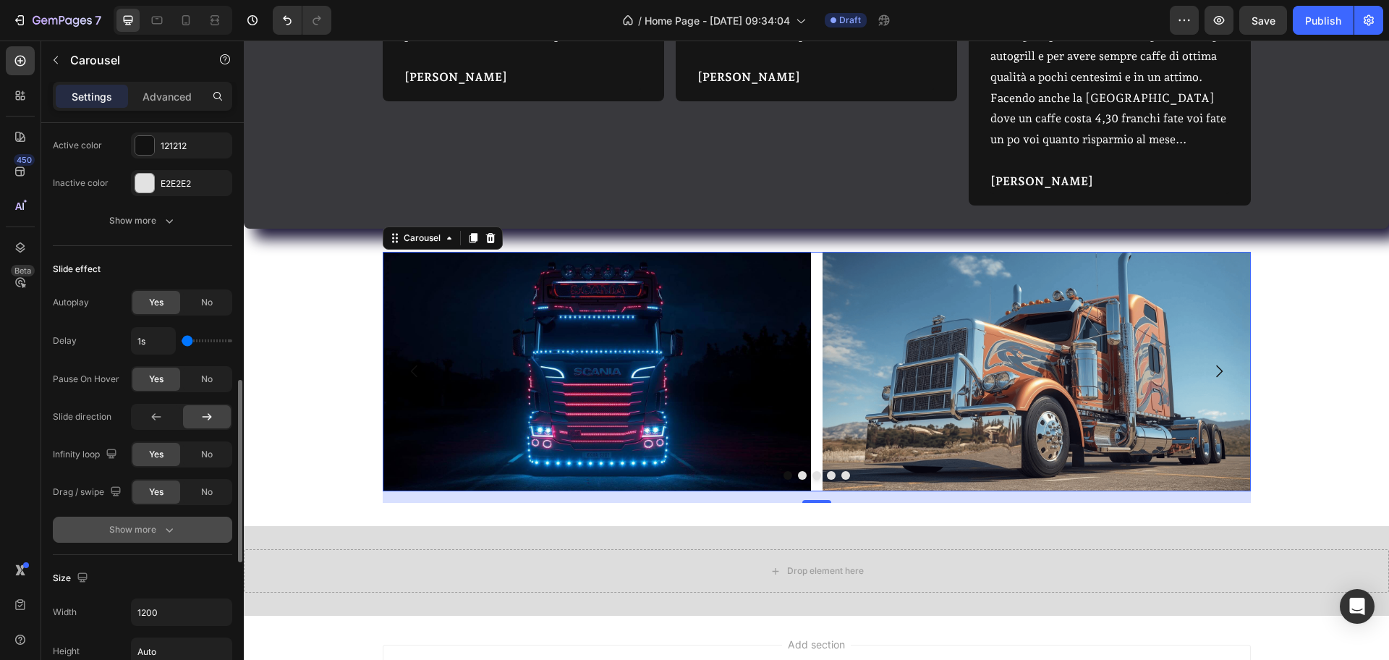
click at [175, 520] on button "Show more" at bounding box center [142, 530] width 179 height 26
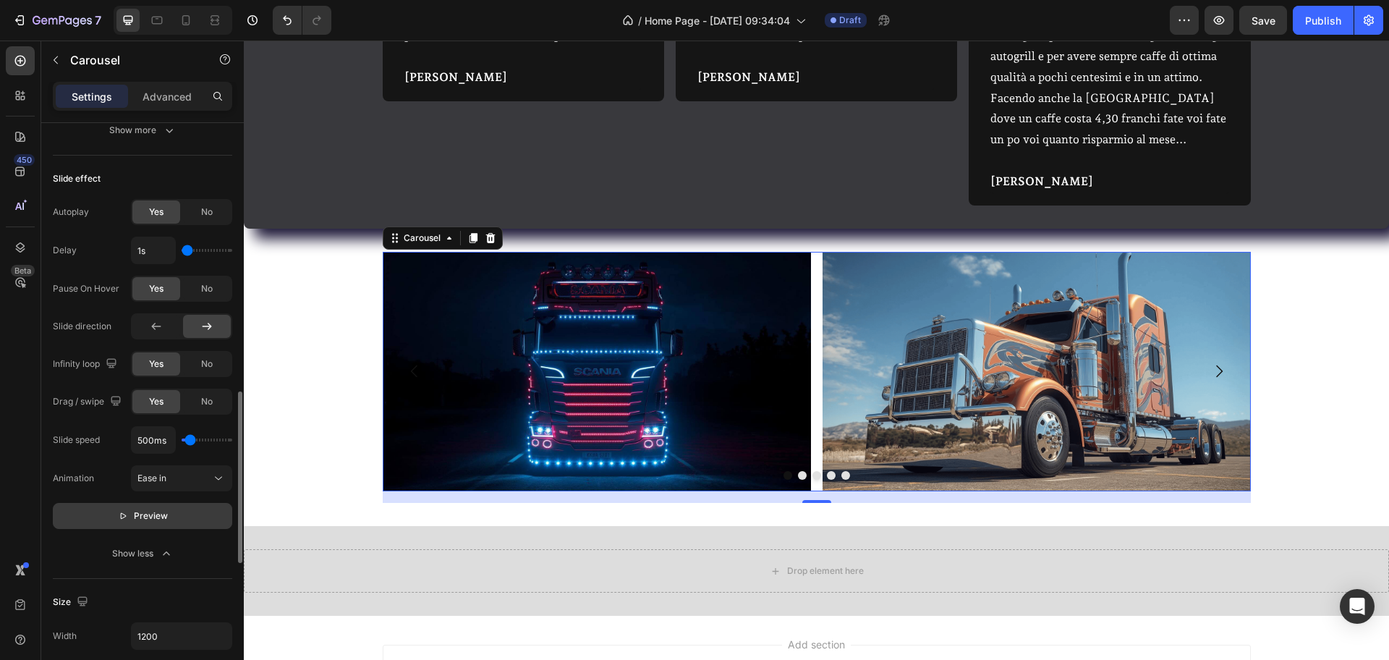
click at [175, 522] on button "Preview" at bounding box center [142, 516] width 179 height 26
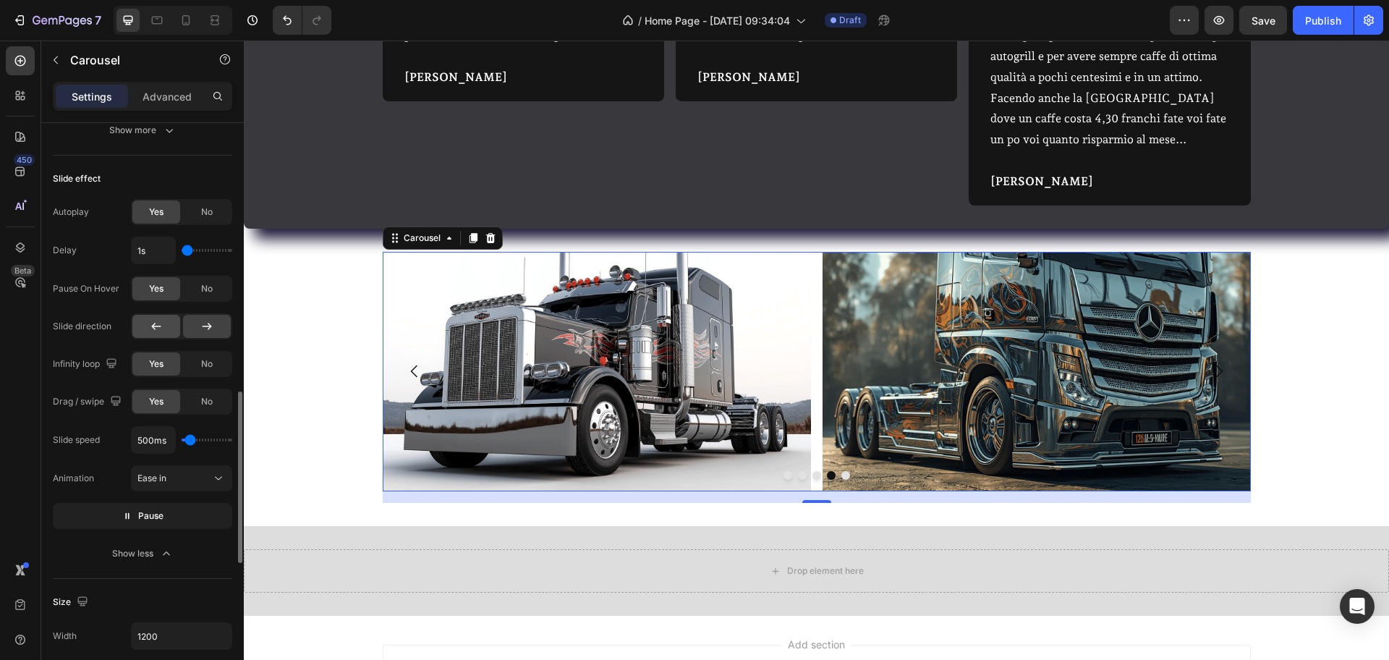
click at [153, 326] on icon at bounding box center [156, 326] width 9 height 7
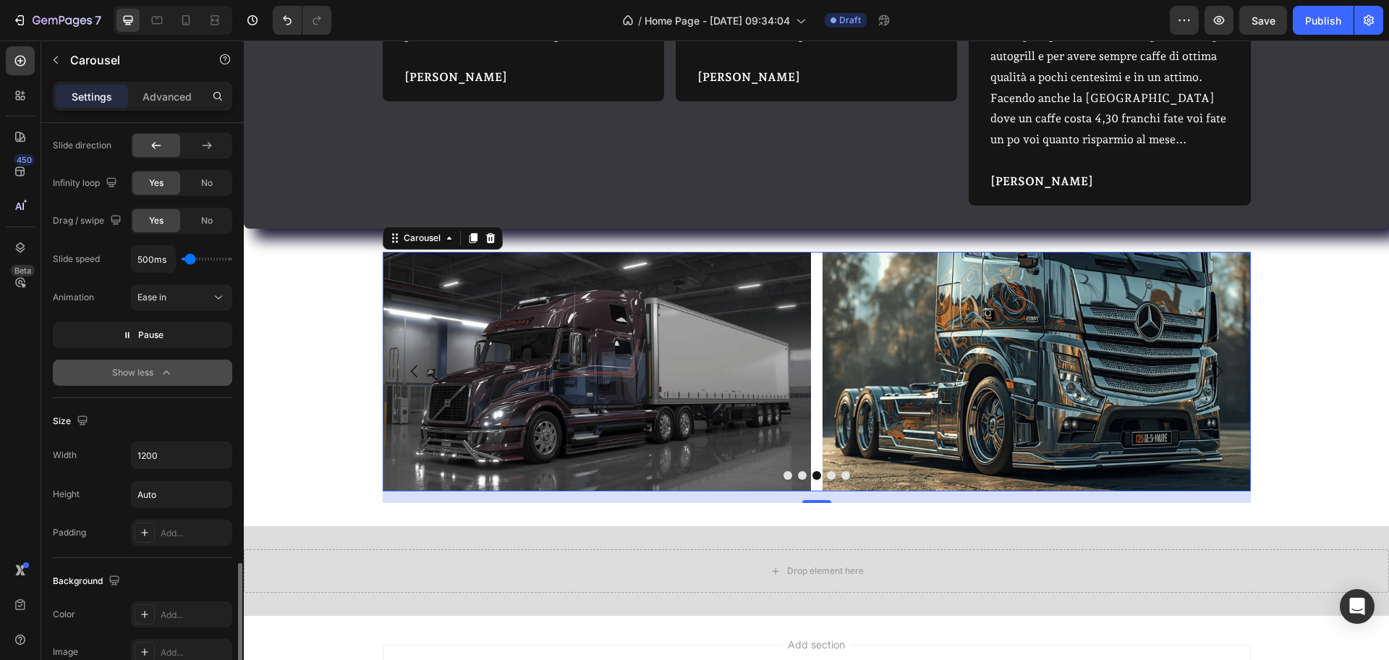
scroll to position [1176, 0]
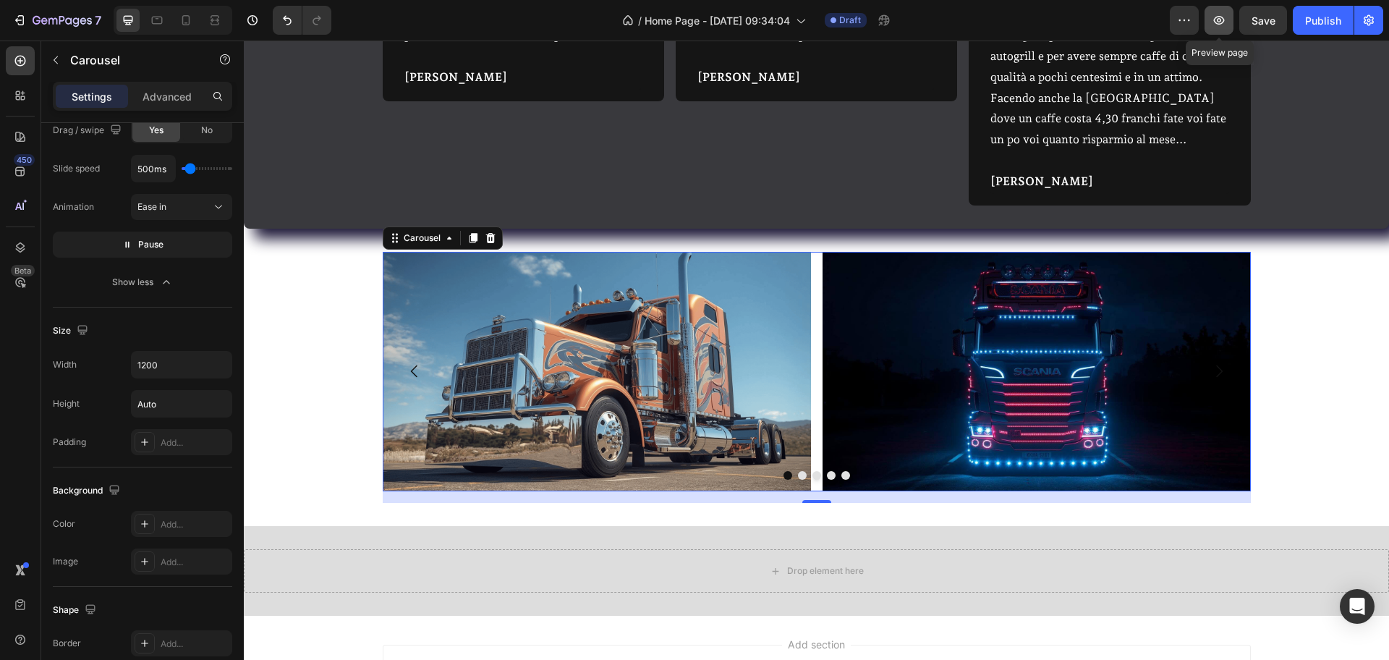
click at [1111, 26] on icon "button" at bounding box center [1219, 20] width 14 height 14
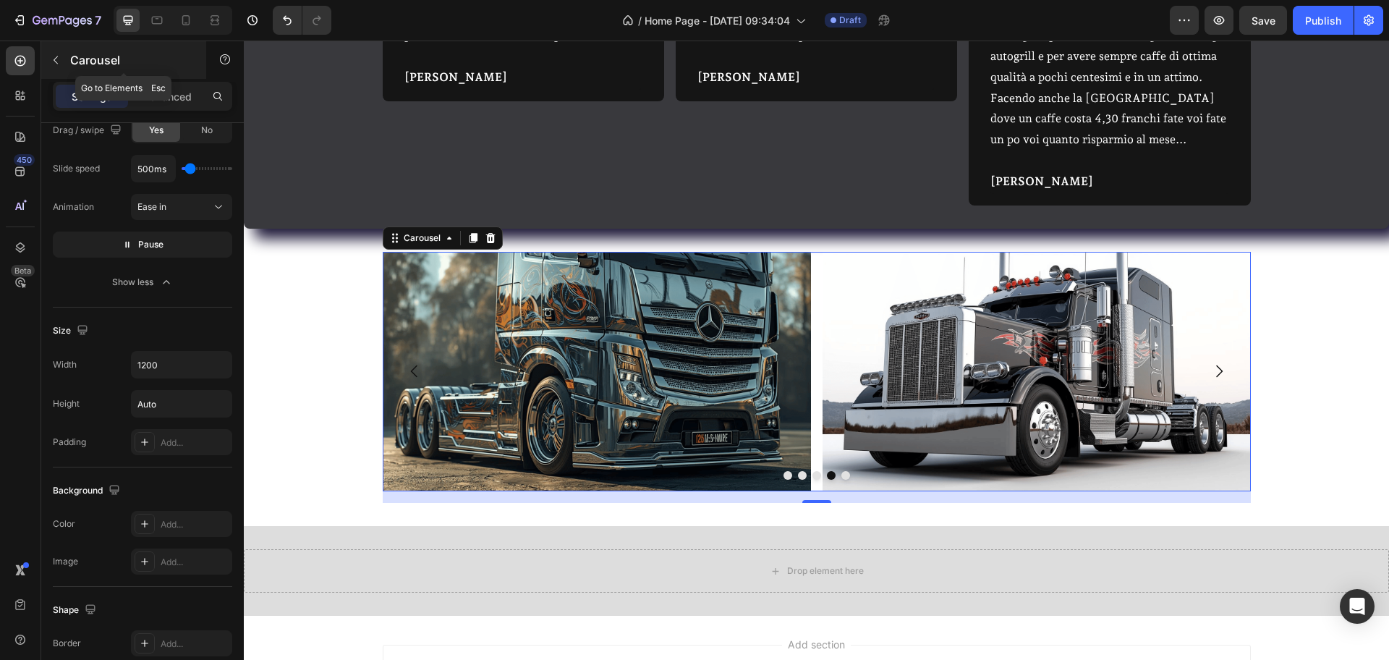
click at [49, 65] on button "button" at bounding box center [55, 59] width 23 height 23
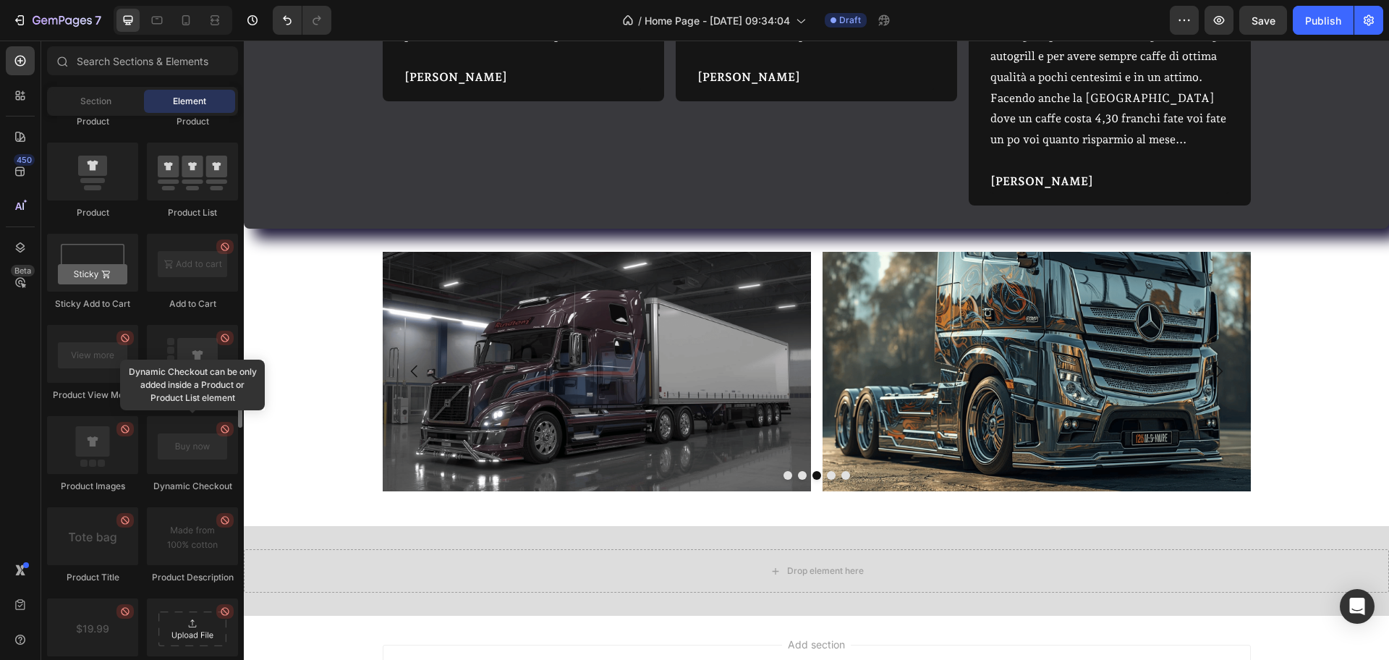
scroll to position [1848, 0]
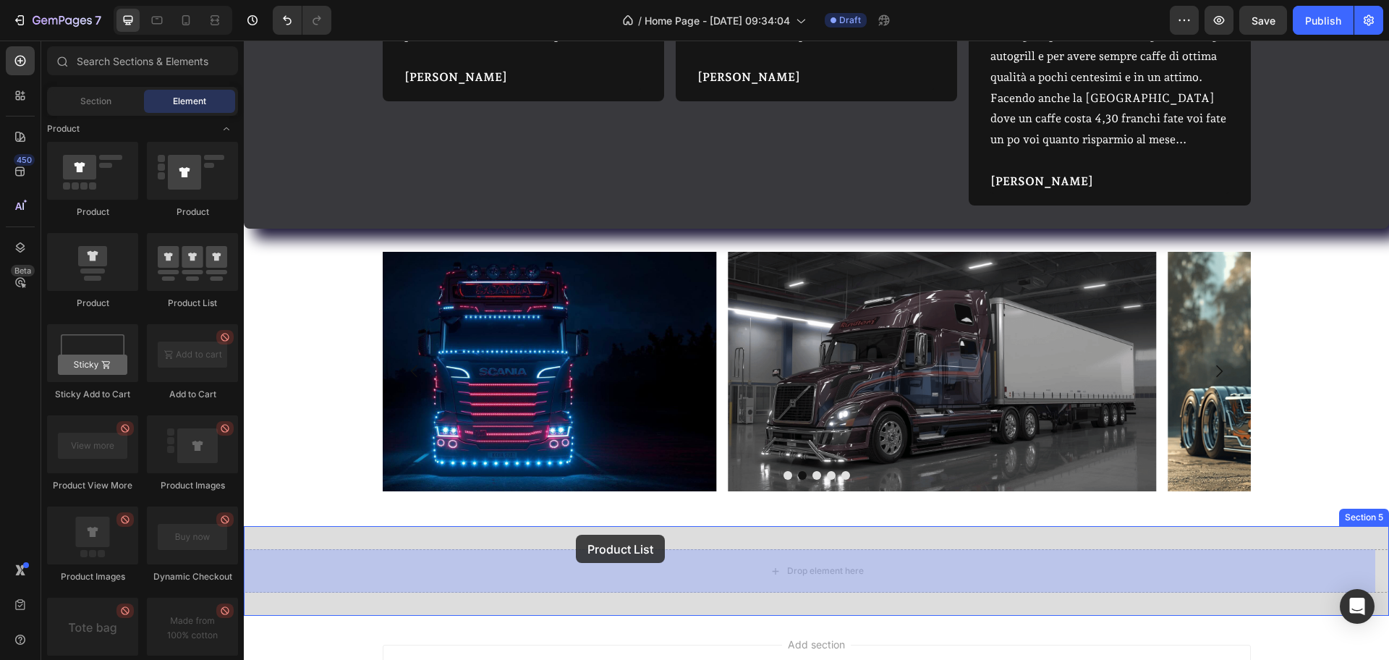
drag, startPoint x: 449, startPoint y: 323, endPoint x: 576, endPoint y: 535, distance: 247.3
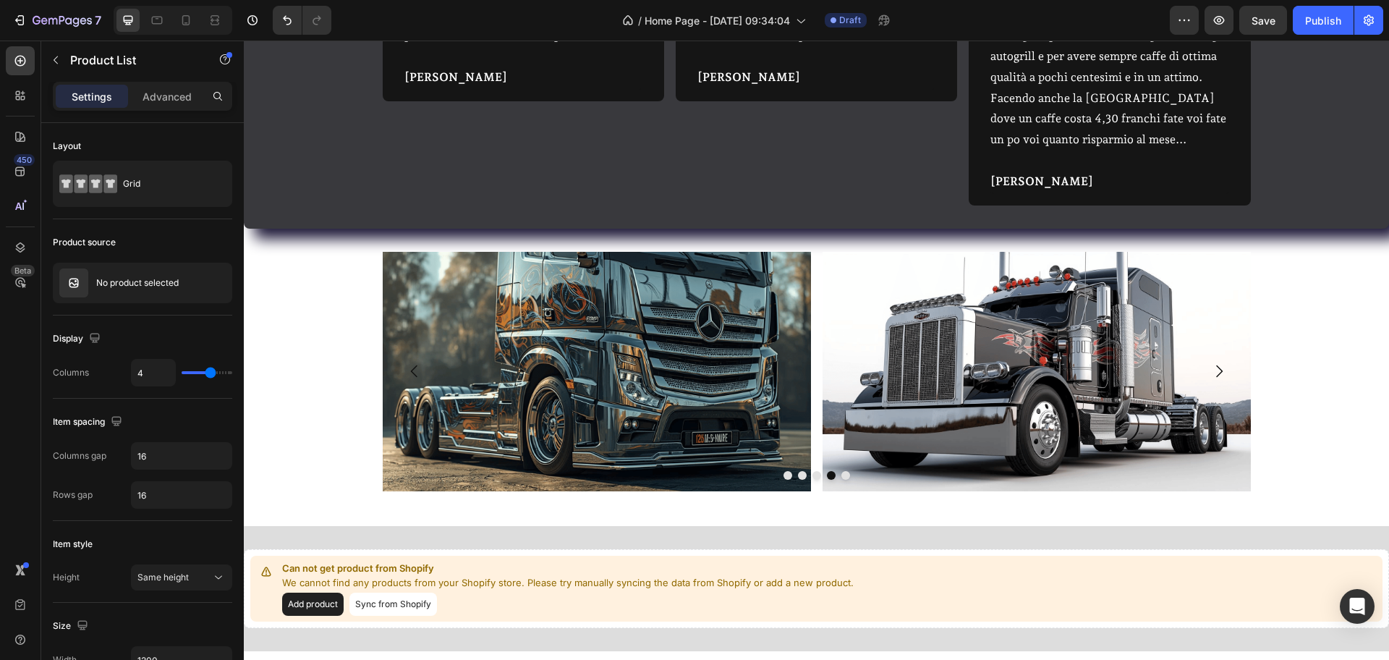
scroll to position [1242, 0]
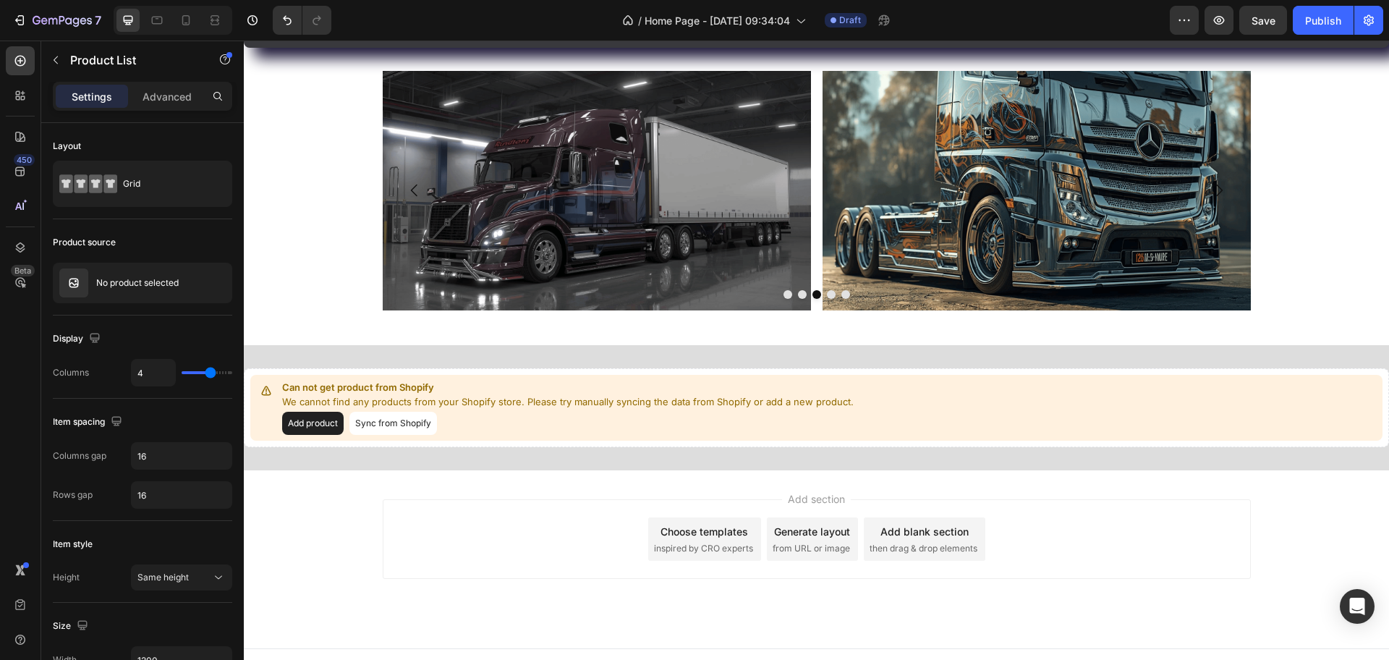
click at [499, 433] on div "Add product Sync from Shopify" at bounding box center [568, 444] width 572 height 23
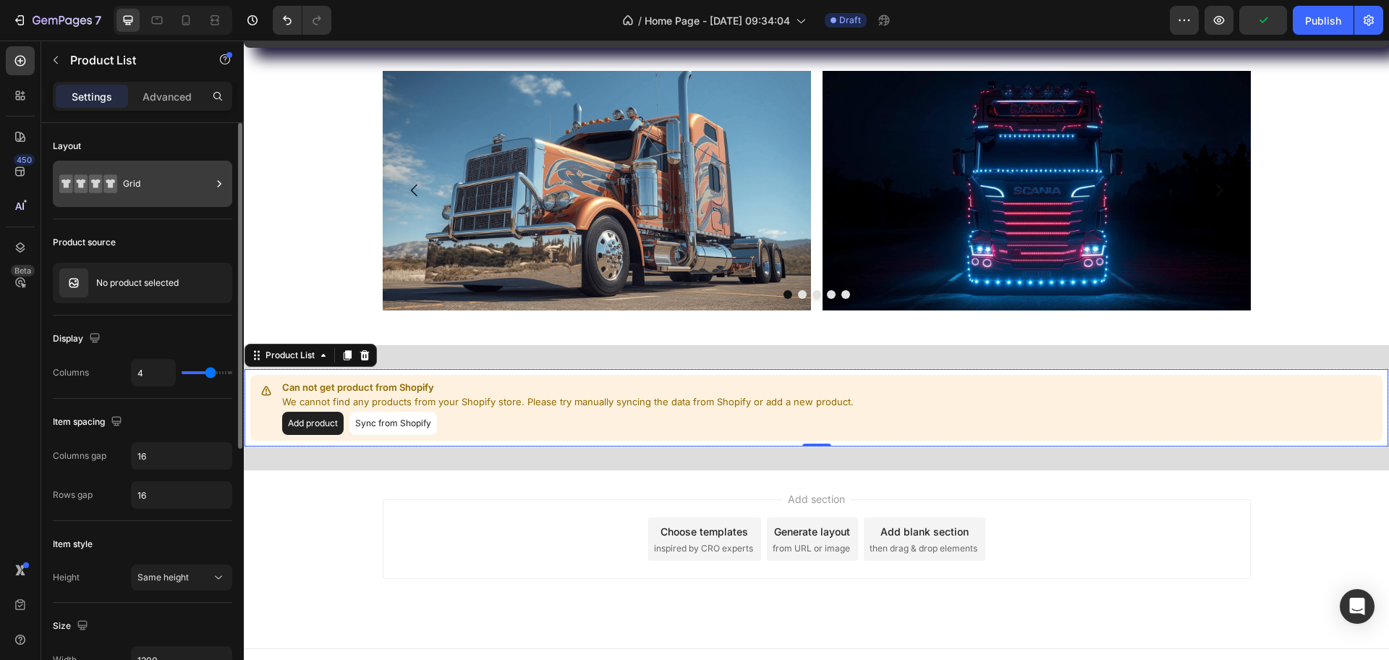
click at [121, 203] on div "Grid" at bounding box center [142, 184] width 179 height 46
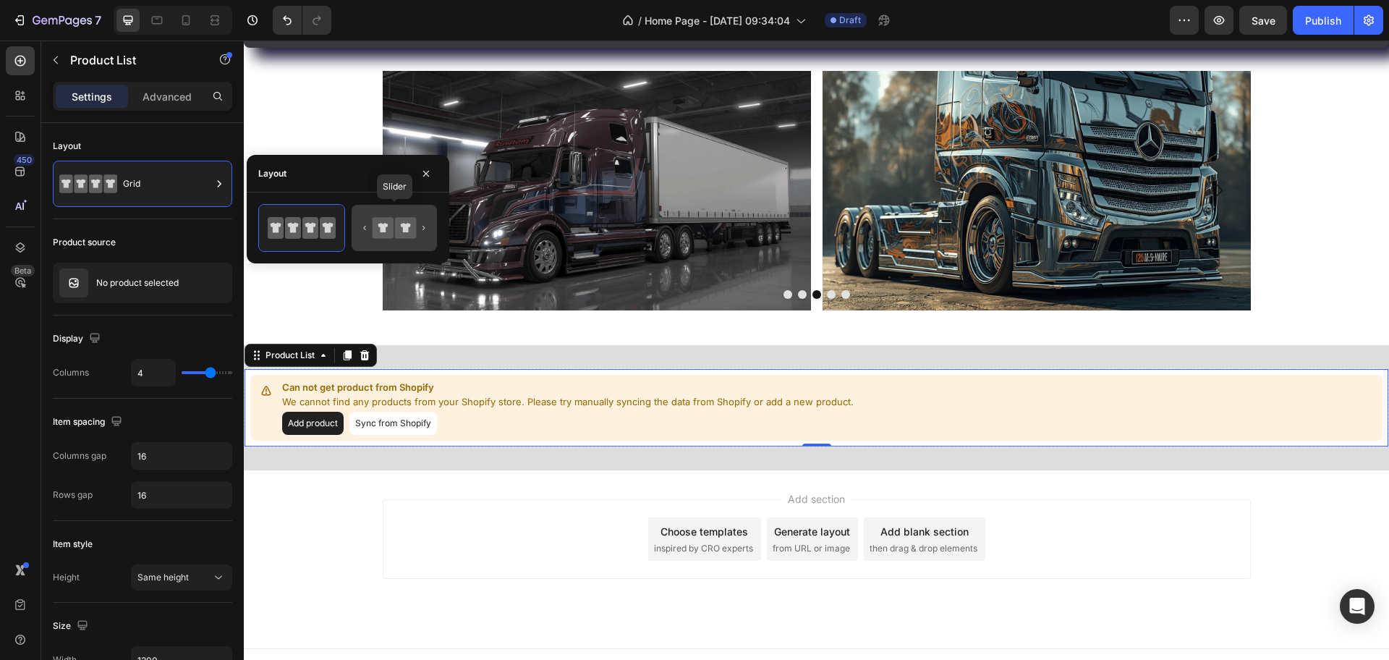
click at [384, 236] on icon at bounding box center [383, 227] width 21 height 21
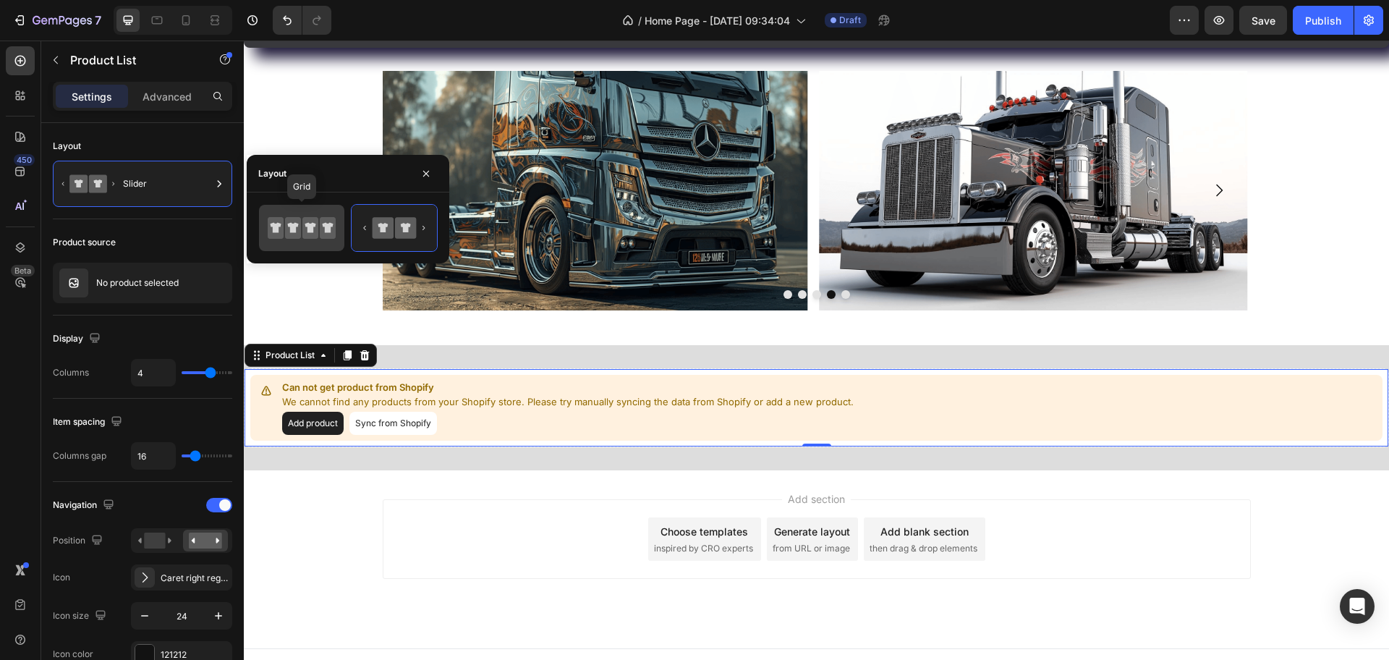
click at [304, 237] on icon at bounding box center [310, 228] width 16 height 22
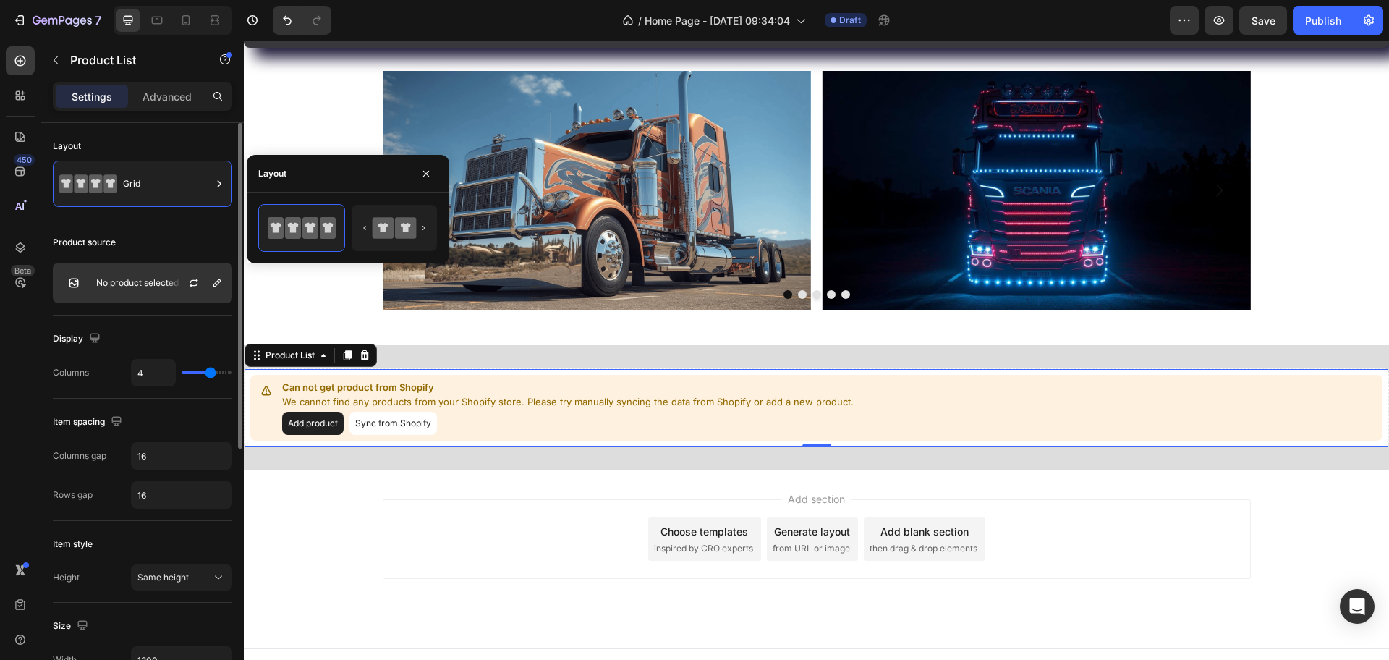
click at [140, 292] on div "No product selected" at bounding box center [142, 283] width 179 height 41
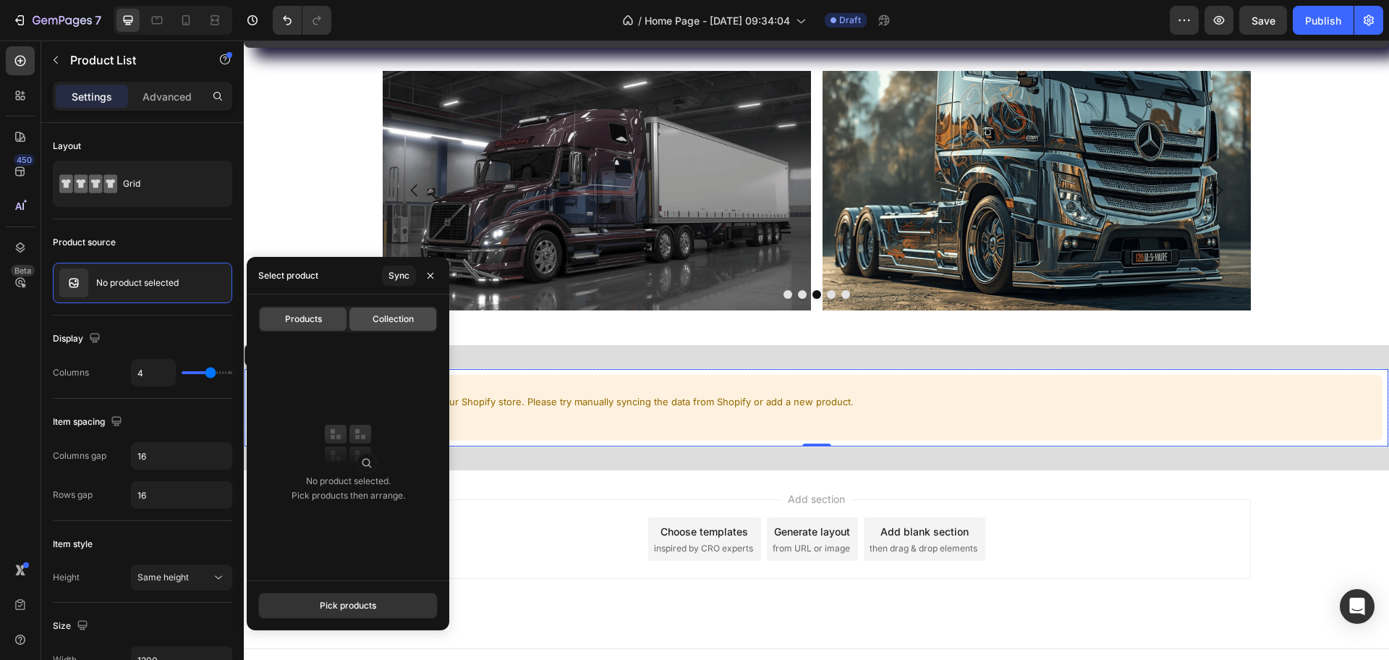
click at [376, 322] on span "Collection" at bounding box center [393, 319] width 41 height 13
type input "10"
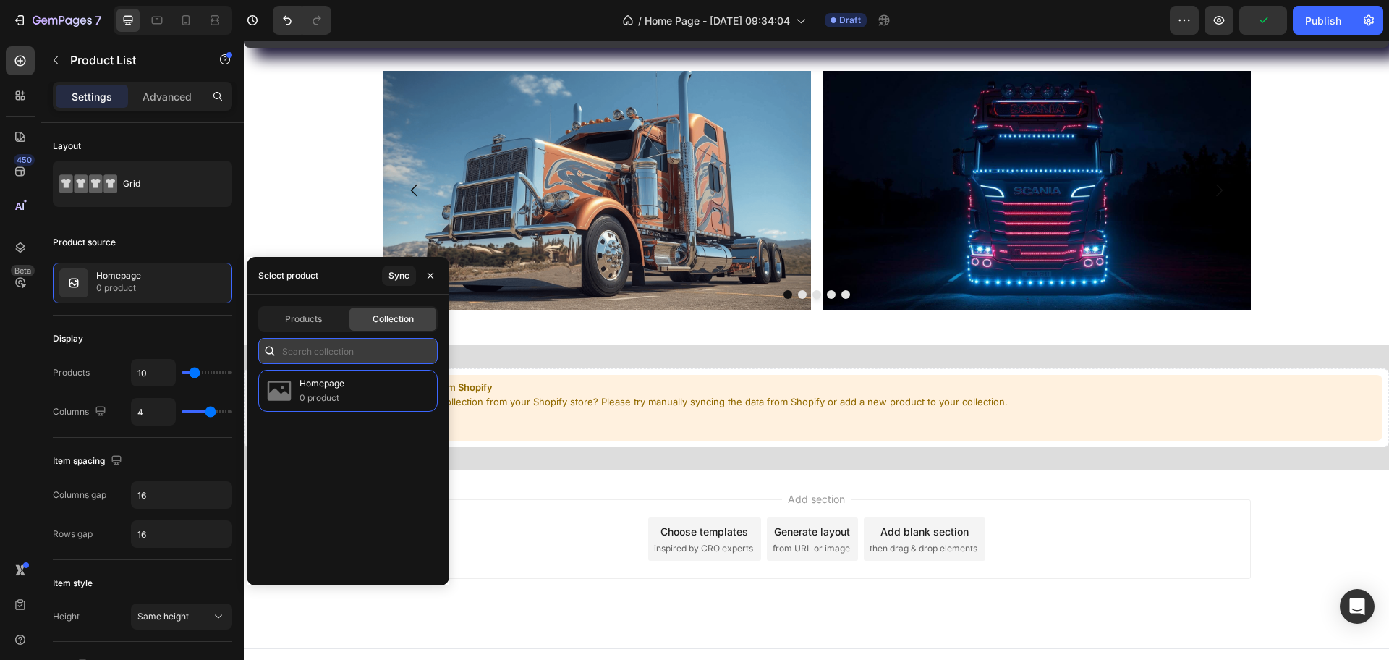
click at [321, 357] on input "text" at bounding box center [347, 351] width 179 height 26
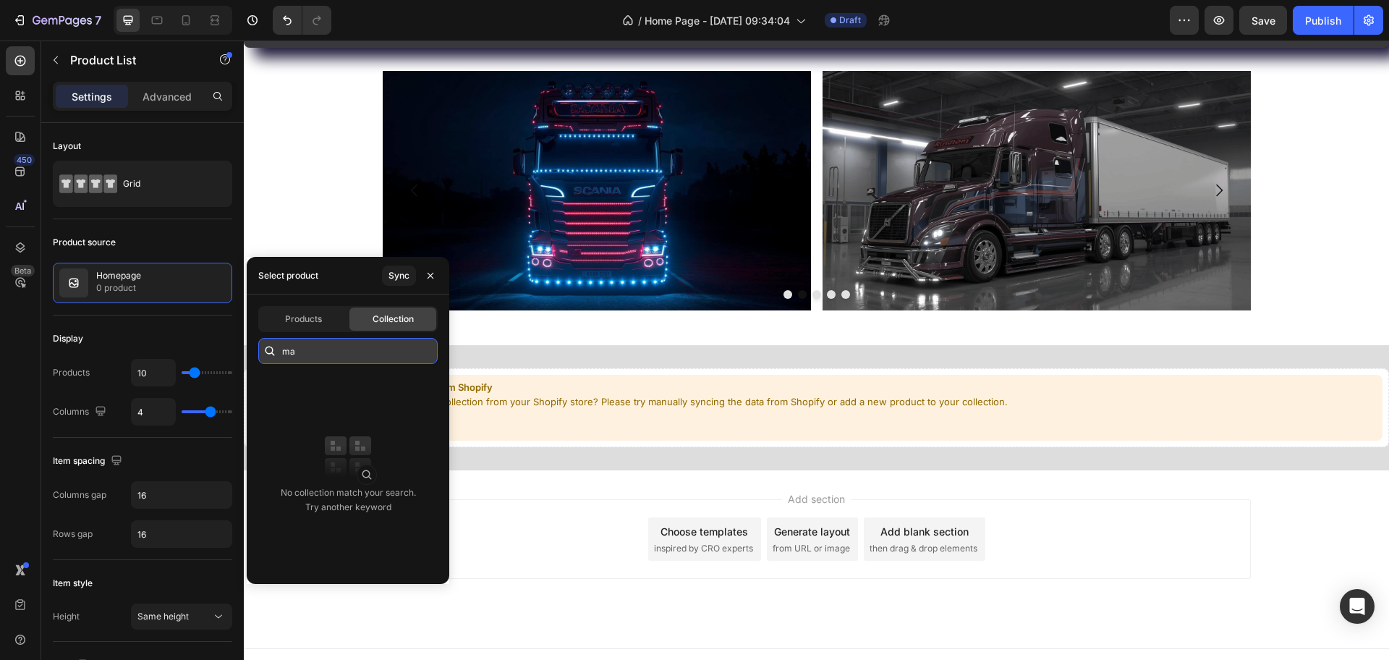
type input "m"
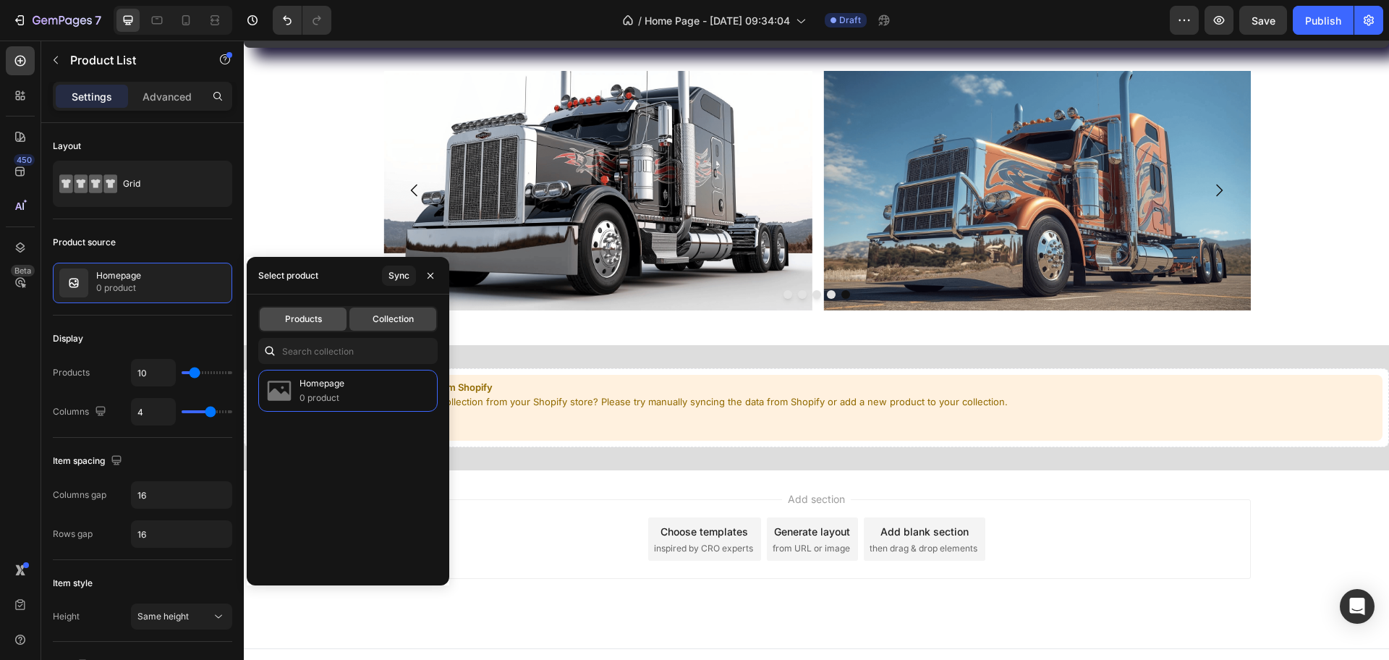
click at [302, 313] on span "Products" at bounding box center [303, 319] width 37 height 13
type input "4"
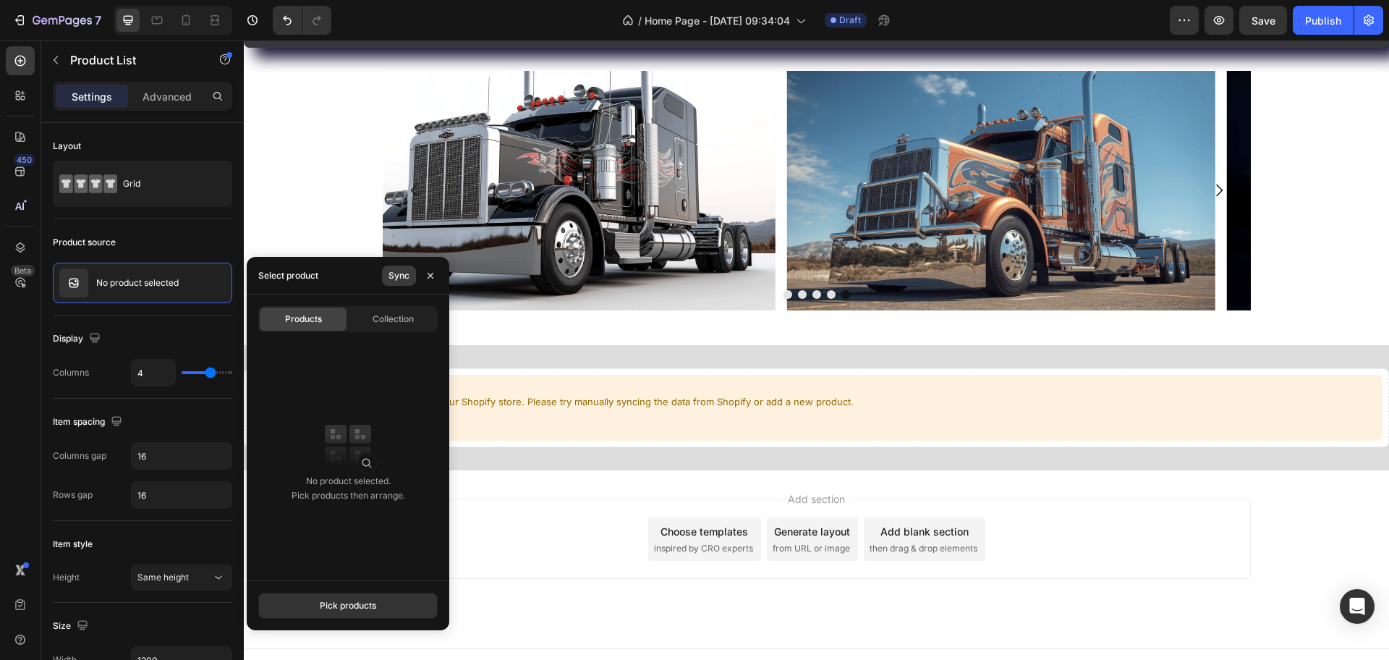
click at [407, 271] on div "Sync" at bounding box center [399, 275] width 21 height 13
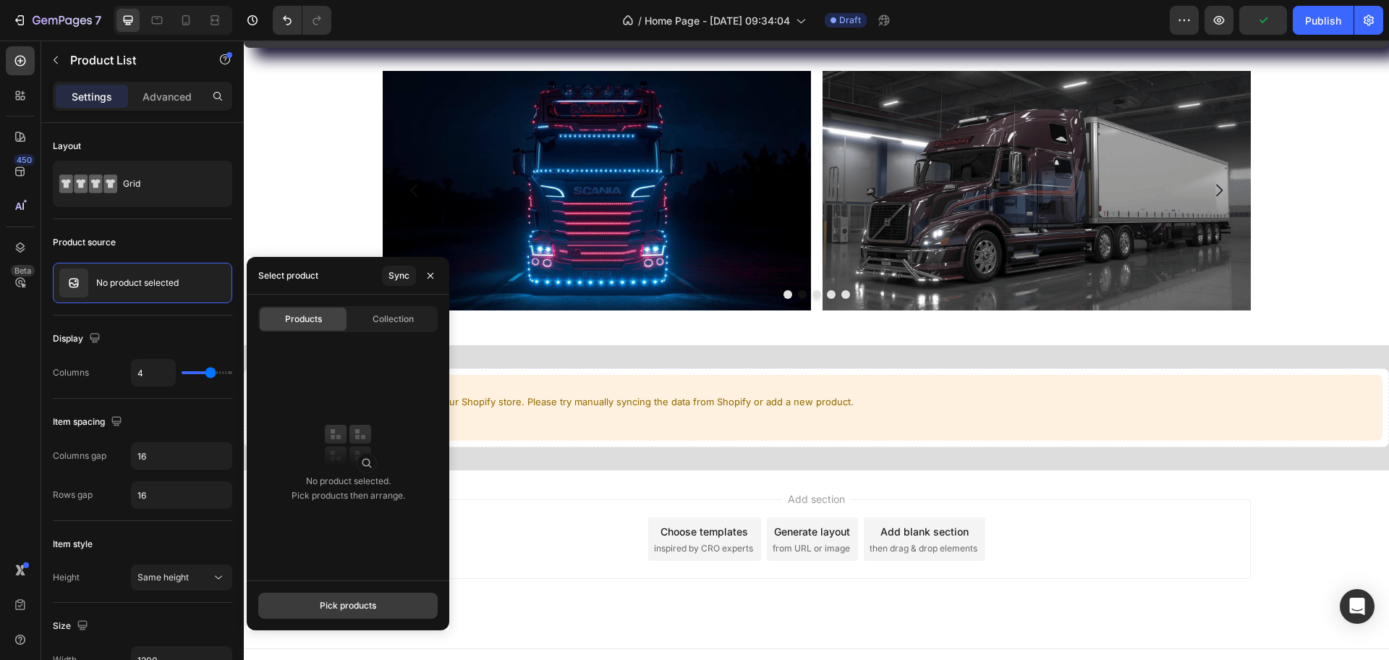
click at [316, 527] on button "Pick products" at bounding box center [347, 606] width 179 height 26
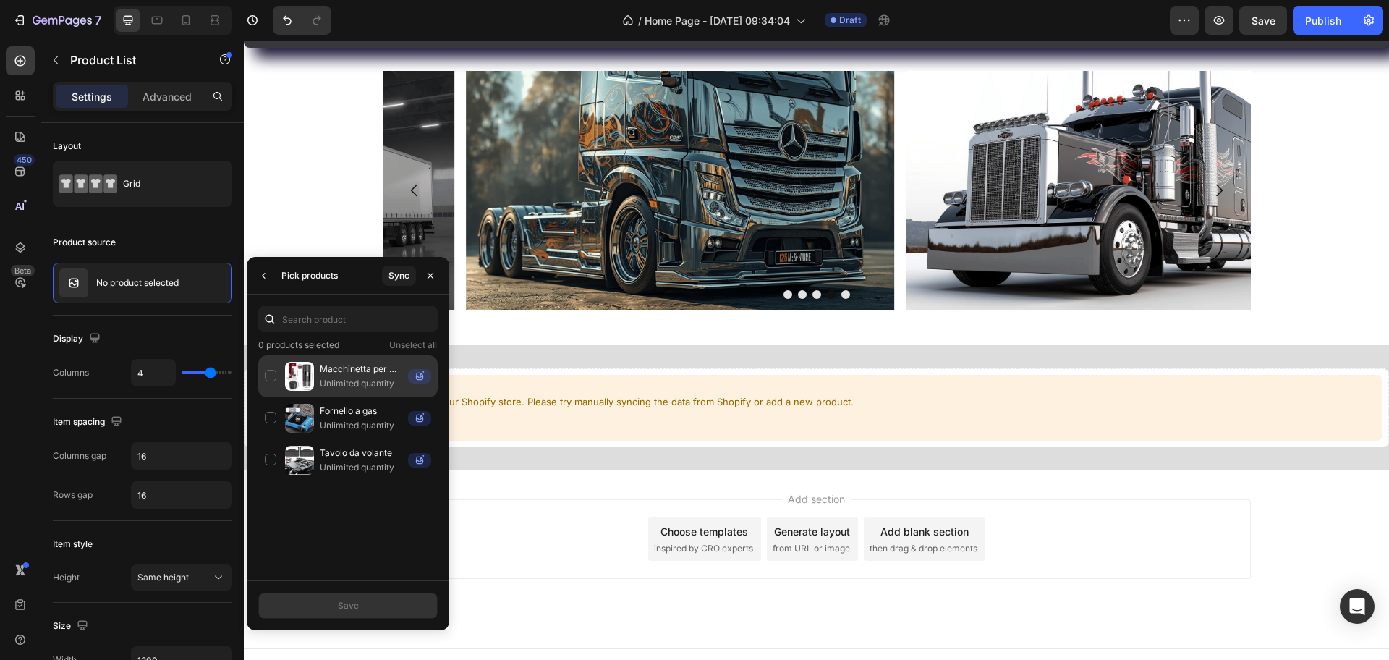
click at [273, 397] on div "Macchinetta per l'espresso portatile Unlimited quantity" at bounding box center [347, 418] width 179 height 42
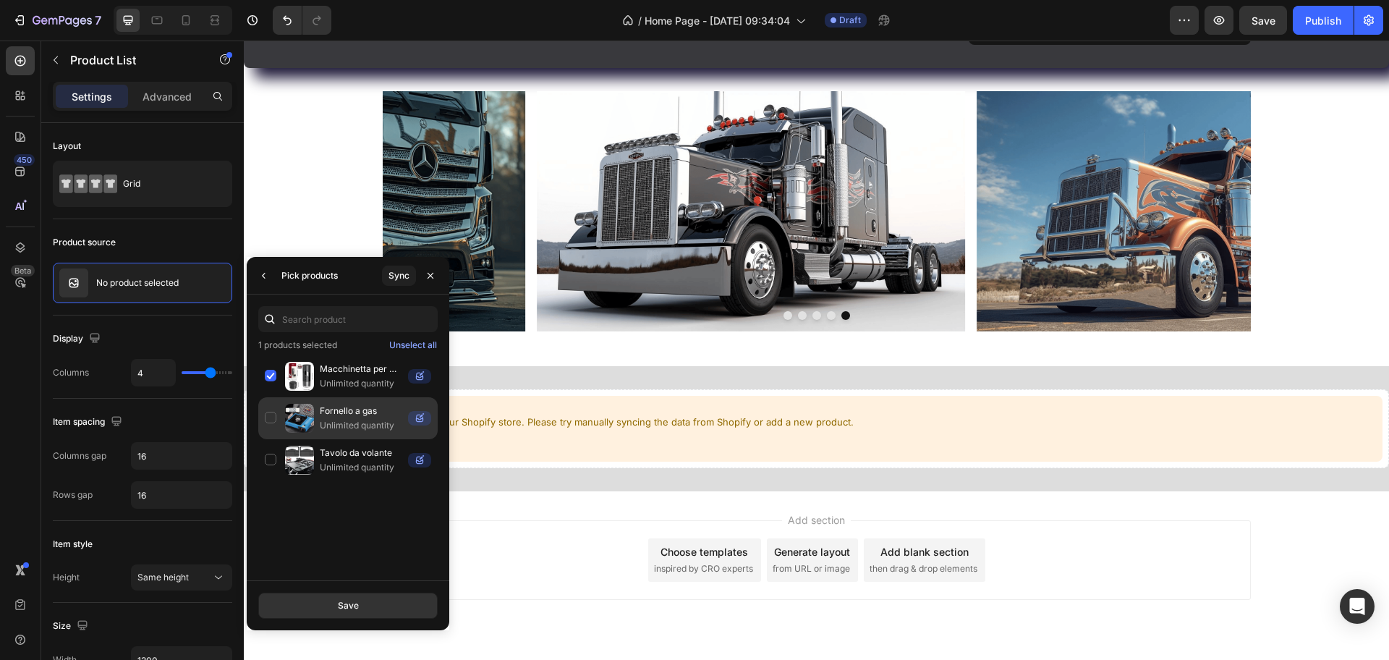
click at [266, 439] on div "Fornello a gas Unlimited quantity" at bounding box center [347, 460] width 179 height 42
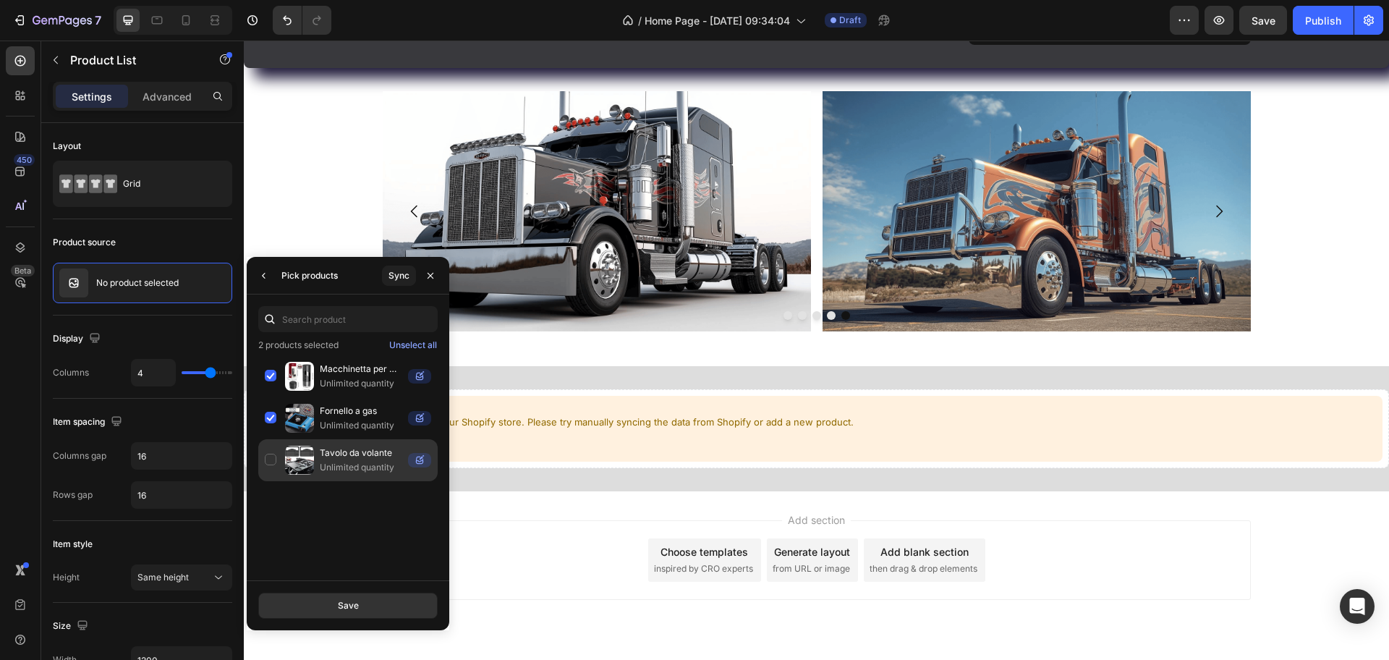
click at [270, 447] on div "Tavolo da volante Unlimited quantity" at bounding box center [347, 460] width 179 height 42
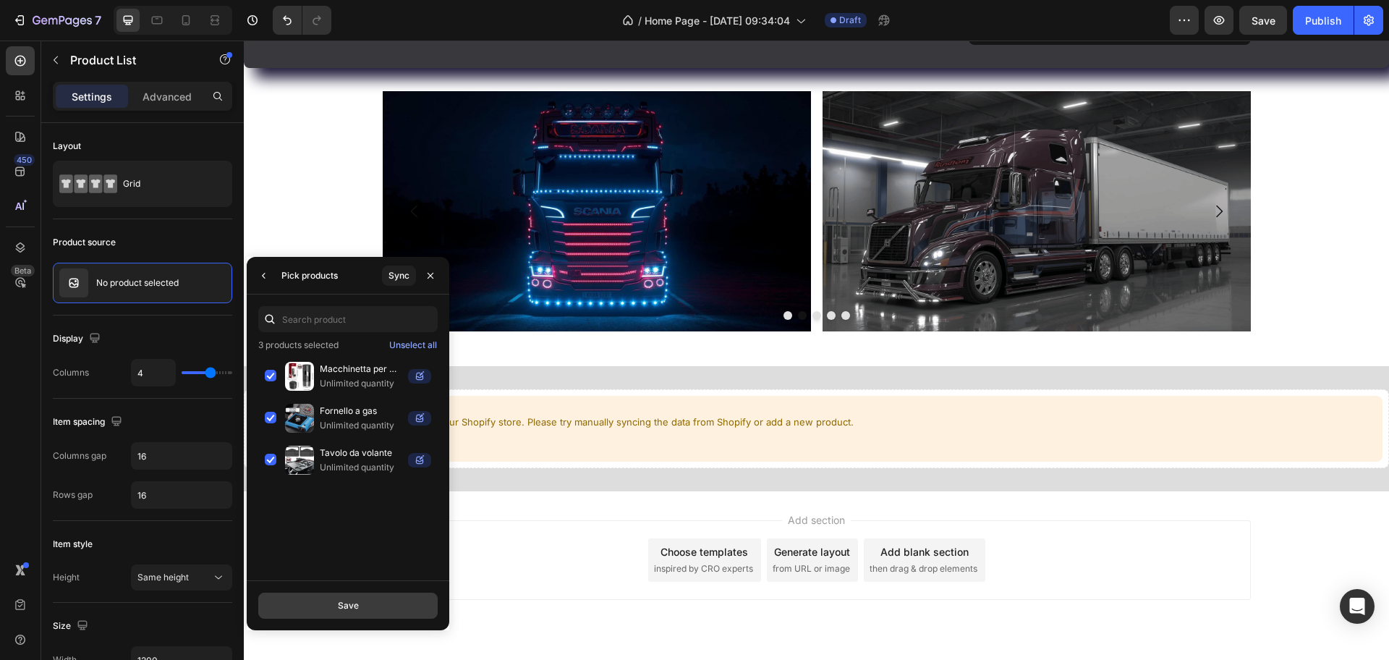
click at [323, 527] on button "Save" at bounding box center [347, 606] width 179 height 26
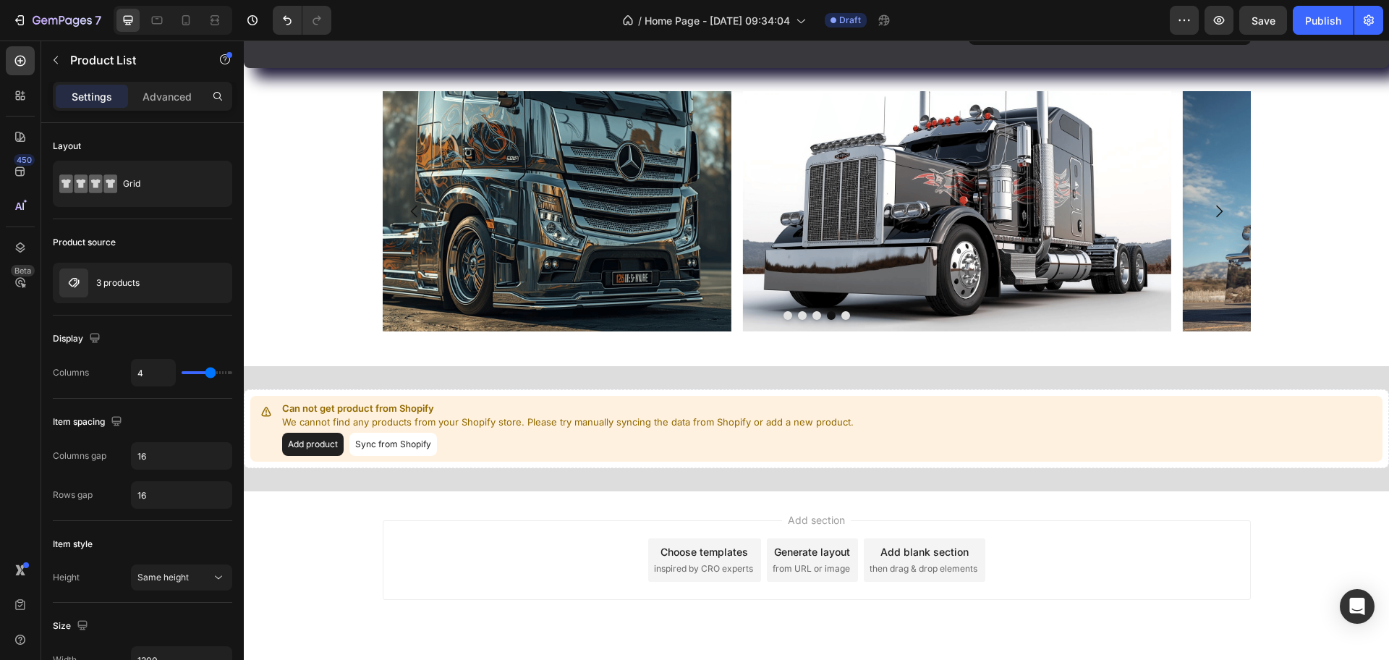
click at [407, 433] on button "Sync from Shopify" at bounding box center [393, 444] width 88 height 23
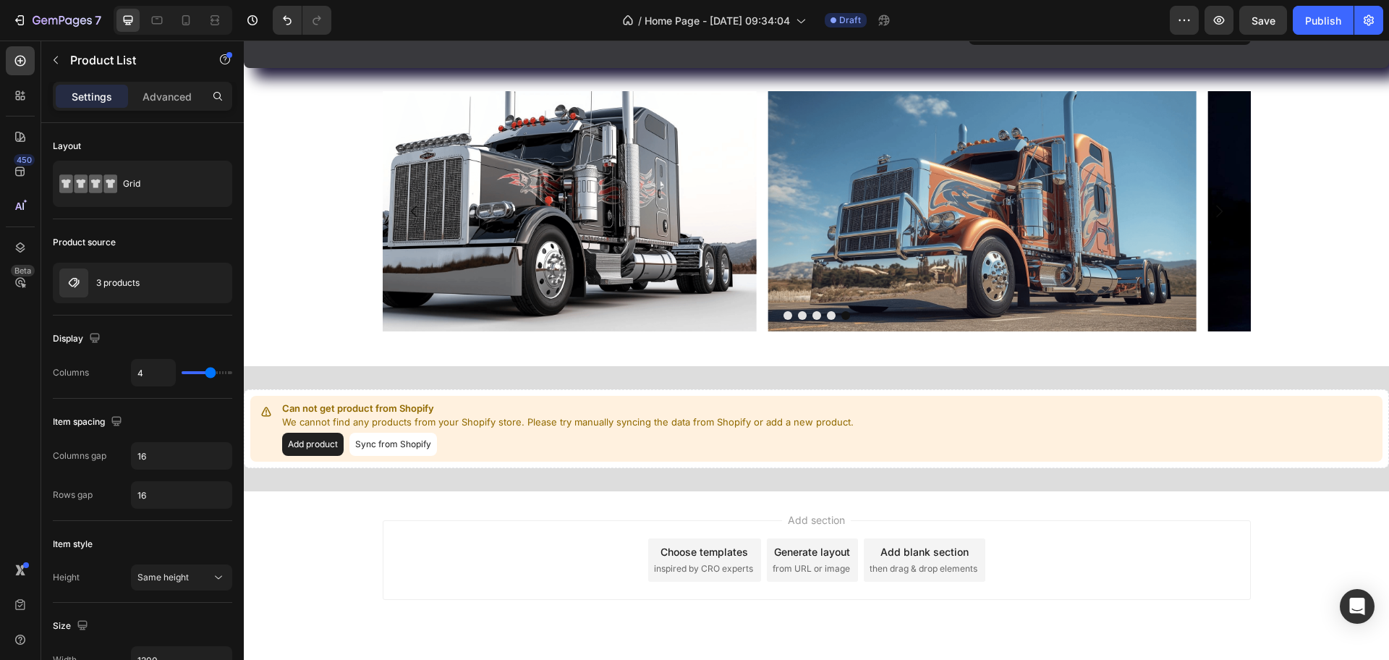
click at [320, 433] on button "Add product" at bounding box center [313, 444] width 62 height 23
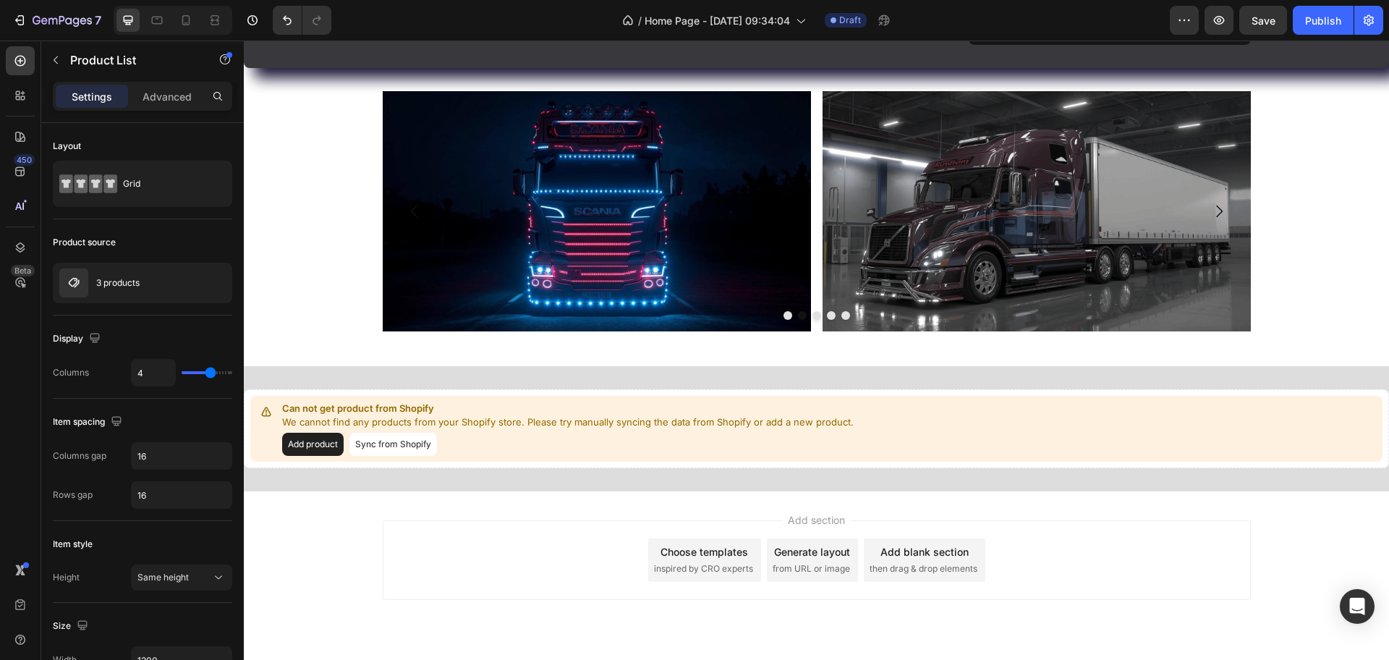
click at [323, 433] on button "Add product" at bounding box center [313, 444] width 62 height 23
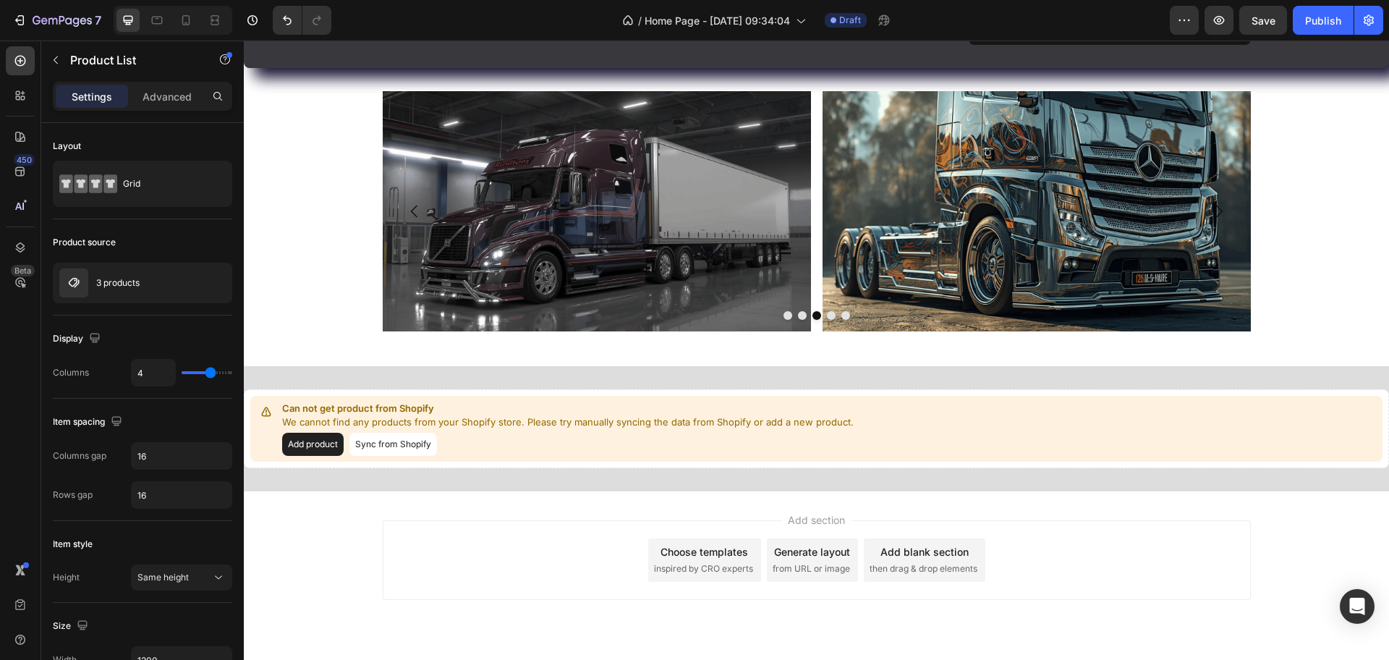
click at [378, 433] on button "Sync from Shopify" at bounding box center [393, 444] width 88 height 23
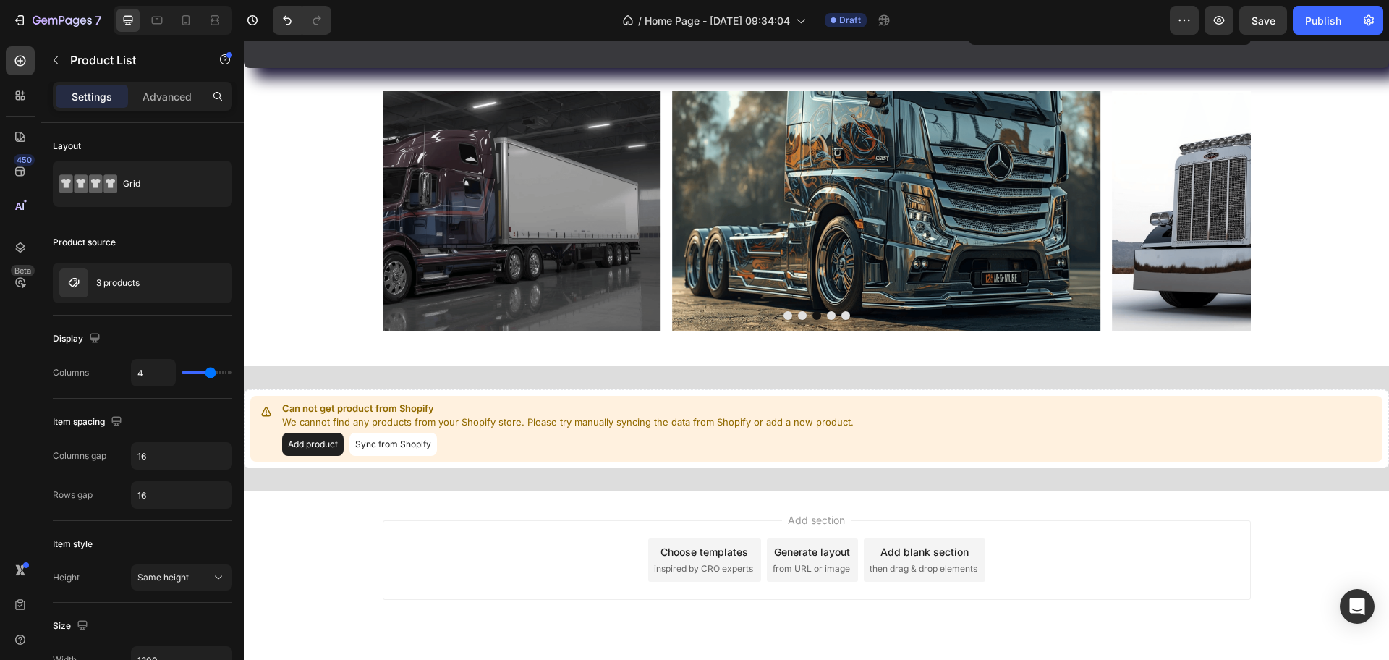
click at [385, 433] on button "Sync from Shopify" at bounding box center [393, 444] width 88 height 23
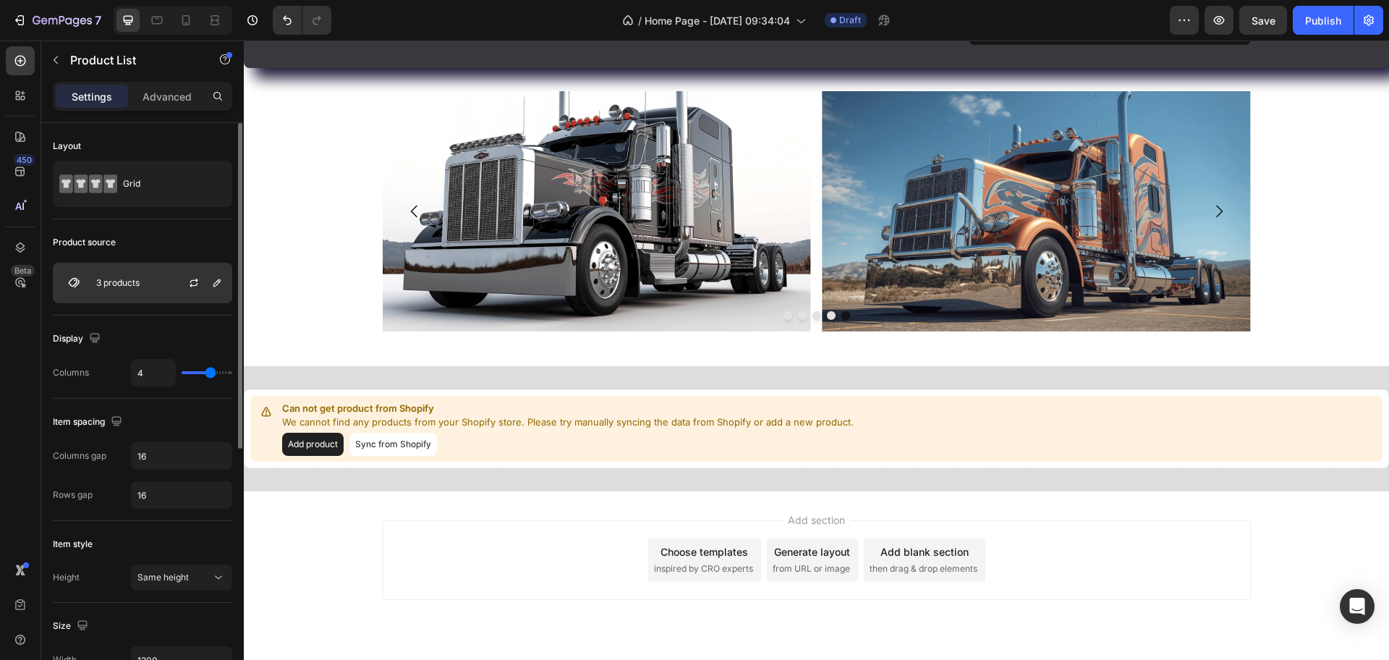
click at [132, 276] on div "3 products" at bounding box center [142, 283] width 179 height 41
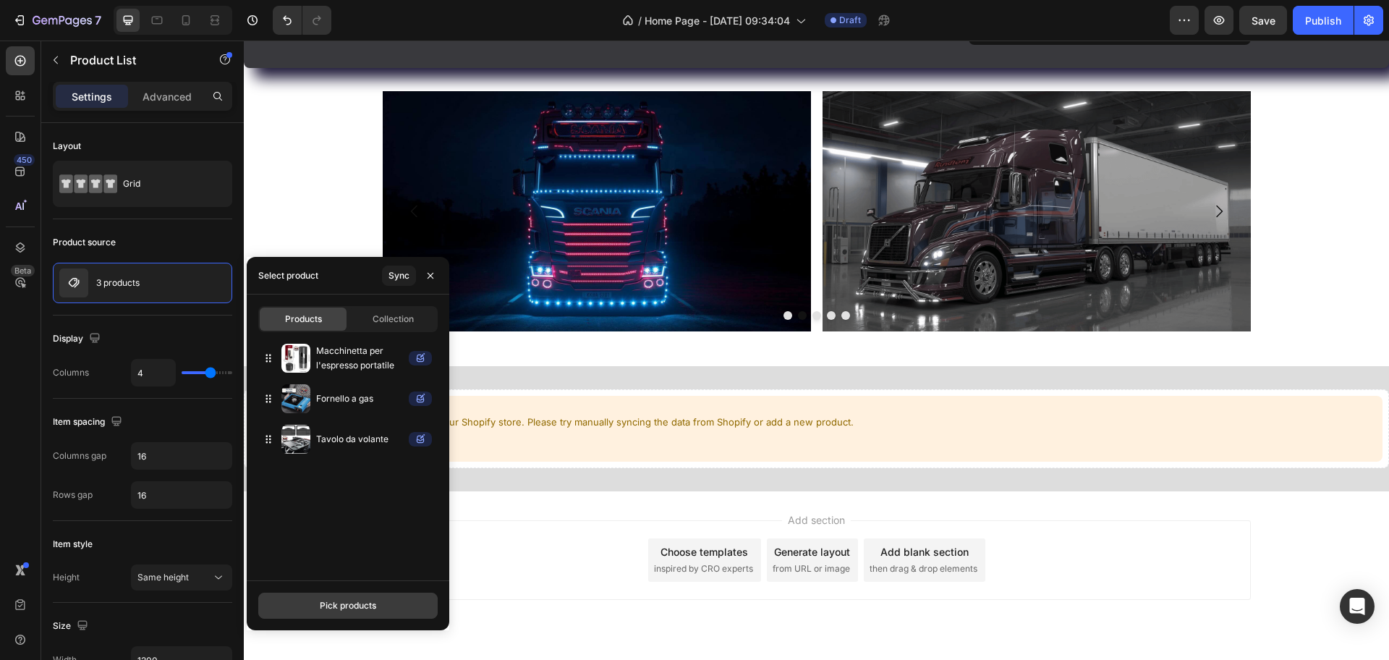
click at [333, 527] on div "Pick products" at bounding box center [348, 605] width 56 height 13
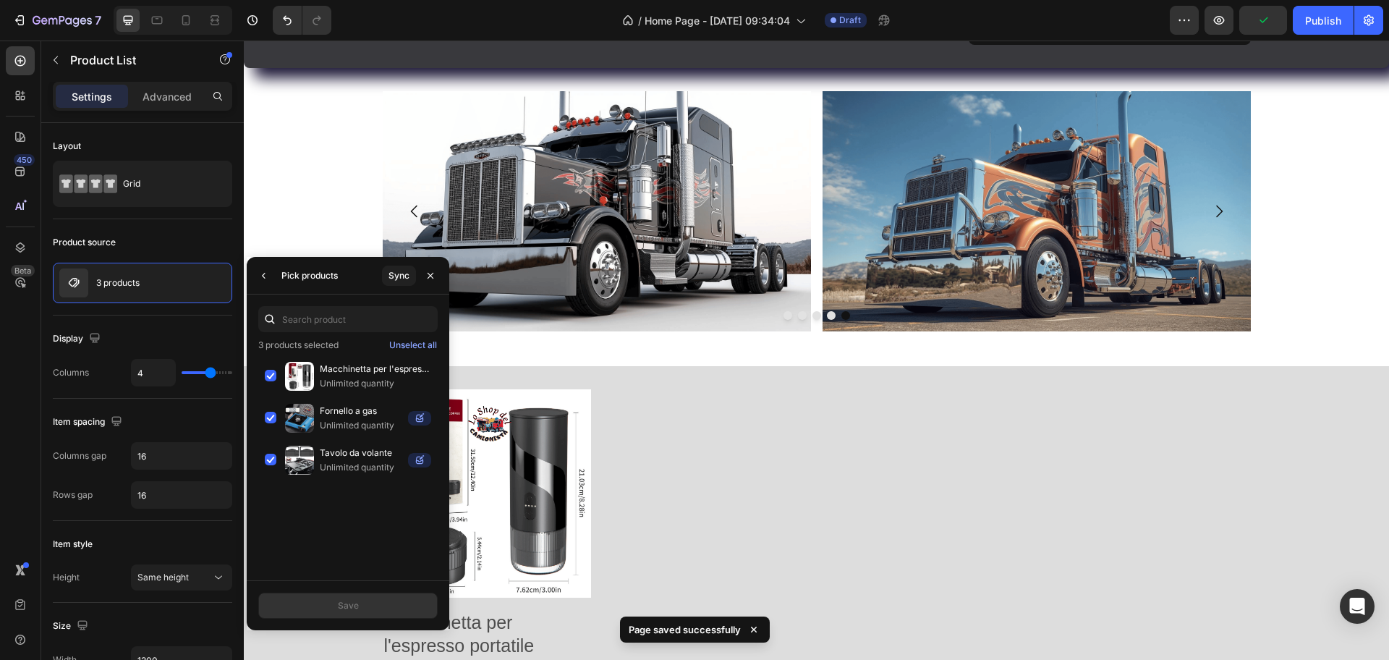
click at [904, 402] on div "Product Images Macchinetta per l'espresso portatile Product Title €55,90 Produc…" at bounding box center [817, 613] width 868 height 448
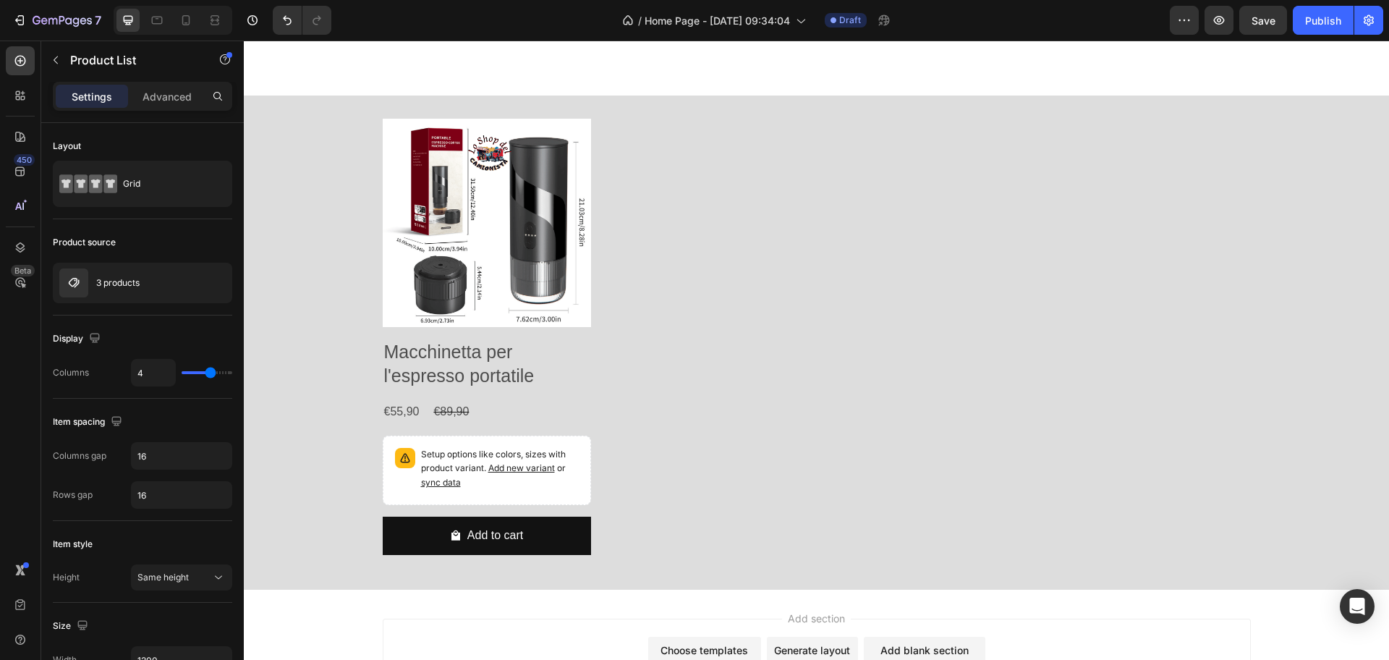
scroll to position [1630, 0]
